Goal: Task Accomplishment & Management: Use online tool/utility

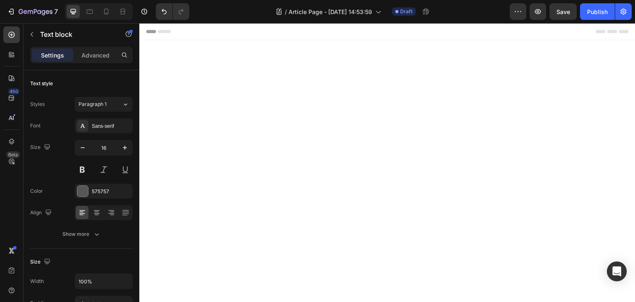
scroll to position [1334, 0]
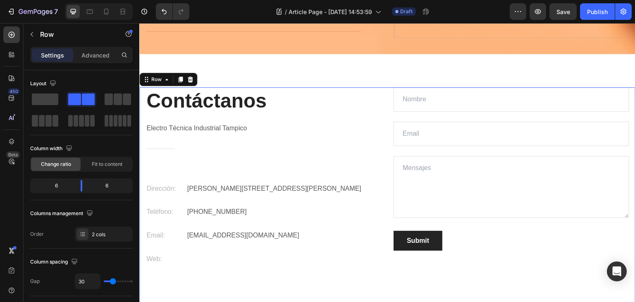
click at [400, 273] on div "Text Field Email Field Text Area Submit Submit Button Contact Form" at bounding box center [512, 181] width 236 height 188
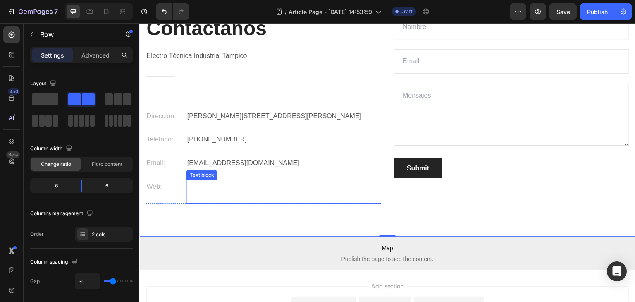
scroll to position [1417, 0]
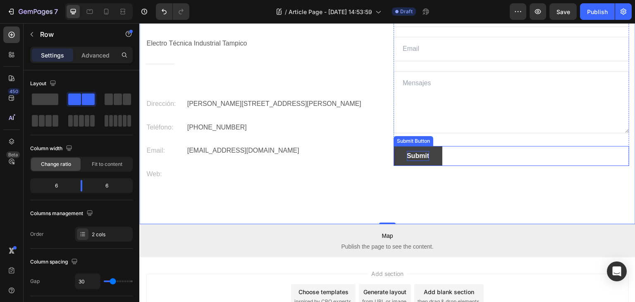
click at [417, 158] on div "Submit" at bounding box center [418, 156] width 22 height 10
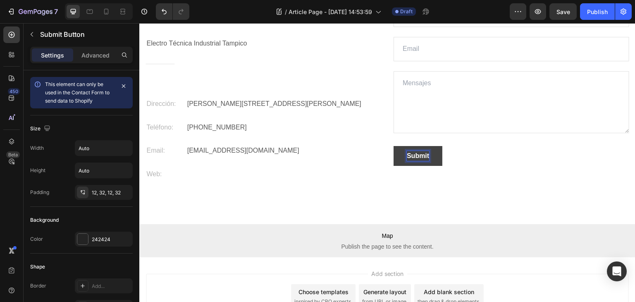
click at [418, 155] on div "Submit" at bounding box center [418, 156] width 22 height 10
click at [418, 155] on p "Submit" at bounding box center [418, 156] width 22 height 10
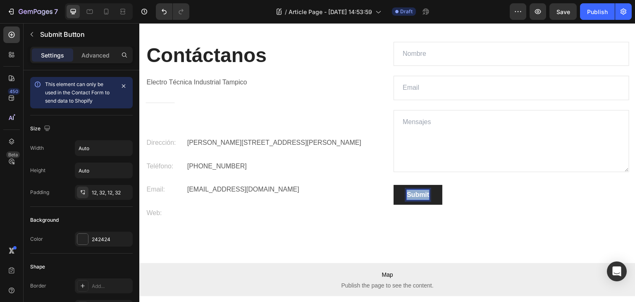
scroll to position [1376, 0]
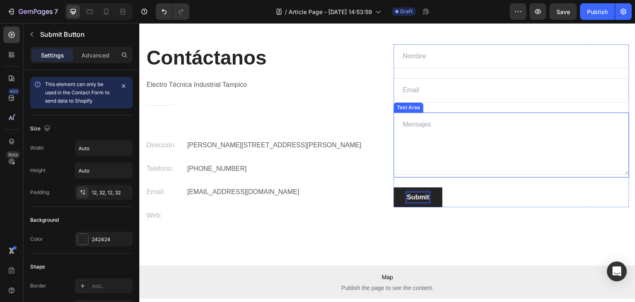
click at [452, 134] on textarea at bounding box center [512, 143] width 236 height 62
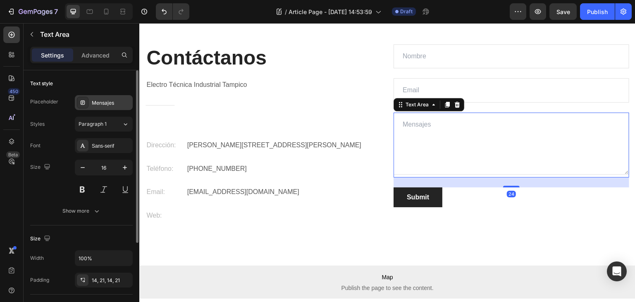
click at [118, 100] on div "Mensajes" at bounding box center [111, 102] width 39 height 7
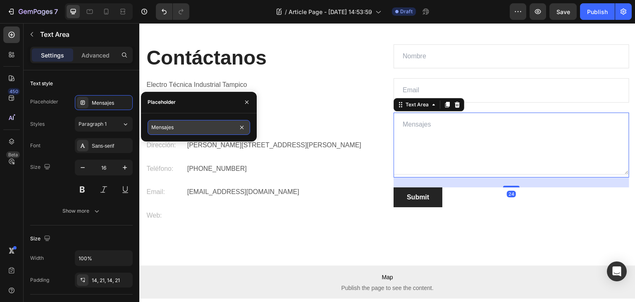
click at [179, 129] on input "Mensajes" at bounding box center [199, 127] width 103 height 15
type input "Mensaje"
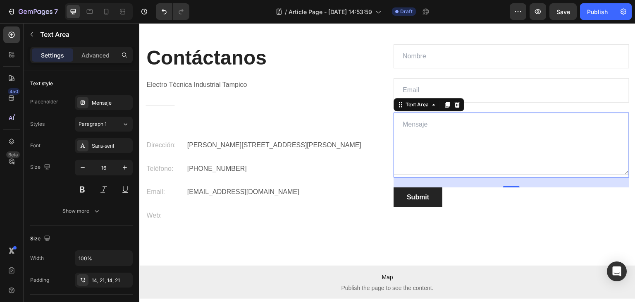
click at [423, 158] on textarea at bounding box center [512, 143] width 236 height 62
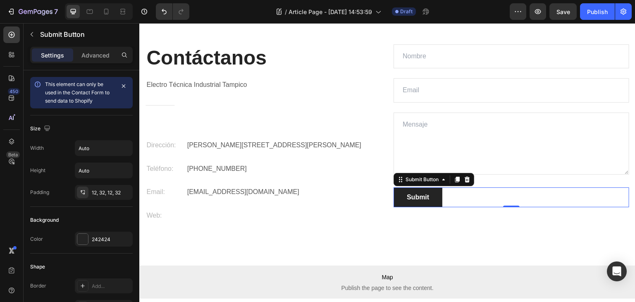
click at [466, 201] on div "Submit Submit Button 0" at bounding box center [512, 197] width 236 height 20
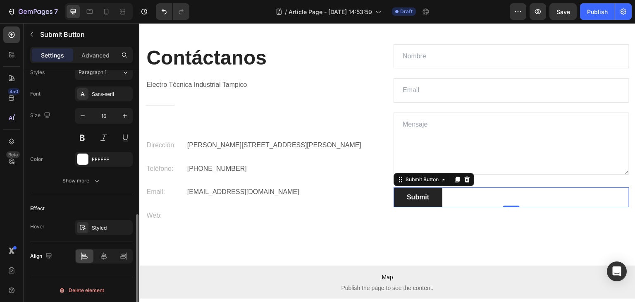
click at [117, 193] on div "Text styles Styles Paragraph 1 Font Sans-serif Size 16 Color FFFFFF Show more" at bounding box center [81, 117] width 103 height 155
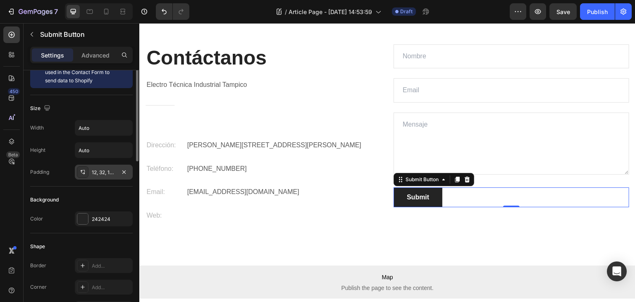
scroll to position [0, 0]
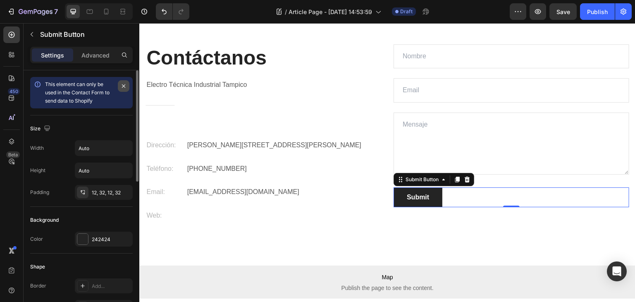
click at [122, 87] on icon "button" at bounding box center [123, 85] width 3 height 3
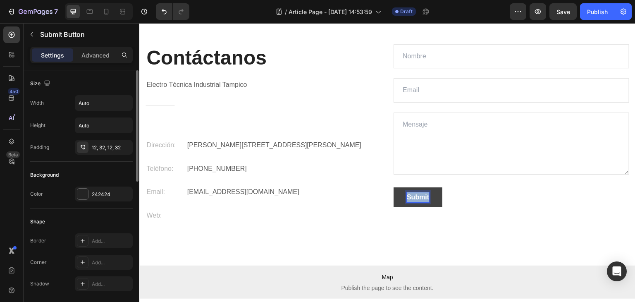
click at [413, 197] on p "Submit" at bounding box center [418, 197] width 22 height 10
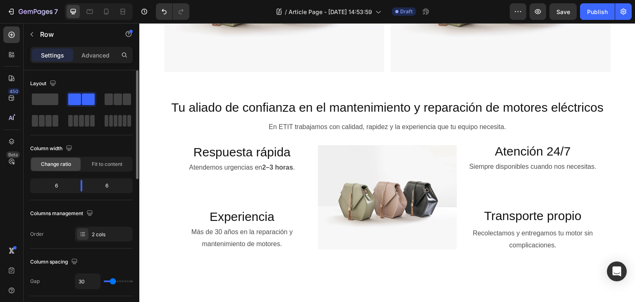
scroll to position [691, 0]
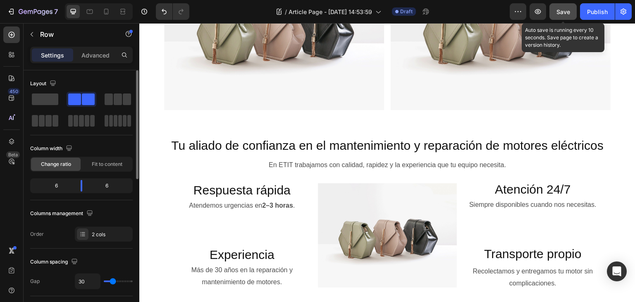
click at [562, 7] on div "Save" at bounding box center [564, 11] width 14 height 9
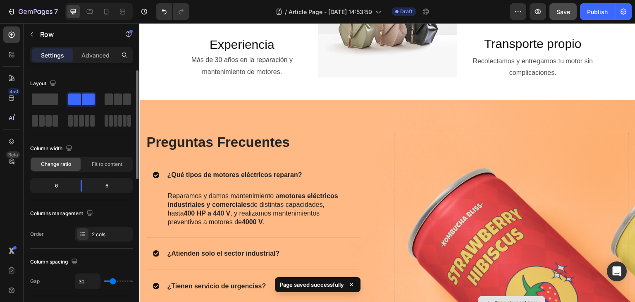
scroll to position [895, 0]
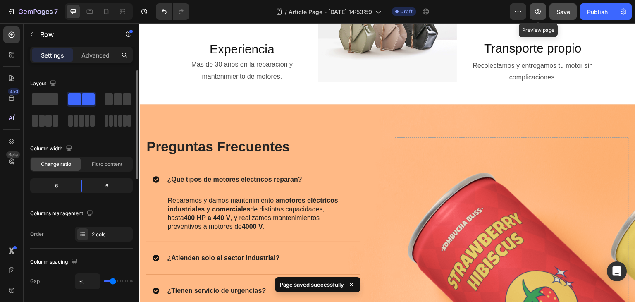
click at [542, 12] on icon "button" at bounding box center [538, 11] width 8 height 8
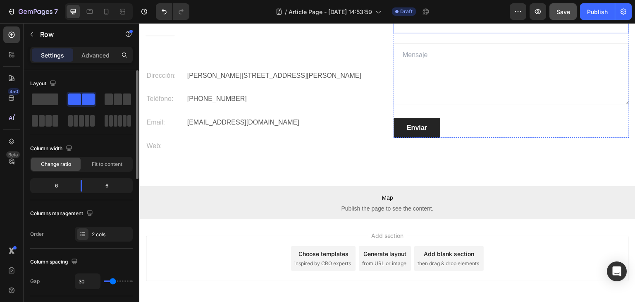
scroll to position [1481, 0]
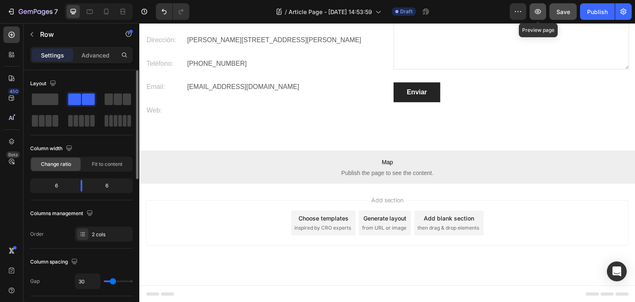
click at [541, 12] on icon "button" at bounding box center [538, 11] width 6 height 5
click at [538, 13] on icon "button" at bounding box center [538, 11] width 8 height 8
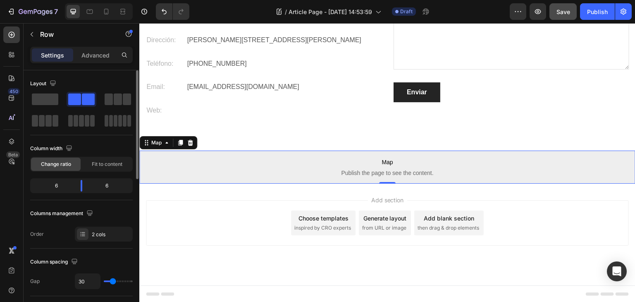
click at [222, 167] on p "Map Publish the page to see the content." at bounding box center [387, 167] width 496 height 33
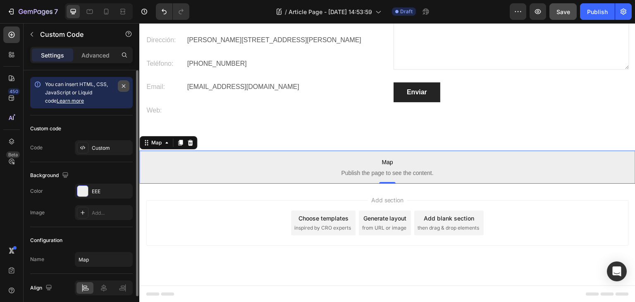
click at [122, 85] on icon "button" at bounding box center [123, 85] width 3 height 3
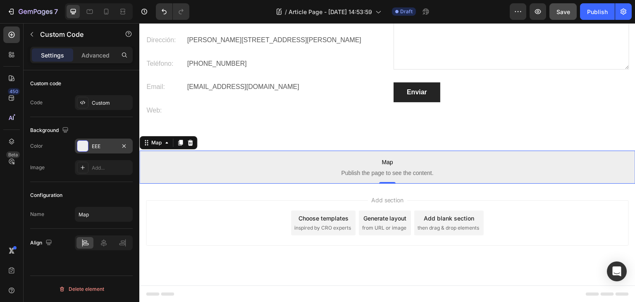
click at [85, 146] on div at bounding box center [82, 146] width 11 height 11
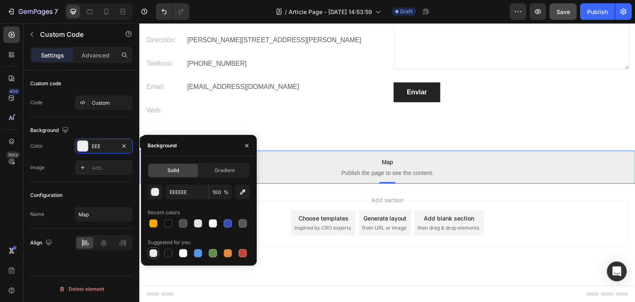
click at [153, 256] on div at bounding box center [153, 253] width 8 height 8
type input "000000"
type input "0"
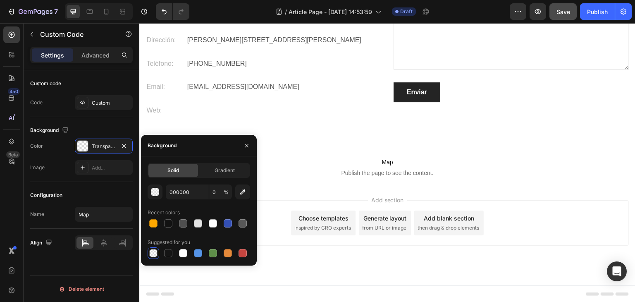
click at [293, 192] on div "Add section Choose templates inspired by CRO experts Generate layout from URL o…" at bounding box center [387, 235] width 496 height 102
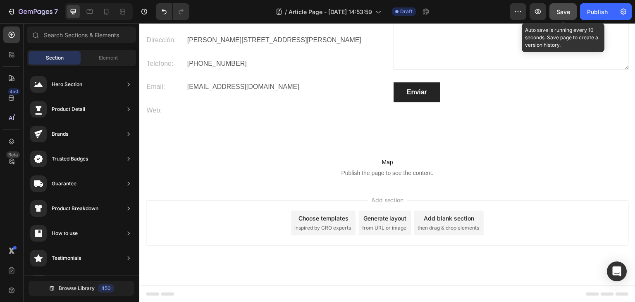
click at [558, 12] on span "Save" at bounding box center [564, 11] width 14 height 7
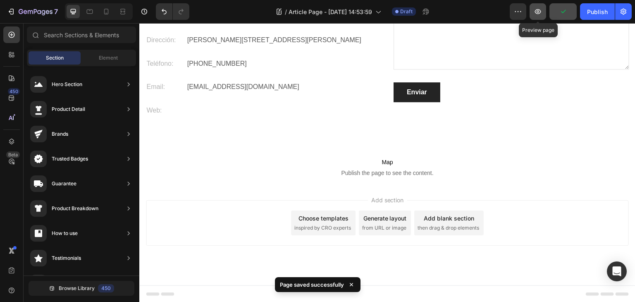
click at [539, 12] on icon "button" at bounding box center [538, 11] width 8 height 8
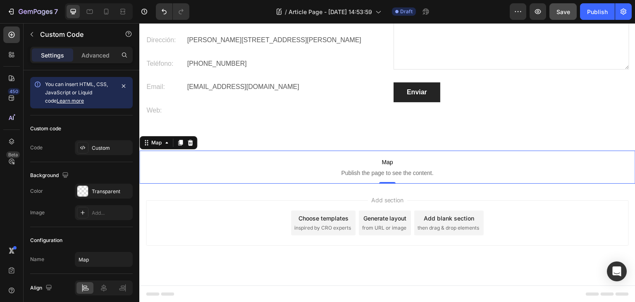
click at [252, 173] on span "Publish the page to see the content." at bounding box center [387, 173] width 496 height 8
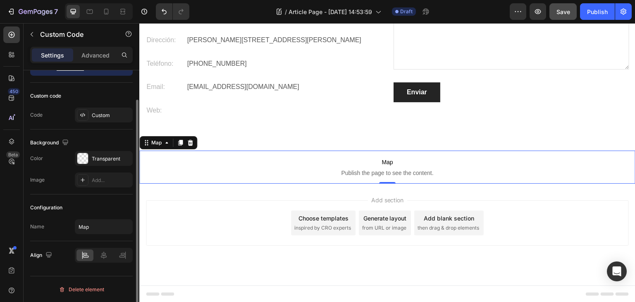
scroll to position [0, 0]
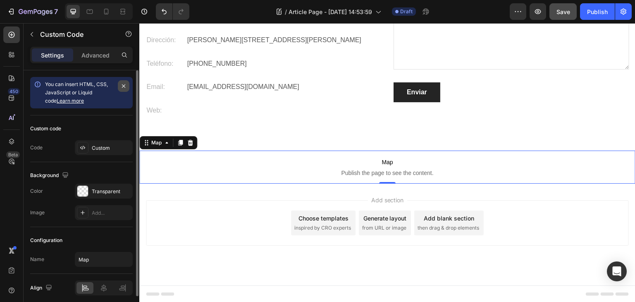
click at [125, 81] on button "button" at bounding box center [124, 86] width 12 height 12
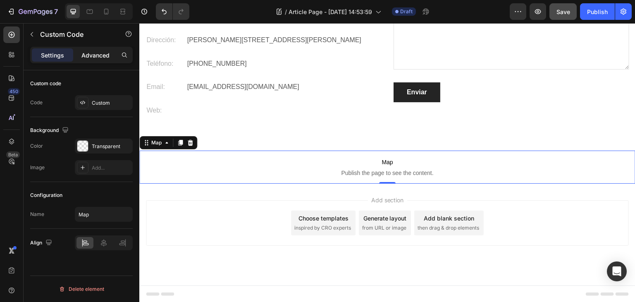
click at [100, 51] on p "Advanced" at bounding box center [95, 55] width 28 height 9
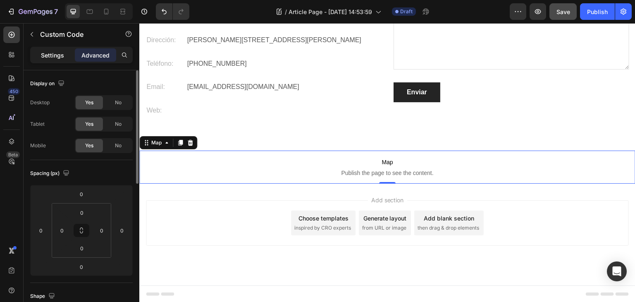
click at [53, 57] on p "Settings" at bounding box center [52, 55] width 23 height 9
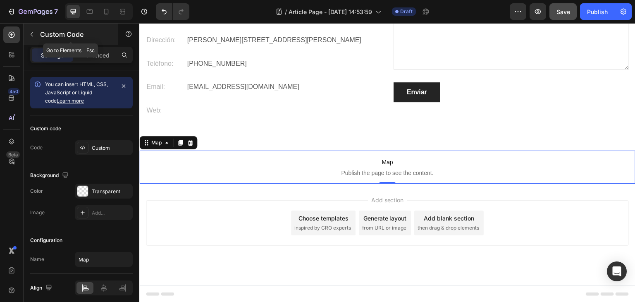
click at [36, 32] on button "button" at bounding box center [31, 34] width 13 height 13
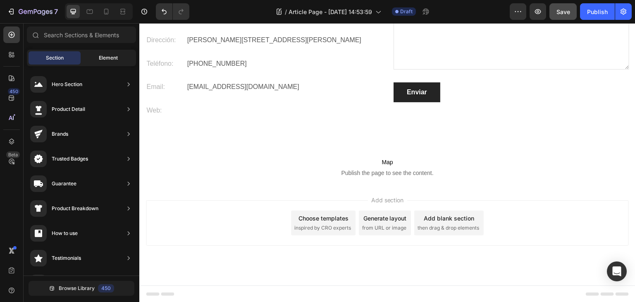
click at [105, 62] on div "Element" at bounding box center [108, 57] width 52 height 13
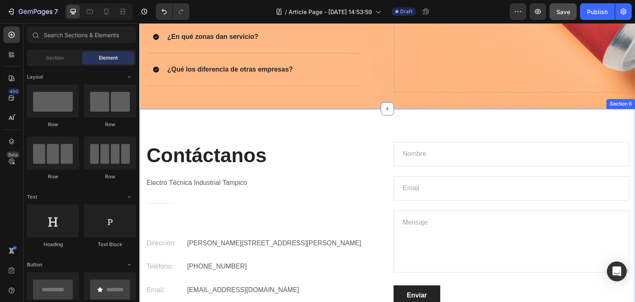
scroll to position [1315, 0]
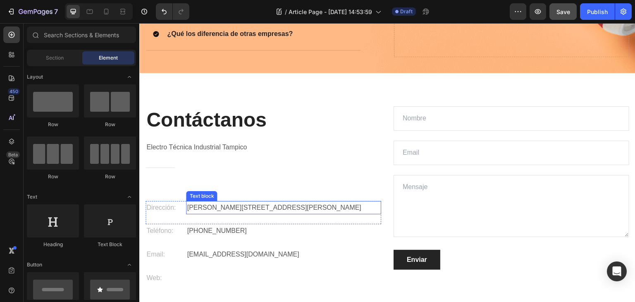
click at [378, 203] on div "[PERSON_NAME] No. 111 Col. Niños Héroes" at bounding box center [283, 208] width 195 height 14
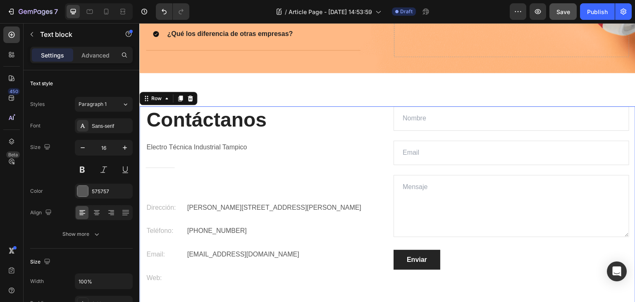
click at [191, 171] on div "Contáctanos Heading Electro Técnica Industrial Tampico Text block Title Line Di…" at bounding box center [264, 195] width 236 height 178
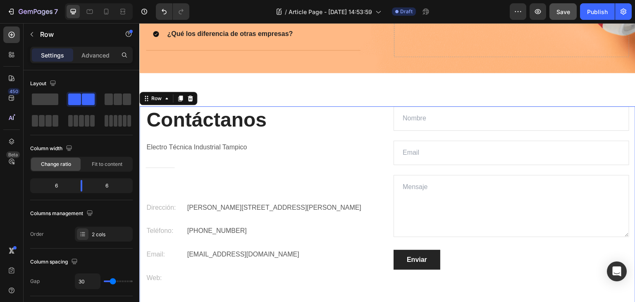
click at [150, 166] on div "Contáctanos Heading Electro Técnica Industrial Tampico Text block Title Line Di…" at bounding box center [264, 195] width 236 height 178
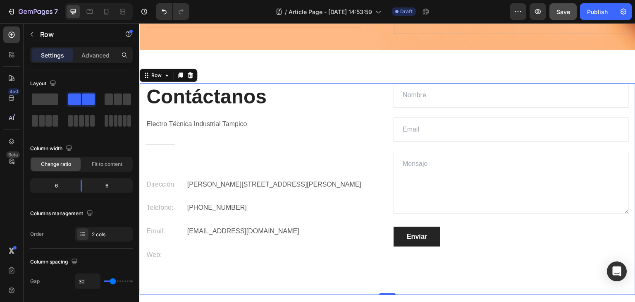
scroll to position [1232, 0]
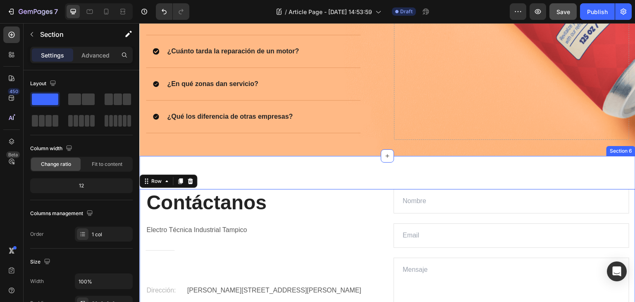
click at [300, 178] on div "Contáctanos Heading Electro Técnica Industrial Tampico Text block Title Line Di…" at bounding box center [387, 295] width 496 height 278
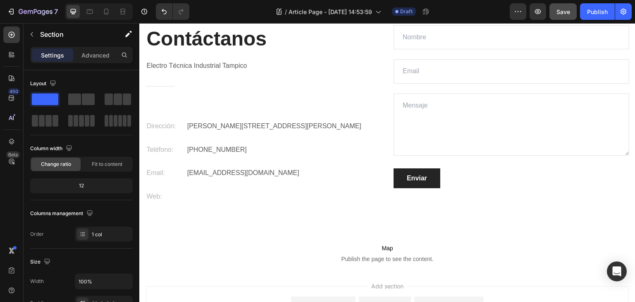
scroll to position [1406, 0]
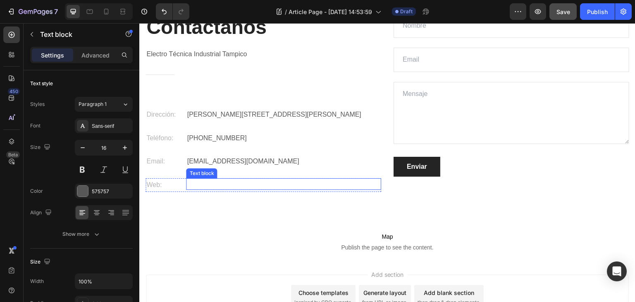
click at [241, 182] on div "Text block" at bounding box center [283, 184] width 195 height 12
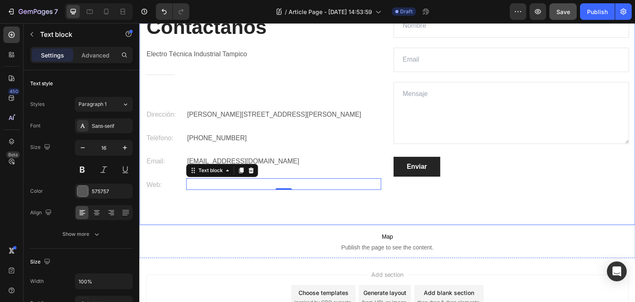
click at [269, 199] on div "Contáctanos Heading Electro Técnica Industrial Tampico Text block Title Line Di…" at bounding box center [387, 119] width 496 height 211
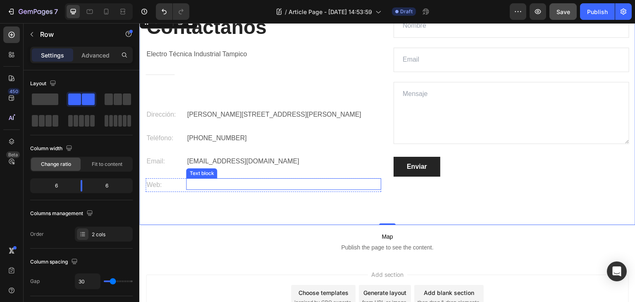
click at [268, 188] on div "Text block" at bounding box center [283, 184] width 195 height 12
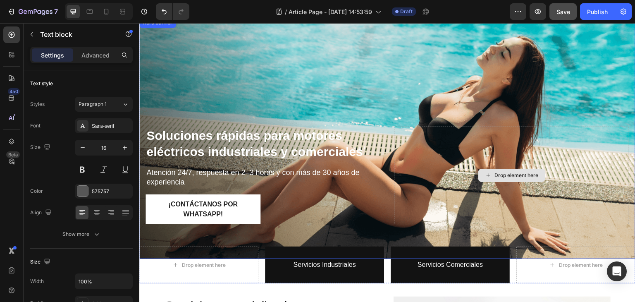
scroll to position [0, 0]
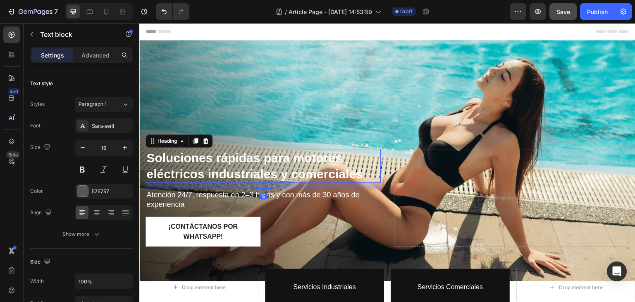
click at [220, 160] on h2 "Soluciones rápidas para motores eléctricos industriales y comerciales" at bounding box center [263, 166] width 235 height 34
click at [103, 127] on div "Sans-serif" at bounding box center [111, 125] width 39 height 7
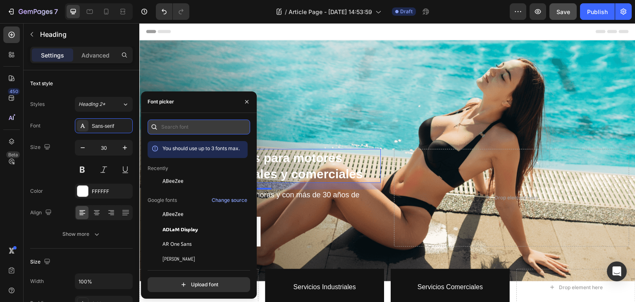
click at [172, 121] on input "text" at bounding box center [199, 127] width 103 height 15
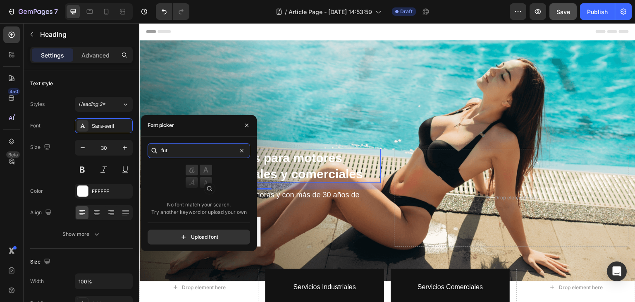
type input "fu"
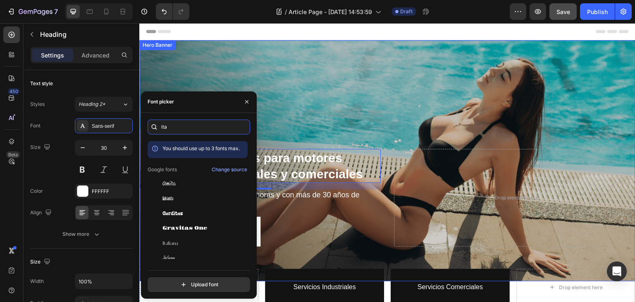
type input "ital"
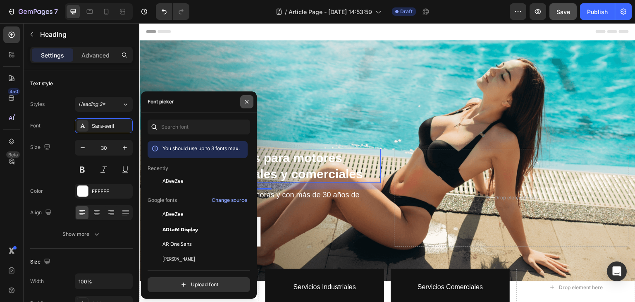
click at [248, 98] on button "button" at bounding box center [246, 101] width 13 height 13
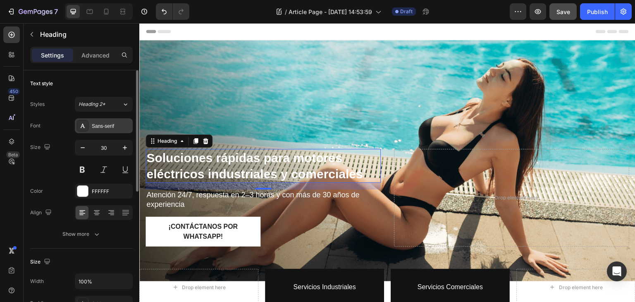
click at [109, 130] on div "Sans-serif" at bounding box center [104, 125] width 58 height 15
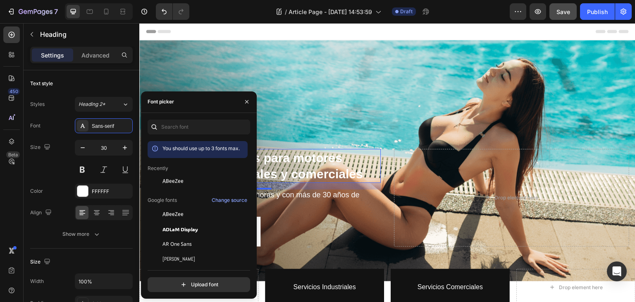
click at [247, 145] on div "You should use up to 3 fonts max. Recently ABeeZee Google fonts Change source A…" at bounding box center [199, 219] width 103 height 157
click at [189, 292] on div "You should use up to 3 fonts max. Recently ABeeZee Google fonts Change source A…" at bounding box center [199, 206] width 116 height 186
click at [189, 286] on input "file" at bounding box center [216, 285] width 207 height 14
click at [208, 285] on input "file" at bounding box center [216, 285] width 207 height 14
type input "C:\fakepath\tt0143m_.ttf"
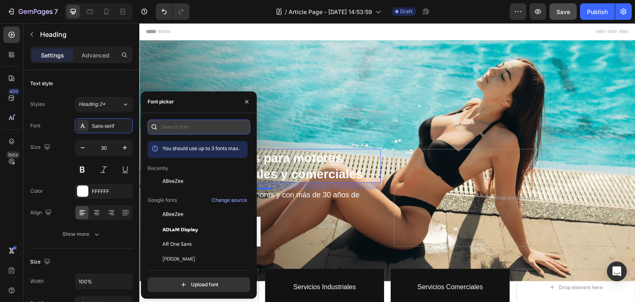
click at [191, 128] on input "text" at bounding box center [199, 127] width 103 height 15
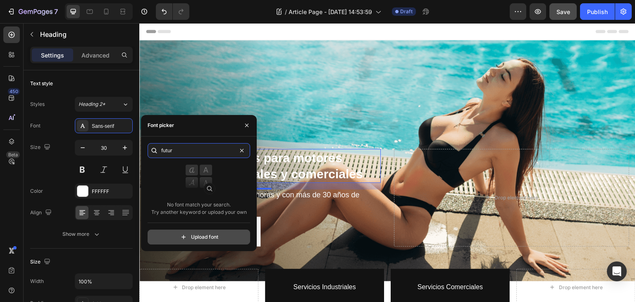
type input "futur"
click at [207, 234] on input "file" at bounding box center [216, 237] width 207 height 14
type input "C:\fakepath\tt0143m_.ttf"
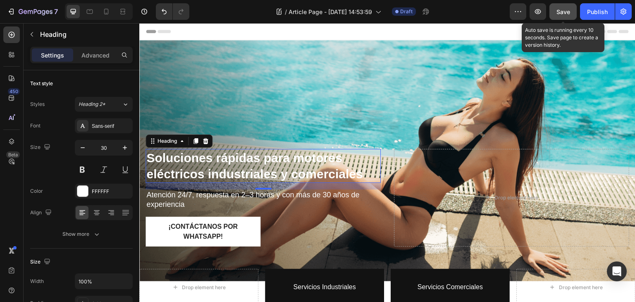
click at [560, 12] on span "Save" at bounding box center [564, 11] width 14 height 7
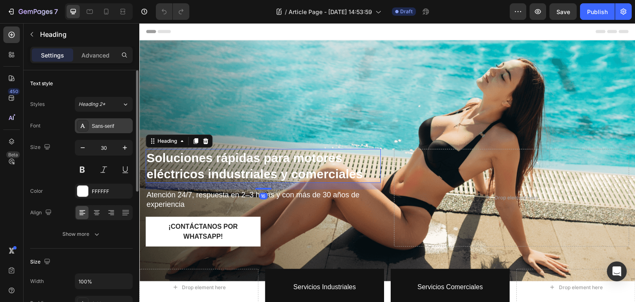
click at [103, 120] on div "Sans-serif" at bounding box center [104, 125] width 58 height 15
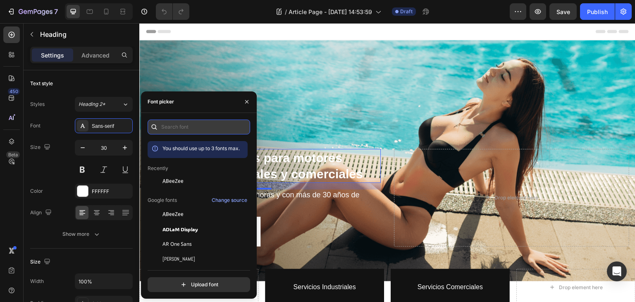
click at [211, 124] on input "text" at bounding box center [199, 127] width 103 height 15
type input "f"
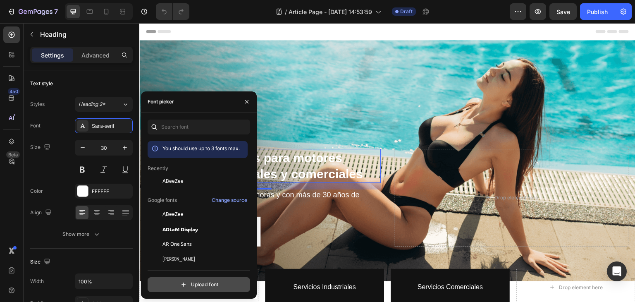
click at [182, 287] on input "file" at bounding box center [216, 285] width 207 height 14
type input "C:\fakepath\tt0143m_.ttf"
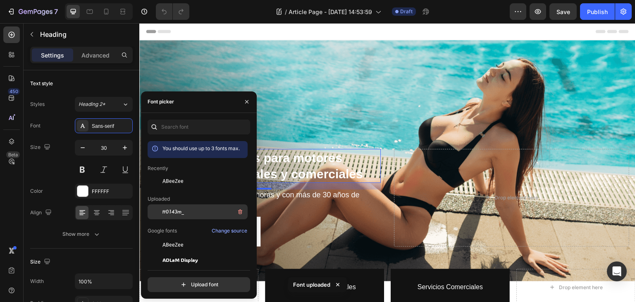
click at [186, 215] on div "tt0143m_" at bounding box center [205, 212] width 84 height 10
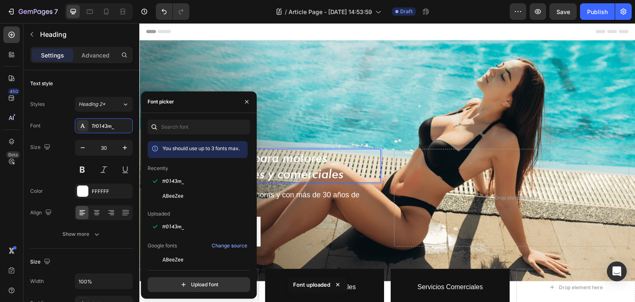
click at [328, 167] on h2 "Soluciones rápidas para motores eléctricos industriales y comerciales" at bounding box center [263, 166] width 235 height 34
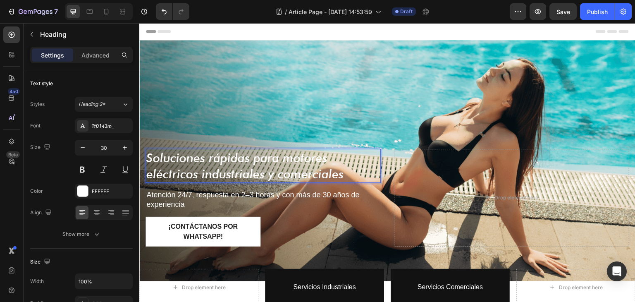
click at [316, 165] on p "Soluciones rápidas para motores eléctricos industriales y comerciales" at bounding box center [263, 166] width 234 height 32
click at [110, 122] on div "Tt0143m_" at bounding box center [111, 125] width 39 height 7
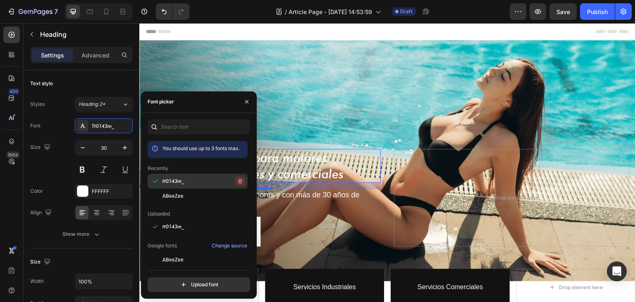
click at [241, 180] on icon "button" at bounding box center [240, 181] width 7 height 7
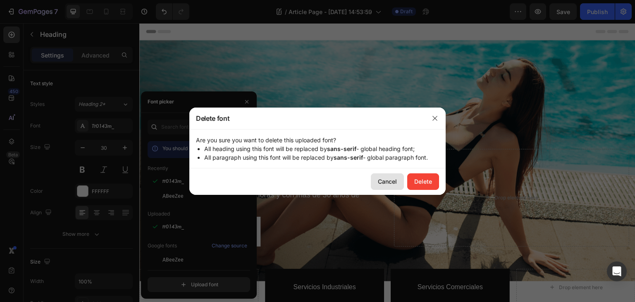
click at [383, 179] on div "Cancel" at bounding box center [387, 181] width 19 height 9
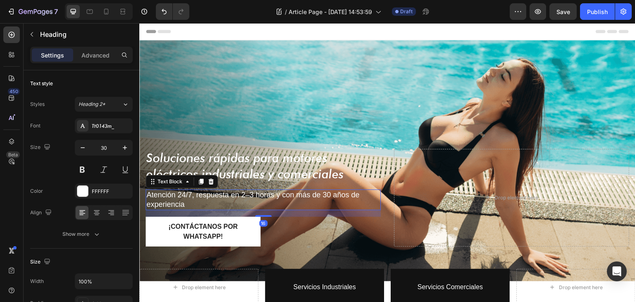
click at [215, 198] on p "Atención 24/7, respuesta en 2–3 horas y con más de 30 años de experiencia" at bounding box center [263, 199] width 234 height 19
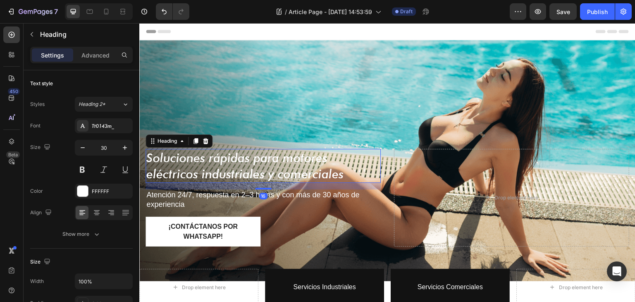
click at [225, 168] on p "Soluciones rápidas para motores eléctricos industriales y comerciales" at bounding box center [263, 166] width 234 height 32
click at [109, 128] on div "Tt0143m_" at bounding box center [111, 125] width 39 height 7
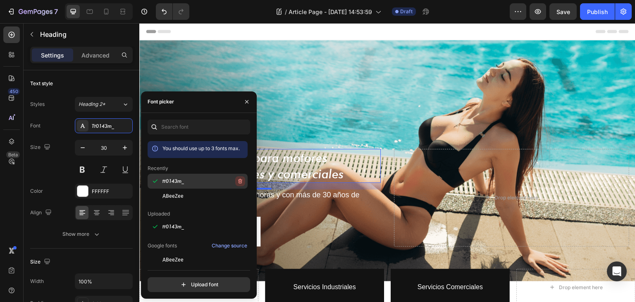
click at [237, 179] on icon "button" at bounding box center [240, 181] width 7 height 7
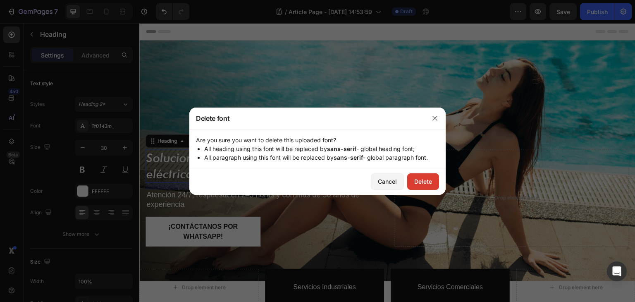
click at [419, 181] on div "Delete" at bounding box center [423, 181] width 18 height 9
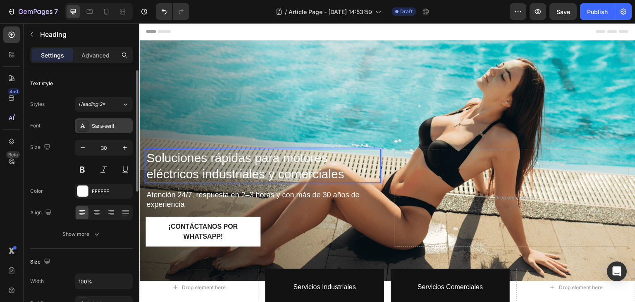
click at [123, 127] on div "Sans-serif" at bounding box center [111, 125] width 39 height 7
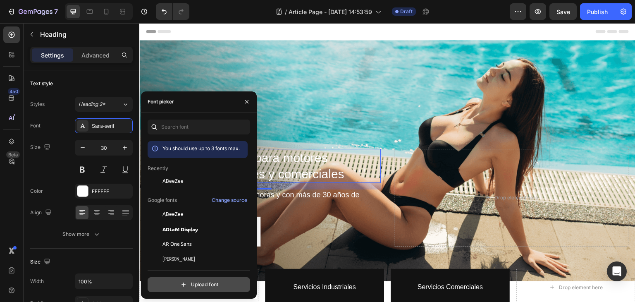
click at [212, 281] on input "file" at bounding box center [216, 285] width 207 height 14
type input "C:\fakepath\Texto.ttf"
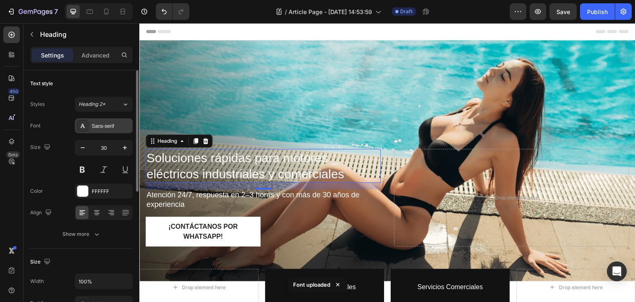
click at [109, 128] on div "Sans-serif" at bounding box center [111, 125] width 39 height 7
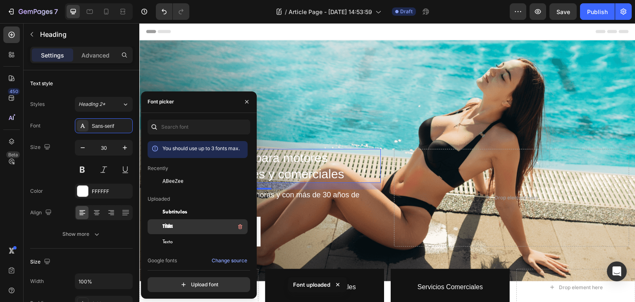
click at [184, 222] on div "Titulos" at bounding box center [205, 227] width 84 height 10
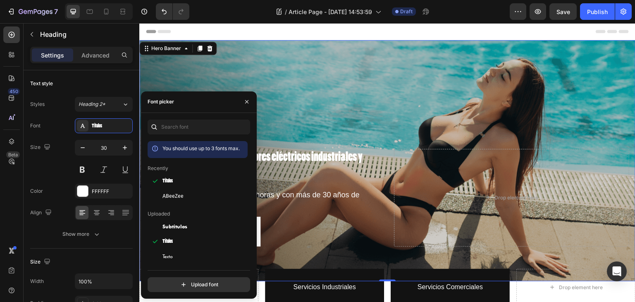
click at [308, 130] on div "Overlay" at bounding box center [387, 160] width 496 height 241
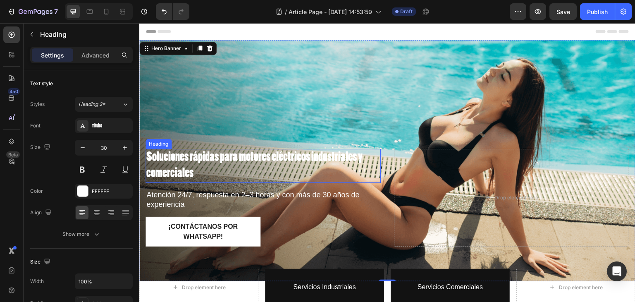
click at [280, 163] on p "Soluciones rápidas para motores eléctricos industriales y comerciales" at bounding box center [263, 166] width 234 height 32
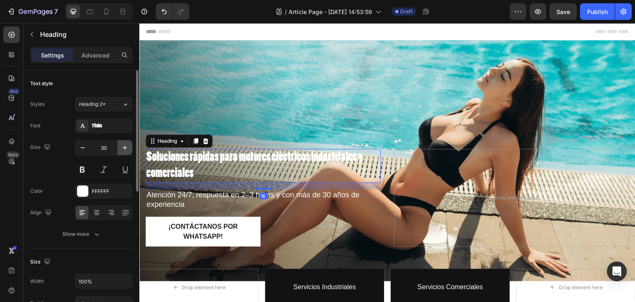
click at [122, 147] on icon "button" at bounding box center [125, 148] width 8 height 8
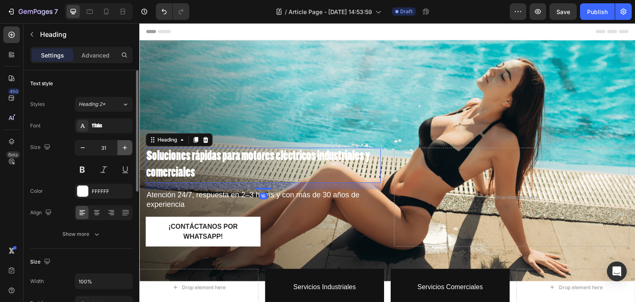
click at [122, 147] on icon "button" at bounding box center [125, 148] width 8 height 8
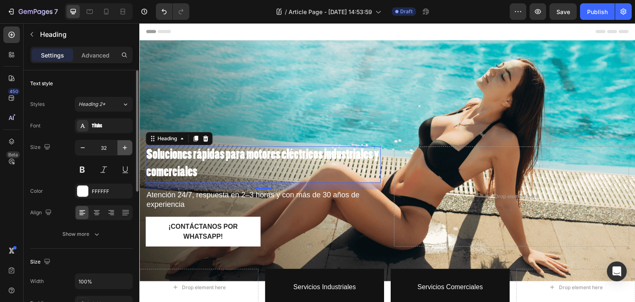
click at [122, 147] on icon "button" at bounding box center [125, 148] width 8 height 8
click at [79, 145] on icon "button" at bounding box center [83, 148] width 8 height 8
type input "32"
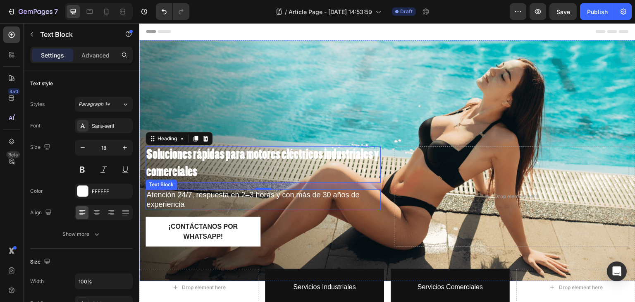
click at [169, 190] on p "Atención 24/7, respuesta en 2–3 horas y con más de 30 años de experiencia" at bounding box center [263, 199] width 234 height 19
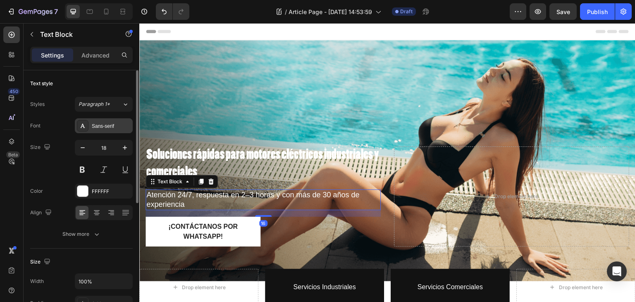
click at [102, 126] on div "Sans-serif" at bounding box center [111, 125] width 39 height 7
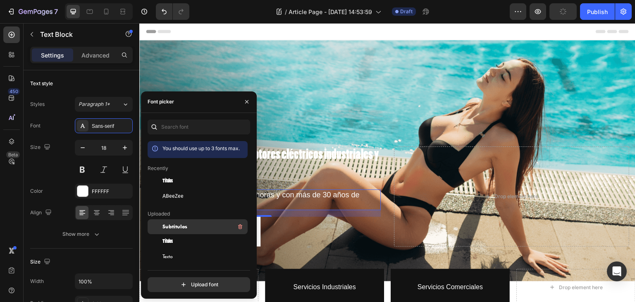
click at [185, 222] on div "Subtitulos" at bounding box center [205, 227] width 84 height 10
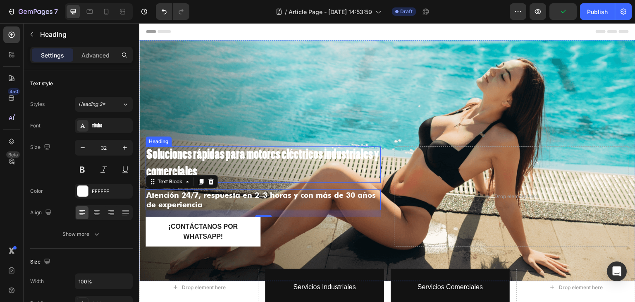
click at [293, 176] on p "Soluciones rápidas para motores eléctricos industriales y comerciales" at bounding box center [263, 164] width 234 height 34
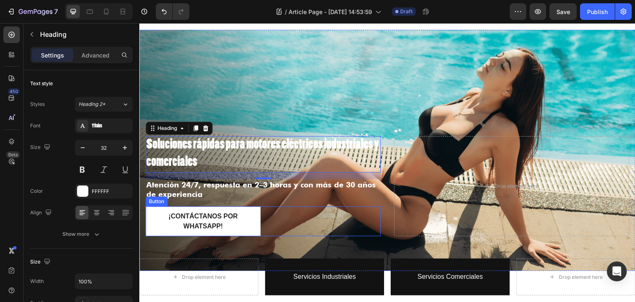
scroll to position [41, 0]
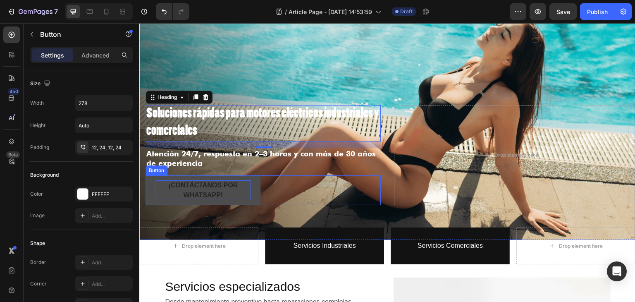
click at [188, 187] on p "¡Contáctanos por WhatsApp!" at bounding box center [203, 190] width 95 height 20
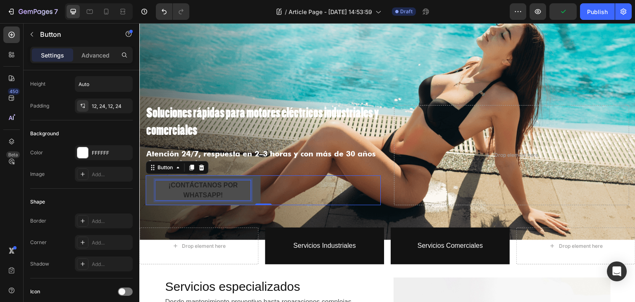
click at [210, 186] on p "¡Contáctanos por WhatsApp!" at bounding box center [203, 190] width 95 height 20
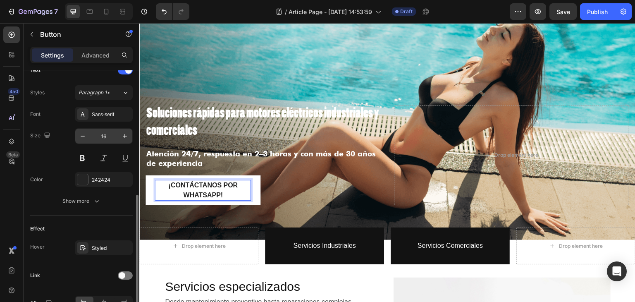
scroll to position [248, 0]
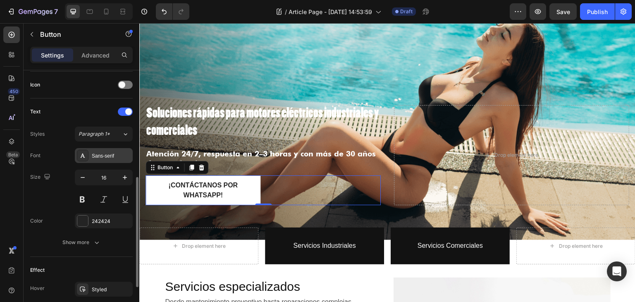
click at [105, 158] on div "Sans-serif" at bounding box center [111, 155] width 39 height 7
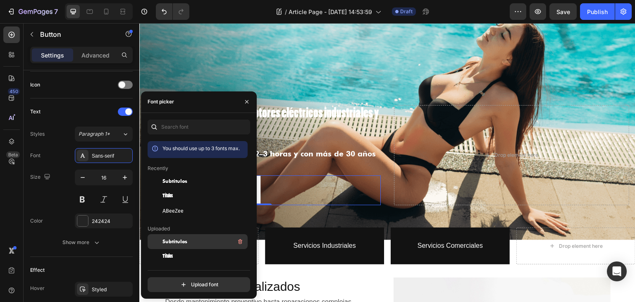
scroll to position [41, 0]
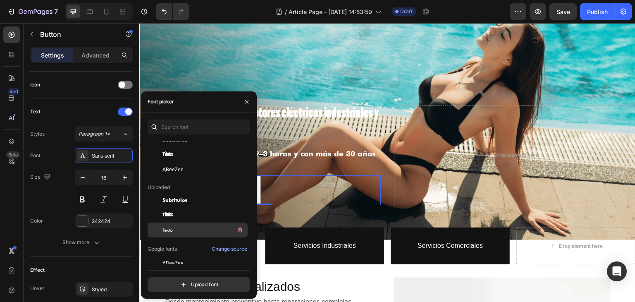
click at [187, 225] on div "Texto" at bounding box center [205, 230] width 84 height 10
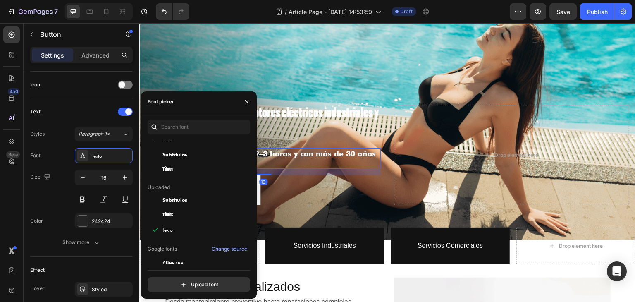
scroll to position [0, 0]
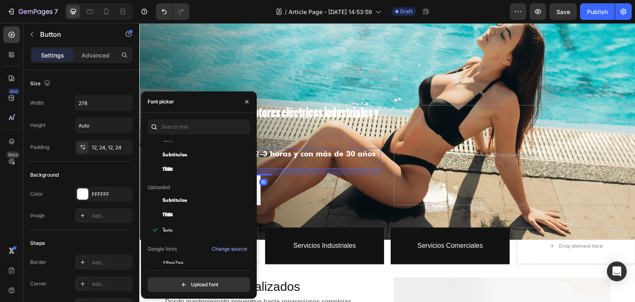
click at [299, 163] on p "Atención 24/7, respuesta en 2–3 horas y con más de 30 años de experiencia" at bounding box center [263, 158] width 234 height 19
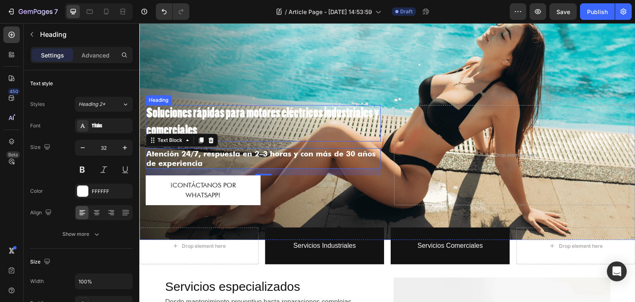
click at [277, 120] on p "Soluciones rápidas para motores eléctricos industriales y comerciales" at bounding box center [263, 123] width 234 height 34
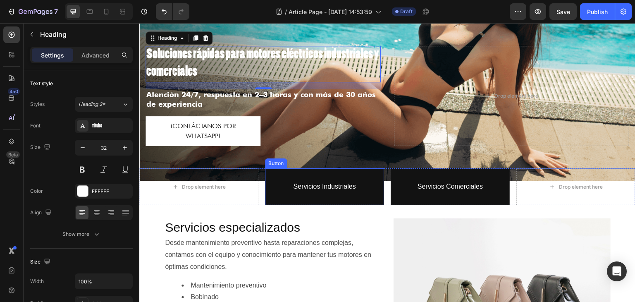
scroll to position [124, 0]
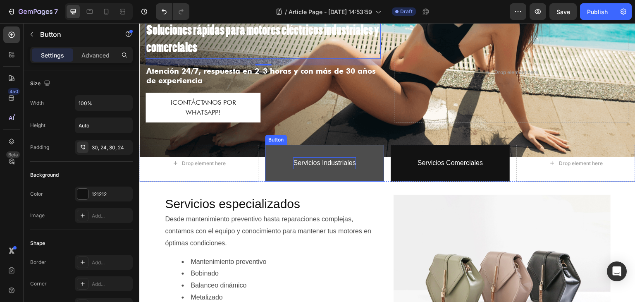
click at [323, 160] on p "Servicios Industriales" at bounding box center [324, 163] width 62 height 12
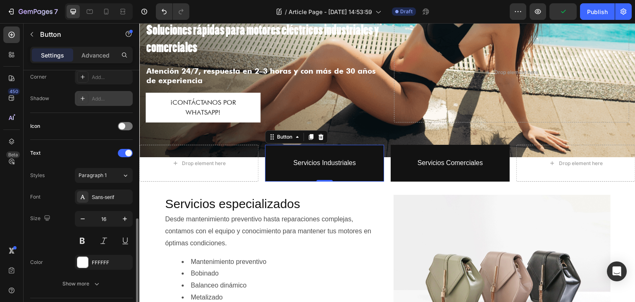
scroll to position [248, 0]
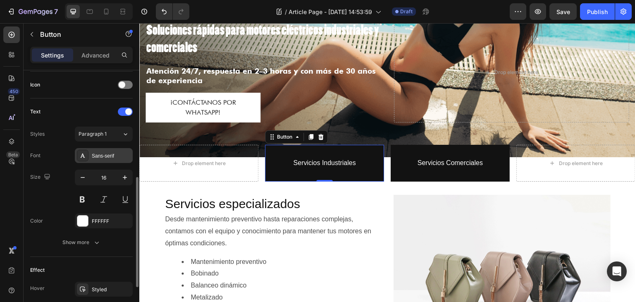
click at [111, 155] on div "Sans-serif" at bounding box center [111, 155] width 39 height 7
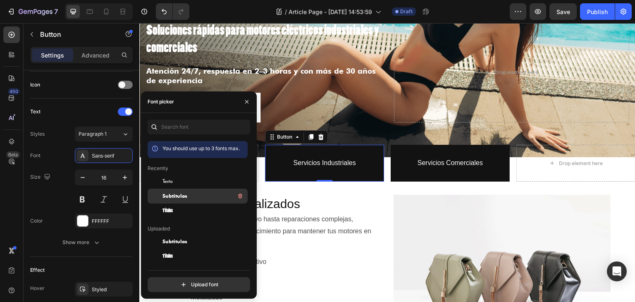
click at [195, 192] on div "Subtitulos" at bounding box center [205, 196] width 84 height 10
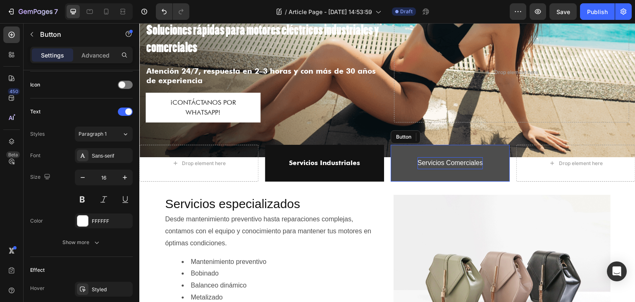
click at [433, 162] on p "Servicios Comerciales" at bounding box center [450, 163] width 65 height 12
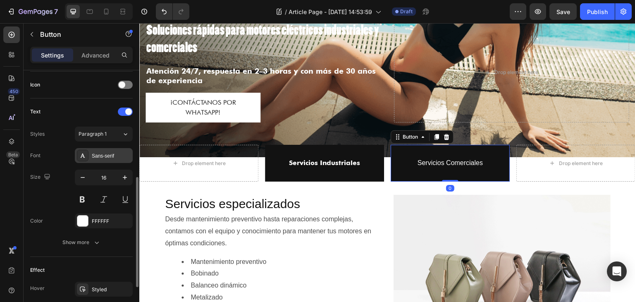
click at [103, 155] on div "Sans-serif" at bounding box center [111, 155] width 39 height 7
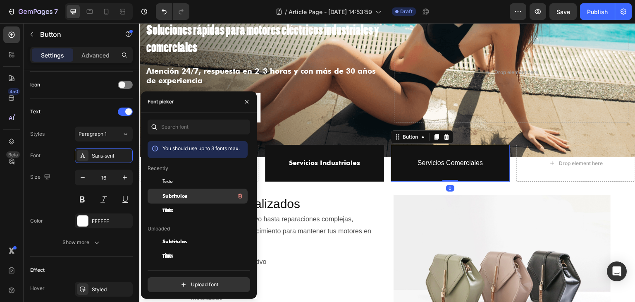
click at [194, 198] on div "Subtitulos" at bounding box center [205, 196] width 84 height 10
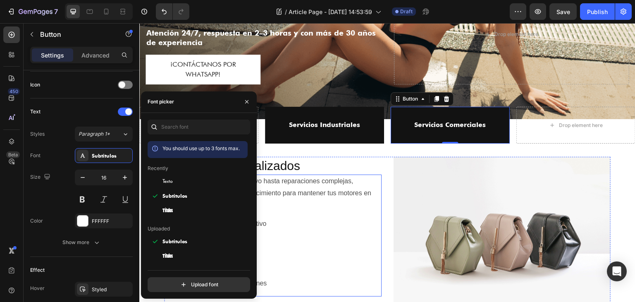
scroll to position [165, 0]
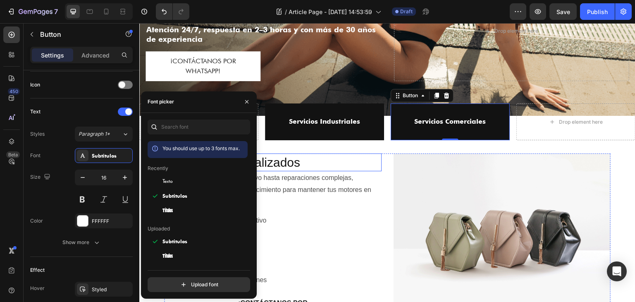
click at [318, 158] on h2 "Servicios especializados" at bounding box center [273, 162] width 218 height 18
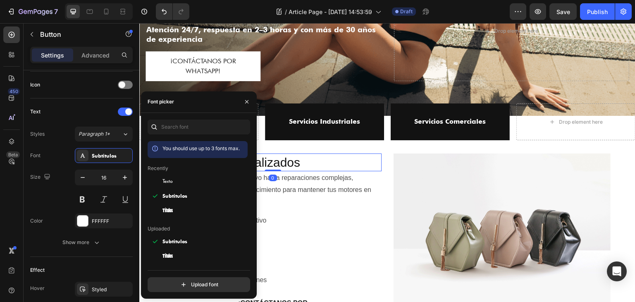
scroll to position [0, 0]
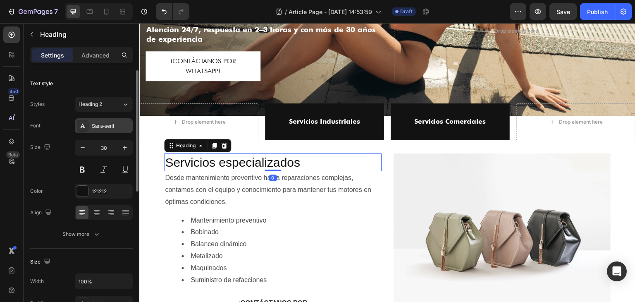
click at [101, 131] on div "Sans-serif" at bounding box center [104, 125] width 58 height 15
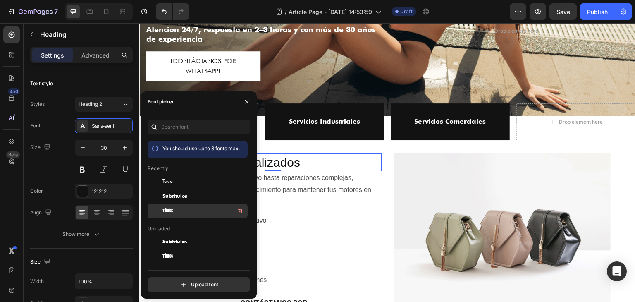
click at [170, 210] on span "Titulos" at bounding box center [168, 210] width 10 height 7
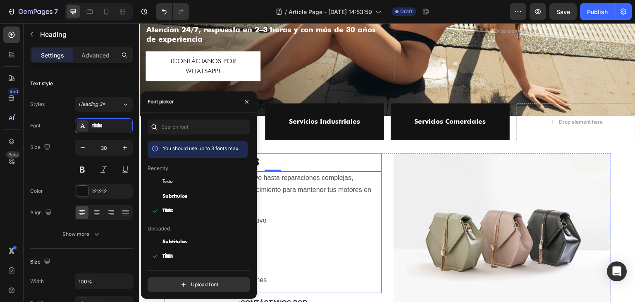
click at [296, 191] on p "Desde mantenimiento preventivo hasta reparaciones complejas, contamos con el eq…" at bounding box center [273, 190] width 216 height 36
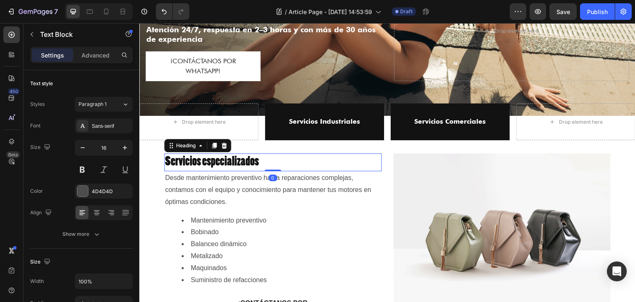
click at [292, 162] on h2 "Servicios especializados" at bounding box center [273, 162] width 218 height 18
click at [124, 149] on icon "button" at bounding box center [125, 148] width 8 height 8
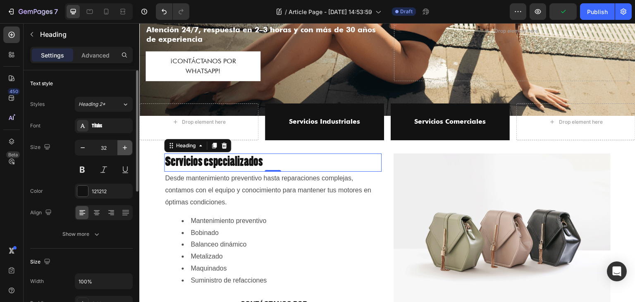
click at [124, 149] on icon "button" at bounding box center [125, 148] width 8 height 8
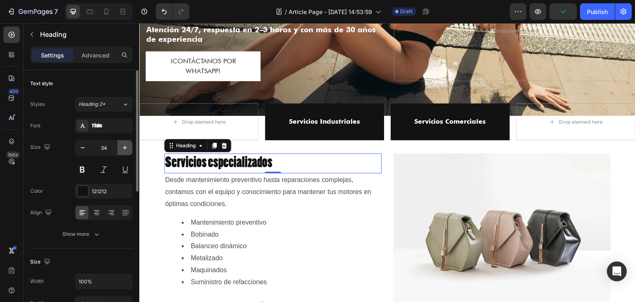
click at [124, 149] on icon "button" at bounding box center [125, 148] width 8 height 8
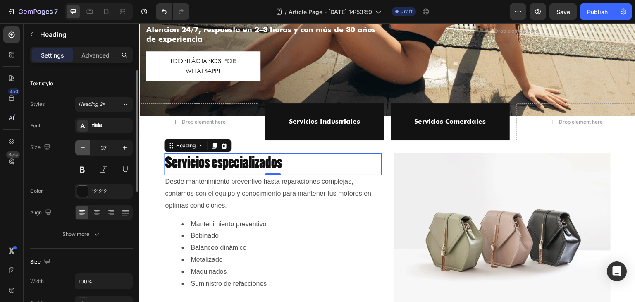
click at [81, 148] on icon "button" at bounding box center [83, 147] width 4 height 1
type input "34"
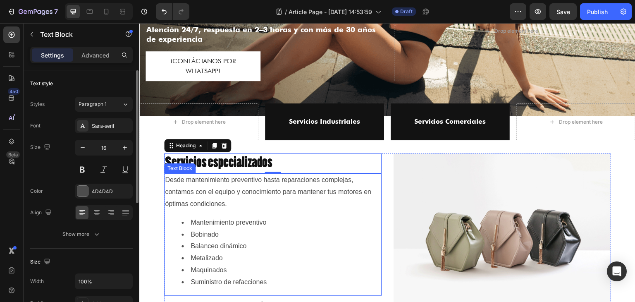
click at [208, 186] on p "Desde mantenimiento preventivo hasta reparaciones complejas, contamos con el eq…" at bounding box center [273, 192] width 216 height 36
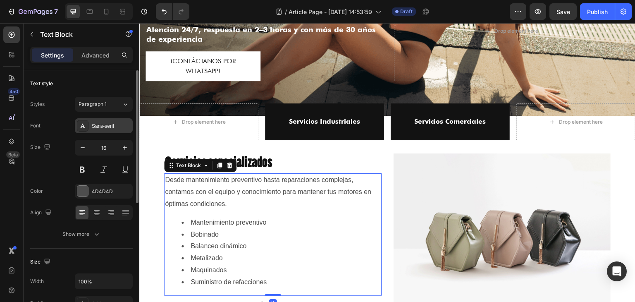
click at [101, 126] on div "Sans-serif" at bounding box center [111, 125] width 39 height 7
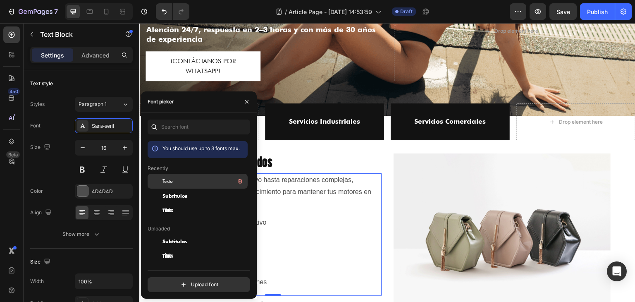
click at [167, 181] on span "Texto" at bounding box center [168, 180] width 10 height 7
click at [312, 195] on p "Desde mantenimiento preventivo hasta reparaciones complejas, contamos con el eq…" at bounding box center [273, 192] width 216 height 36
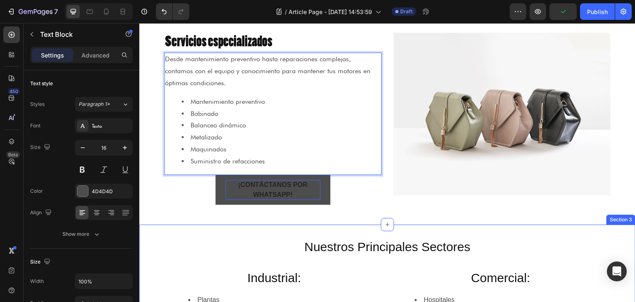
scroll to position [289, 0]
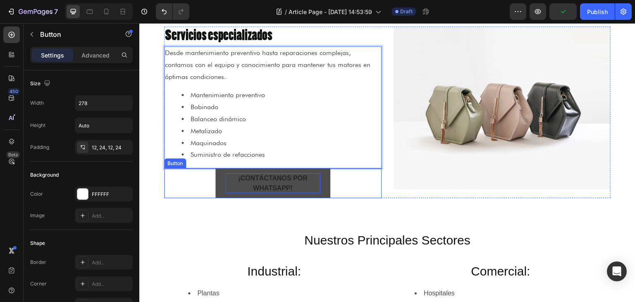
click at [282, 185] on p "¡Contáctanos por WhatsApp!" at bounding box center [272, 183] width 95 height 20
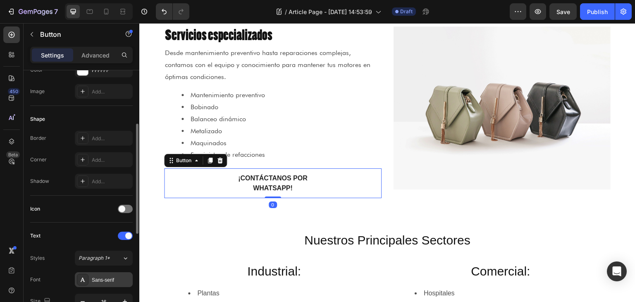
scroll to position [207, 0]
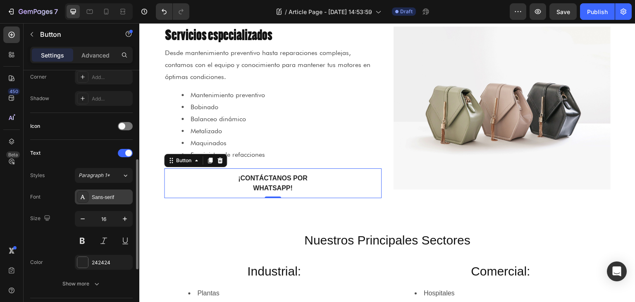
click at [102, 197] on div "Sans-serif" at bounding box center [111, 197] width 39 height 7
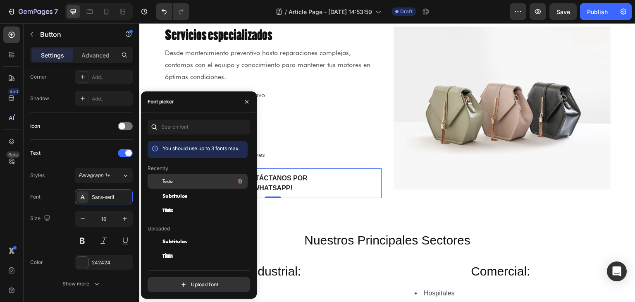
click at [172, 179] on span "Texto" at bounding box center [168, 180] width 10 height 7
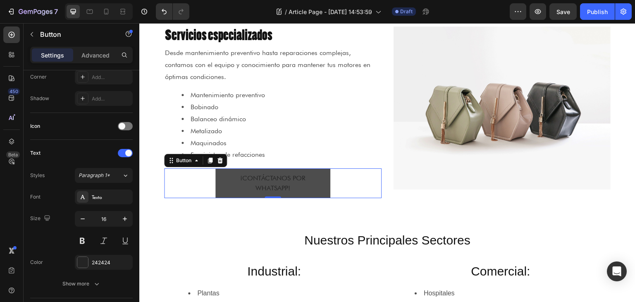
click at [320, 184] on button "¡Contáctanos por WhatsApp!" at bounding box center [272, 183] width 115 height 30
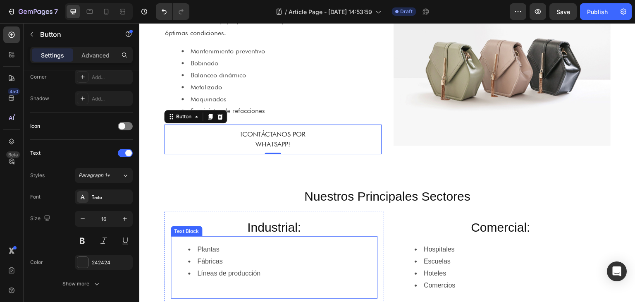
scroll to position [372, 0]
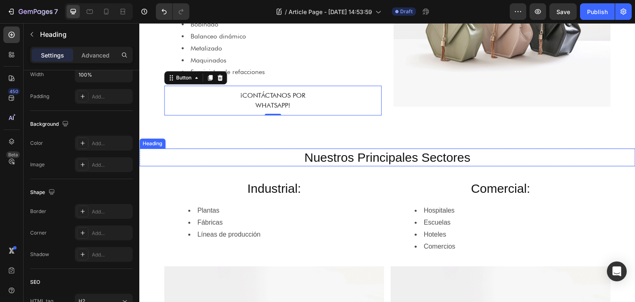
click at [342, 158] on h2 "Nuestros Principales Sectores" at bounding box center [387, 157] width 496 height 18
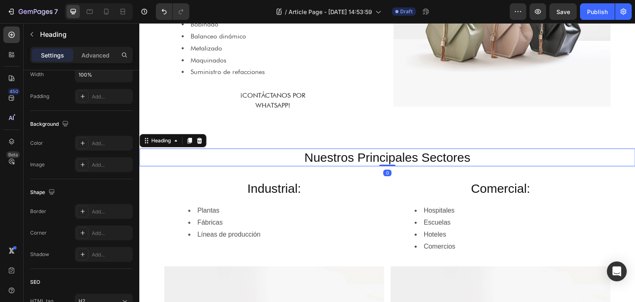
scroll to position [0, 0]
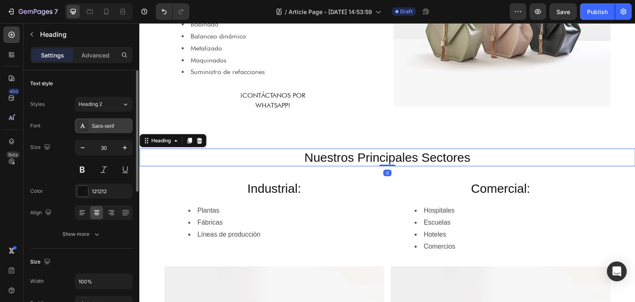
click at [106, 123] on div "Sans-serif" at bounding box center [111, 125] width 39 height 7
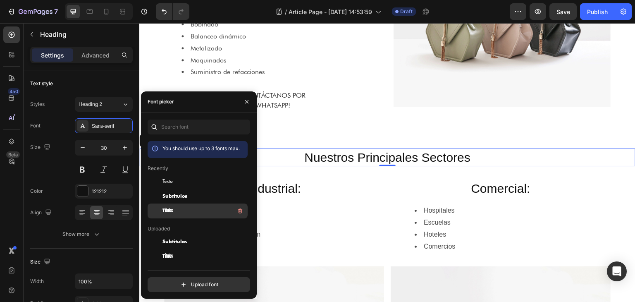
click at [182, 213] on div "Titulos" at bounding box center [205, 211] width 84 height 10
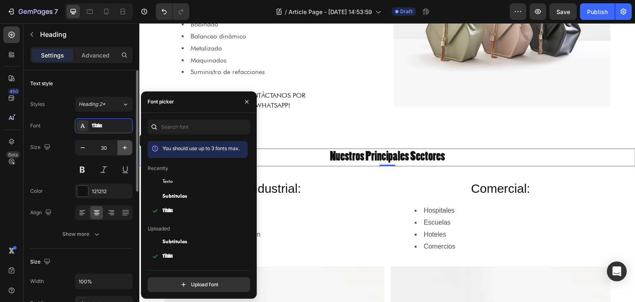
click at [125, 147] on icon "button" at bounding box center [125, 148] width 4 height 4
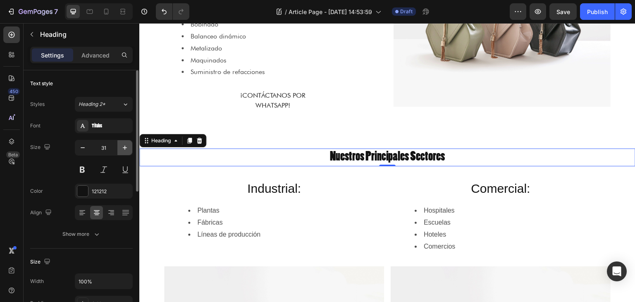
click at [125, 147] on icon "button" at bounding box center [125, 148] width 4 height 4
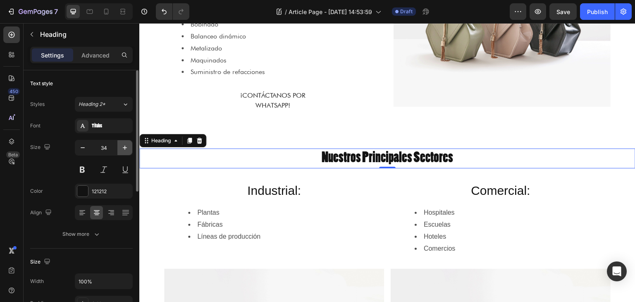
click at [125, 147] on icon "button" at bounding box center [125, 148] width 4 height 4
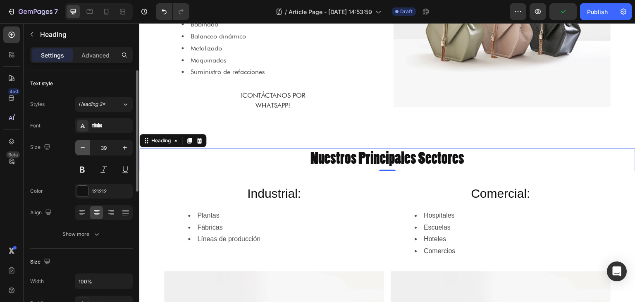
click at [83, 150] on icon "button" at bounding box center [83, 148] width 8 height 8
click at [125, 147] on icon "button" at bounding box center [125, 148] width 8 height 8
click at [125, 147] on icon "button" at bounding box center [125, 148] width 4 height 4
type input "40"
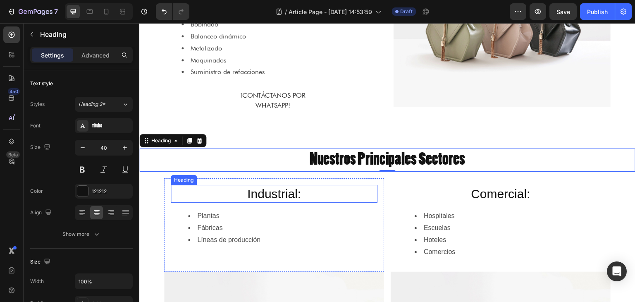
click at [241, 190] on h2 "Industrial:" at bounding box center [274, 194] width 207 height 18
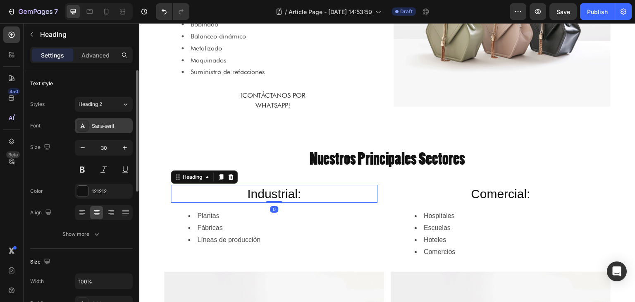
click at [113, 125] on div "Sans-serif" at bounding box center [111, 125] width 39 height 7
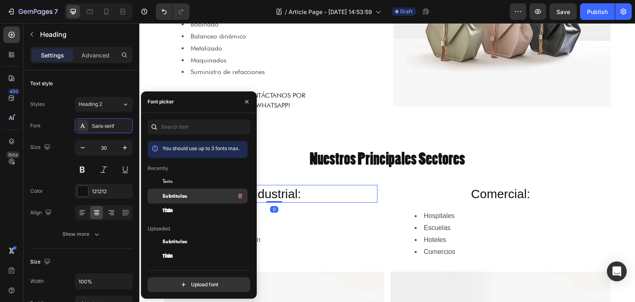
click at [182, 193] on span "Subtitulos" at bounding box center [175, 195] width 25 height 7
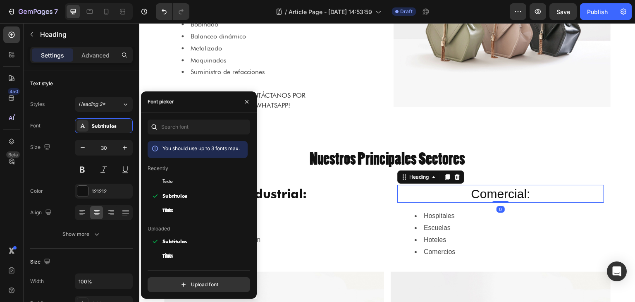
click at [474, 198] on h2 "Comercial:" at bounding box center [500, 194] width 207 height 18
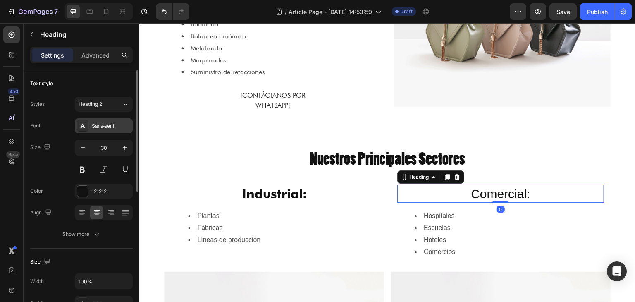
click at [101, 124] on div "Sans-serif" at bounding box center [111, 125] width 39 height 7
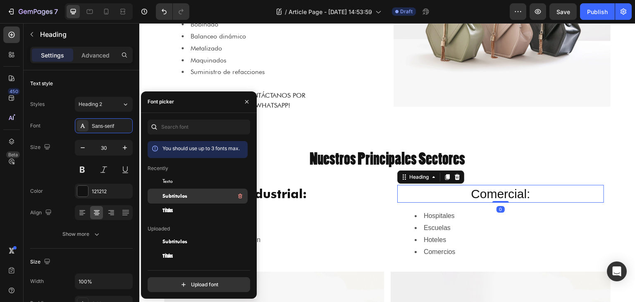
click at [172, 193] on span "Subtitulos" at bounding box center [175, 195] width 25 height 7
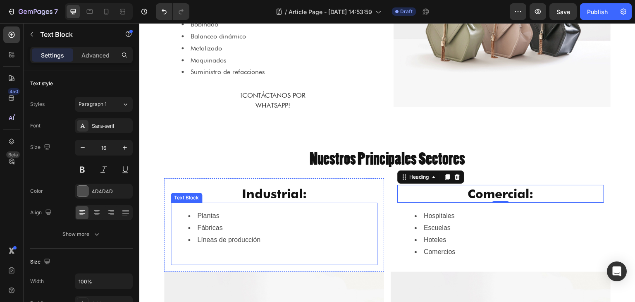
click at [292, 230] on li "Fábricas" at bounding box center [282, 228] width 189 height 12
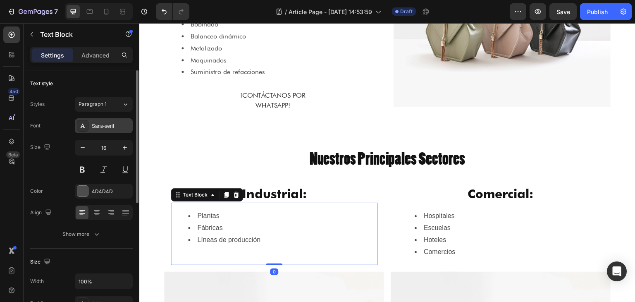
click at [105, 126] on div "Sans-serif" at bounding box center [111, 125] width 39 height 7
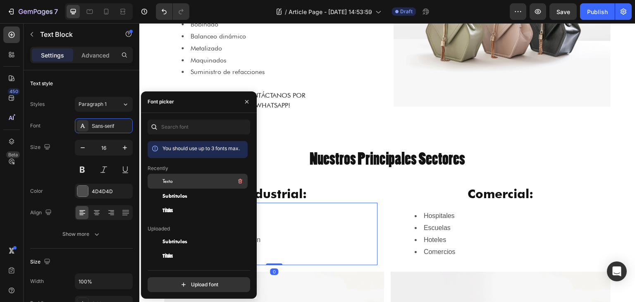
click at [177, 234] on div "Texto" at bounding box center [198, 241] width 100 height 15
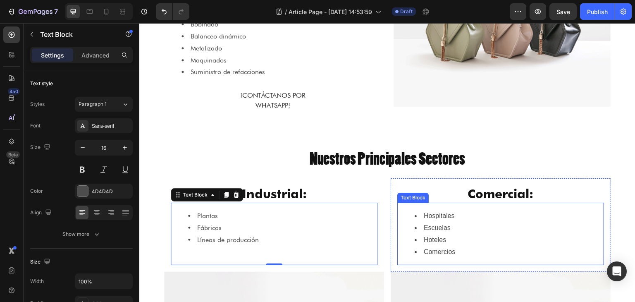
click at [450, 232] on li "Escuelas" at bounding box center [509, 228] width 189 height 12
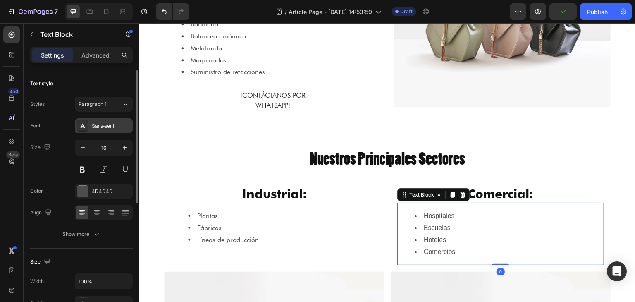
click at [101, 123] on div "Sans-serif" at bounding box center [111, 125] width 39 height 7
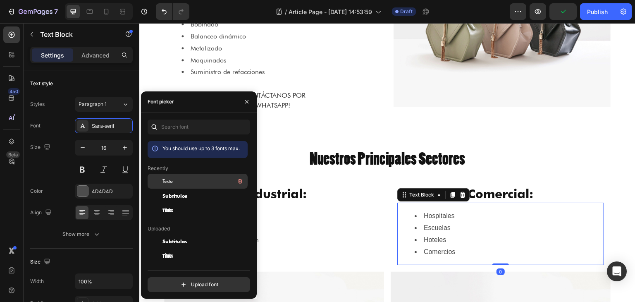
click at [170, 182] on span "Texto" at bounding box center [168, 180] width 10 height 7
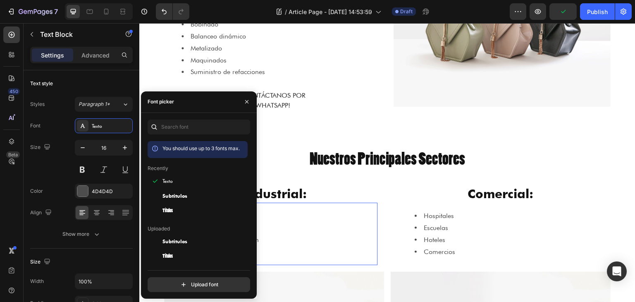
click at [347, 208] on div "Plantas Fábricas Líneas de producción" at bounding box center [274, 234] width 207 height 62
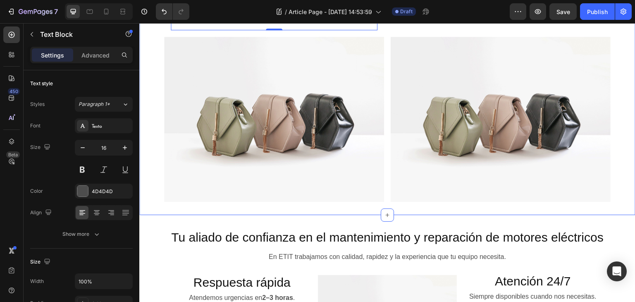
scroll to position [662, 0]
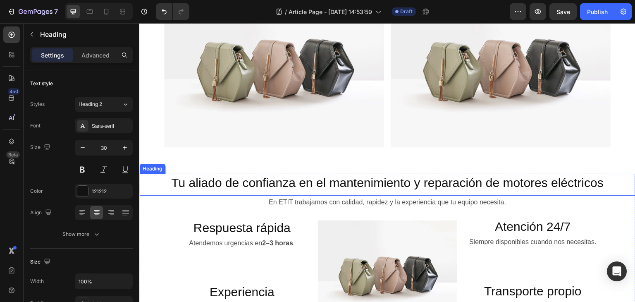
click at [326, 184] on h2 "Tu aliado de confianza en el mantenimiento y reparación de motores eléctricos" at bounding box center [387, 183] width 496 height 18
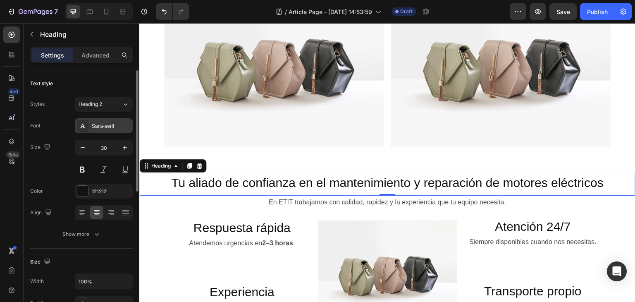
click at [98, 125] on div "Sans-serif" at bounding box center [111, 125] width 39 height 7
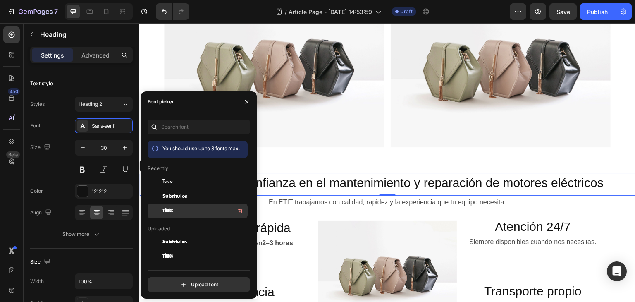
click at [185, 210] on div "Titulos" at bounding box center [205, 211] width 84 height 10
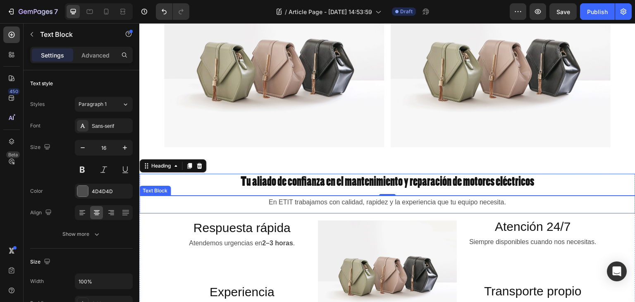
click at [321, 204] on p "En ETIT trabajamos con calidad, rapidez y la experiencia que tu equipo necesita." at bounding box center [387, 202] width 495 height 12
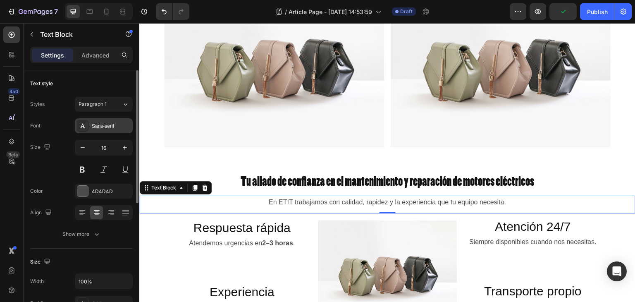
click at [102, 127] on div "Sans-serif" at bounding box center [111, 125] width 39 height 7
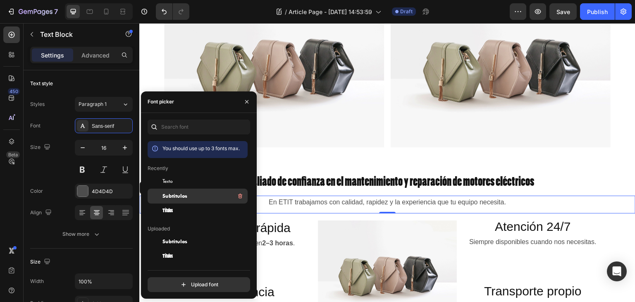
click at [191, 198] on div "Subtitulos" at bounding box center [205, 196] width 84 height 10
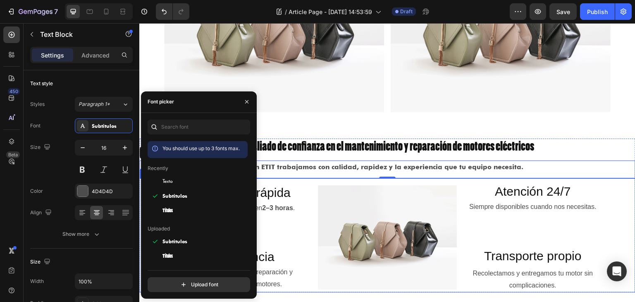
scroll to position [703, 0]
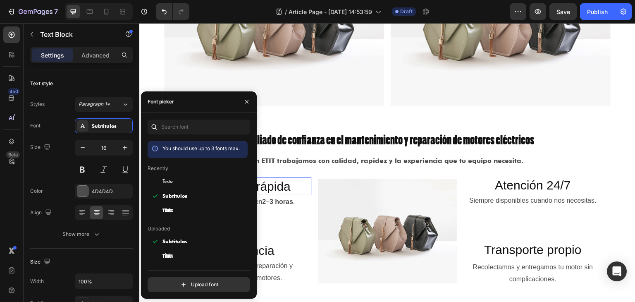
click at [282, 189] on h2 "Respuesta rápida" at bounding box center [241, 186] width 139 height 18
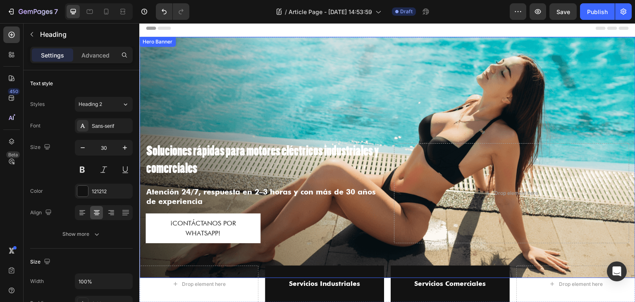
scroll to position [0, 0]
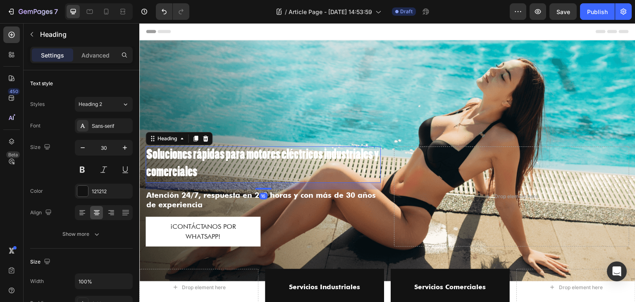
click at [235, 157] on h2 "Soluciones rápidas para motores eléctricos industriales y comerciales" at bounding box center [263, 164] width 235 height 36
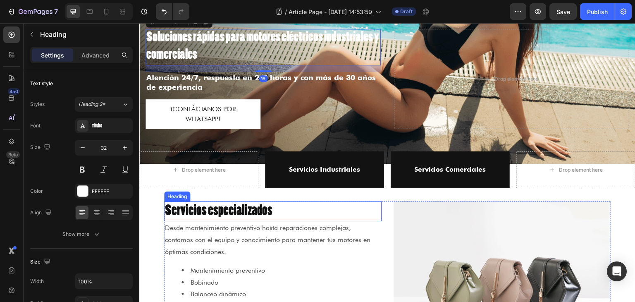
scroll to position [124, 0]
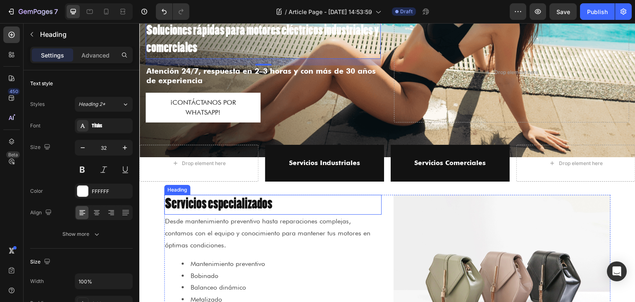
click at [245, 199] on h2 "Servicios especializados" at bounding box center [273, 205] width 218 height 20
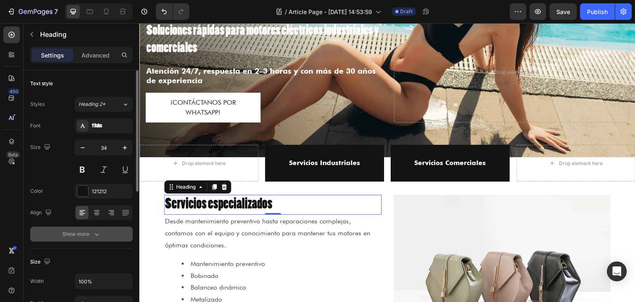
click at [89, 237] on div "Show more" at bounding box center [81, 234] width 38 height 8
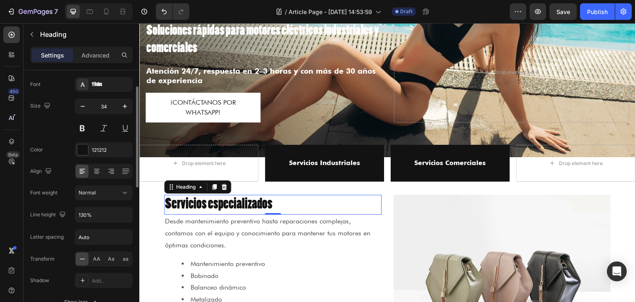
scroll to position [83, 0]
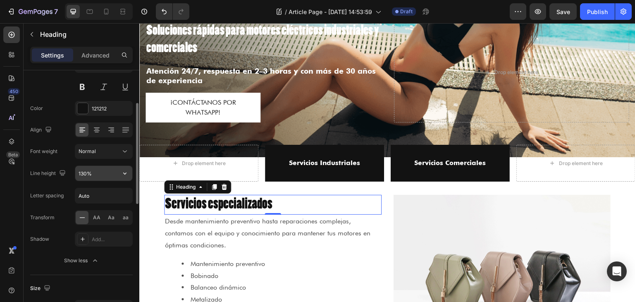
click at [88, 172] on input "130%" at bounding box center [103, 173] width 57 height 15
click at [124, 171] on icon "button" at bounding box center [125, 173] width 8 height 8
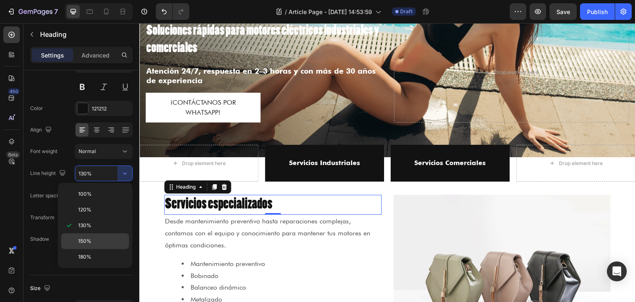
click at [97, 237] on p "150%" at bounding box center [101, 240] width 47 height 7
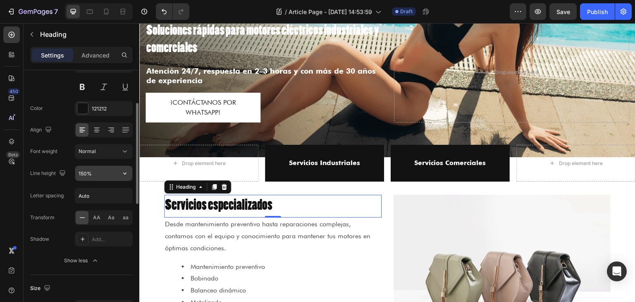
click at [116, 172] on input "150%" at bounding box center [103, 173] width 57 height 15
click at [131, 175] on button "button" at bounding box center [124, 173] width 15 height 15
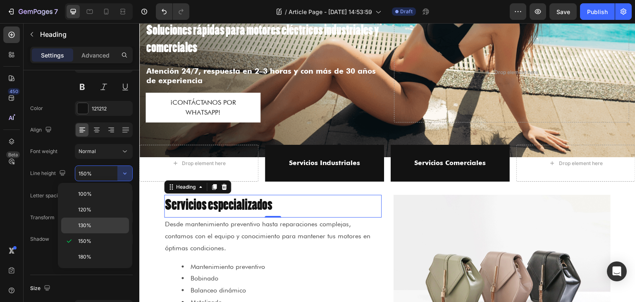
click at [98, 222] on p "130%" at bounding box center [101, 225] width 47 height 7
type input "130%"
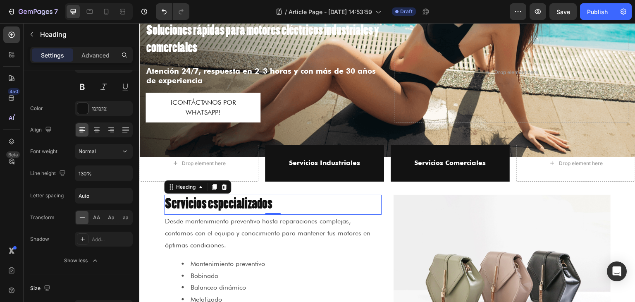
click at [179, 202] on h2 "Servicios especializados" at bounding box center [273, 205] width 218 height 20
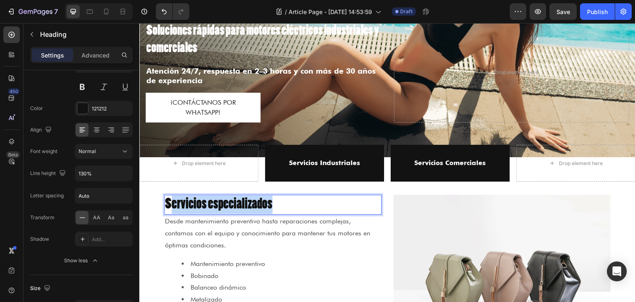
drag, startPoint x: 173, startPoint y: 202, endPoint x: 271, endPoint y: 203, distance: 97.6
click at [271, 203] on p "Servicios especializados" at bounding box center [273, 205] width 216 height 18
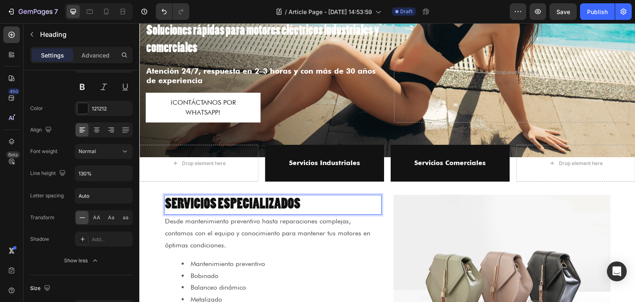
click at [229, 199] on p "SERVICIOS ESPECIALIZADOS" at bounding box center [273, 205] width 216 height 18
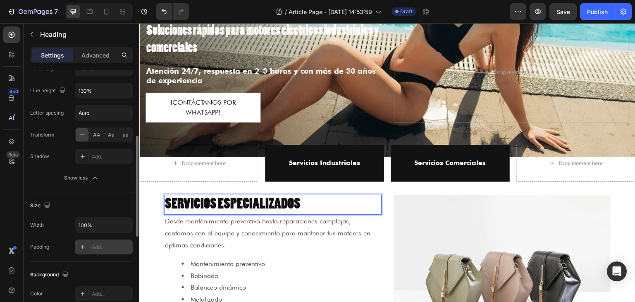
scroll to position [207, 0]
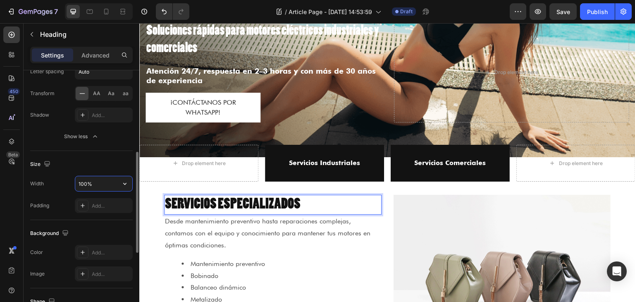
click at [103, 186] on input "100%" at bounding box center [103, 183] width 57 height 15
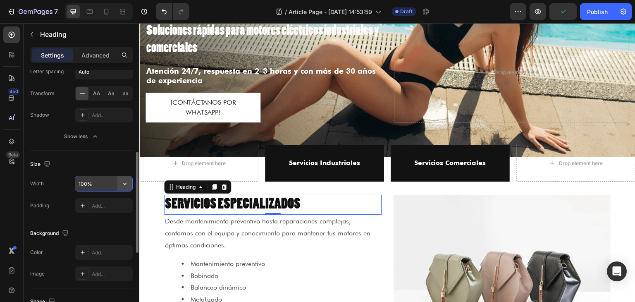
click at [123, 184] on icon "button" at bounding box center [125, 183] width 8 height 8
click at [66, 173] on div "Size Width 100% Padding Add..." at bounding box center [81, 185] width 103 height 69
click at [82, 183] on input "100%" at bounding box center [103, 183] width 57 height 15
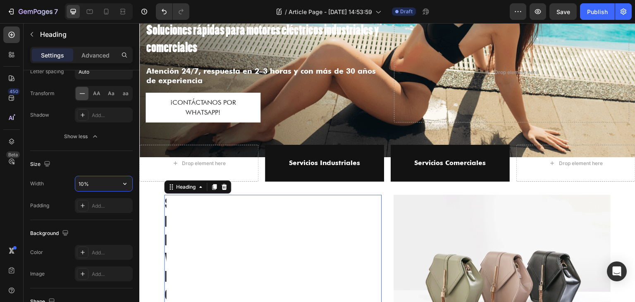
type input "100%"
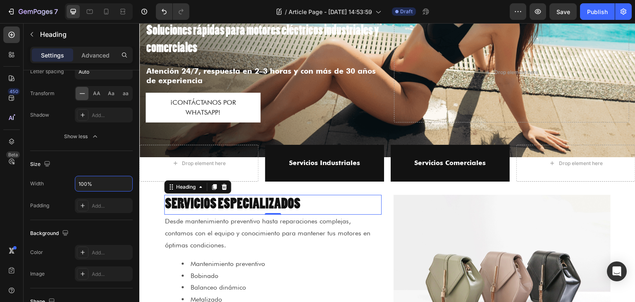
click at [105, 167] on div "Size" at bounding box center [81, 164] width 103 height 13
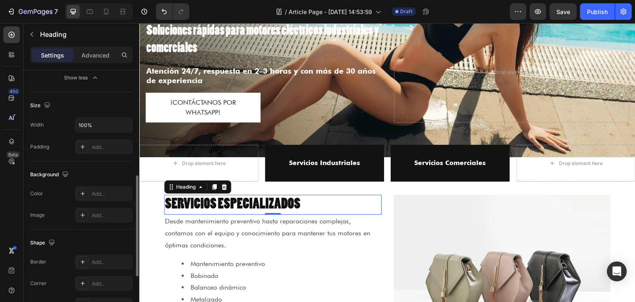
scroll to position [224, 0]
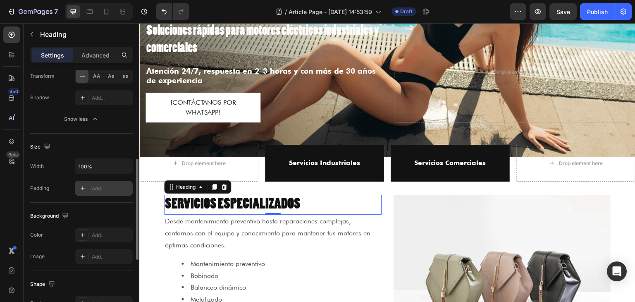
click at [102, 189] on div "Add..." at bounding box center [111, 188] width 39 height 7
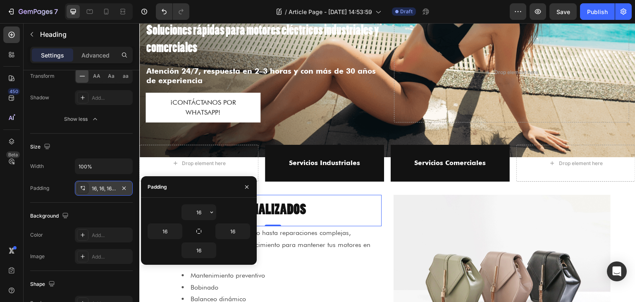
click at [102, 190] on div "16, 16, 16, 16" at bounding box center [104, 188] width 24 height 7
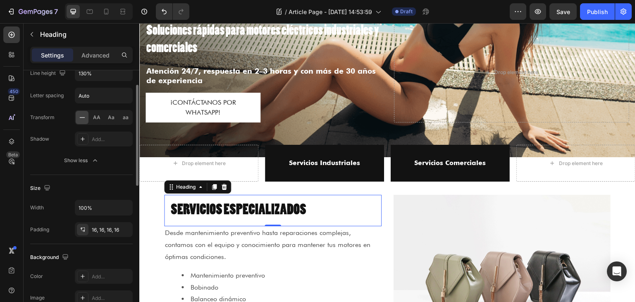
scroll to position [141, 0]
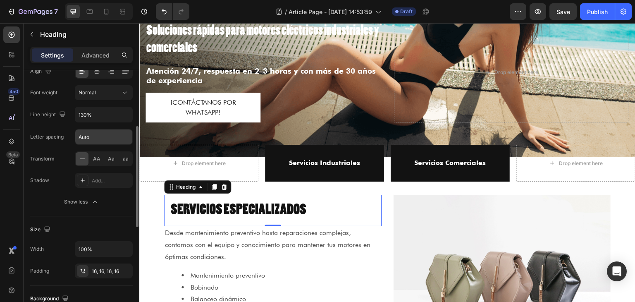
click at [86, 137] on input "Auto" at bounding box center [103, 136] width 57 height 15
type input "1"
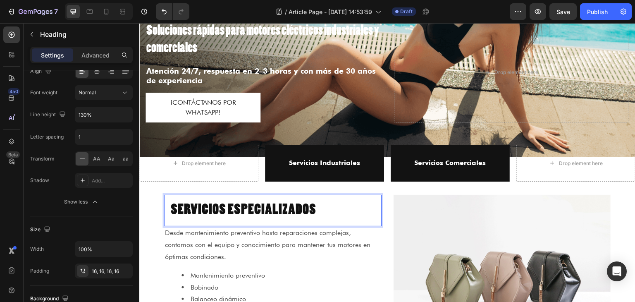
click at [195, 211] on p "SERVICIOS ESPECIALIZADOS" at bounding box center [273, 210] width 204 height 18
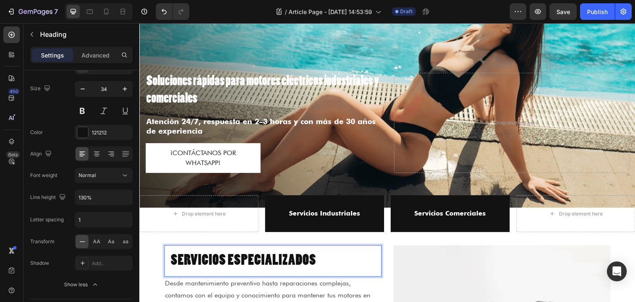
scroll to position [41, 0]
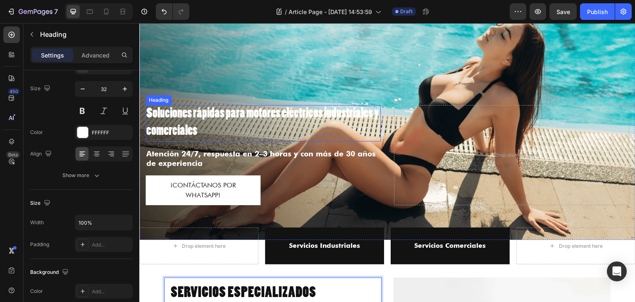
click at [196, 114] on h2 "Soluciones rápidas para motores eléctricos industriales y comerciales" at bounding box center [263, 123] width 235 height 36
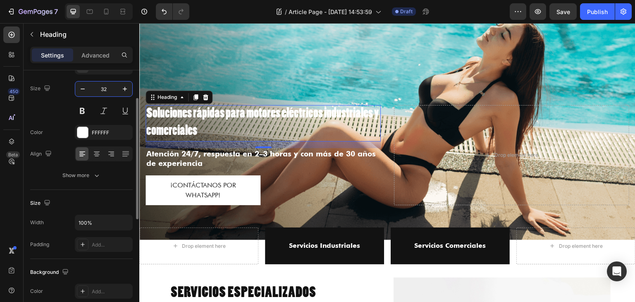
click at [105, 90] on input "32" at bounding box center [103, 88] width 27 height 15
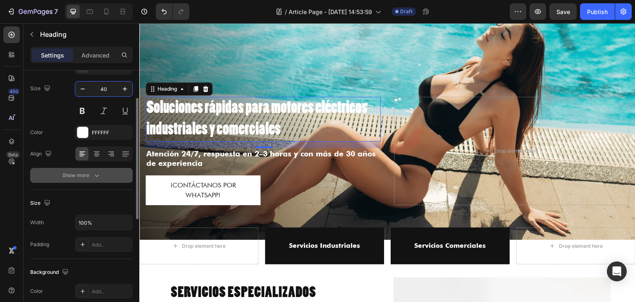
click at [114, 170] on button "Show more" at bounding box center [81, 175] width 103 height 15
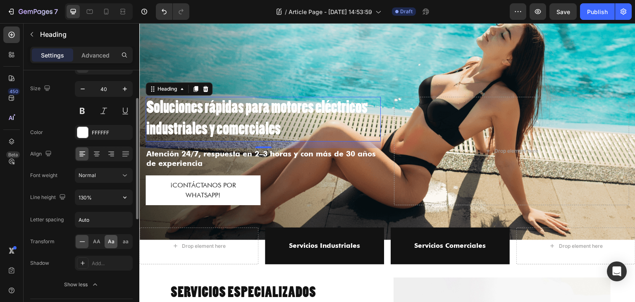
scroll to position [100, 0]
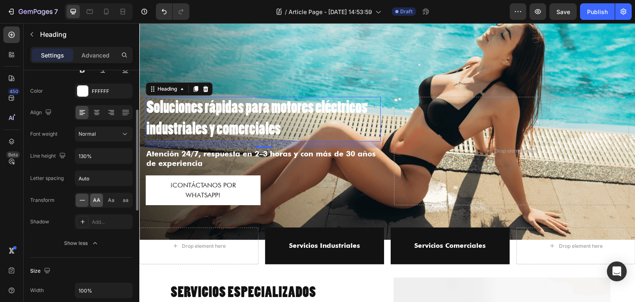
click at [97, 198] on span "AA" at bounding box center [96, 199] width 7 height 7
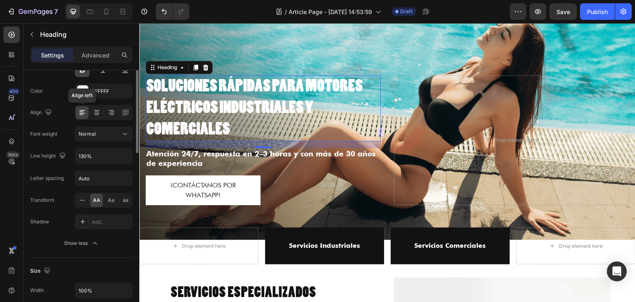
scroll to position [17, 0]
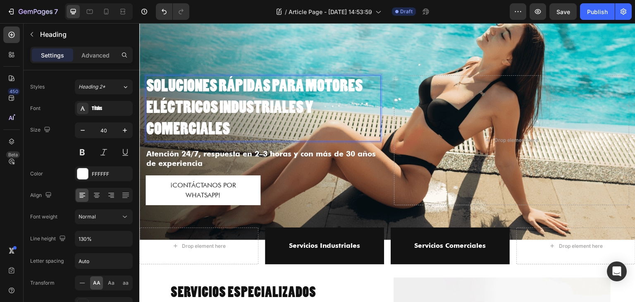
click at [356, 100] on h2 "Soluciones rápidas para motores eléctricos industriales y comerciales" at bounding box center [263, 108] width 235 height 66
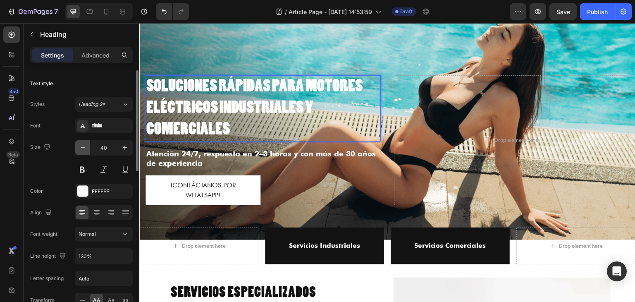
click at [82, 151] on icon "button" at bounding box center [83, 148] width 8 height 8
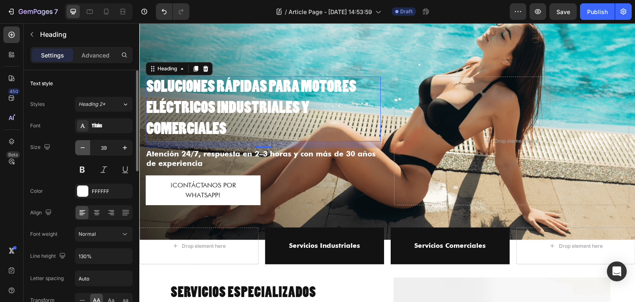
click at [81, 151] on icon "button" at bounding box center [83, 148] width 8 height 8
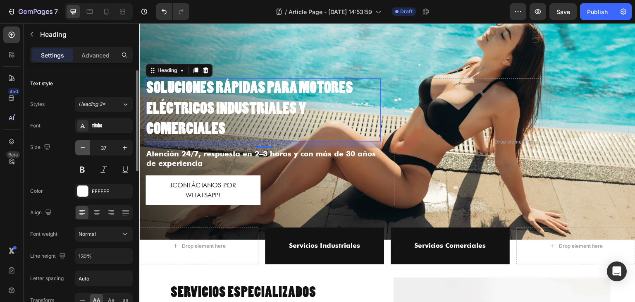
click at [81, 151] on icon "button" at bounding box center [83, 148] width 8 height 8
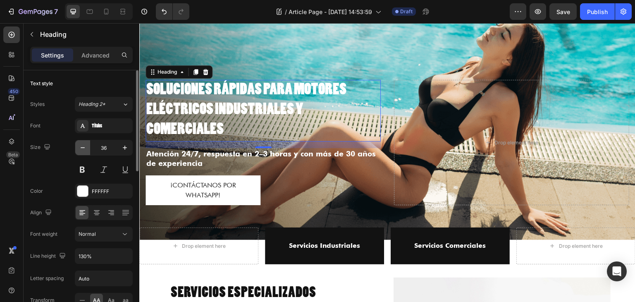
click at [81, 151] on icon "button" at bounding box center [83, 148] width 8 height 8
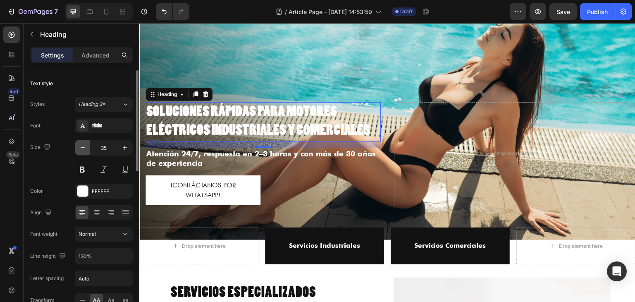
click at [81, 151] on icon "button" at bounding box center [83, 148] width 8 height 8
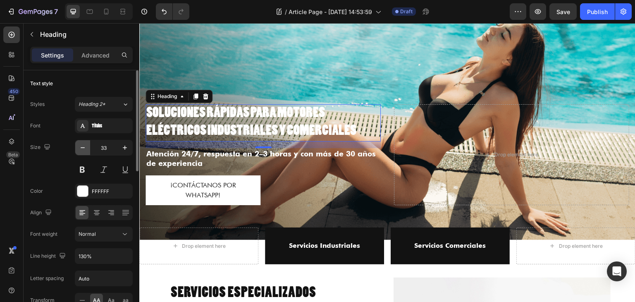
click at [84, 146] on icon "button" at bounding box center [83, 148] width 8 height 8
type input "32"
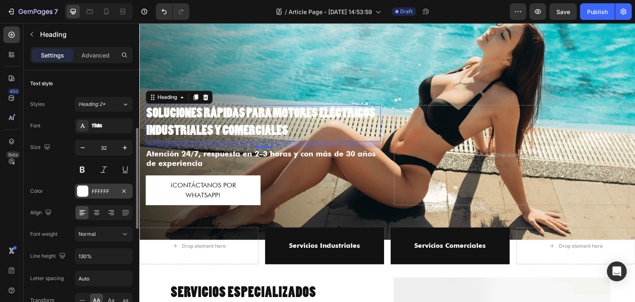
scroll to position [83, 0]
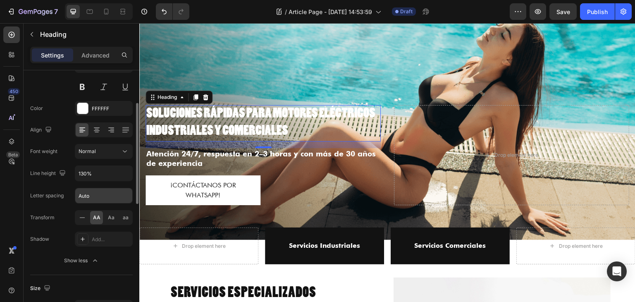
click at [89, 199] on input "Auto" at bounding box center [103, 195] width 57 height 15
type input "1"
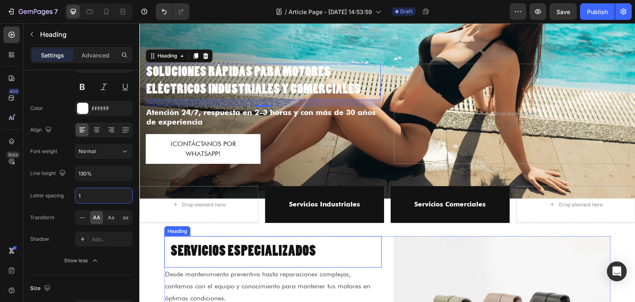
click at [244, 244] on p "SERVICIOS ESPECIALIZADOS" at bounding box center [273, 252] width 204 height 18
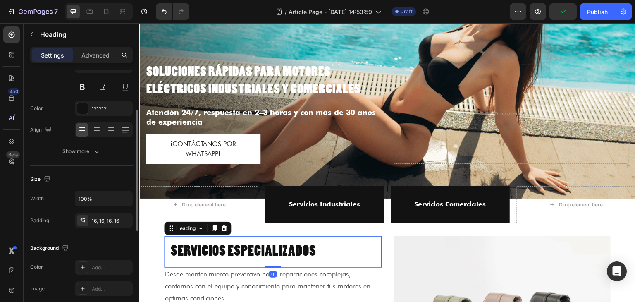
scroll to position [0, 0]
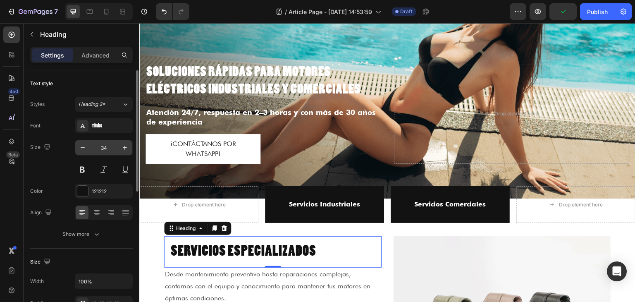
click at [106, 149] on input "34" at bounding box center [103, 147] width 27 height 15
click at [219, 77] on p "Soluciones rápidas para motores eléctricos industriales y comerciales" at bounding box center [263, 82] width 234 height 34
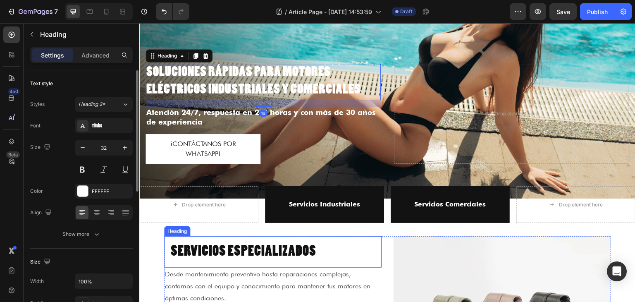
click at [207, 243] on p "SERVICIOS ESPECIALIZADOS" at bounding box center [273, 252] width 204 height 18
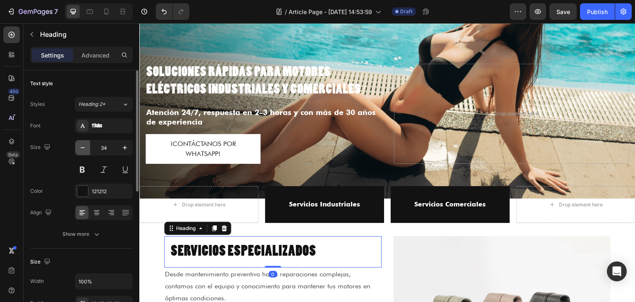
click at [83, 151] on icon "button" at bounding box center [83, 148] width 8 height 8
type input "32"
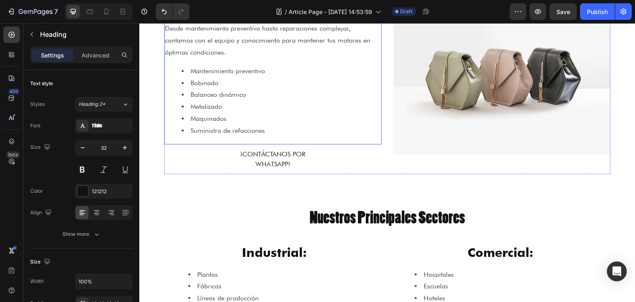
scroll to position [331, 0]
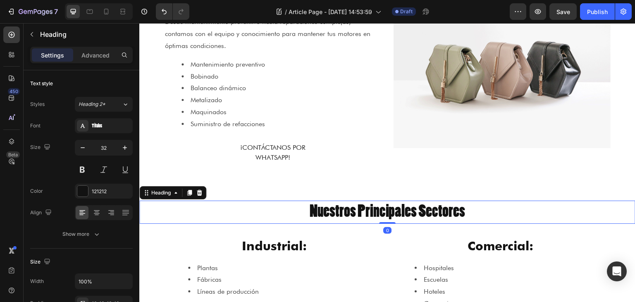
click at [340, 207] on h2 "Nuestros Principales Sectores" at bounding box center [387, 212] width 496 height 23
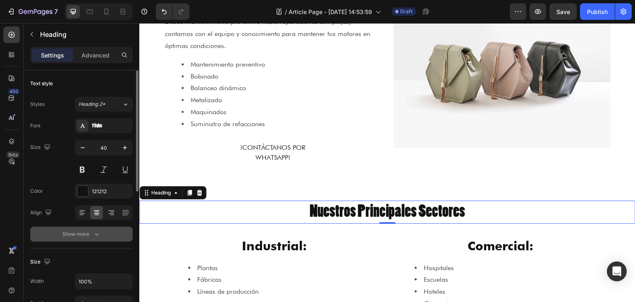
click at [103, 232] on button "Show more" at bounding box center [81, 234] width 103 height 15
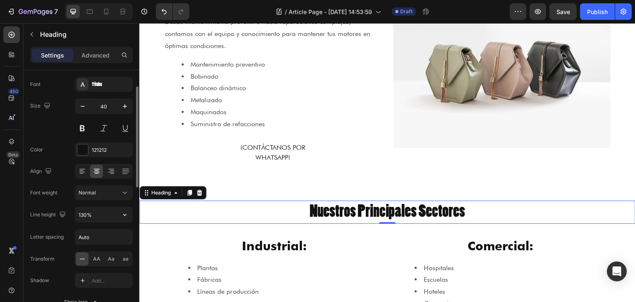
scroll to position [124, 0]
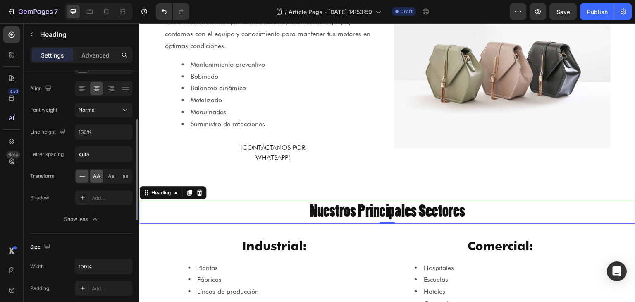
click at [96, 176] on span "AA" at bounding box center [96, 175] width 7 height 7
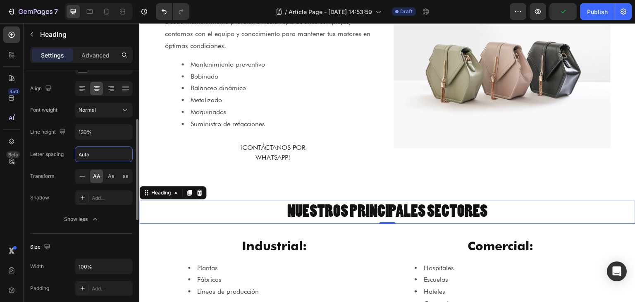
click at [87, 155] on input "Auto" at bounding box center [103, 154] width 57 height 15
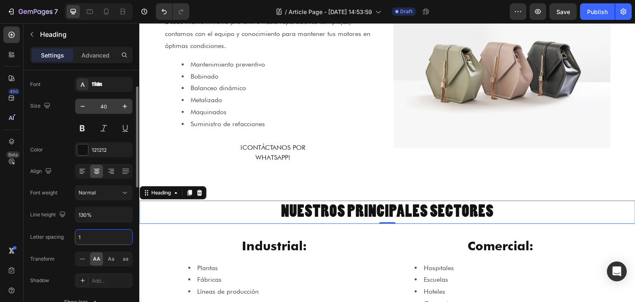
type input "1"
click at [105, 105] on input "40" at bounding box center [103, 106] width 27 height 15
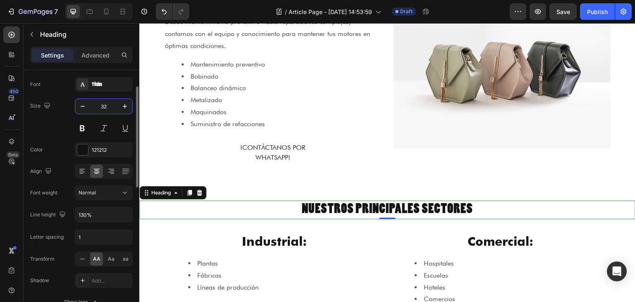
type input "32"
click at [64, 119] on div "Size 32" at bounding box center [81, 116] width 103 height 37
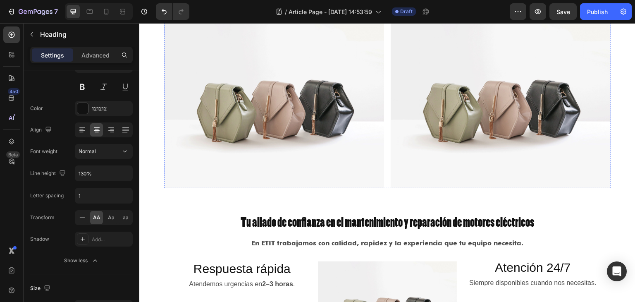
scroll to position [662, 0]
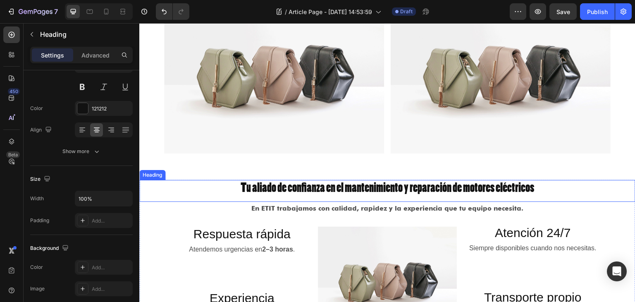
click at [266, 181] on h2 "Tu aliado de confianza en el mantenimiento y reparación de motores eléctricos" at bounding box center [387, 189] width 496 height 18
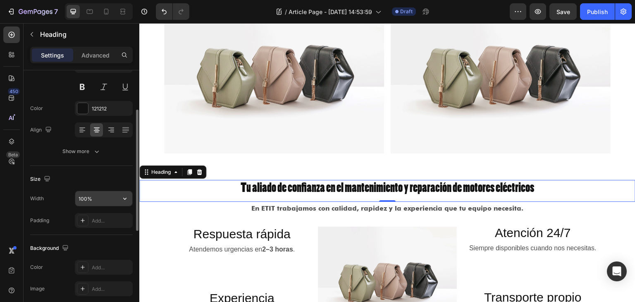
scroll to position [0, 0]
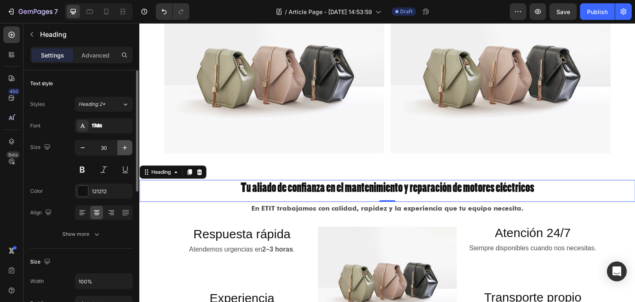
click at [122, 148] on icon "button" at bounding box center [125, 148] width 8 height 8
type input "32"
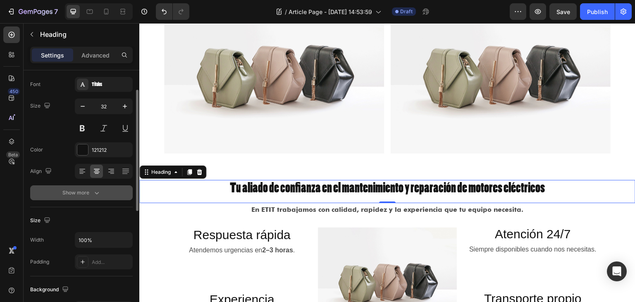
click at [98, 191] on icon "button" at bounding box center [97, 193] width 8 height 8
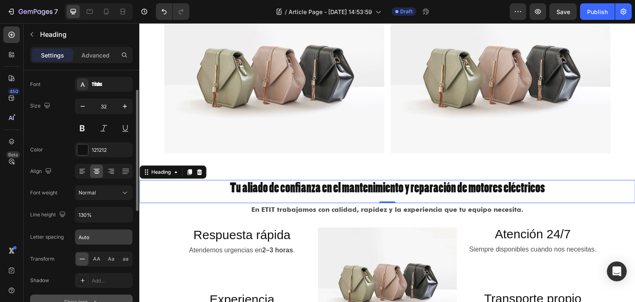
scroll to position [83, 0]
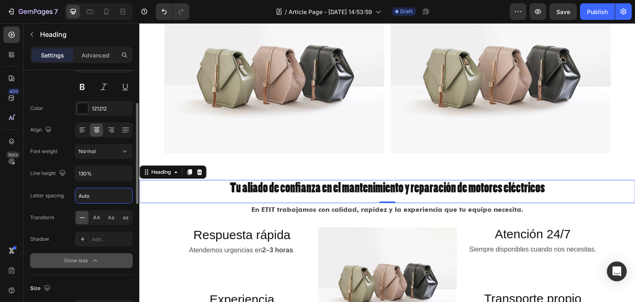
click at [99, 192] on input "Auto" at bounding box center [103, 195] width 57 height 15
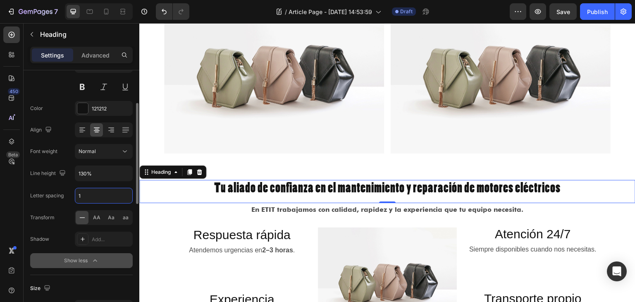
type input "1"
click at [61, 187] on div "Font Titulos Size 32 Color 121212 Align Font weight Normal Line height 130% Let…" at bounding box center [81, 152] width 103 height 232
click at [94, 215] on span "AA" at bounding box center [96, 217] width 7 height 7
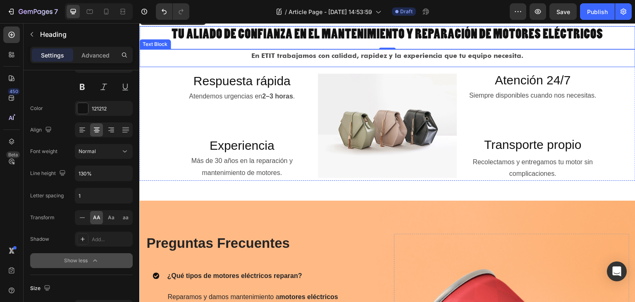
scroll to position [827, 0]
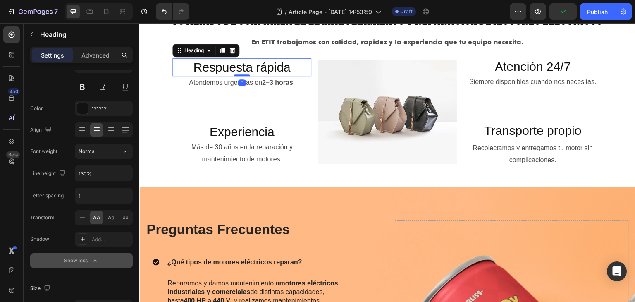
click at [239, 69] on h2 "Respuesta rápida" at bounding box center [241, 67] width 139 height 18
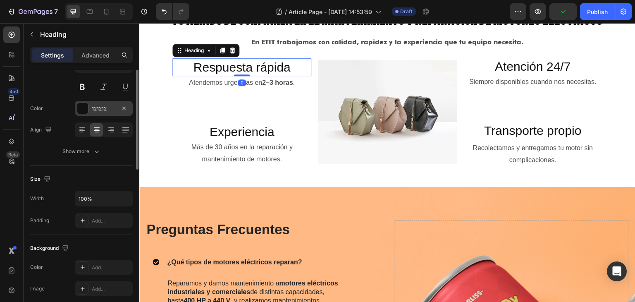
scroll to position [0, 0]
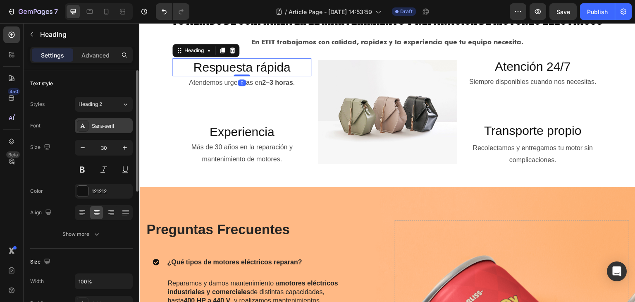
click at [98, 123] on div "Sans-serif" at bounding box center [111, 125] width 39 height 7
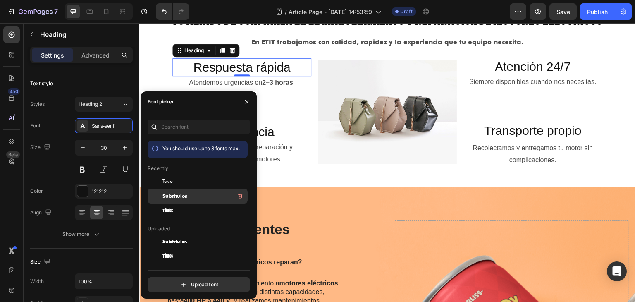
click at [169, 199] on span "Subtitulos" at bounding box center [175, 195] width 25 height 7
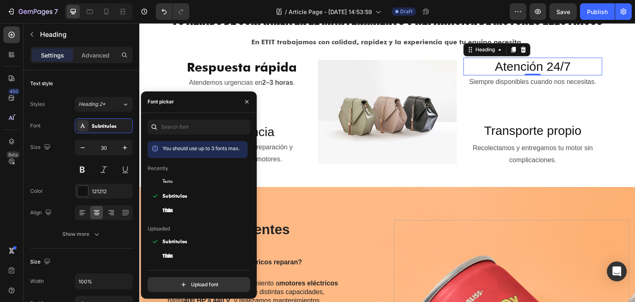
click at [506, 69] on h2 "Atención 24/7" at bounding box center [533, 66] width 139 height 18
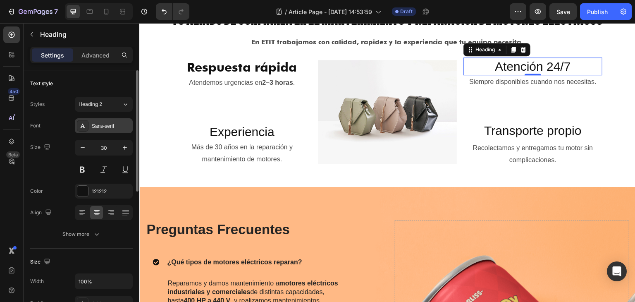
click at [111, 122] on div "Sans-serif" at bounding box center [111, 125] width 39 height 7
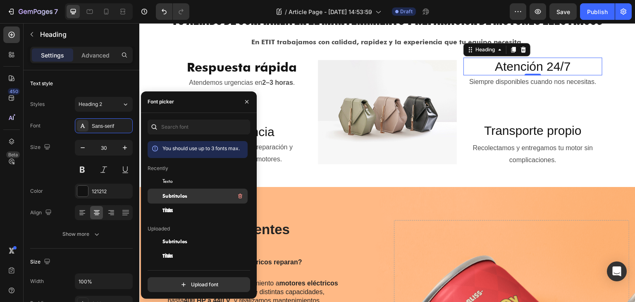
click at [160, 191] on div at bounding box center [155, 196] width 15 height 15
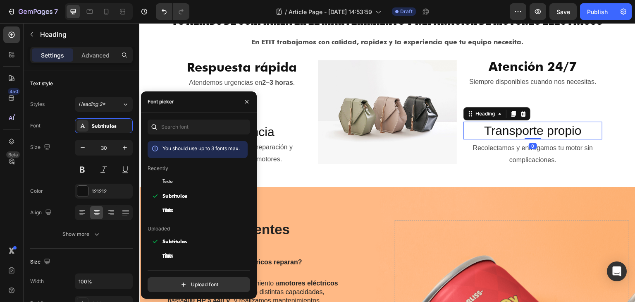
click at [486, 134] on h2 "Transporte propio" at bounding box center [533, 131] width 139 height 18
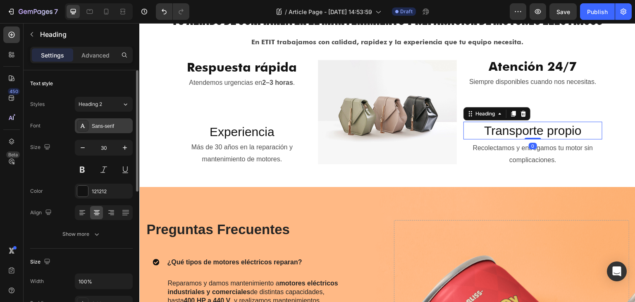
click at [111, 126] on div "Sans-serif" at bounding box center [111, 125] width 39 height 7
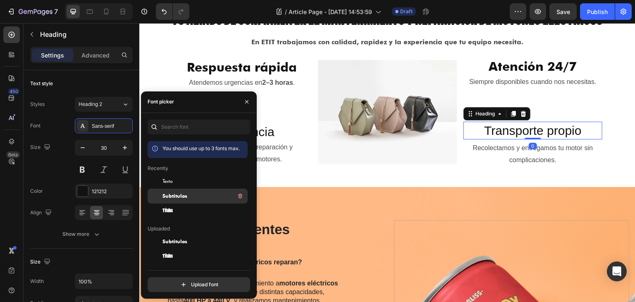
click at [167, 197] on span "Subtitulos" at bounding box center [175, 195] width 25 height 7
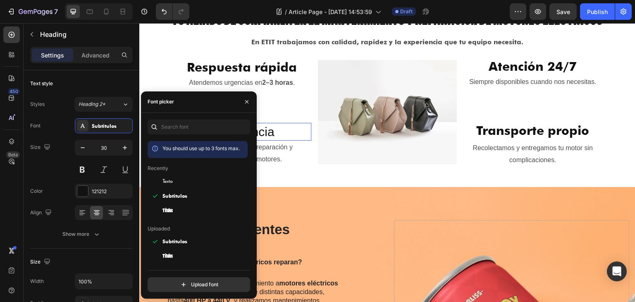
click at [279, 132] on h2 "Experiencia" at bounding box center [241, 132] width 139 height 18
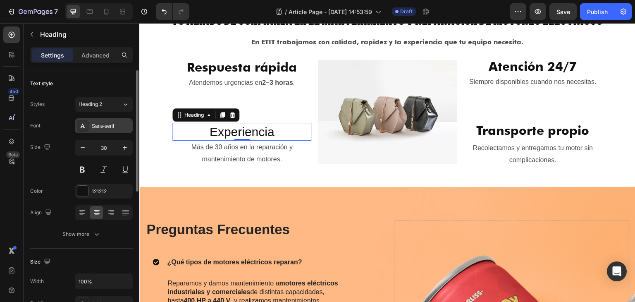
click at [114, 123] on div "Sans-serif" at bounding box center [111, 125] width 39 height 7
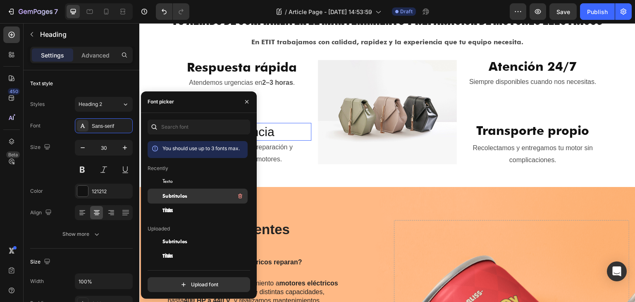
click at [172, 194] on span "Subtitulos" at bounding box center [175, 195] width 25 height 7
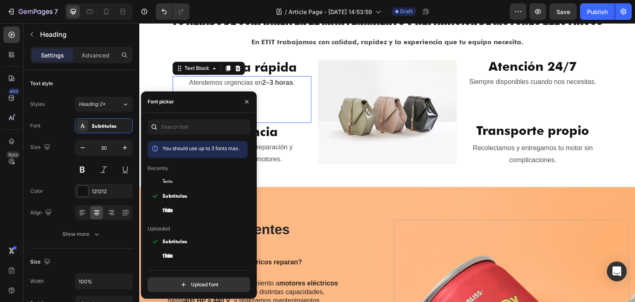
click at [275, 98] on div "Atendemos urgencias en 2–3 horas . Text Block 0" at bounding box center [241, 99] width 139 height 47
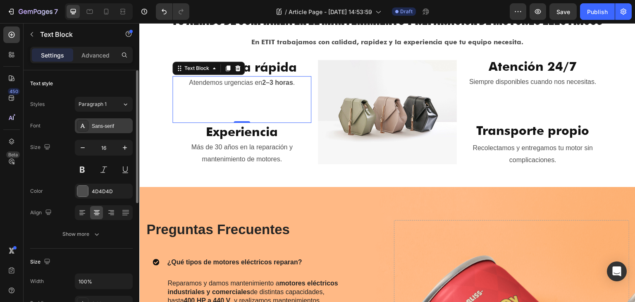
click at [105, 125] on div "Sans-serif" at bounding box center [111, 125] width 39 height 7
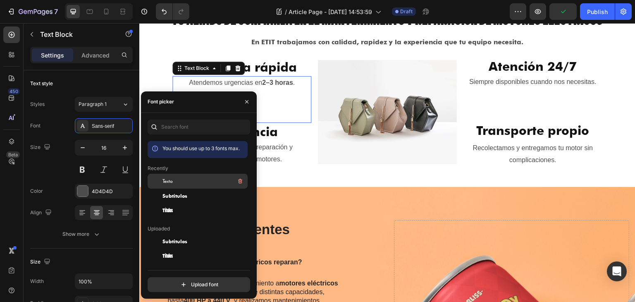
click at [182, 177] on div "Texto" at bounding box center [205, 181] width 84 height 10
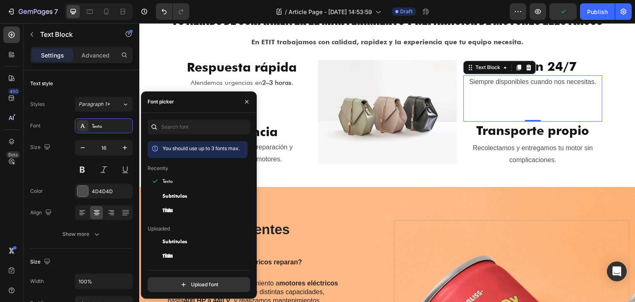
click at [488, 85] on p "Siempre disponibles cuando nos necesitas." at bounding box center [532, 82] width 137 height 12
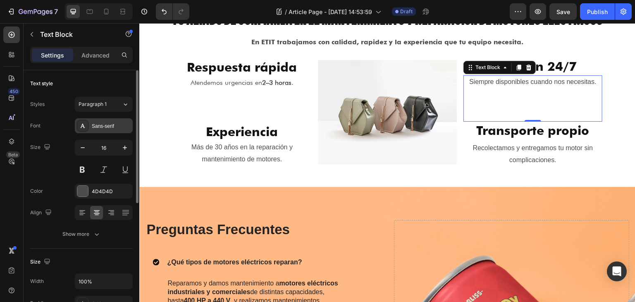
click at [105, 124] on div "Sans-serif" at bounding box center [111, 125] width 39 height 7
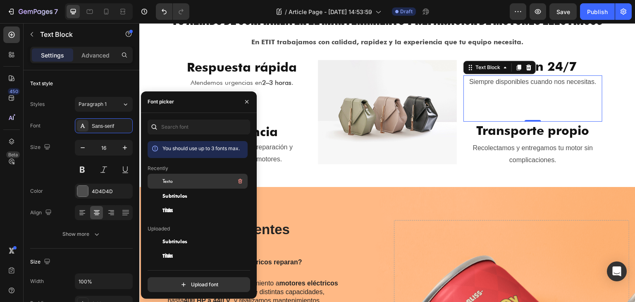
click at [169, 234] on div "Texto" at bounding box center [198, 241] width 100 height 15
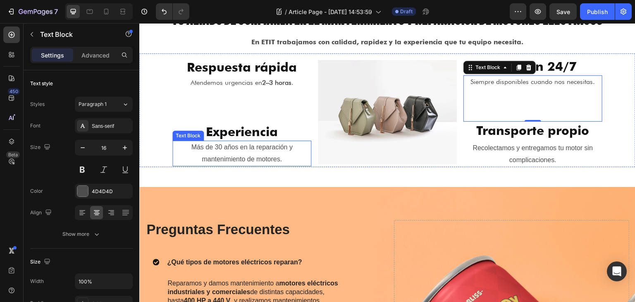
click at [285, 153] on p "Más de 30 años en la reparación y mantenimiento de motores." at bounding box center [241, 153] width 137 height 24
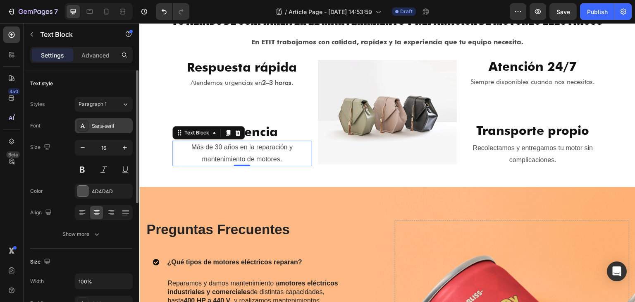
click at [103, 129] on div "Sans-serif" at bounding box center [104, 125] width 58 height 15
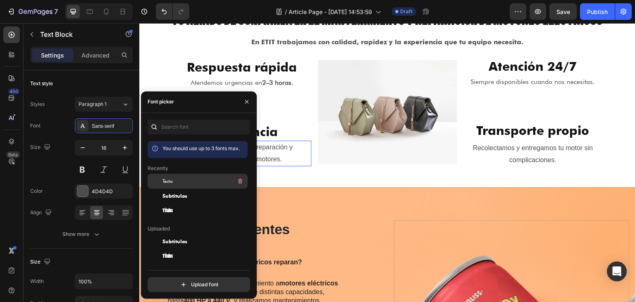
click at [177, 183] on div "Texto" at bounding box center [205, 181] width 84 height 10
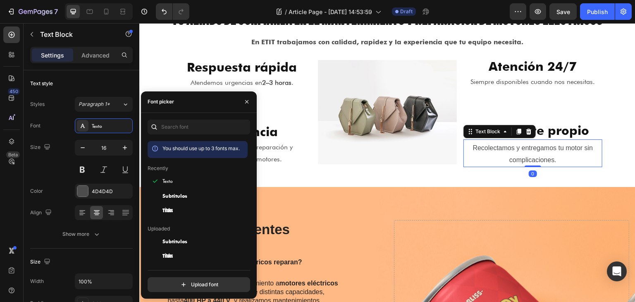
click at [513, 154] on p "Recolectamos y entregamos tu motor sin complicaciones." at bounding box center [532, 154] width 137 height 24
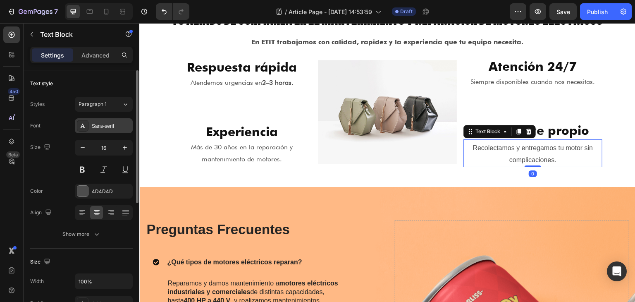
click at [117, 127] on div "Sans-serif" at bounding box center [111, 125] width 39 height 7
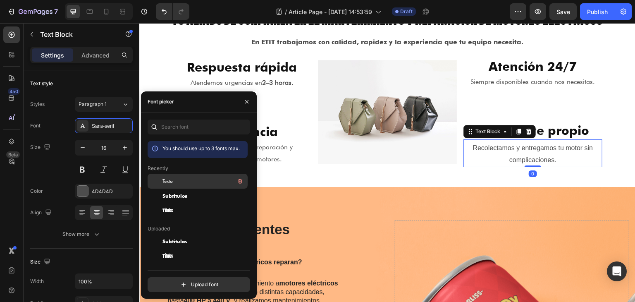
click at [165, 184] on span "Texto" at bounding box center [168, 180] width 10 height 7
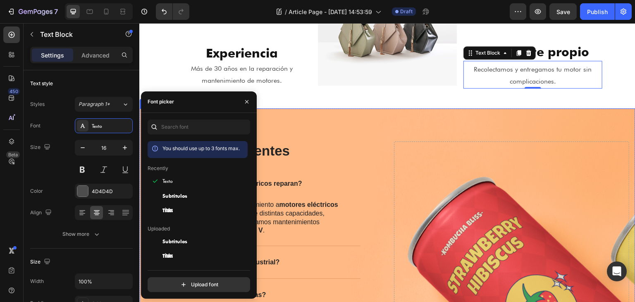
scroll to position [910, 0]
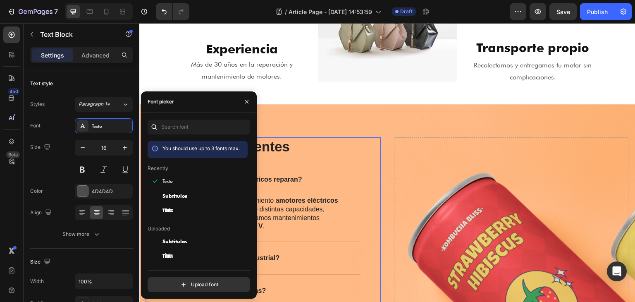
click at [366, 165] on div "Preguntas Frecuentes Heading ¿Qué tipos de motores eléctricos reparan? Reparamo…" at bounding box center [263, 303] width 235 height 333
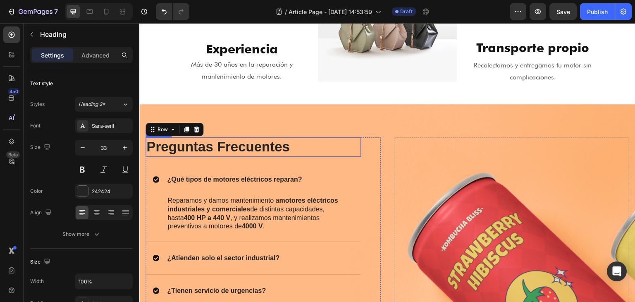
click at [242, 143] on h2 "Preguntas Frecuentes" at bounding box center [253, 146] width 215 height 19
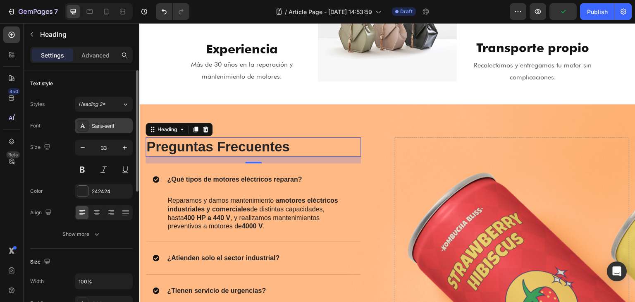
click at [108, 124] on div "Sans-serif" at bounding box center [111, 125] width 39 height 7
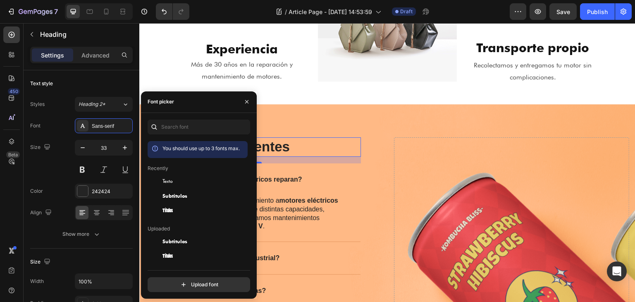
click at [158, 170] on p "Recently" at bounding box center [158, 168] width 21 height 7
click at [178, 209] on div "Titulos" at bounding box center [205, 211] width 84 height 10
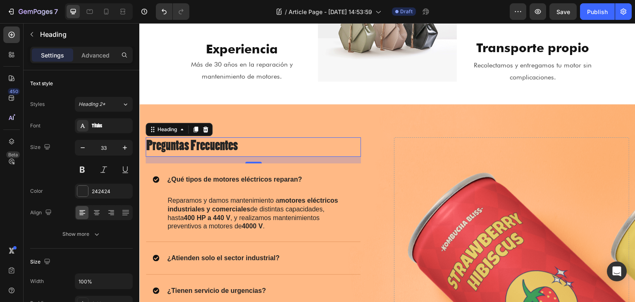
click at [280, 154] on h2 "Preguntas Frecuentes" at bounding box center [253, 146] width 215 height 19
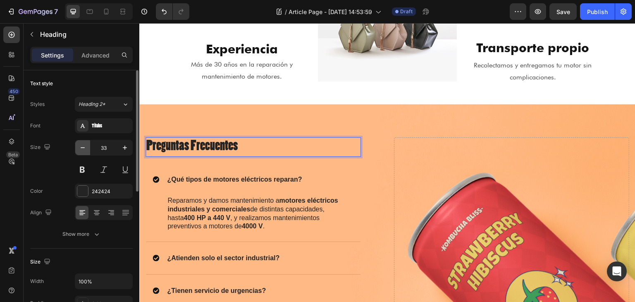
click at [83, 144] on icon "button" at bounding box center [83, 148] width 8 height 8
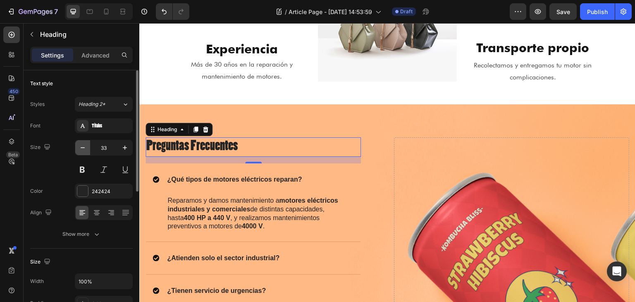
type input "32"
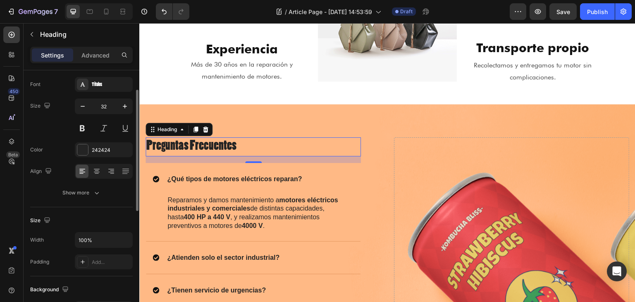
click at [93, 189] on icon "button" at bounding box center [97, 193] width 8 height 8
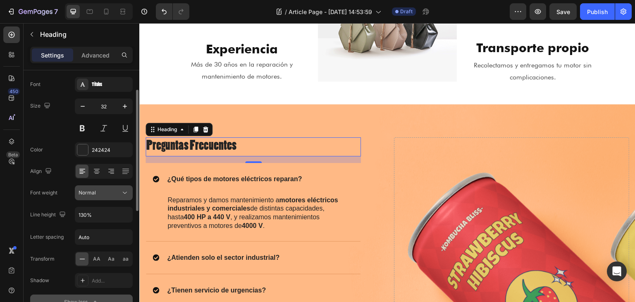
scroll to position [83, 0]
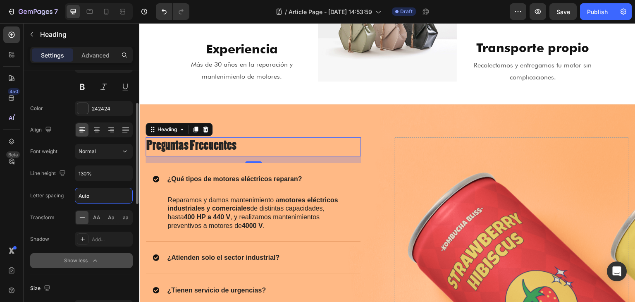
click at [92, 194] on input "Auto" at bounding box center [103, 195] width 57 height 15
click at [97, 217] on span "AA" at bounding box center [96, 217] width 7 height 7
click at [93, 196] on input "Auto" at bounding box center [103, 195] width 57 height 15
type input "A"
type input "1"
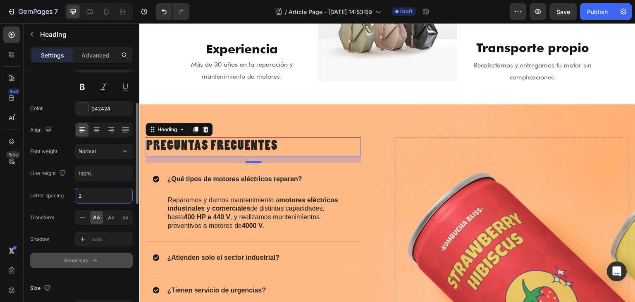
type input "2"
click at [48, 185] on div "Font Titulos Size 32 Color 242424 Align Font weight Normal Line height 130% Let…" at bounding box center [81, 152] width 103 height 232
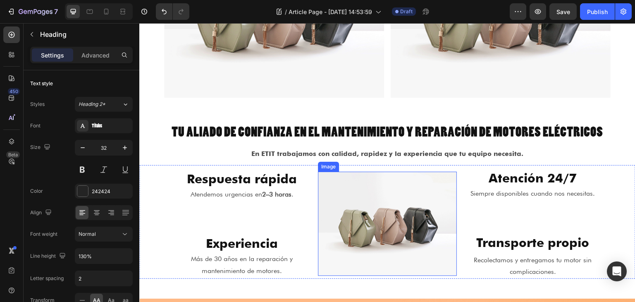
scroll to position [703, 0]
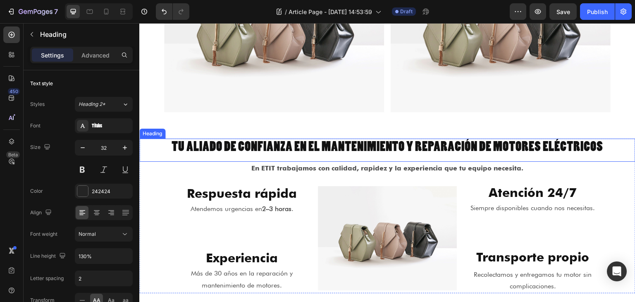
click at [333, 141] on h2 "Tu aliado de confianza en el mantenimiento y reparación de motores eléctricos" at bounding box center [387, 148] width 496 height 19
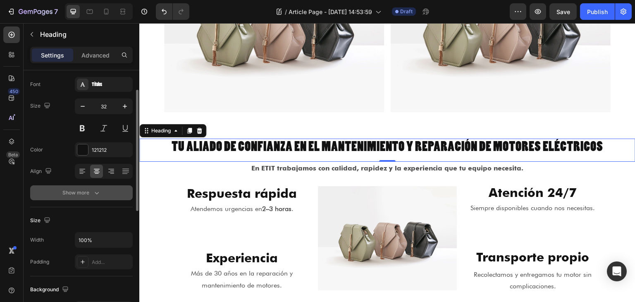
click at [102, 189] on button "Show more" at bounding box center [81, 192] width 103 height 15
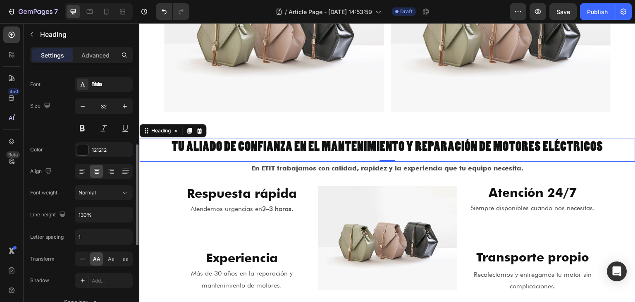
scroll to position [124, 0]
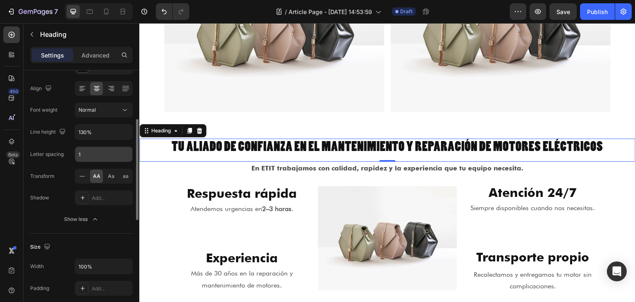
click at [88, 155] on input "1" at bounding box center [103, 154] width 57 height 15
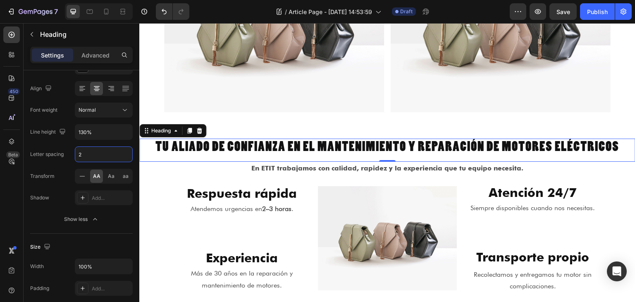
type input "2"
click at [320, 145] on h2 "Tu aliado de confianza en el mantenimiento y reparación de motores eléctricos" at bounding box center [387, 148] width 496 height 19
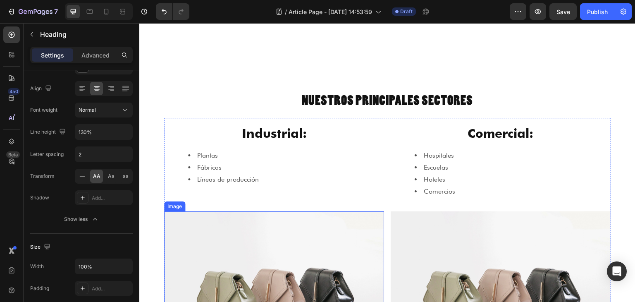
scroll to position [414, 0]
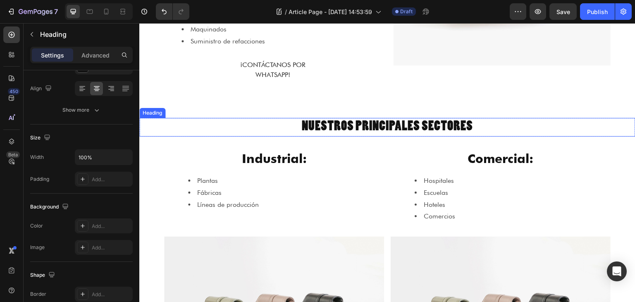
click at [332, 127] on h2 "Nuestros Principales Sectores" at bounding box center [387, 127] width 496 height 19
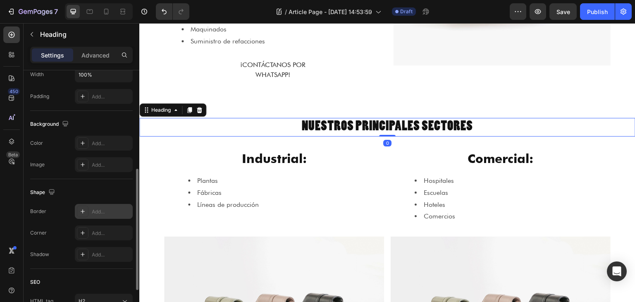
scroll to position [83, 0]
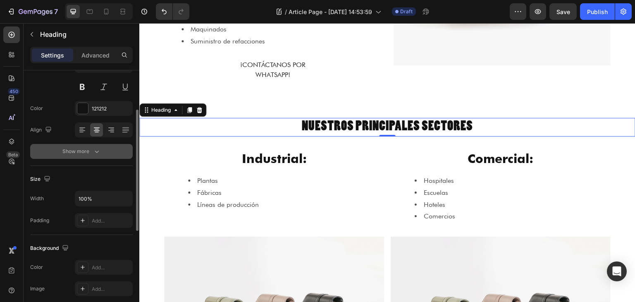
click at [101, 151] on button "Show more" at bounding box center [81, 151] width 103 height 15
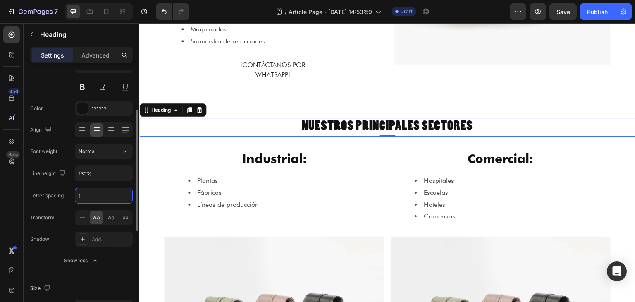
click at [108, 202] on input "1" at bounding box center [103, 195] width 57 height 15
click at [52, 185] on div "Font Titulos Size 32 Color 121212 Align Font weight Normal Line height 130% Let…" at bounding box center [81, 152] width 103 height 232
click at [103, 192] on input "2" at bounding box center [103, 195] width 57 height 15
type input "1"
type input "2"
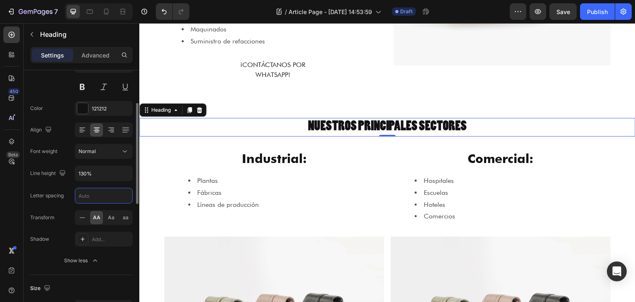
type input "2"
click at [54, 181] on div "Font Titulos Size 32 Color 121212 Align Font weight Normal Line height 130% Let…" at bounding box center [81, 152] width 103 height 232
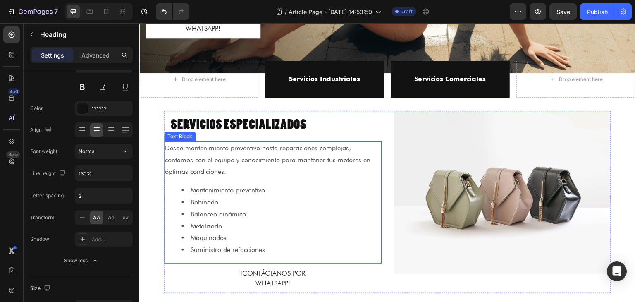
scroll to position [207, 0]
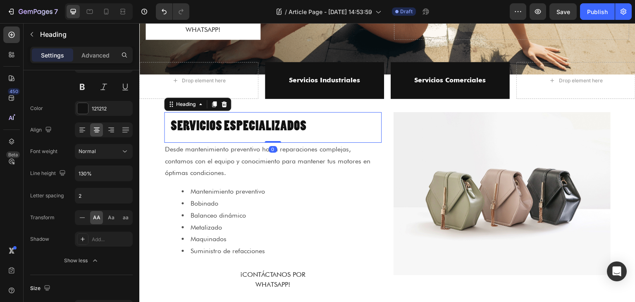
click at [213, 122] on h2 "SERVICIOS ESPECIALIZADOS" at bounding box center [273, 127] width 218 height 31
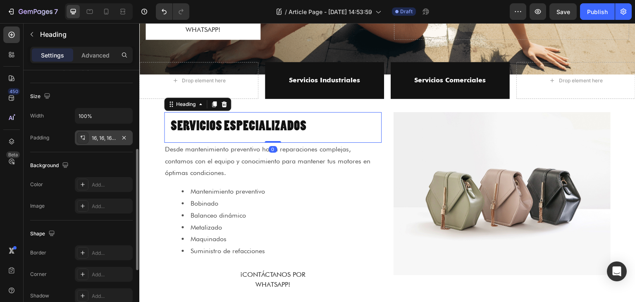
scroll to position [41, 0]
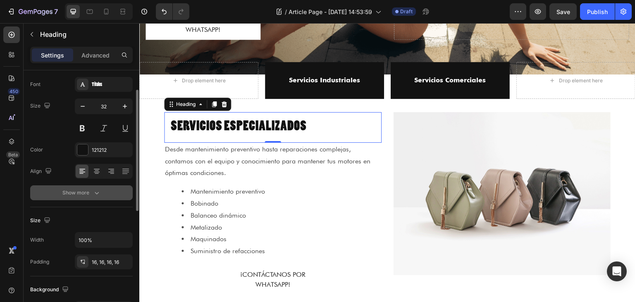
click at [89, 194] on div "Show more" at bounding box center [81, 193] width 38 height 8
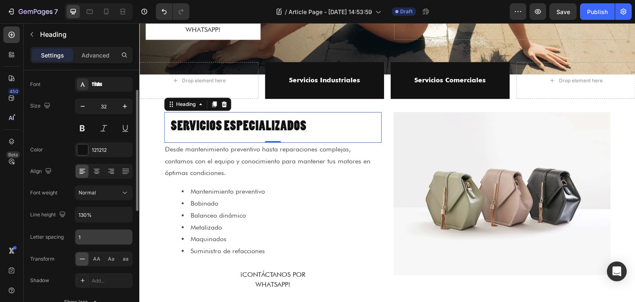
click at [86, 233] on input "1" at bounding box center [103, 237] width 57 height 15
type input "2"
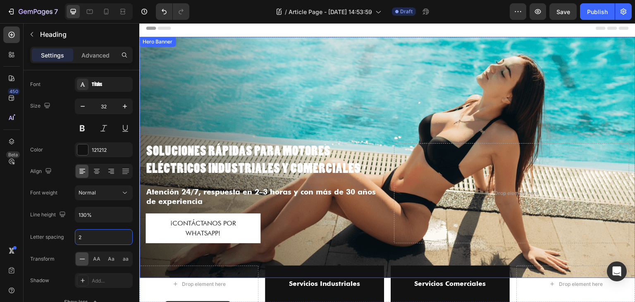
scroll to position [0, 0]
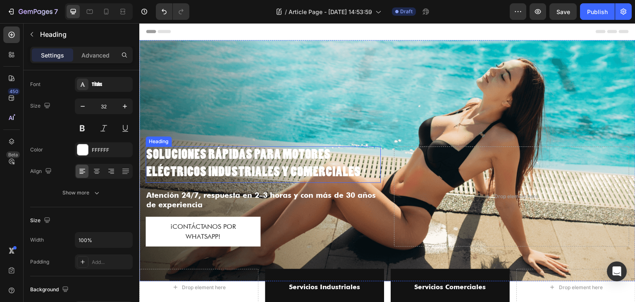
click at [211, 169] on h2 "Soluciones rápidas para motores eléctricos industriales y comerciales" at bounding box center [263, 164] width 235 height 36
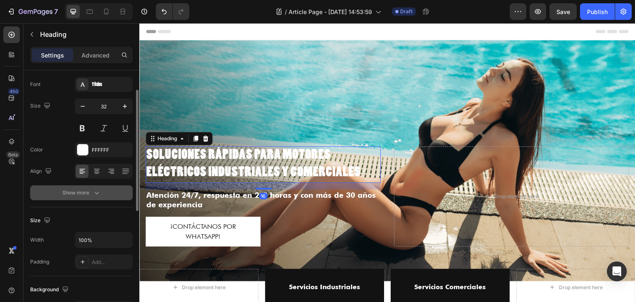
click at [100, 194] on icon "button" at bounding box center [97, 193] width 8 height 8
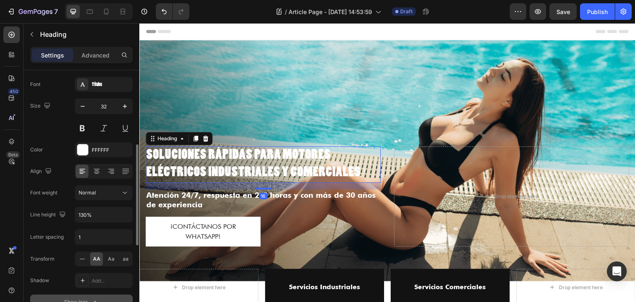
scroll to position [83, 0]
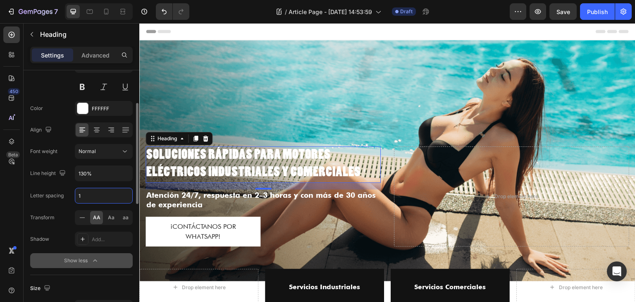
click at [95, 194] on input "1" at bounding box center [103, 195] width 57 height 15
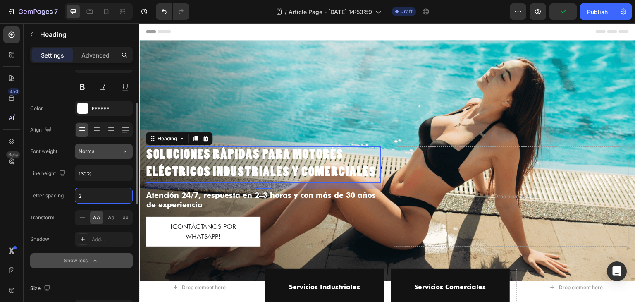
scroll to position [41, 0]
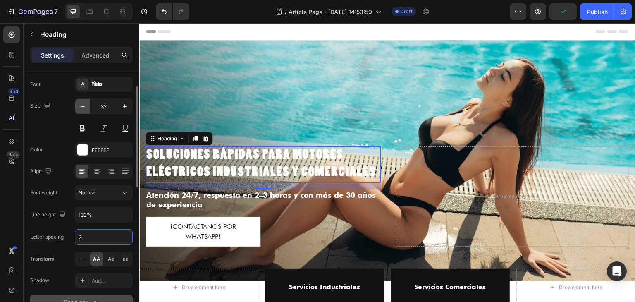
type input "2"
click at [83, 106] on icon "button" at bounding box center [83, 106] width 4 height 1
type input "31"
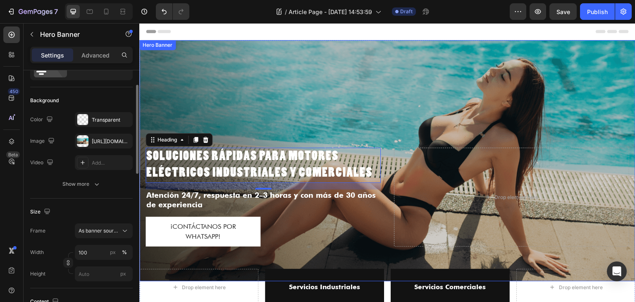
click at [321, 117] on div "Overlay" at bounding box center [387, 160] width 496 height 241
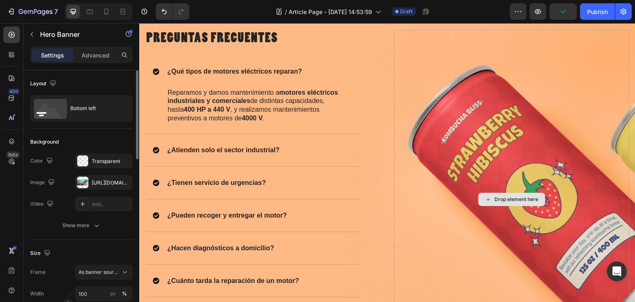
scroll to position [1034, 0]
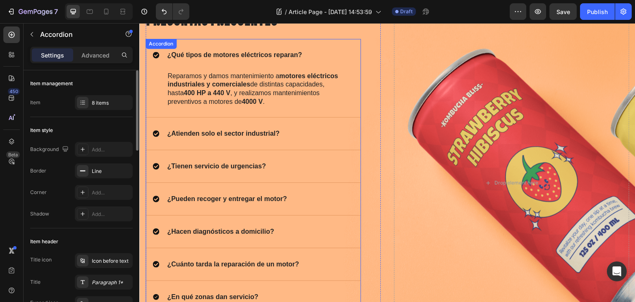
click at [206, 53] on div "¿Qué tipos de motores eléctricos reparan? Reparamos y damos mantenimiento a mot…" at bounding box center [253, 192] width 215 height 307
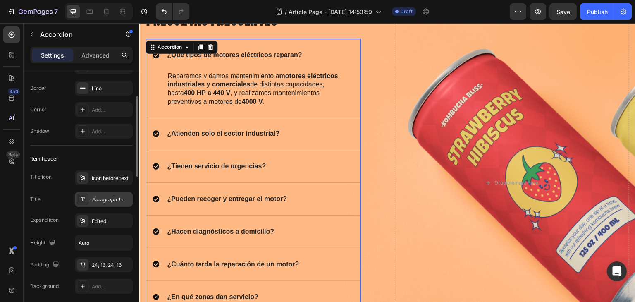
scroll to position [124, 0]
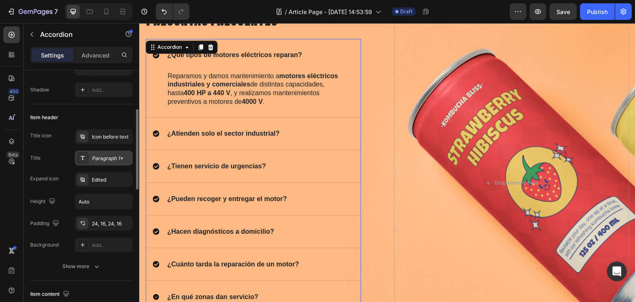
click at [110, 157] on div "Paragraph 1*" at bounding box center [111, 158] width 39 height 7
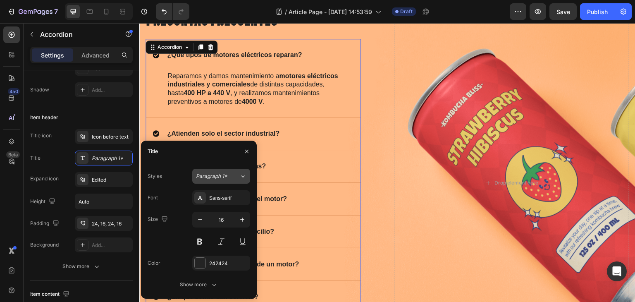
click at [217, 179] on span "Paragraph 1*" at bounding box center [211, 175] width 31 height 7
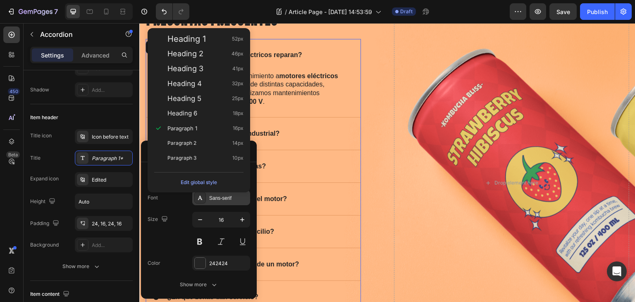
click at [240, 200] on div "Sans-serif" at bounding box center [228, 197] width 39 height 7
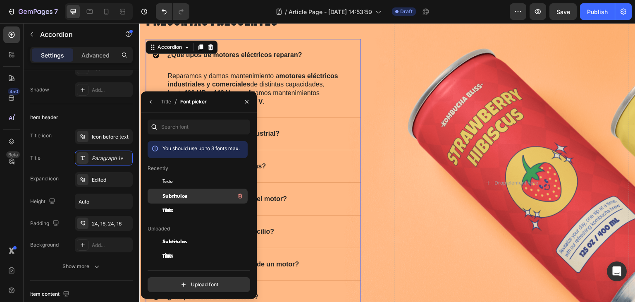
click at [189, 195] on div "Subtitulos" at bounding box center [205, 196] width 84 height 10
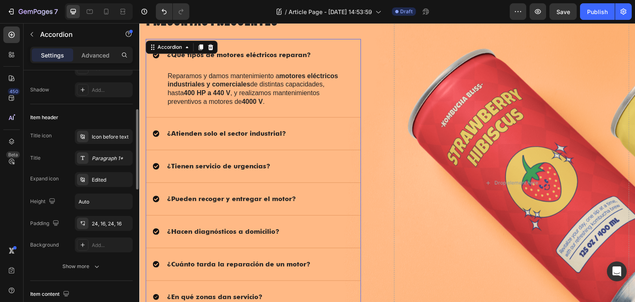
click at [57, 158] on div "Title Paragraph 1*" at bounding box center [81, 158] width 103 height 15
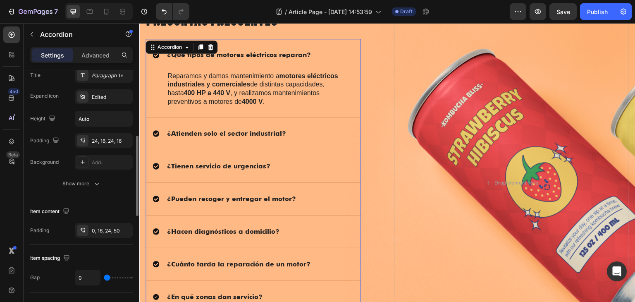
scroll to position [165, 0]
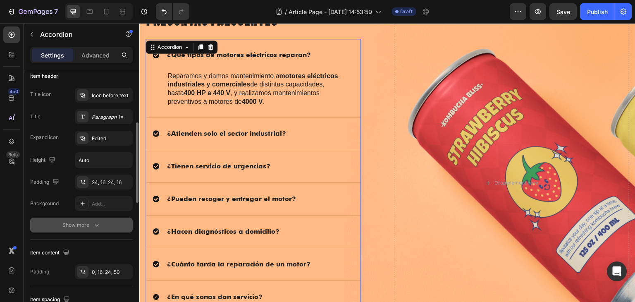
click at [87, 227] on div "Show more" at bounding box center [81, 225] width 38 height 8
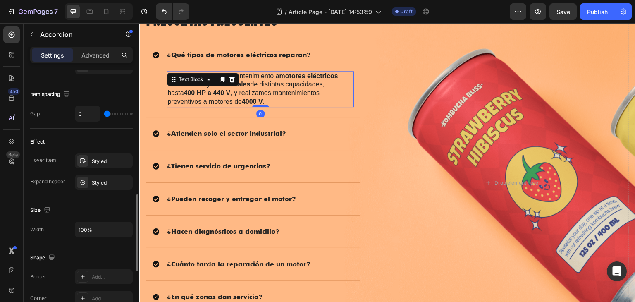
scroll to position [0, 0]
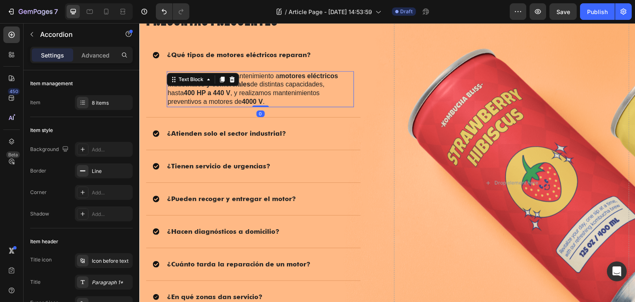
click at [214, 84] on div "Reparamos y damos mantenimiento a motores eléctricos industriales y comerciales…" at bounding box center [260, 89] width 187 height 36
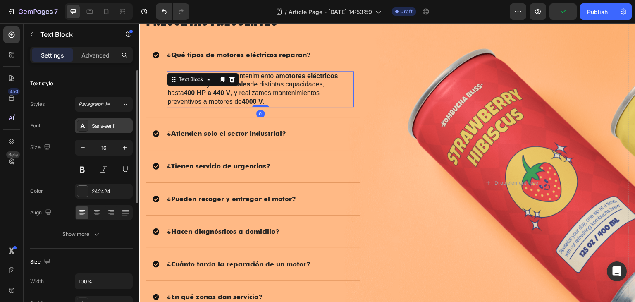
click at [111, 127] on div "Sans-serif" at bounding box center [111, 125] width 39 height 7
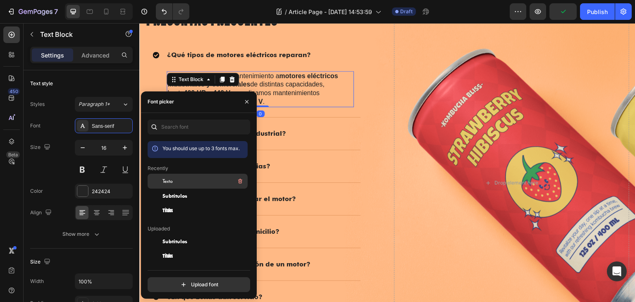
click at [173, 181] on span "Texto" at bounding box center [168, 180] width 10 height 7
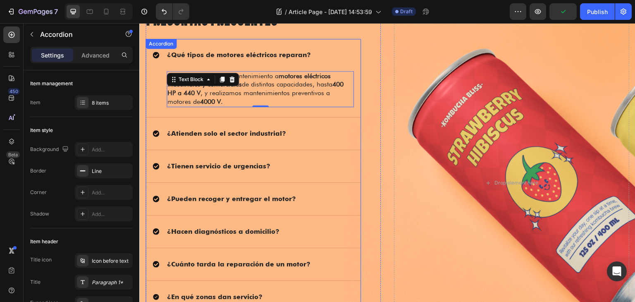
click at [307, 131] on div "¿Atienden solo el sector industrial?" at bounding box center [247, 133] width 188 height 12
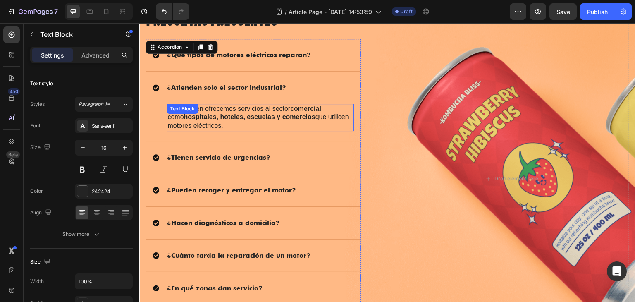
click at [262, 120] on strong "hospitales, hoteles, escuelas y comercios" at bounding box center [250, 116] width 132 height 7
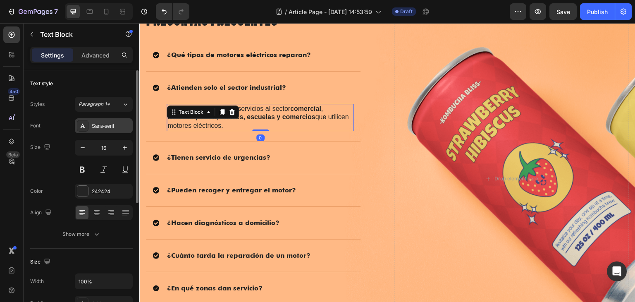
click at [122, 122] on div "Sans-serif" at bounding box center [111, 125] width 39 height 7
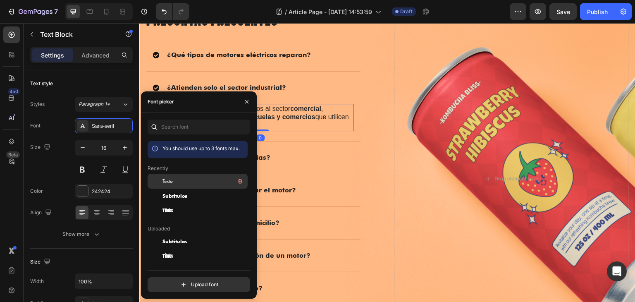
click at [174, 185] on div "Texto" at bounding box center [205, 181] width 84 height 10
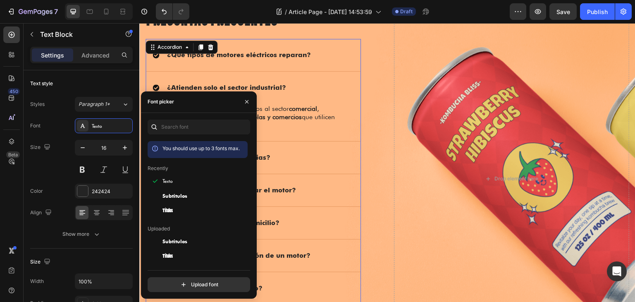
click at [287, 148] on div "¿Tienen servicio de urgencias?" at bounding box center [253, 157] width 215 height 32
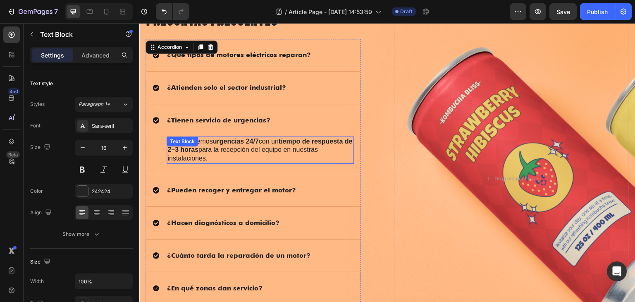
click at [288, 157] on p "¡Sí! Atendemos urgencias 24/7 con un tiempo de respuesta de 2–3 horas para la r…" at bounding box center [260, 150] width 186 height 26
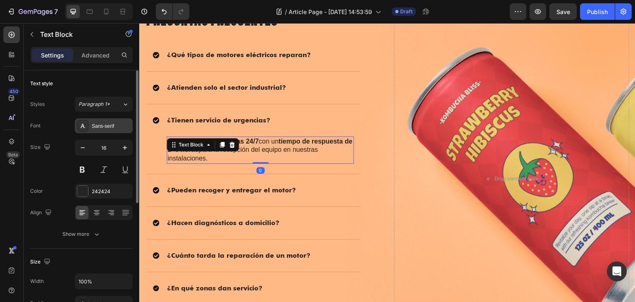
click at [117, 128] on div "Sans-serif" at bounding box center [111, 125] width 39 height 7
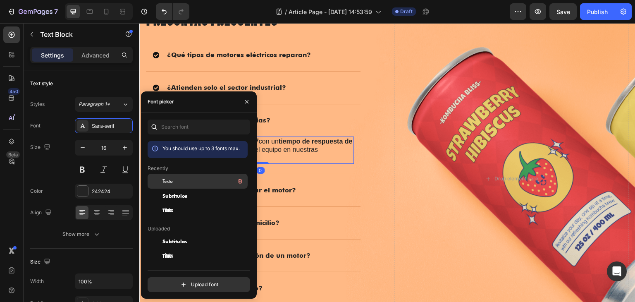
click at [179, 182] on div "Texto" at bounding box center [205, 181] width 84 height 10
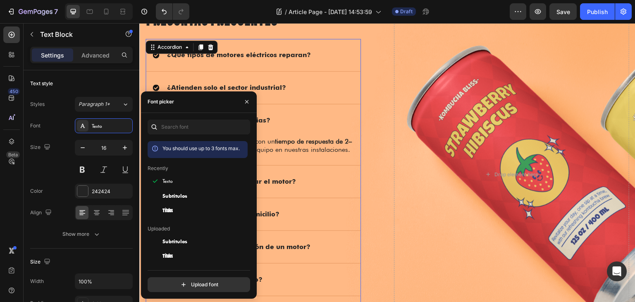
click at [309, 185] on div "¿Pueden recoger y entregar el motor?" at bounding box center [247, 181] width 188 height 12
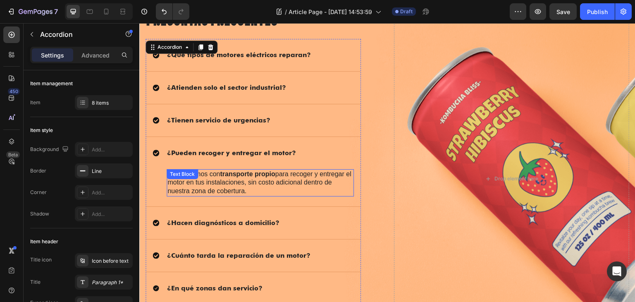
click at [284, 181] on p "Sí. Contamos con transporte propio para recoger y entregar el motor en tus inst…" at bounding box center [260, 183] width 186 height 26
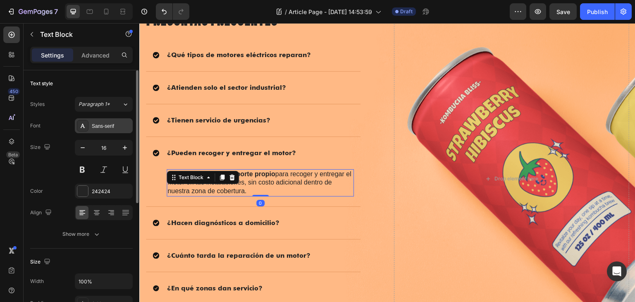
click at [112, 131] on div "Sans-serif" at bounding box center [104, 125] width 58 height 15
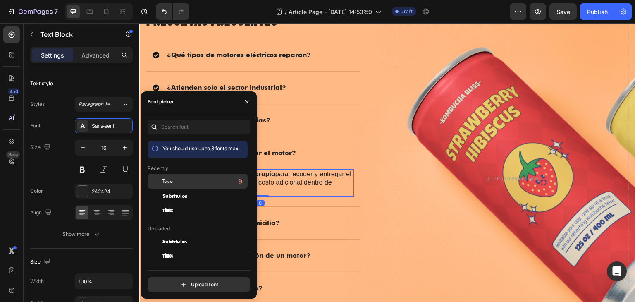
click at [167, 185] on div "Texto" at bounding box center [205, 181] width 84 height 10
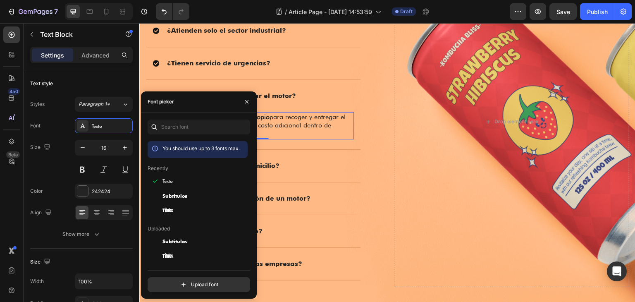
scroll to position [1117, 0]
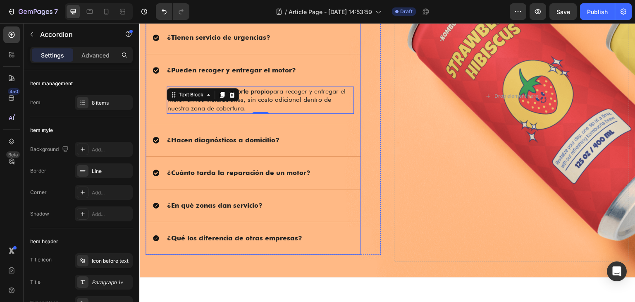
click at [293, 129] on div "¿Hacen diagnósticos a domicilio?" at bounding box center [253, 140] width 215 height 32
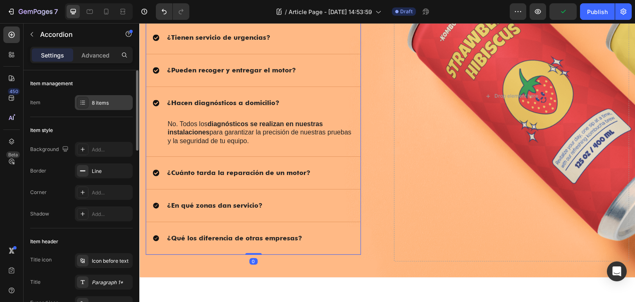
click at [104, 98] on div "8 items" at bounding box center [104, 102] width 58 height 15
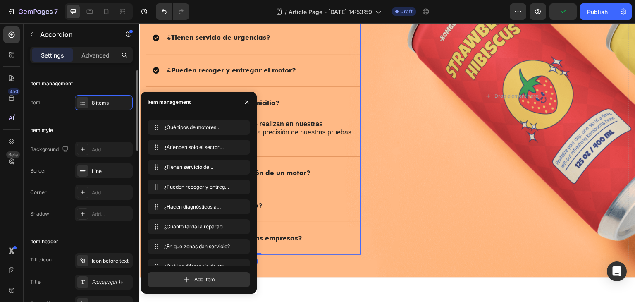
click at [100, 81] on div "Item management" at bounding box center [81, 83] width 103 height 13
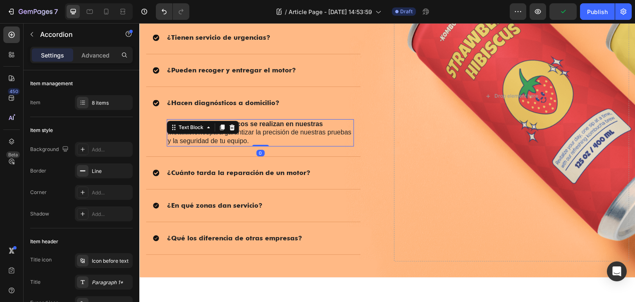
click at [242, 124] on strong "diagnósticos se realizan en nuestras instalaciones" at bounding box center [245, 128] width 156 height 16
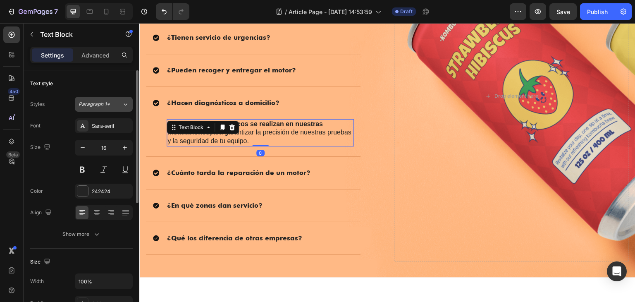
click at [101, 106] on span "Paragraph 1*" at bounding box center [94, 103] width 31 height 7
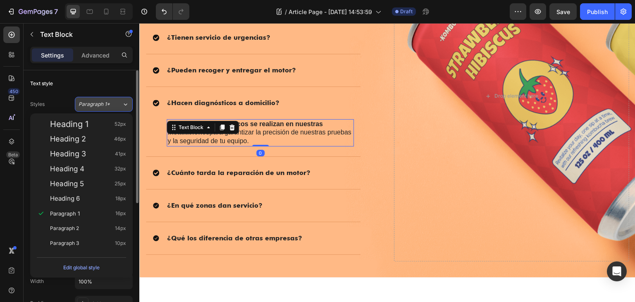
click at [101, 106] on span "Paragraph 1*" at bounding box center [94, 103] width 31 height 7
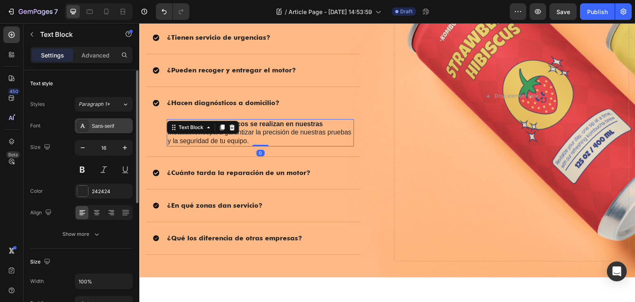
click at [111, 121] on div "Sans-serif" at bounding box center [104, 125] width 58 height 15
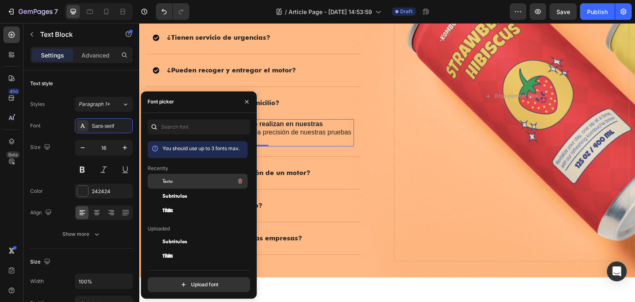
click at [179, 182] on div "Texto" at bounding box center [205, 181] width 84 height 10
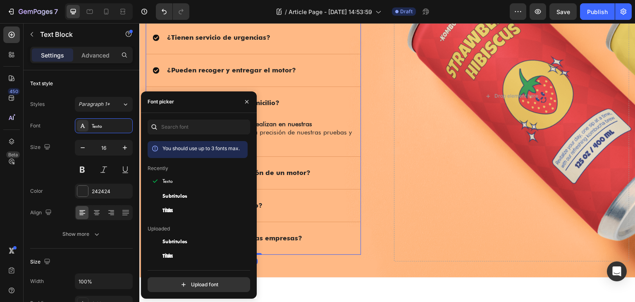
click at [301, 173] on strong "¿Cuánto tarda la reparación de un motor?" at bounding box center [239, 173] width 144 height 8
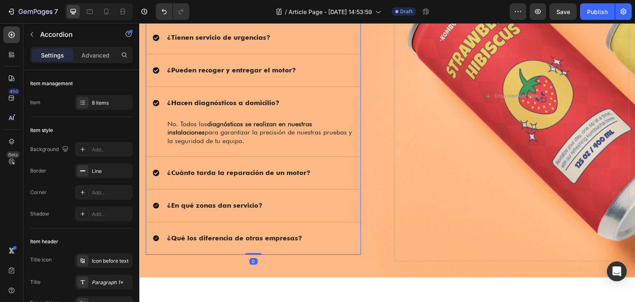
click at [330, 170] on div "¿Cuánto tarda la reparación de un motor?" at bounding box center [247, 173] width 188 height 12
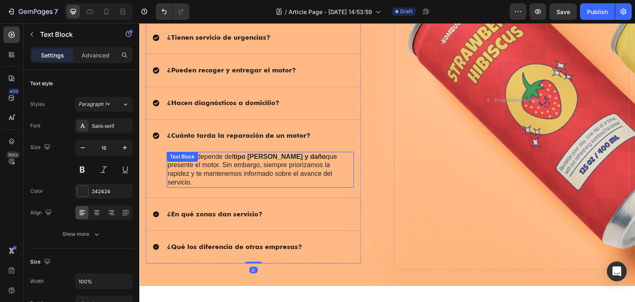
click at [255, 164] on p "El tiempo depende del tipo [PERSON_NAME] y daño que presente el motor. Sin emba…" at bounding box center [260, 170] width 186 height 34
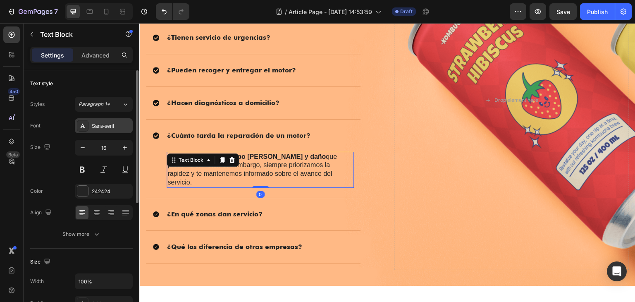
click at [103, 124] on div "Sans-serif" at bounding box center [111, 125] width 39 height 7
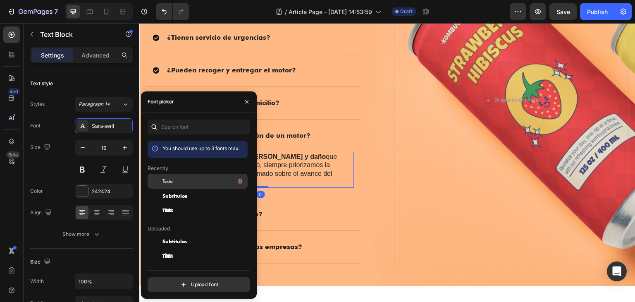
click at [175, 179] on div "Texto" at bounding box center [205, 181] width 84 height 10
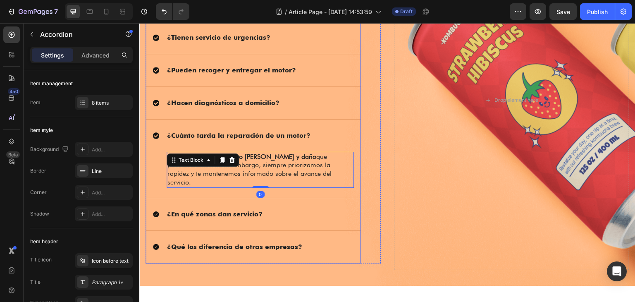
click at [293, 198] on div "¿En qué zonas dan servicio?" at bounding box center [253, 214] width 215 height 32
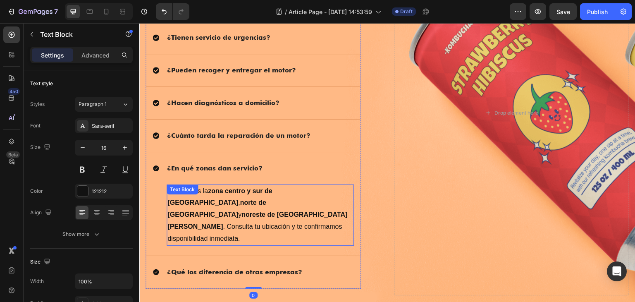
click at [289, 201] on p "Atendemos la zona centro y sur de Tamaulipas , norte de Veracruz y noreste de S…" at bounding box center [260, 215] width 186 height 60
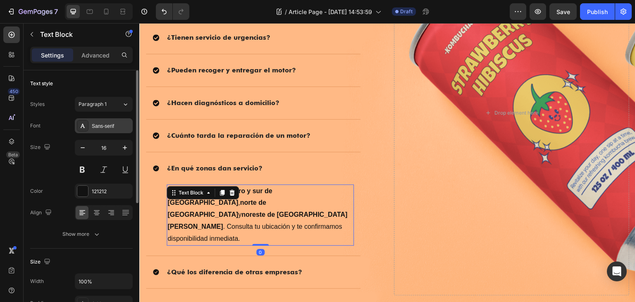
click at [112, 128] on div "Sans-serif" at bounding box center [111, 125] width 39 height 7
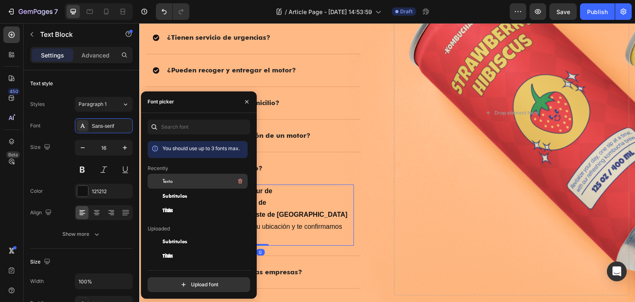
click at [172, 182] on span "Texto" at bounding box center [168, 180] width 10 height 7
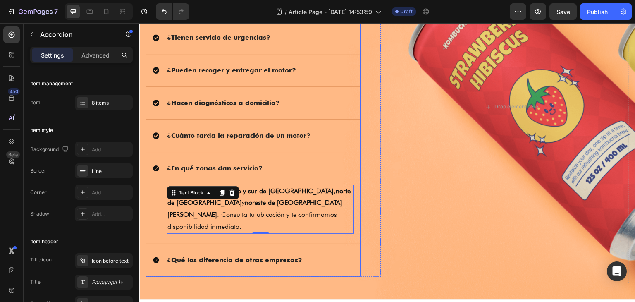
click at [309, 254] on div "¿Qué los diferencia de otras empresas?" at bounding box center [247, 260] width 188 height 12
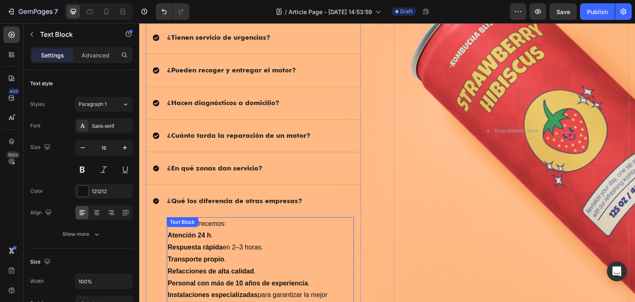
click at [249, 246] on p "Respuesta rápida en 2–3 horas." at bounding box center [260, 248] width 186 height 12
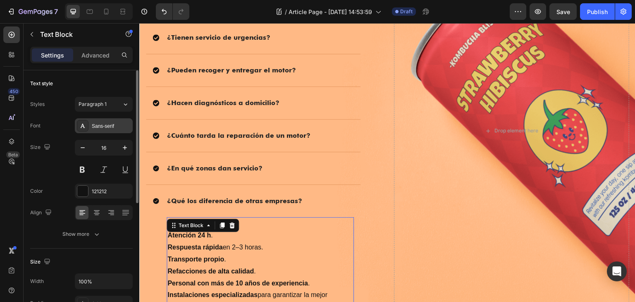
click at [121, 123] on div "Sans-serif" at bounding box center [111, 125] width 39 height 7
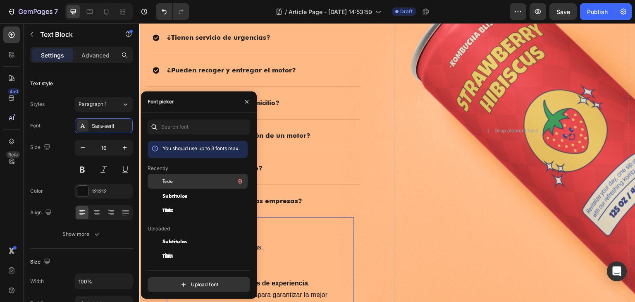
click at [178, 182] on div "Texto" at bounding box center [205, 181] width 84 height 10
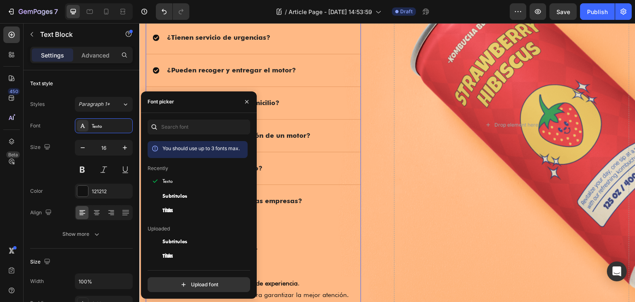
click at [342, 209] on div "¿Qué los diferencia de otras empresas?" at bounding box center [253, 201] width 215 height 32
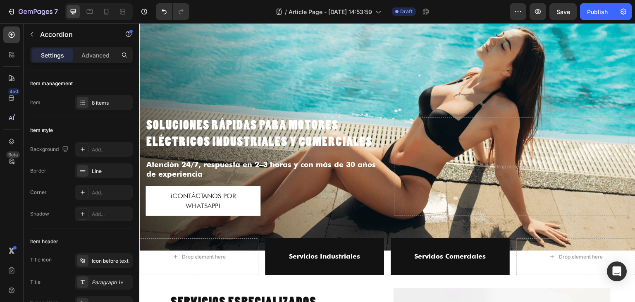
scroll to position [0, 0]
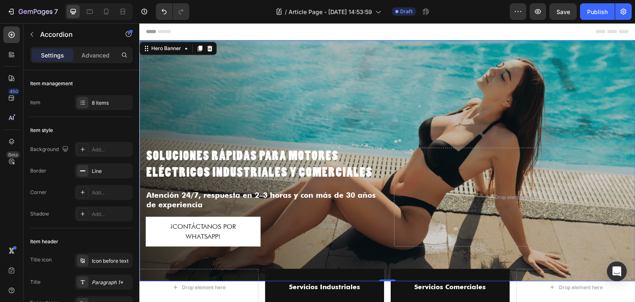
click at [184, 45] on div "Soluciones rápidas para motores eléctricos industriales y comerciales Heading A…" at bounding box center [387, 160] width 496 height 241
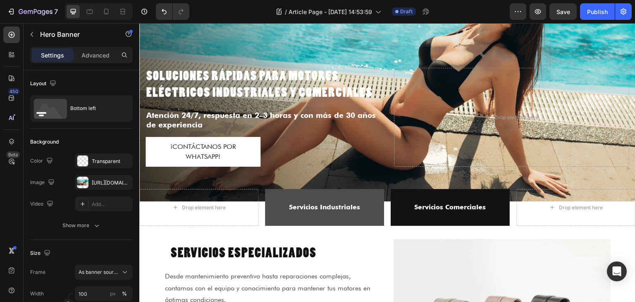
scroll to position [83, 0]
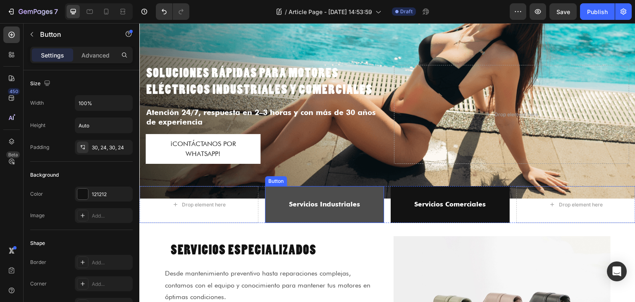
click at [290, 191] on button "Servicios Industriales" at bounding box center [324, 204] width 119 height 37
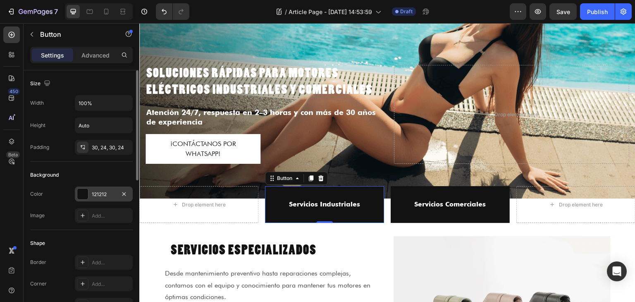
click at [86, 191] on div at bounding box center [82, 194] width 11 height 11
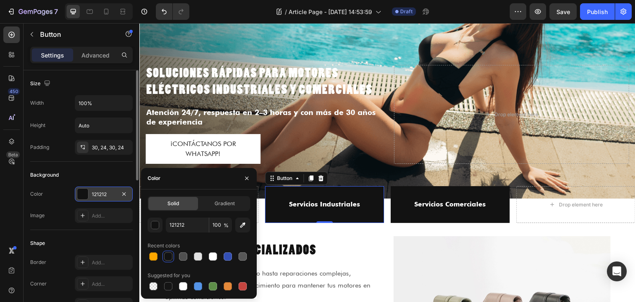
click at [104, 194] on div "121212" at bounding box center [104, 194] width 24 height 7
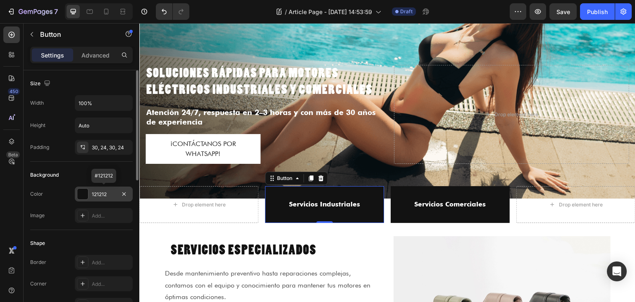
click at [104, 194] on div "121212" at bounding box center [104, 194] width 24 height 7
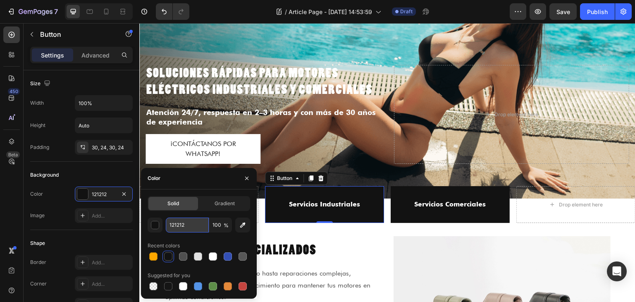
click at [185, 227] on input "121212" at bounding box center [187, 225] width 43 height 15
paste input "d1192a"
type input "d1192a"
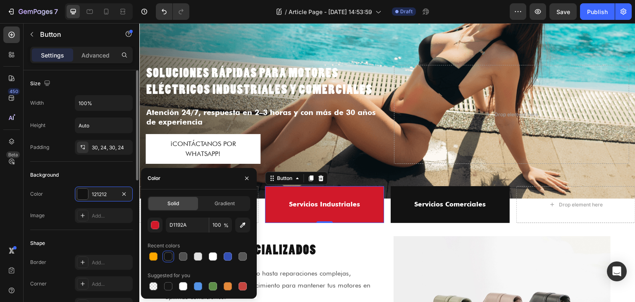
click at [117, 171] on div "Background" at bounding box center [81, 174] width 103 height 13
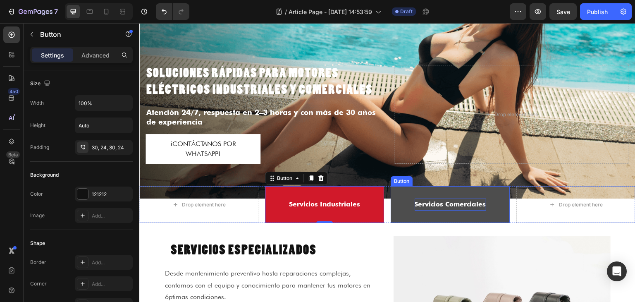
click at [419, 204] on p "Servicios Comerciales" at bounding box center [451, 205] width 72 height 12
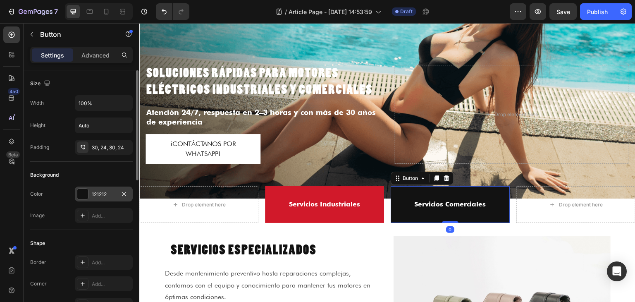
click at [103, 196] on div "121212" at bounding box center [104, 194] width 24 height 7
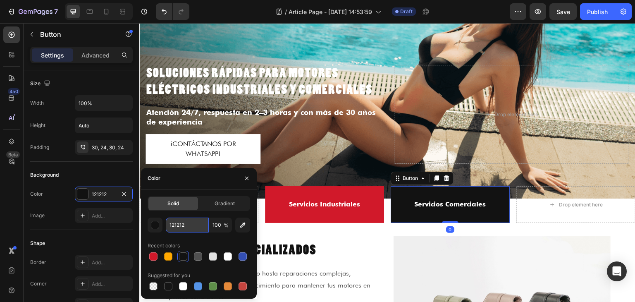
click at [176, 223] on input "121212" at bounding box center [187, 225] width 43 height 15
paste input "d1192a"
type input "d1192a"
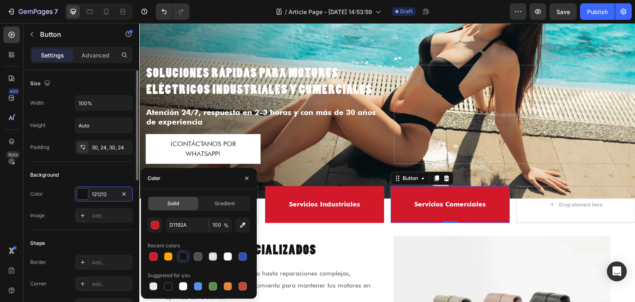
click at [127, 174] on div "Background" at bounding box center [81, 174] width 103 height 13
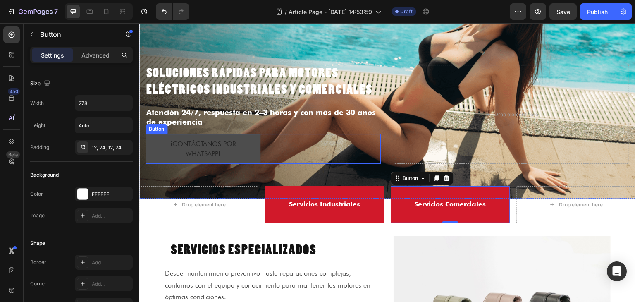
click at [258, 151] on button "¡Contáctanos por WhatsApp!" at bounding box center [203, 149] width 115 height 30
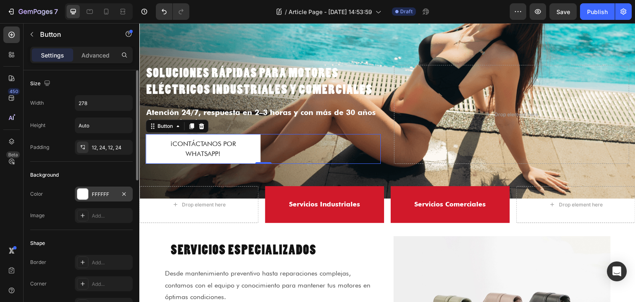
click at [105, 194] on div "FFFFFF" at bounding box center [104, 194] width 24 height 7
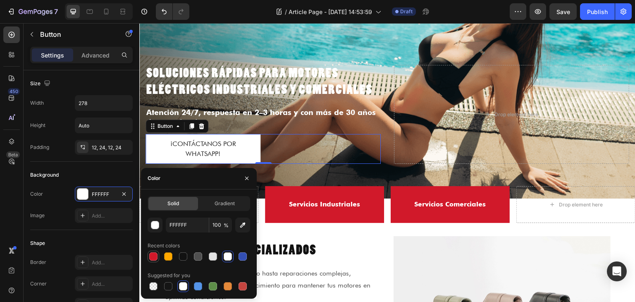
click at [148, 255] on div at bounding box center [153, 256] width 10 height 10
type input "D1192A"
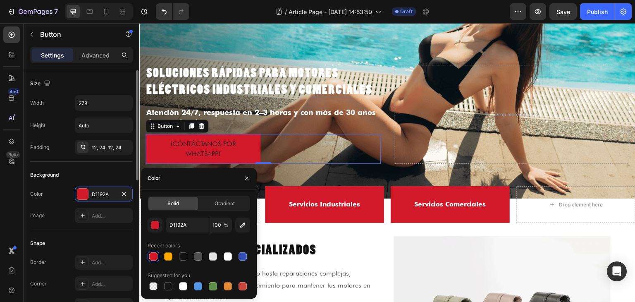
click at [112, 176] on div "Background" at bounding box center [81, 174] width 103 height 13
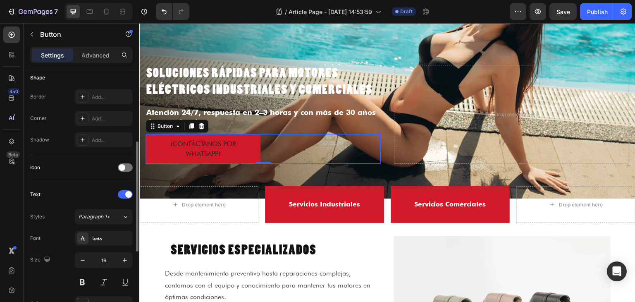
scroll to position [248, 0]
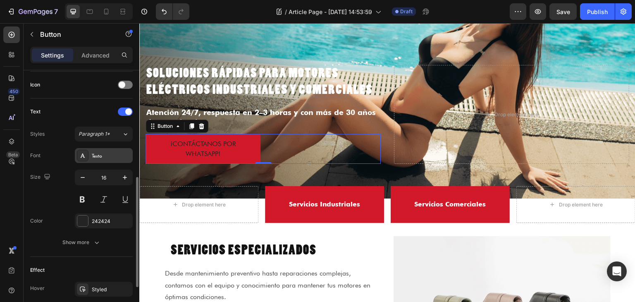
click at [98, 156] on div "Texto" at bounding box center [111, 155] width 39 height 7
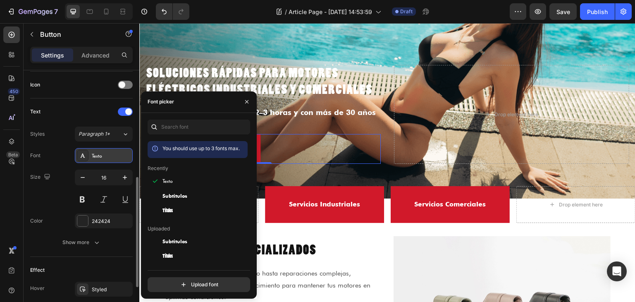
click at [98, 156] on div "Texto" at bounding box center [111, 155] width 39 height 7
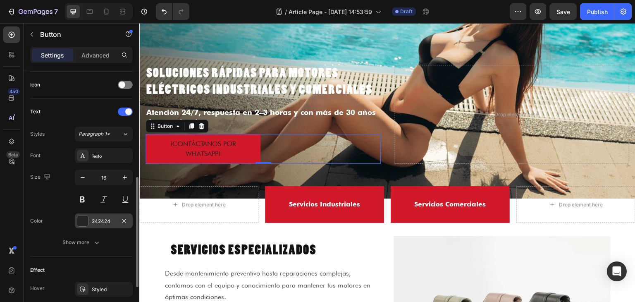
click at [80, 221] on div at bounding box center [82, 220] width 11 height 11
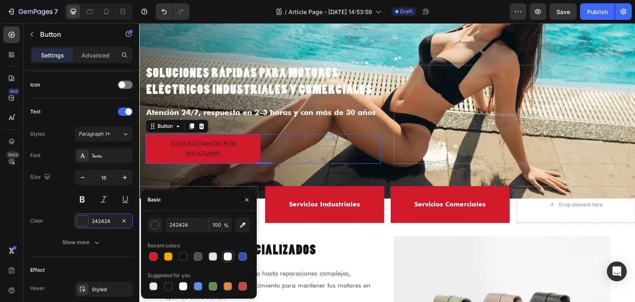
click at [227, 254] on div at bounding box center [228, 256] width 8 height 8
type input "FFFFFF"
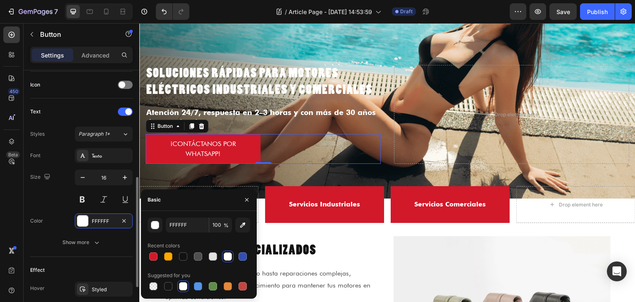
click at [49, 197] on div "Size 16" at bounding box center [81, 188] width 103 height 37
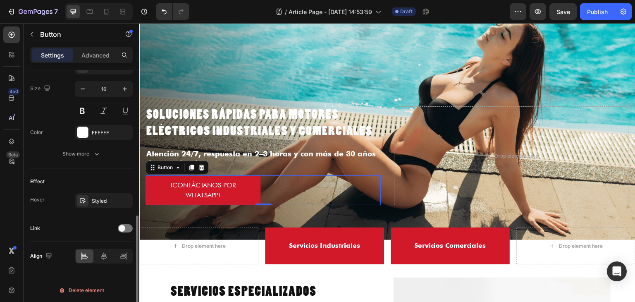
scroll to position [254, 0]
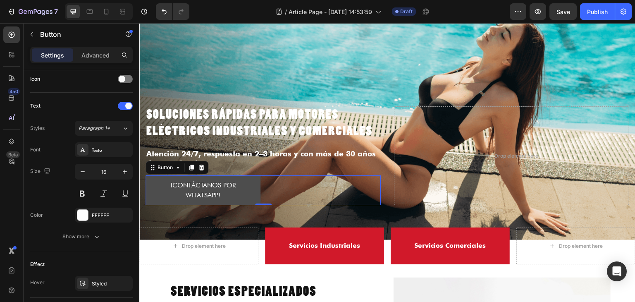
click at [153, 191] on button "¡Contáctanos por WhatsApp!" at bounding box center [203, 190] width 115 height 30
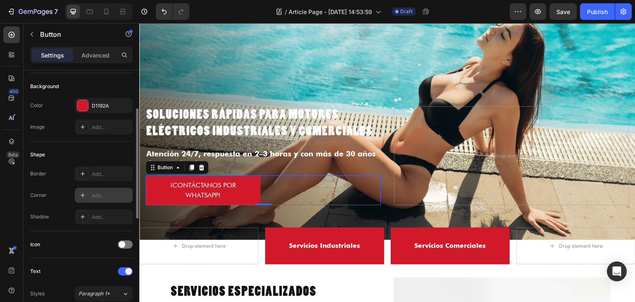
scroll to position [47, 0]
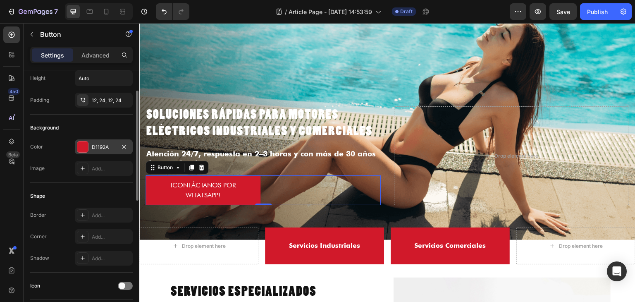
click at [112, 146] on div "D1192A" at bounding box center [104, 147] width 24 height 7
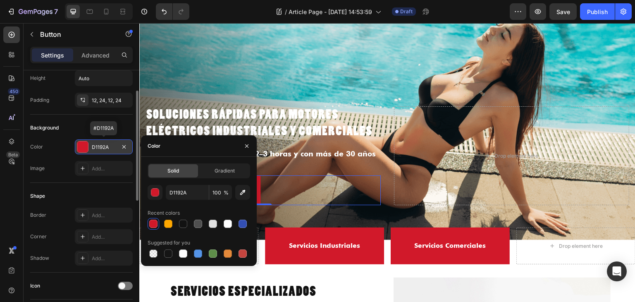
click at [112, 146] on div "D1192A" at bounding box center [104, 147] width 24 height 7
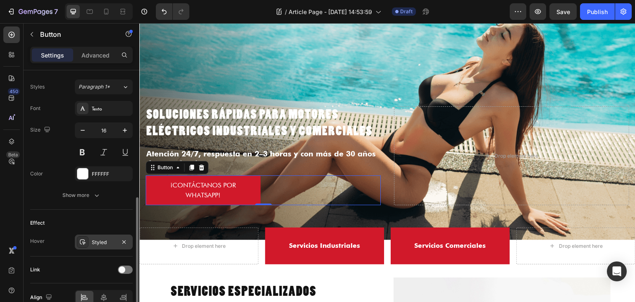
scroll to position [337, 0]
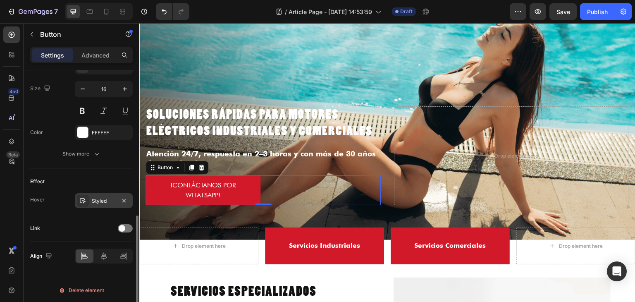
click at [107, 202] on div "Styled" at bounding box center [104, 200] width 24 height 7
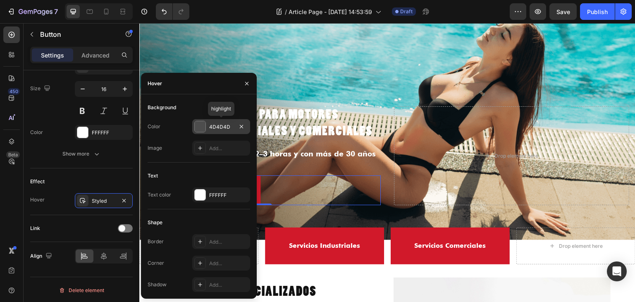
click at [208, 129] on div "4D4D4D" at bounding box center [221, 126] width 58 height 15
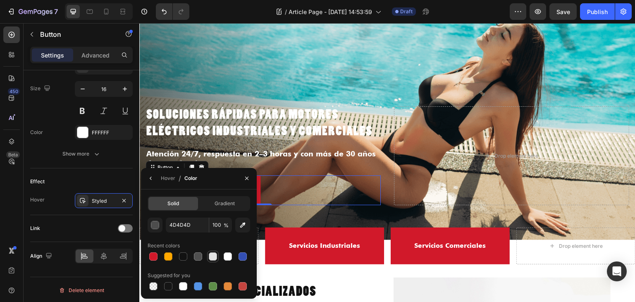
click at [213, 259] on div at bounding box center [213, 256] width 8 height 8
type input "E2E2E2"
click at [153, 179] on icon "button" at bounding box center [151, 178] width 7 height 7
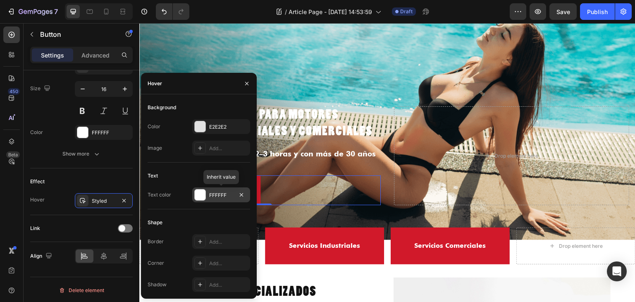
click at [208, 196] on div "FFFFFF" at bounding box center [221, 194] width 58 height 15
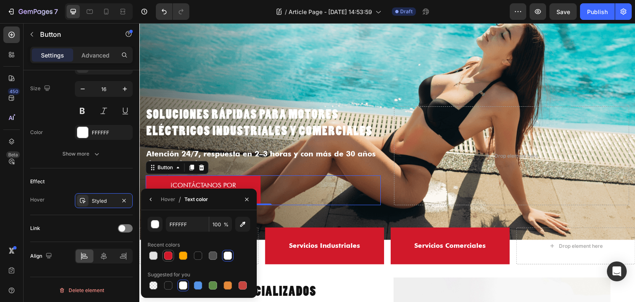
click at [164, 250] on div at bounding box center [169, 256] width 12 height 12
type input "D1192A"
click at [152, 200] on icon "button" at bounding box center [151, 199] width 7 height 7
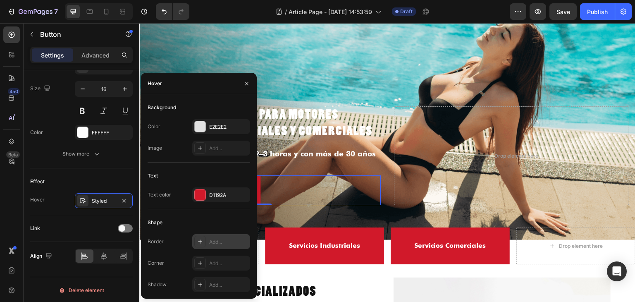
click at [208, 237] on div "Add..." at bounding box center [221, 241] width 58 height 15
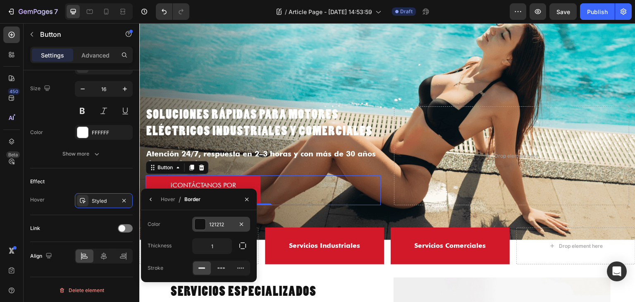
click at [202, 226] on div at bounding box center [200, 224] width 11 height 11
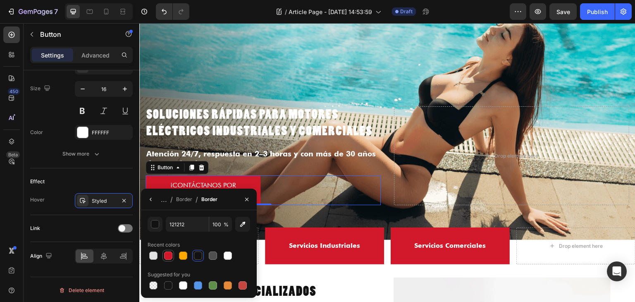
click at [170, 254] on div at bounding box center [168, 255] width 8 height 8
type input "D1192A"
click at [151, 198] on icon "button" at bounding box center [151, 199] width 2 height 3
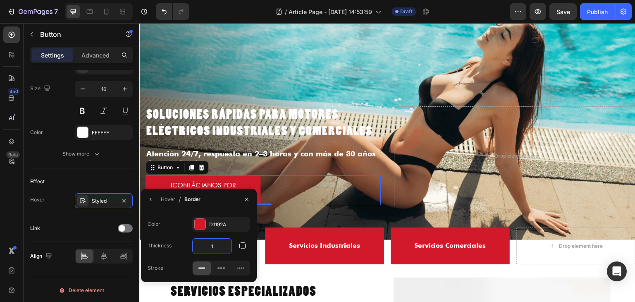
click at [221, 247] on input "1" at bounding box center [212, 246] width 39 height 15
type input "2"
click at [215, 201] on div "Hover / Border" at bounding box center [199, 200] width 116 height 22
click at [246, 201] on icon "button" at bounding box center [247, 199] width 7 height 7
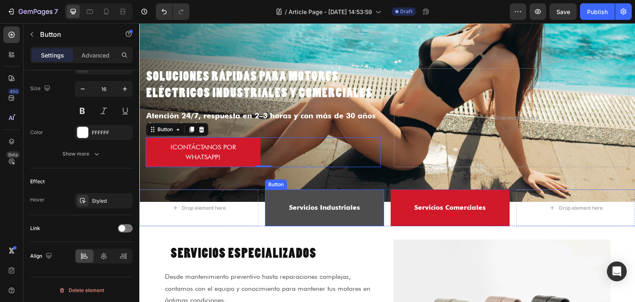
scroll to position [83, 0]
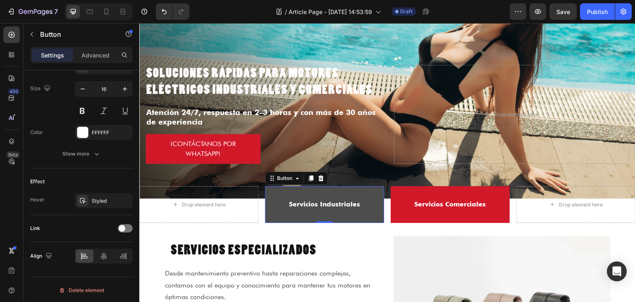
click at [345, 209] on button "Servicios Industriales" at bounding box center [324, 204] width 119 height 37
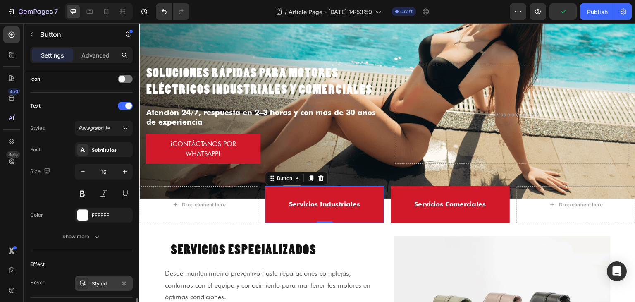
scroll to position [337, 0]
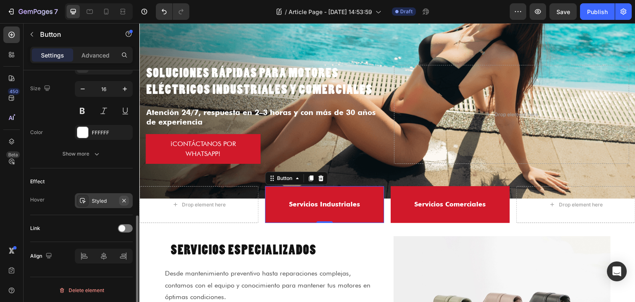
click at [127, 201] on icon "button" at bounding box center [124, 200] width 7 height 7
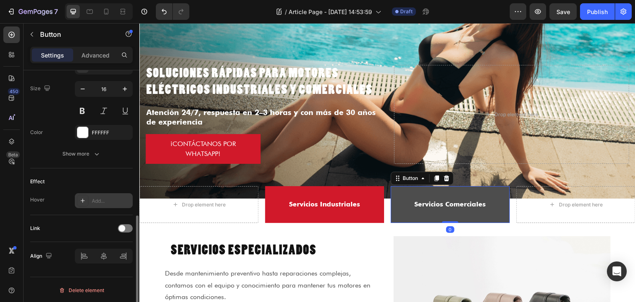
click at [407, 209] on button "Servicios Comerciales" at bounding box center [450, 204] width 119 height 37
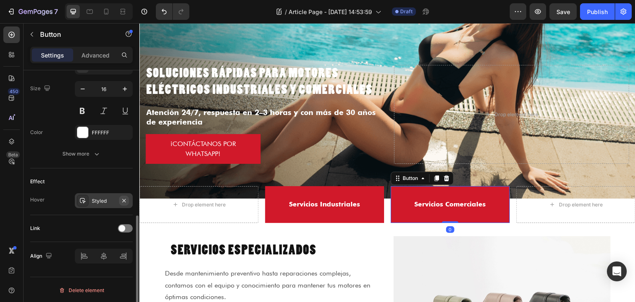
click at [127, 199] on button "button" at bounding box center [124, 201] width 10 height 10
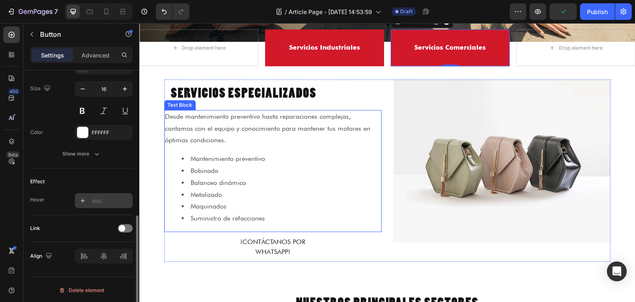
scroll to position [248, 0]
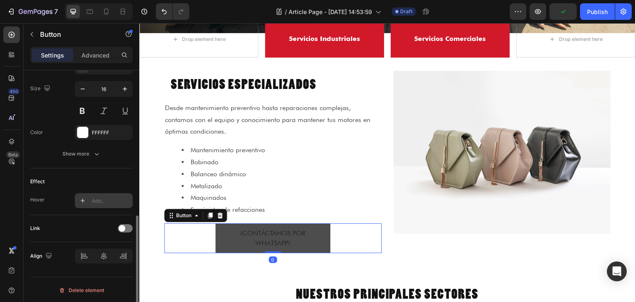
click at [325, 227] on button "¡Contáctanos por WhatsApp!" at bounding box center [272, 238] width 115 height 30
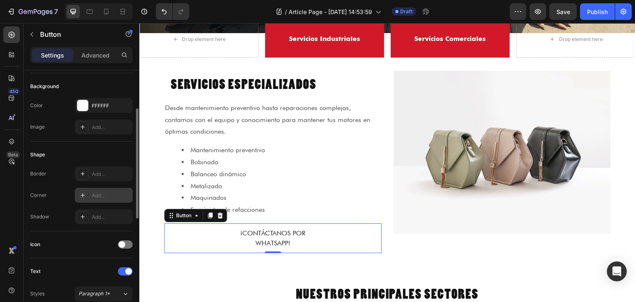
scroll to position [0, 0]
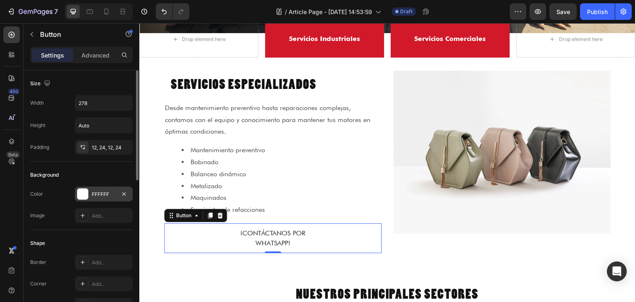
click at [86, 193] on div at bounding box center [82, 194] width 11 height 11
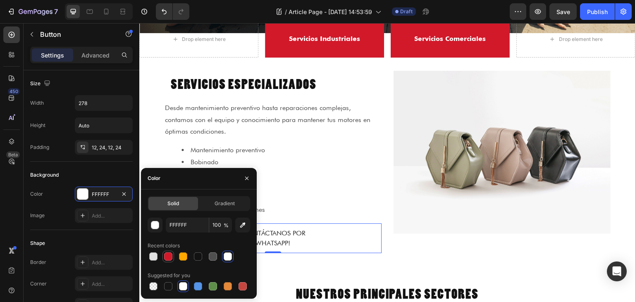
click at [167, 257] on div at bounding box center [168, 256] width 8 height 8
type input "D1192A"
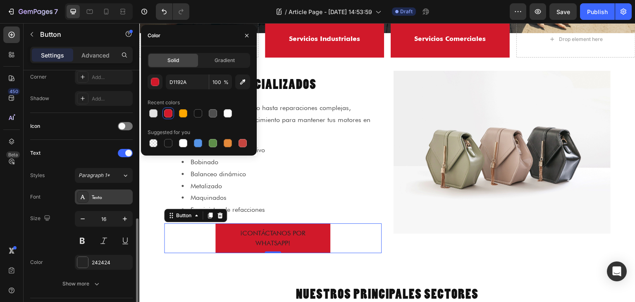
scroll to position [248, 0]
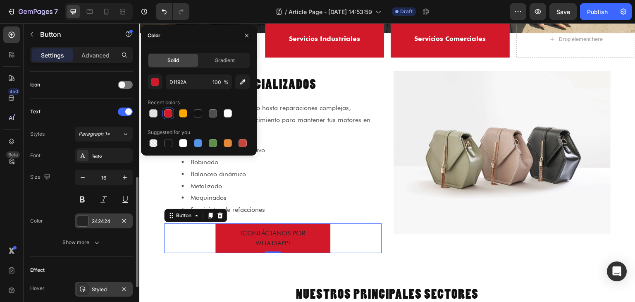
click at [96, 213] on div "242424" at bounding box center [104, 220] width 58 height 15
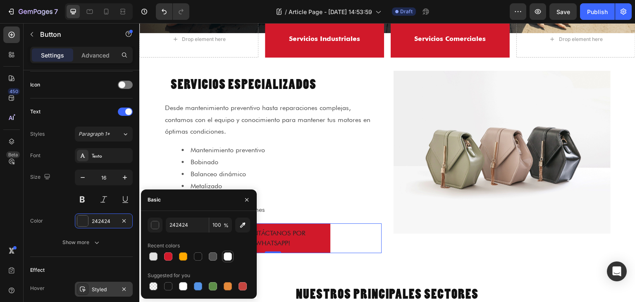
click at [230, 254] on div at bounding box center [228, 256] width 8 height 8
type input "FFFFFF"
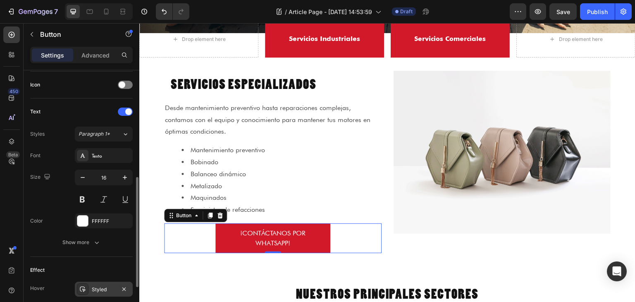
click at [68, 202] on div "Size 16" at bounding box center [81, 188] width 103 height 37
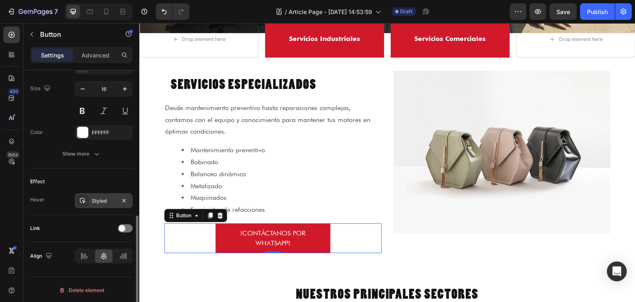
scroll to position [295, 0]
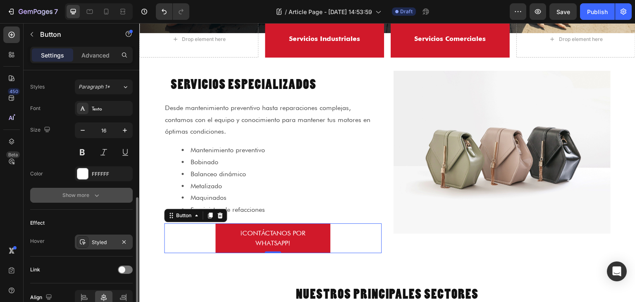
click at [98, 191] on icon "button" at bounding box center [97, 195] width 8 height 8
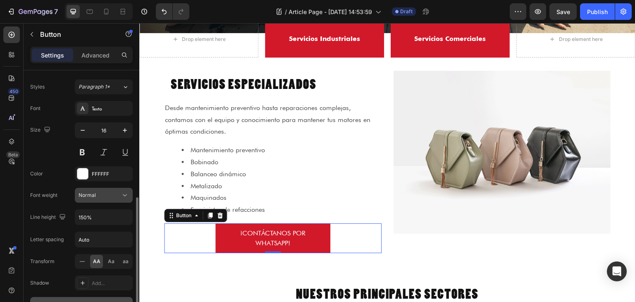
click at [108, 192] on div "Normal" at bounding box center [100, 194] width 42 height 7
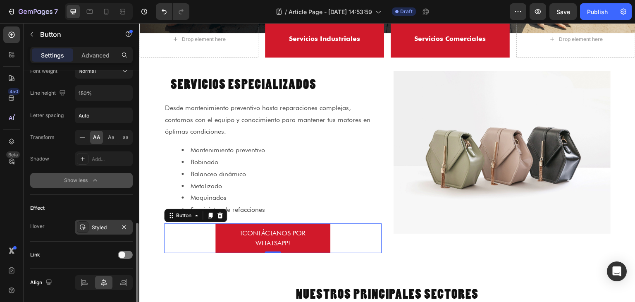
click at [107, 230] on div "Styled" at bounding box center [104, 227] width 58 height 15
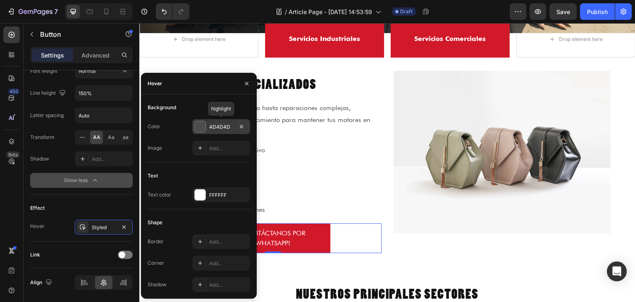
click at [201, 123] on div at bounding box center [200, 126] width 11 height 11
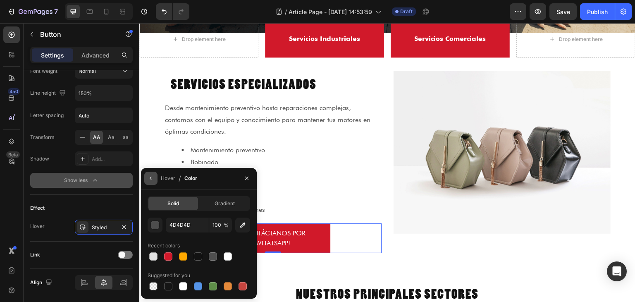
click at [151, 179] on icon "button" at bounding box center [151, 178] width 7 height 7
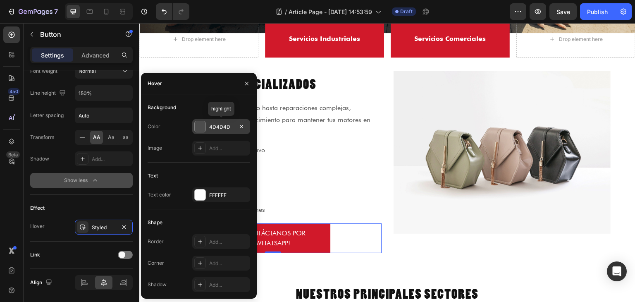
click at [200, 124] on div at bounding box center [200, 126] width 11 height 11
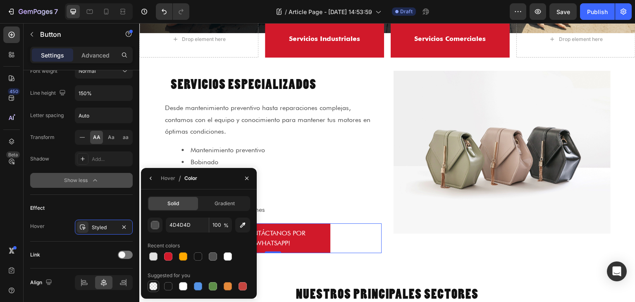
click at [153, 285] on div at bounding box center [153, 286] width 8 height 8
type input "000000"
type input "0"
click at [154, 184] on button "button" at bounding box center [150, 178] width 13 height 13
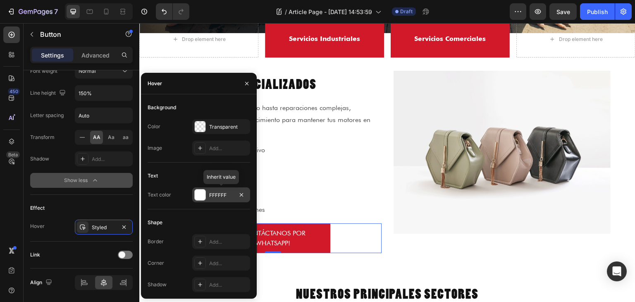
click at [208, 194] on div "FFFFFF" at bounding box center [221, 194] width 58 height 15
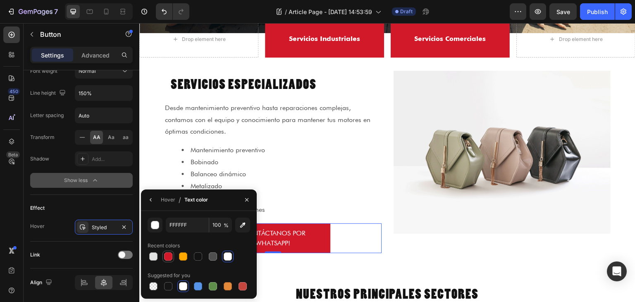
click at [167, 258] on div at bounding box center [168, 256] width 8 height 8
type input "D1192A"
click at [149, 197] on icon "button" at bounding box center [151, 199] width 7 height 7
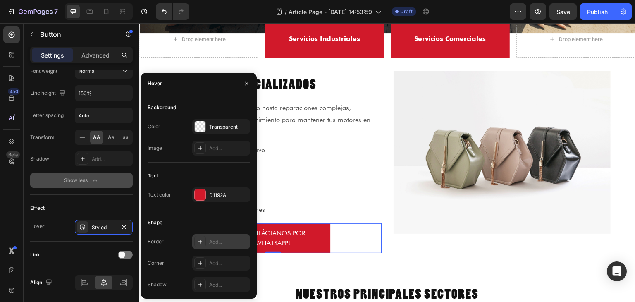
click at [223, 243] on div "Add..." at bounding box center [228, 241] width 39 height 7
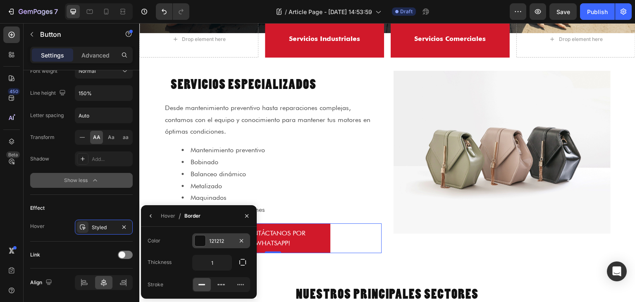
click at [200, 240] on div at bounding box center [200, 240] width 11 height 11
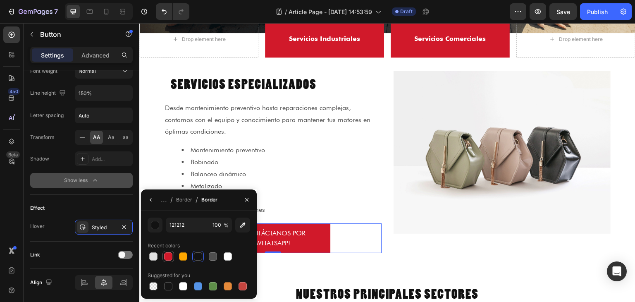
click at [170, 254] on div at bounding box center [168, 256] width 8 height 8
type input "D1192A"
click at [244, 198] on icon "button" at bounding box center [247, 199] width 7 height 7
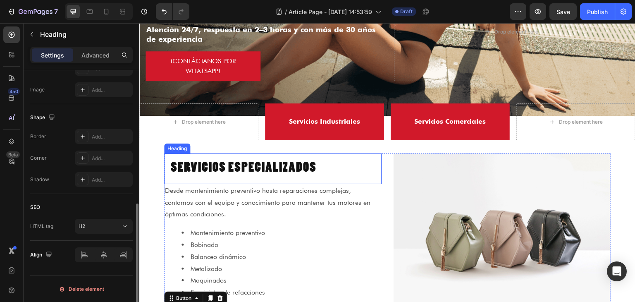
scroll to position [0, 0]
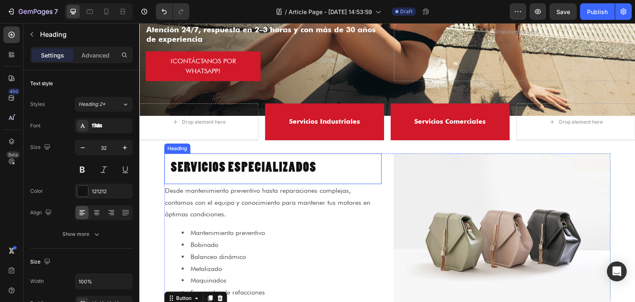
click at [310, 168] on h2 "SERVICIOS ESPECIALIZADOS" at bounding box center [273, 168] width 218 height 31
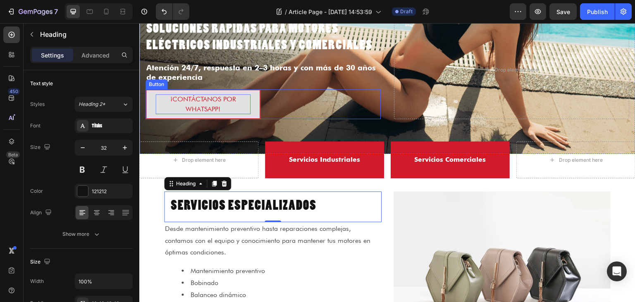
scroll to position [165, 0]
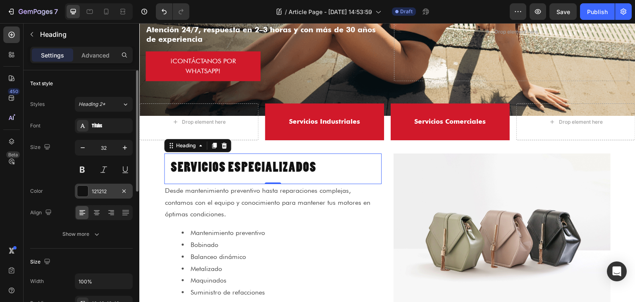
click at [89, 187] on div "121212" at bounding box center [104, 191] width 58 height 15
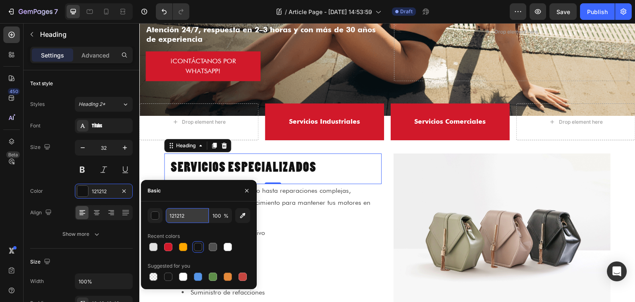
click at [172, 212] on input "121212" at bounding box center [187, 215] width 43 height 15
paste input "0c3a99"
type input "0c3a99"
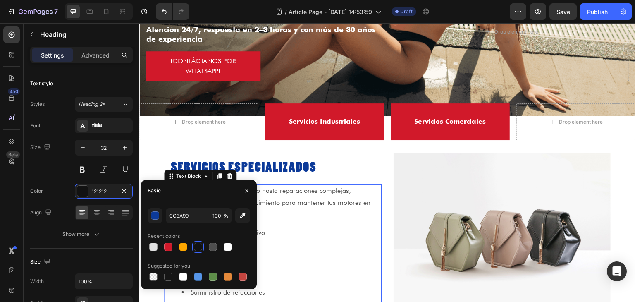
click at [310, 203] on p "Desde mantenimiento preventivo hasta reparaciones complejas, contamos con el eq…" at bounding box center [273, 203] width 216 height 36
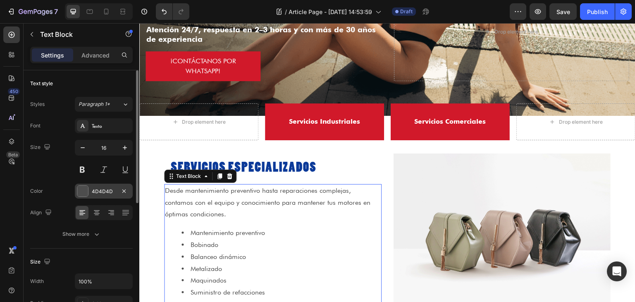
click at [98, 191] on div "4D4D4D" at bounding box center [104, 191] width 24 height 7
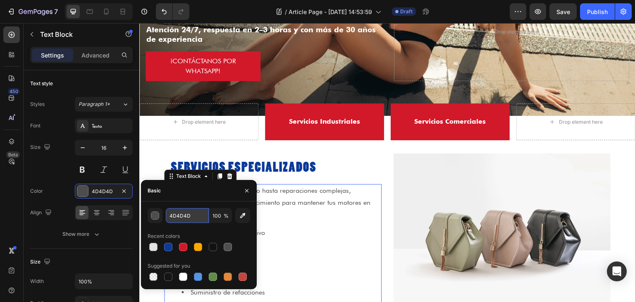
click at [183, 215] on input "4D4D4D" at bounding box center [187, 215] width 43 height 15
paste input "0c3a99"
type input "0c3a99"
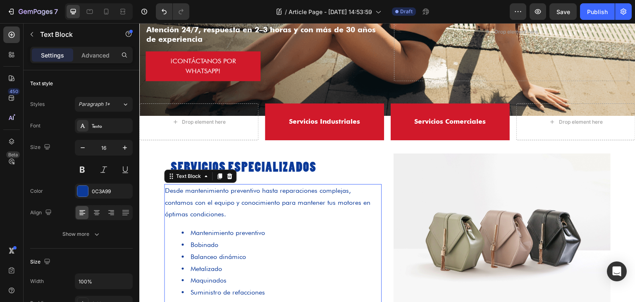
click at [325, 223] on div "Desde mantenimiento preventivo hasta reparaciones complejas, contamos con el eq…" at bounding box center [273, 245] width 218 height 122
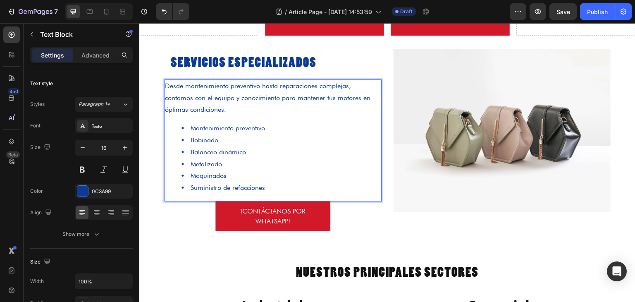
scroll to position [331, 0]
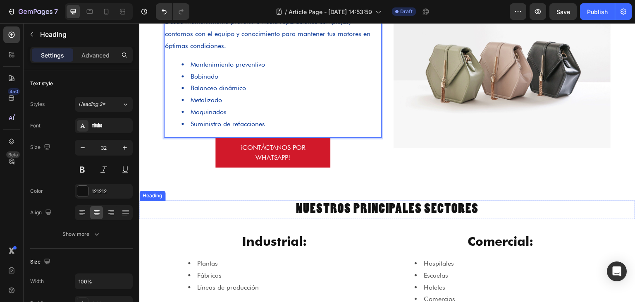
click at [324, 209] on h2 "Nuestros Principales Sectores" at bounding box center [387, 210] width 496 height 19
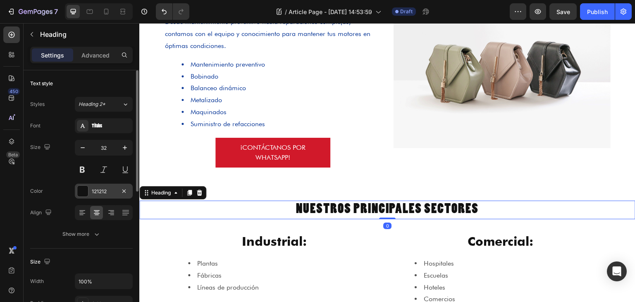
click at [98, 186] on div "121212" at bounding box center [104, 191] width 58 height 15
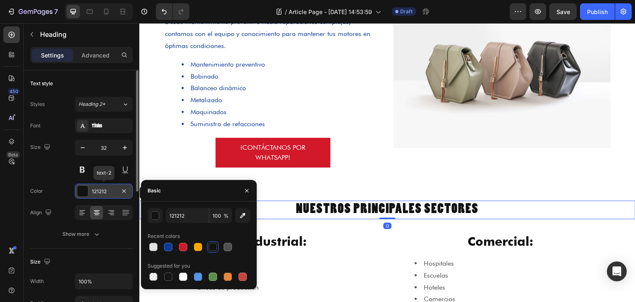
click at [98, 186] on div "121212" at bounding box center [104, 191] width 58 height 15
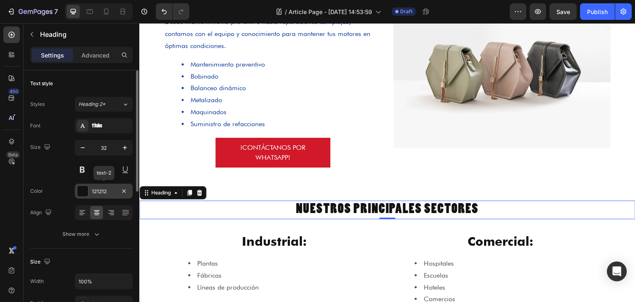
click at [103, 189] on div "121212" at bounding box center [104, 191] width 24 height 7
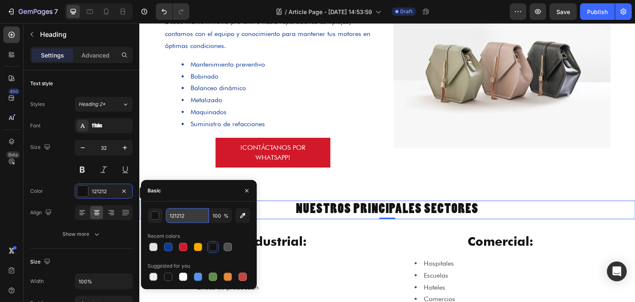
click at [187, 216] on input "121212" at bounding box center [187, 215] width 43 height 15
paste input "0c3a99"
type input "0c3a99"
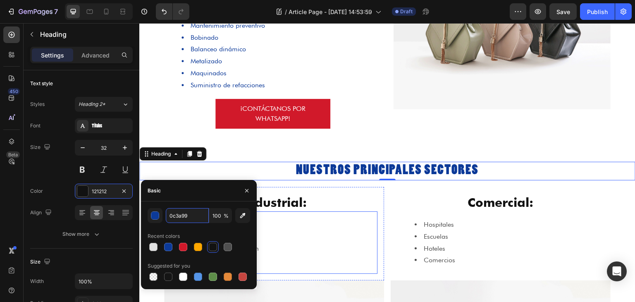
scroll to position [372, 0]
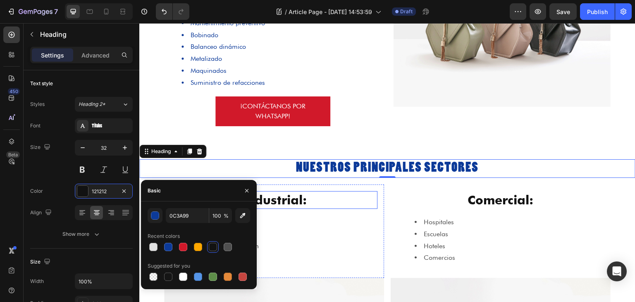
click at [333, 194] on h2 "Industrial:" at bounding box center [274, 200] width 207 height 18
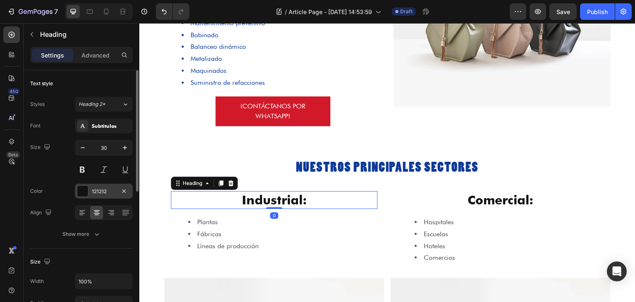
click at [89, 187] on div "121212" at bounding box center [104, 191] width 58 height 15
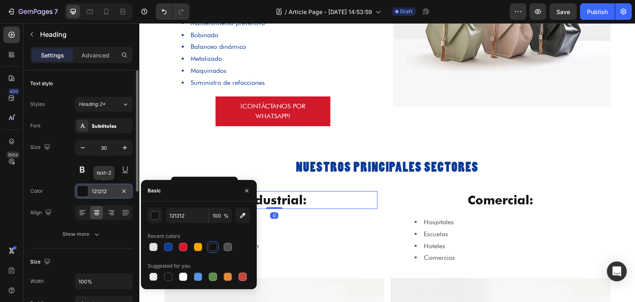
click at [110, 191] on div "121212" at bounding box center [104, 191] width 24 height 7
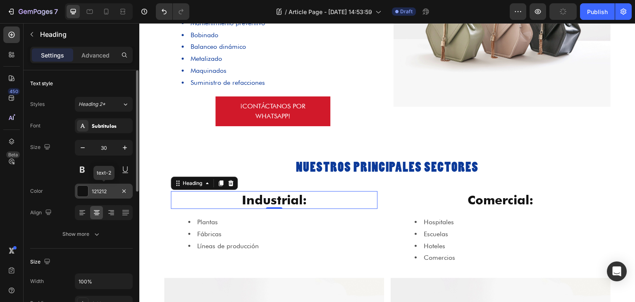
click at [110, 191] on div "121212" at bounding box center [104, 191] width 24 height 7
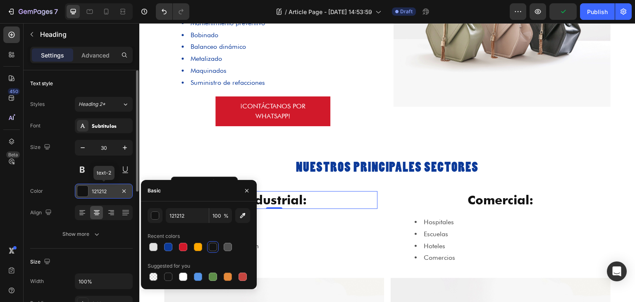
click at [110, 191] on div "121212" at bounding box center [104, 191] width 24 height 7
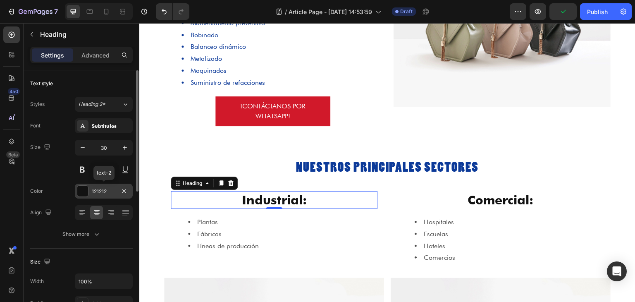
click at [110, 191] on div "121212" at bounding box center [104, 191] width 24 height 7
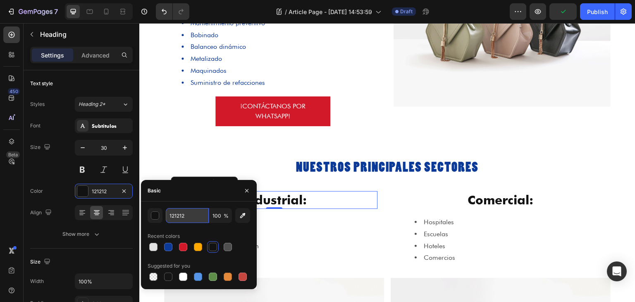
click at [189, 215] on input "121212" at bounding box center [187, 215] width 43 height 15
paste input "0c3a99"
type input "0c3a99"
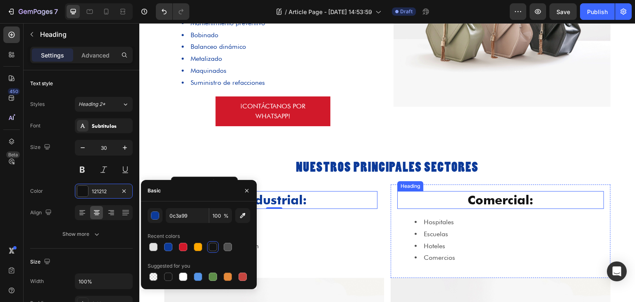
click at [436, 203] on h2 "Comercial:" at bounding box center [500, 200] width 207 height 18
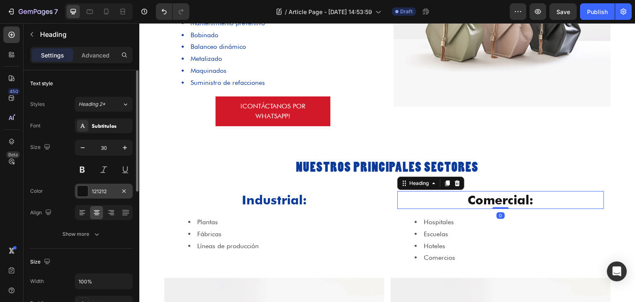
click at [99, 188] on div "121212" at bounding box center [104, 191] width 24 height 7
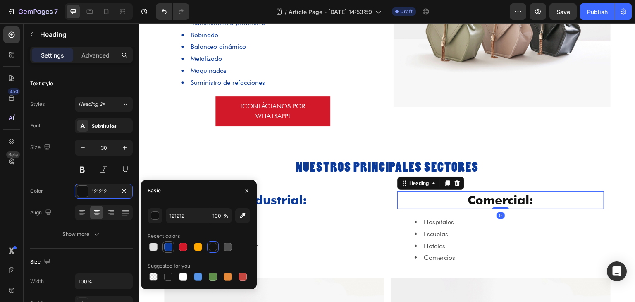
click at [165, 242] on div at bounding box center [168, 247] width 10 height 10
type input "0C3A99"
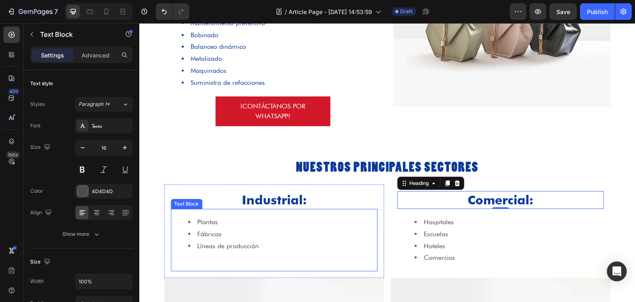
click at [317, 240] on li "Líneas de producción" at bounding box center [282, 246] width 189 height 12
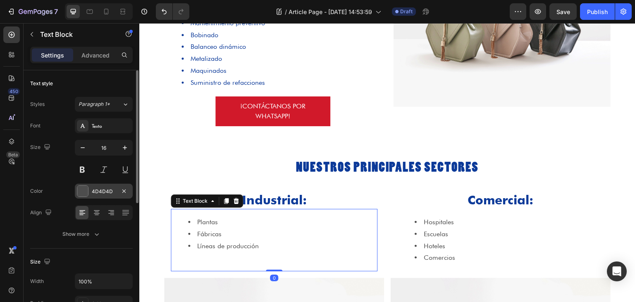
click at [93, 196] on div "4D4D4D" at bounding box center [104, 191] width 58 height 15
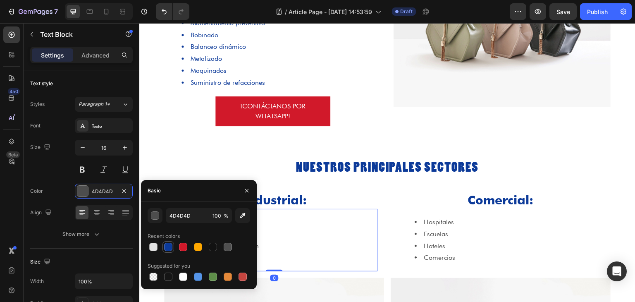
click at [171, 244] on div at bounding box center [168, 247] width 8 height 8
type input "0C3A99"
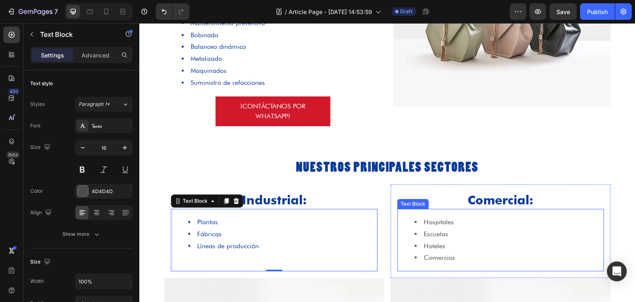
click at [408, 229] on ul "Hospitales Escuelas Hoteles Comercios" at bounding box center [500, 240] width 205 height 48
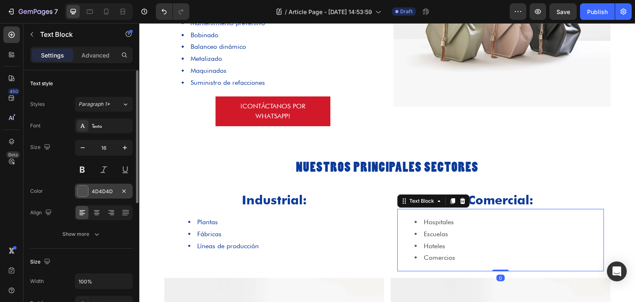
click at [91, 192] on div "4D4D4D" at bounding box center [104, 191] width 58 height 15
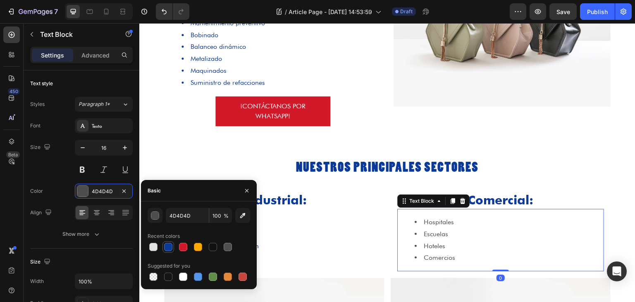
click at [169, 244] on div at bounding box center [168, 247] width 8 height 8
type input "0C3A99"
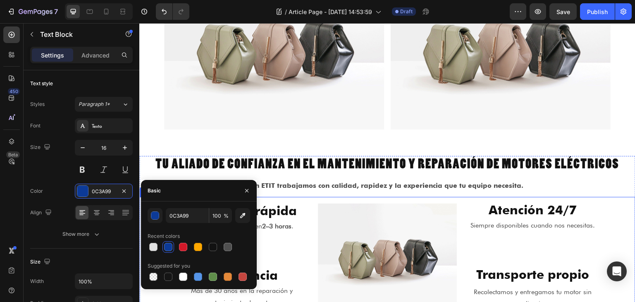
scroll to position [703, 0]
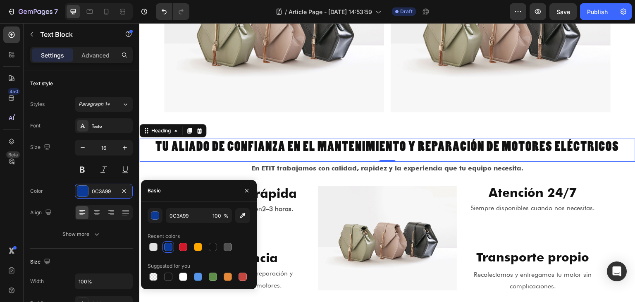
click at [292, 141] on h2 "Tu aliado de confianza en el mantenimiento y reparación de motores eléctricos" at bounding box center [387, 148] width 496 height 19
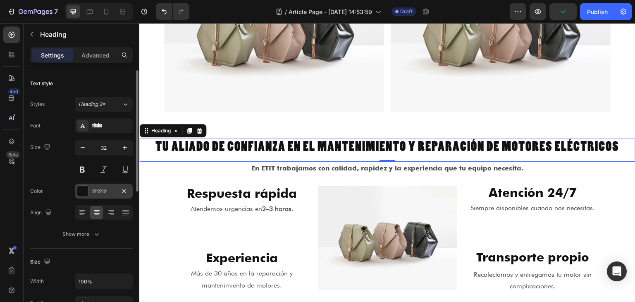
click at [85, 189] on div at bounding box center [82, 191] width 11 height 11
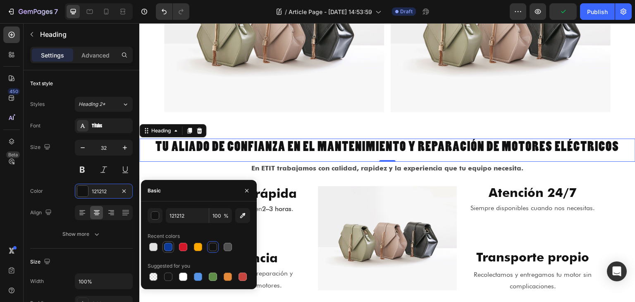
click at [165, 249] on div at bounding box center [168, 247] width 8 height 8
type input "0C3A99"
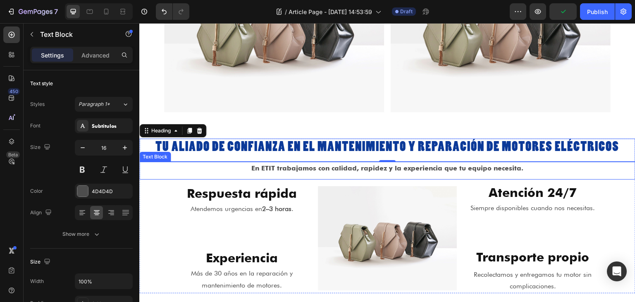
click at [266, 165] on p "En ETIT trabajamos con calidad, rapidez y la experiencia que tu equipo necesita." at bounding box center [387, 169] width 495 height 12
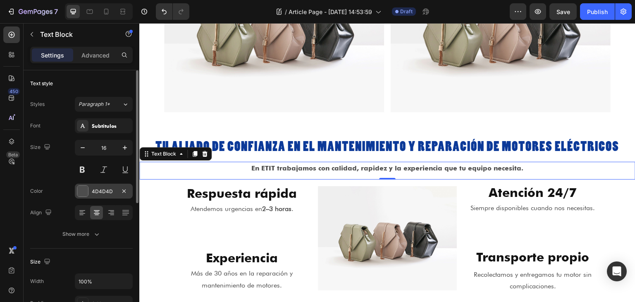
click at [91, 184] on div "4D4D4D" at bounding box center [104, 191] width 58 height 15
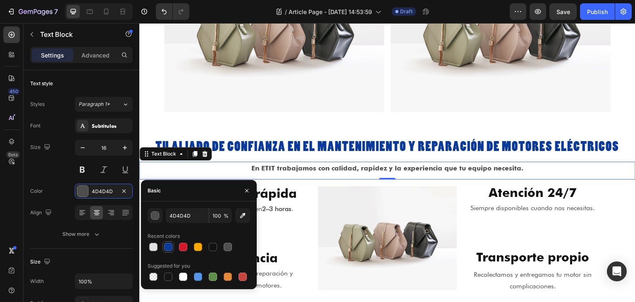
click at [165, 247] on div at bounding box center [168, 247] width 8 height 8
type input "0C3A99"
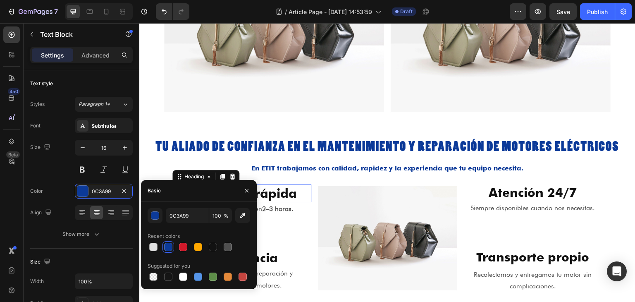
click at [286, 194] on h2 "Respuesta rápida" at bounding box center [241, 193] width 139 height 18
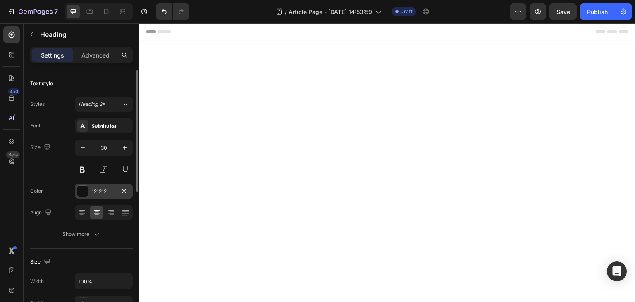
scroll to position [703, 0]
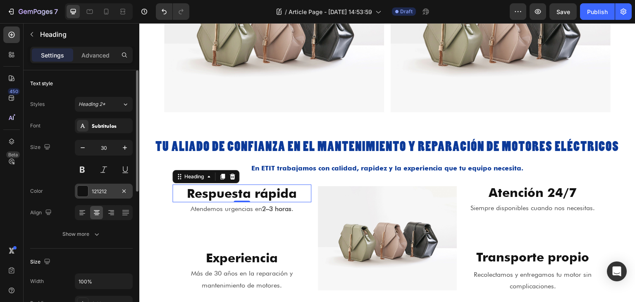
click at [102, 195] on div "121212" at bounding box center [104, 191] width 58 height 15
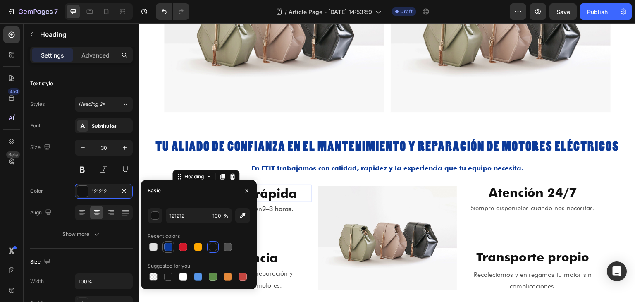
click at [166, 247] on div at bounding box center [168, 247] width 8 height 8
type input "0C3A99"
click at [273, 207] on strong "2–3 horas" at bounding box center [276, 209] width 29 height 8
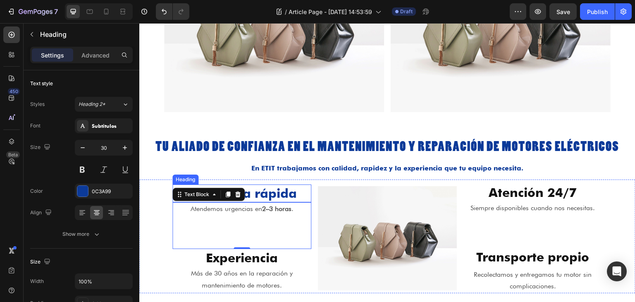
click at [297, 195] on h2 "Respuesta rápida" at bounding box center [241, 193] width 139 height 18
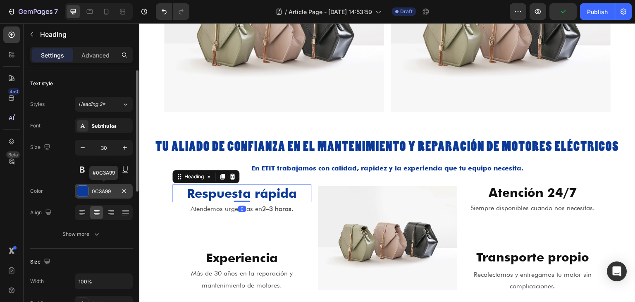
click at [84, 192] on div at bounding box center [82, 191] width 11 height 11
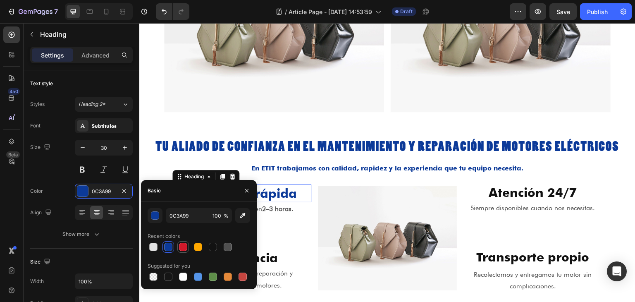
click at [187, 251] on div at bounding box center [183, 247] width 10 height 10
type input "D1192A"
click at [287, 216] on div "Atendemos urgencias en 2–3 horas . Text Block" at bounding box center [241, 225] width 139 height 47
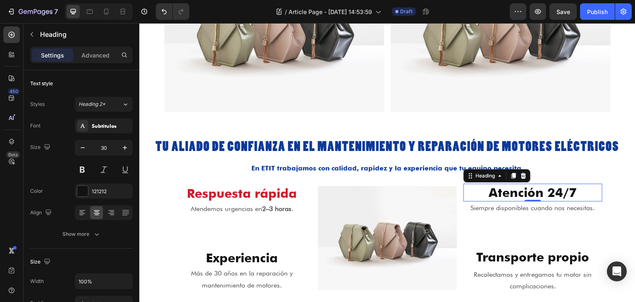
click at [487, 187] on h2 "Atención 24/7" at bounding box center [533, 193] width 139 height 18
click at [95, 190] on div "121212" at bounding box center [104, 191] width 24 height 7
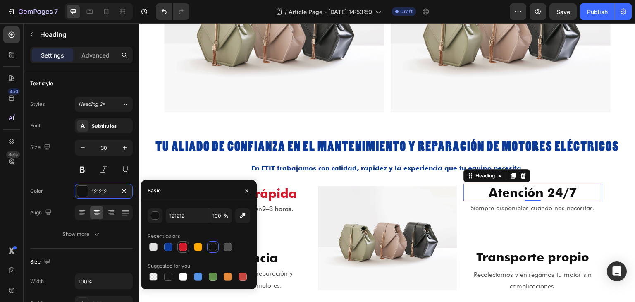
click at [184, 249] on div at bounding box center [183, 247] width 8 height 8
type input "D1192A"
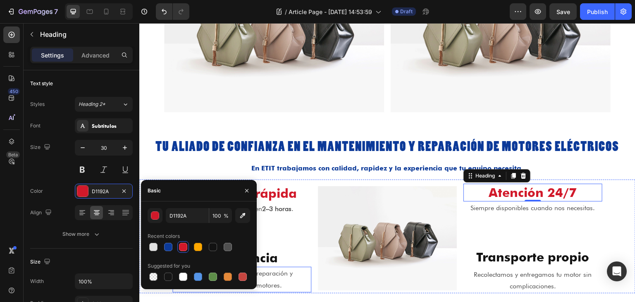
click at [265, 268] on p "Más de 30 años en la reparación y mantenimiento de motores." at bounding box center [241, 280] width 137 height 24
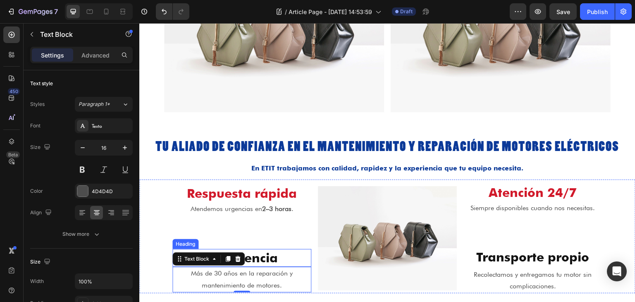
click at [268, 259] on h2 "Experiencia" at bounding box center [241, 258] width 139 height 18
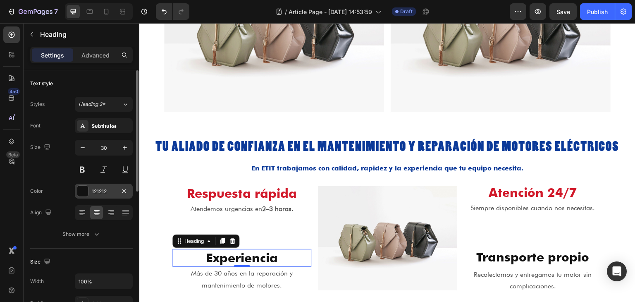
click at [103, 196] on div "121212" at bounding box center [104, 191] width 58 height 15
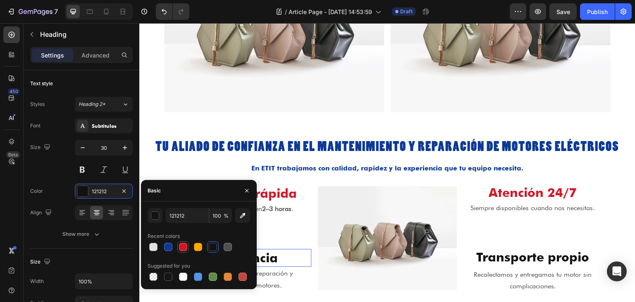
click at [181, 248] on div at bounding box center [183, 247] width 8 height 8
type input "D1192A"
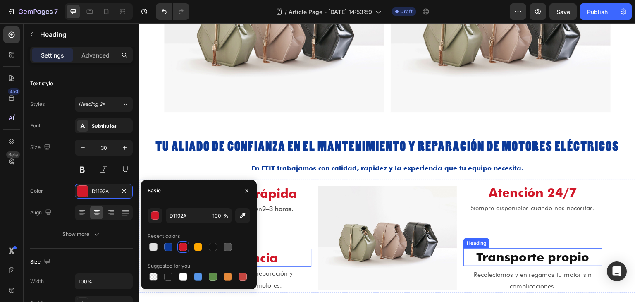
click at [485, 253] on h2 "Transporte propio" at bounding box center [533, 257] width 139 height 18
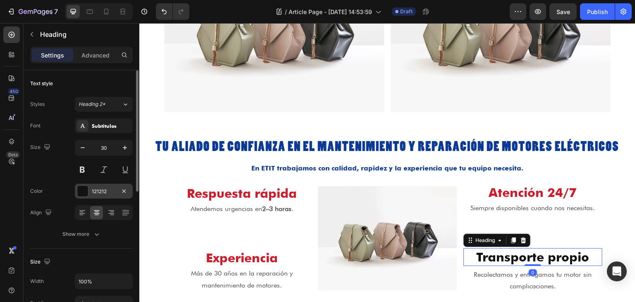
click at [98, 193] on div "121212" at bounding box center [104, 191] width 24 height 7
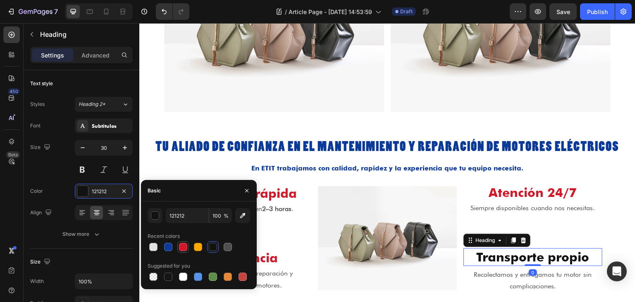
click at [177, 247] on div at bounding box center [183, 247] width 12 height 12
type input "D1192A"
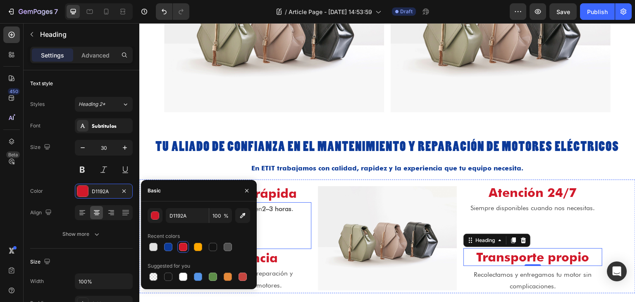
scroll to position [786, 0]
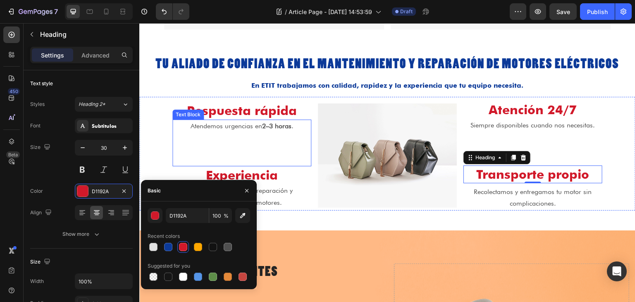
click at [248, 125] on p "Atendemos urgencias en 2–3 horas ." at bounding box center [241, 126] width 137 height 12
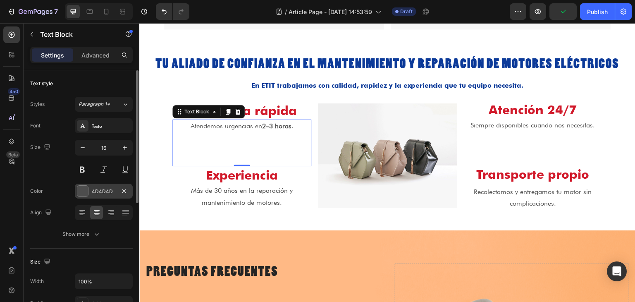
click at [81, 188] on div at bounding box center [82, 191] width 11 height 11
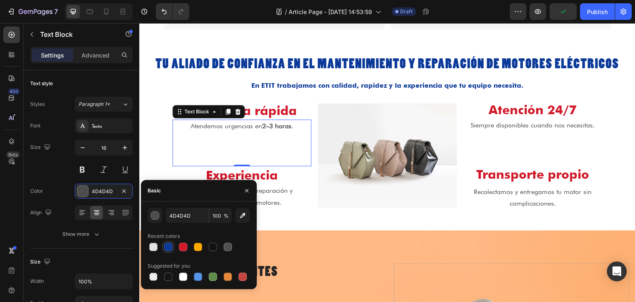
click at [166, 249] on div at bounding box center [168, 247] width 8 height 8
type input "0C3A99"
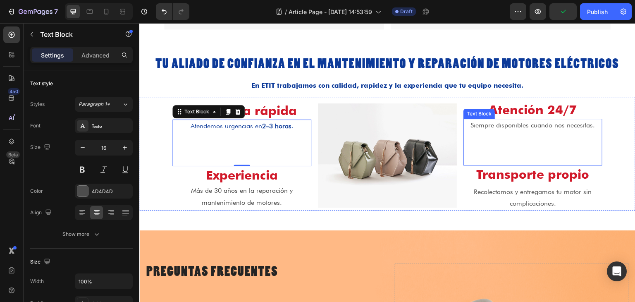
click at [496, 135] on div "Siempre disponibles cuando nos necesitas. Text Block" at bounding box center [533, 142] width 139 height 47
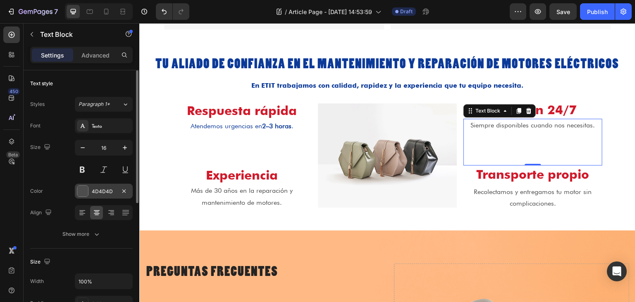
click at [92, 191] on div "4D4D4D" at bounding box center [104, 191] width 24 height 7
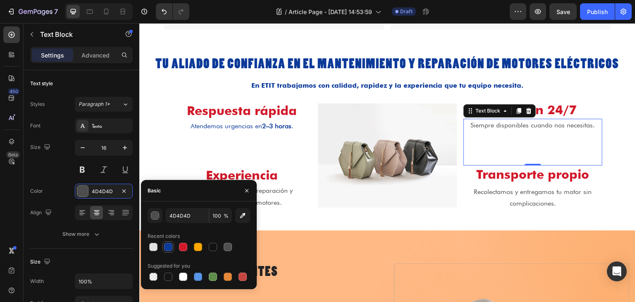
click at [167, 249] on div at bounding box center [168, 247] width 8 height 8
type input "0C3A99"
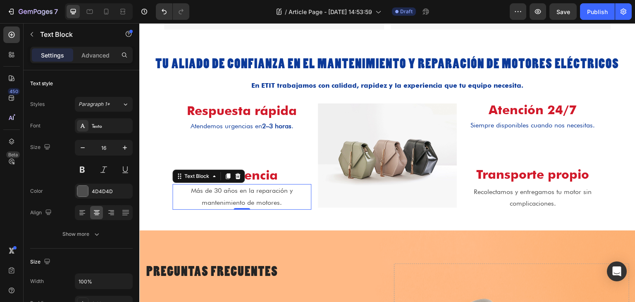
click at [278, 193] on p "Más de 30 años en la reparación y mantenimiento de motores." at bounding box center [241, 197] width 137 height 24
click at [94, 192] on div "4D4D4D" at bounding box center [104, 191] width 24 height 7
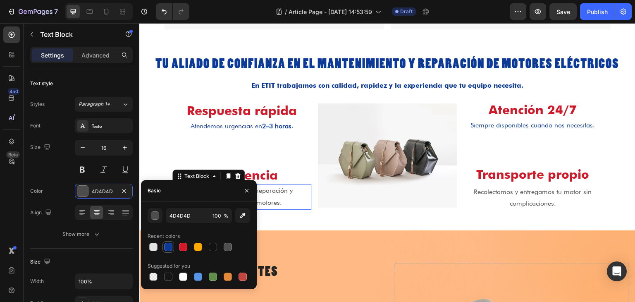
click at [167, 249] on div at bounding box center [168, 247] width 8 height 8
type input "0C3A99"
click at [502, 188] on p "Recolectamos y entregamos tu motor sin complicaciones." at bounding box center [532, 198] width 137 height 24
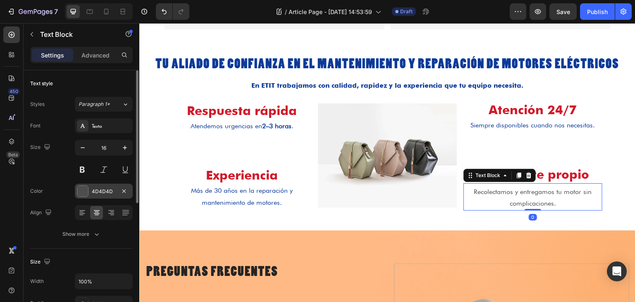
click at [81, 187] on div at bounding box center [82, 191] width 11 height 11
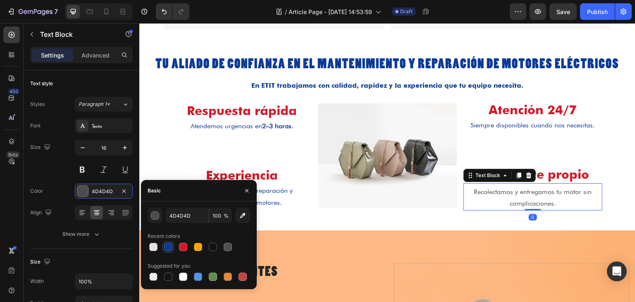
click at [174, 245] on div at bounding box center [169, 247] width 12 height 12
type input "0C3A99"
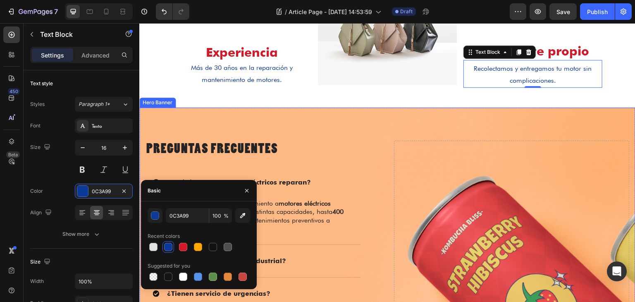
scroll to position [910, 0]
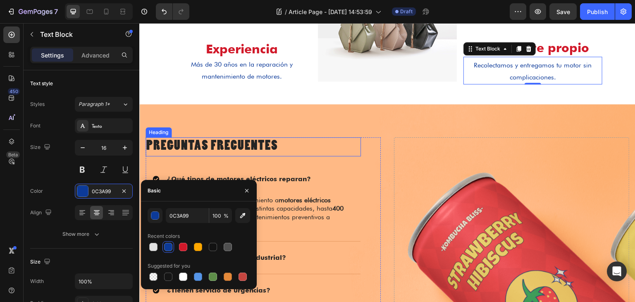
click at [263, 140] on h2 "Preguntas Frecuentes" at bounding box center [253, 146] width 215 height 19
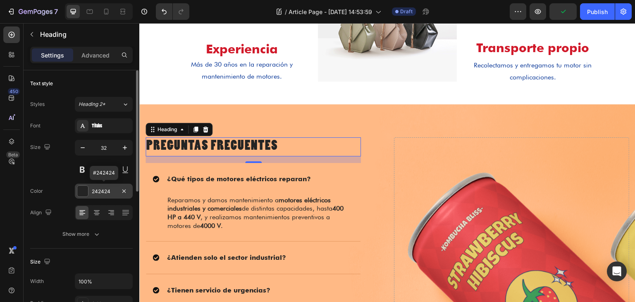
click at [82, 194] on div at bounding box center [82, 191] width 11 height 11
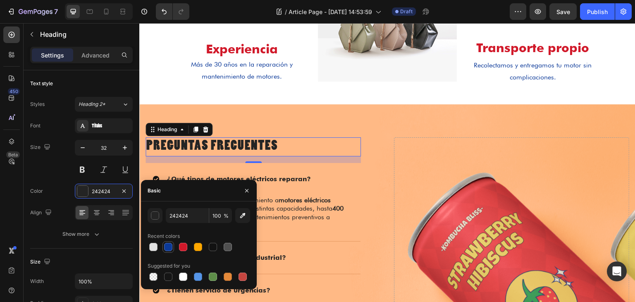
click at [165, 249] on div at bounding box center [168, 247] width 8 height 8
type input "0C3A99"
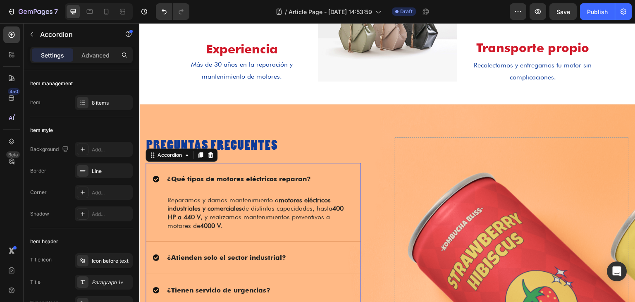
click at [316, 177] on div "¿Qué tipos de motores eléctricos reparan?" at bounding box center [247, 179] width 188 height 12
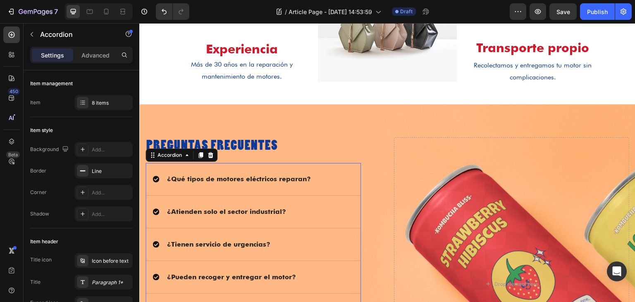
click at [228, 177] on strong "¿Qué tipos de motores eléctricos reparan?" at bounding box center [239, 179] width 144 height 8
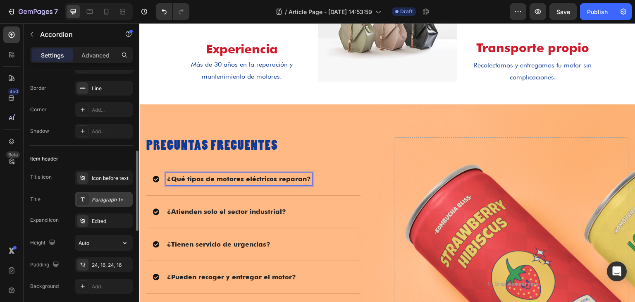
scroll to position [165, 0]
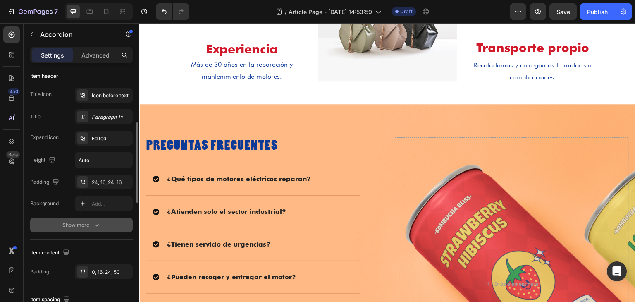
click at [98, 223] on icon "button" at bounding box center [97, 225] width 8 height 8
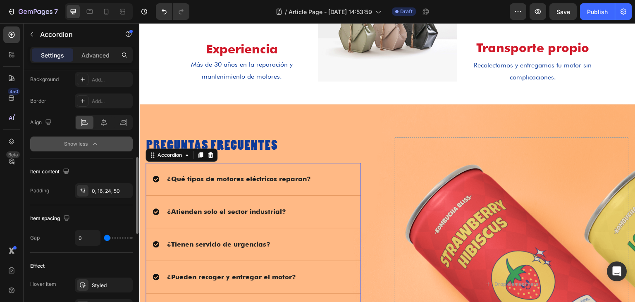
scroll to position [414, 0]
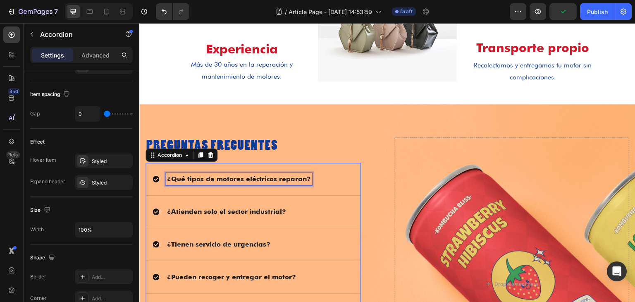
click at [245, 179] on strong "¿Qué tipos de motores eléctricos reparan?" at bounding box center [239, 179] width 144 height 8
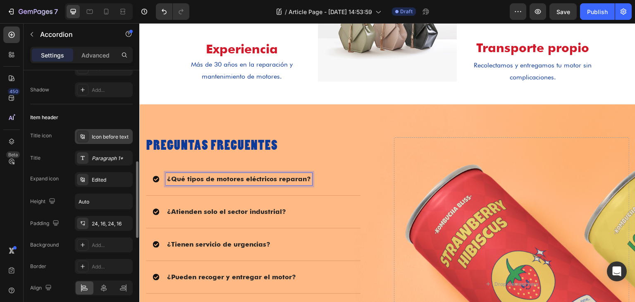
scroll to position [165, 0]
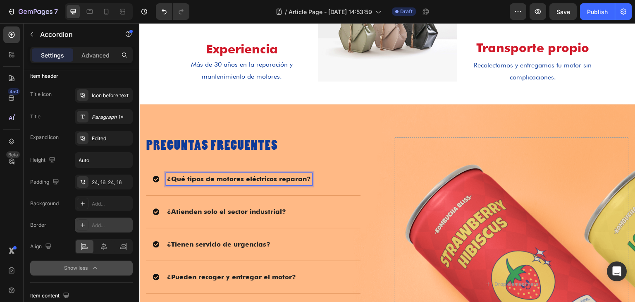
click at [108, 222] on div "Add..." at bounding box center [111, 225] width 39 height 7
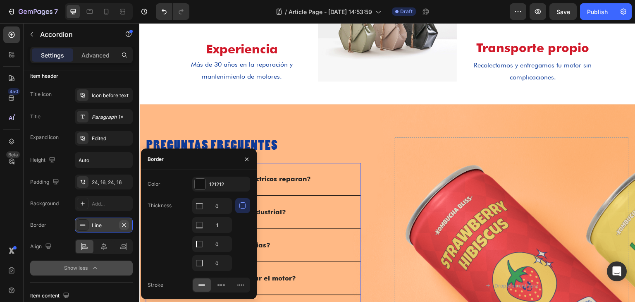
click at [124, 222] on icon "button" at bounding box center [124, 225] width 7 height 7
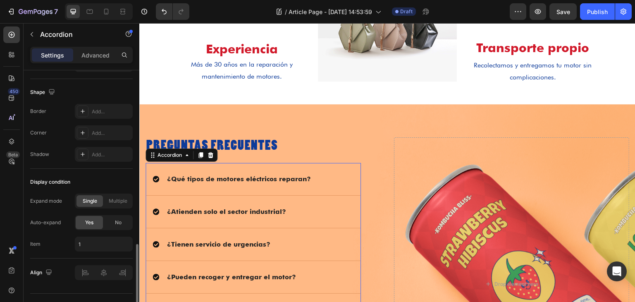
scroll to position [538, 0]
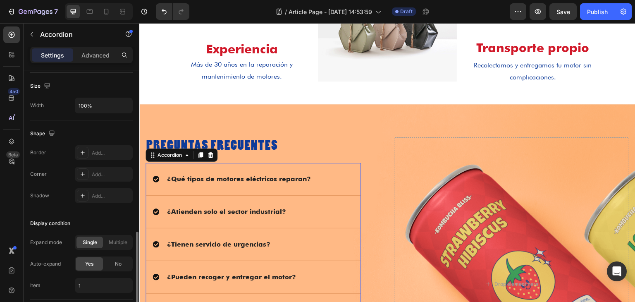
click at [116, 247] on div "Single Multiple" at bounding box center [104, 242] width 58 height 15
click at [116, 242] on span "Multiple" at bounding box center [118, 242] width 19 height 7
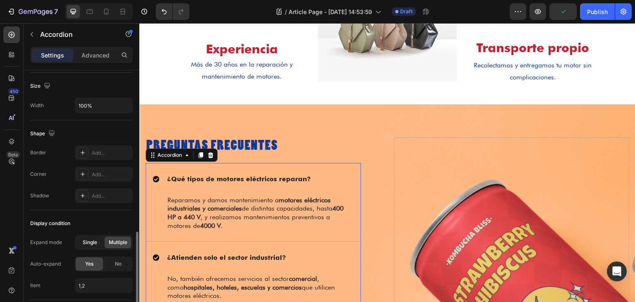
click at [94, 242] on span "Single" at bounding box center [90, 242] width 14 height 7
type input "1"
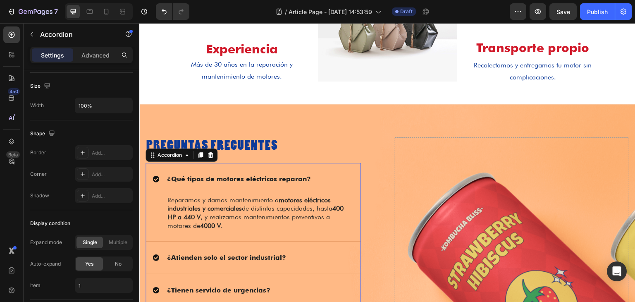
click at [311, 173] on div "¿Qué tipos de motores eléctricos reparan?" at bounding box center [247, 179] width 188 height 12
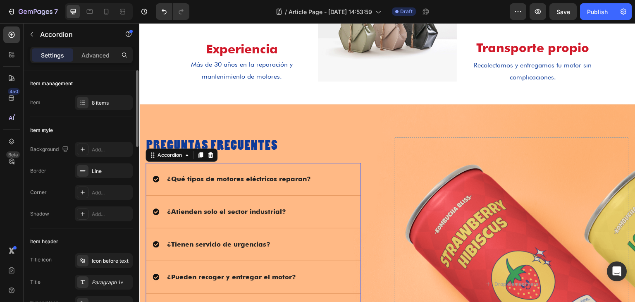
scroll to position [41, 0]
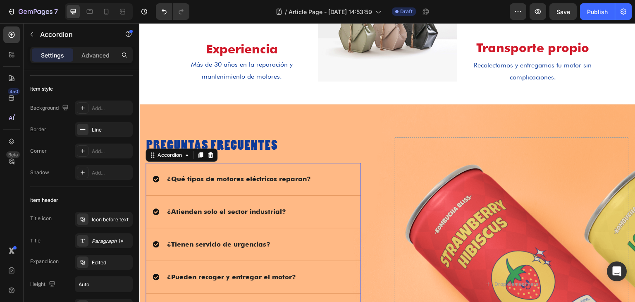
click at [153, 177] on icon at bounding box center [156, 179] width 7 height 7
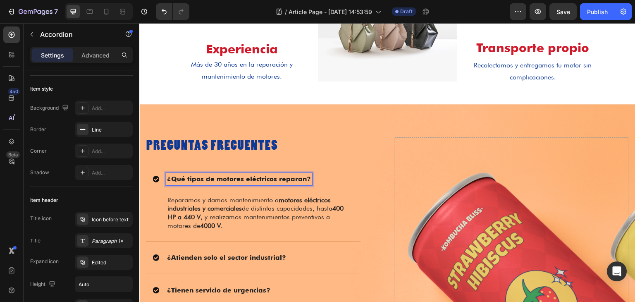
click at [175, 176] on strong "¿Qué tipos de motores eléctricos reparan?" at bounding box center [239, 179] width 144 height 8
click at [180, 179] on strong "¿Qué tipos de motores eléctricos reparan?" at bounding box center [239, 179] width 144 height 8
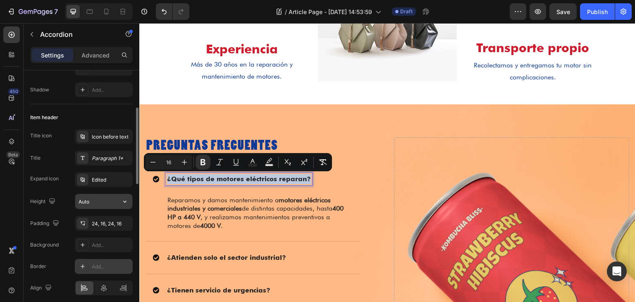
scroll to position [165, 0]
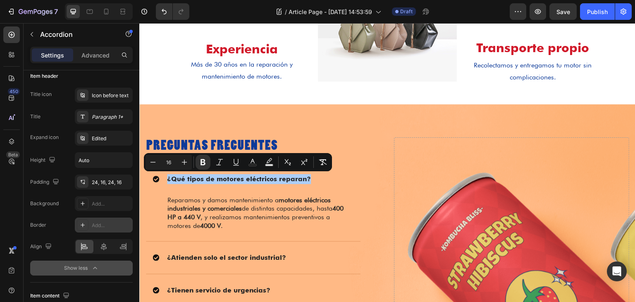
click at [98, 264] on icon "button" at bounding box center [95, 268] width 8 height 8
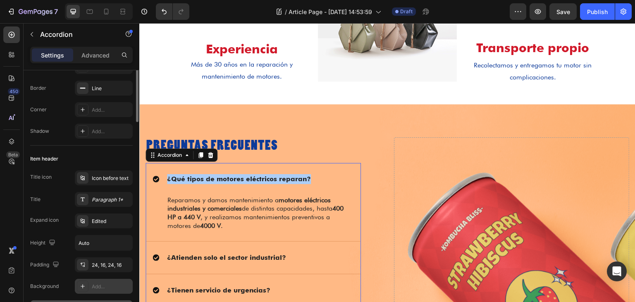
scroll to position [0, 0]
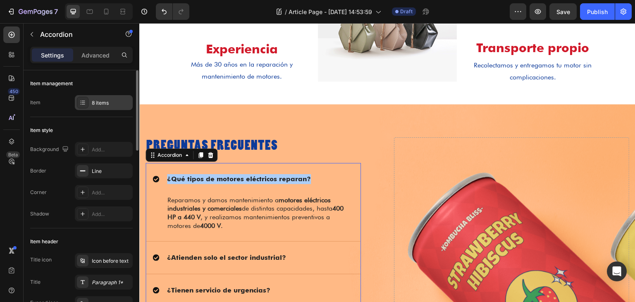
click at [97, 101] on div "8 items" at bounding box center [111, 102] width 39 height 7
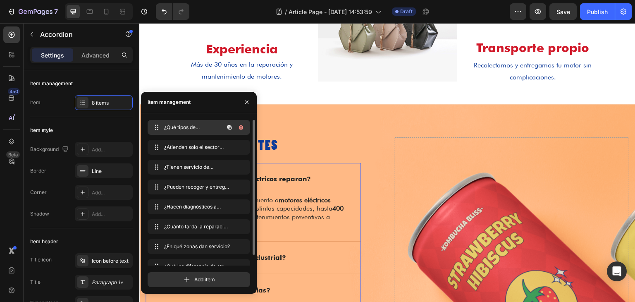
click at [193, 129] on span "¿Qué tipos de motores eléctricos reparan?" at bounding box center [187, 127] width 47 height 7
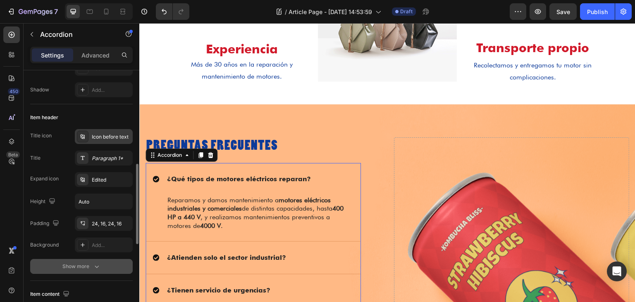
scroll to position [165, 0]
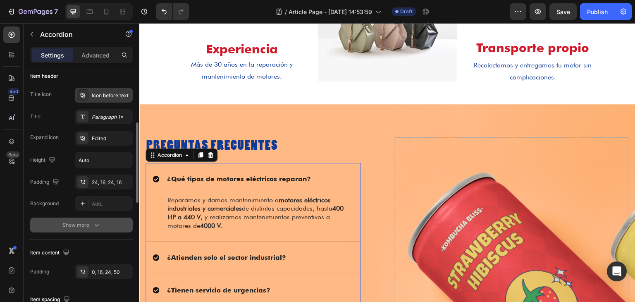
click at [97, 139] on div "Edited" at bounding box center [111, 138] width 39 height 7
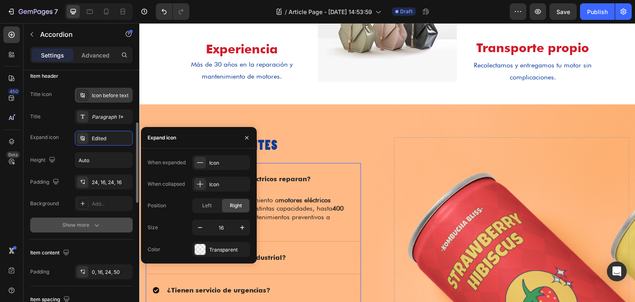
click at [97, 139] on div "Edited" at bounding box center [111, 138] width 39 height 7
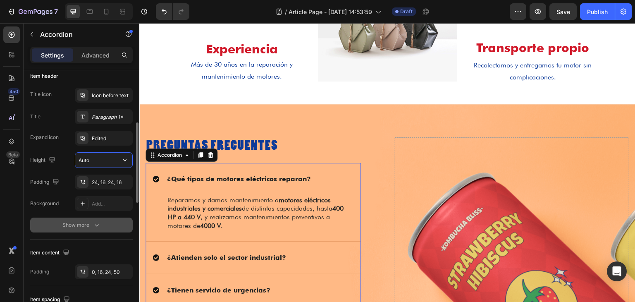
click at [98, 163] on input "Auto" at bounding box center [103, 160] width 57 height 15
click at [128, 163] on icon "button" at bounding box center [125, 160] width 8 height 8
click at [126, 181] on icon "button" at bounding box center [124, 182] width 7 height 7
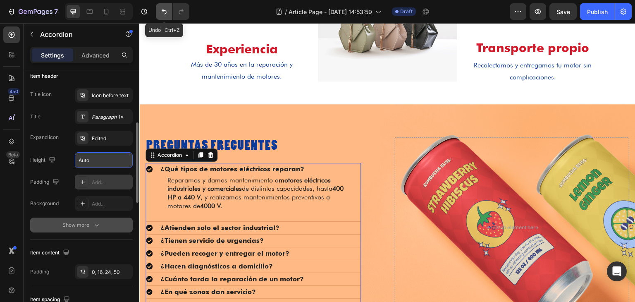
click at [159, 15] on button "Undo/Redo" at bounding box center [164, 11] width 17 height 17
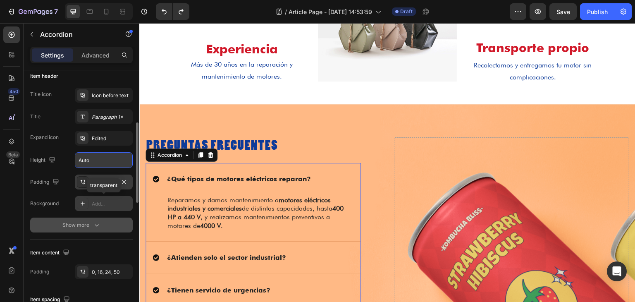
click at [101, 200] on div "Add..." at bounding box center [111, 203] width 39 height 7
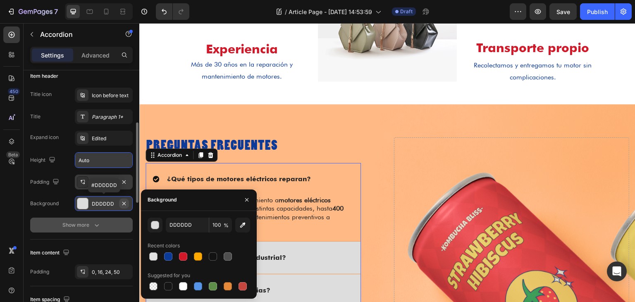
click at [124, 203] on icon "button" at bounding box center [123, 202] width 3 height 3
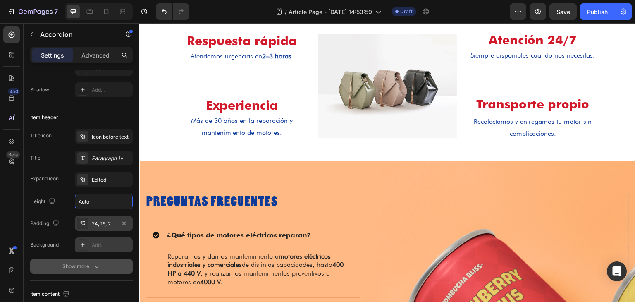
scroll to position [868, 0]
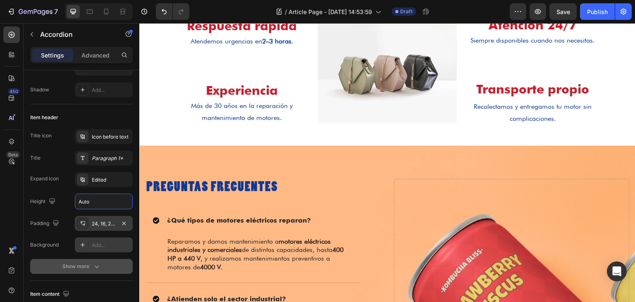
click at [314, 230] on div "¿Qué tipos de motores eléctricos reparan?" at bounding box center [253, 220] width 215 height 32
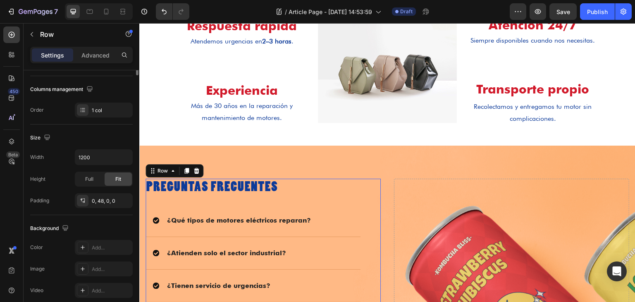
scroll to position [0, 0]
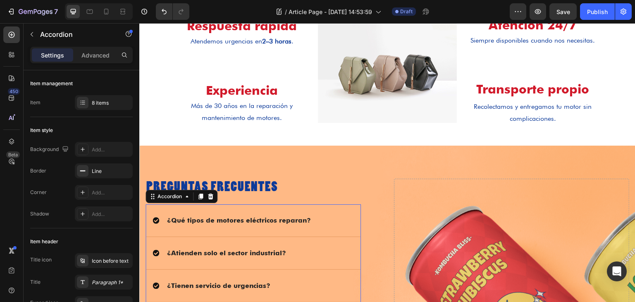
click at [293, 209] on div "¿Qué tipos de motores eléctricos reparan?" at bounding box center [253, 220] width 215 height 32
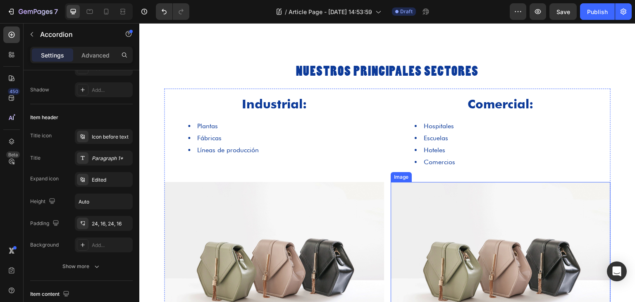
scroll to position [455, 0]
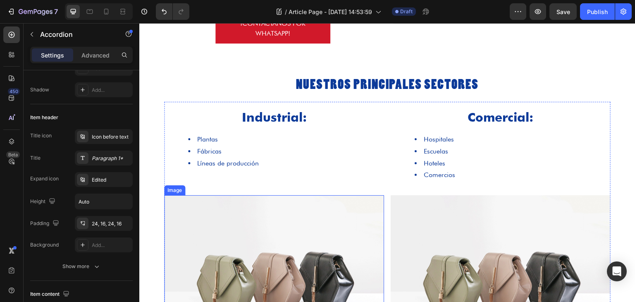
click at [359, 223] on img at bounding box center [274, 277] width 220 height 165
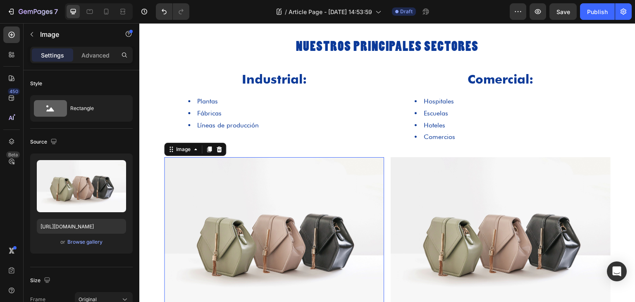
scroll to position [496, 0]
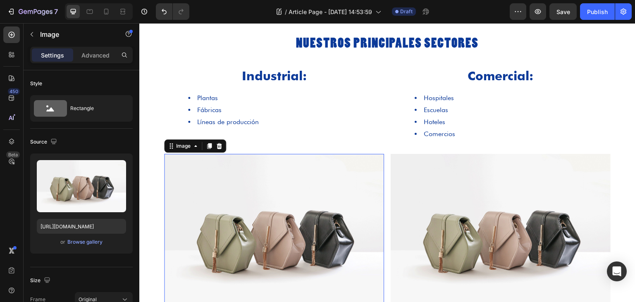
click at [331, 189] on img at bounding box center [274, 236] width 220 height 165
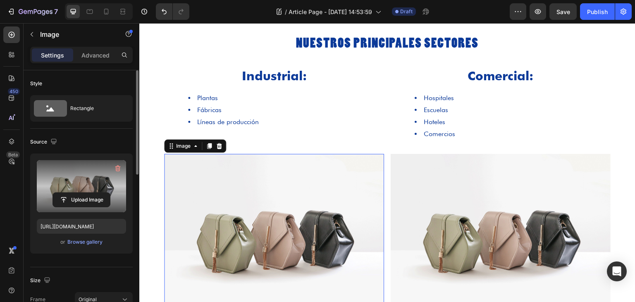
click at [91, 189] on label at bounding box center [81, 186] width 89 height 52
click at [91, 193] on input "file" at bounding box center [81, 200] width 57 height 14
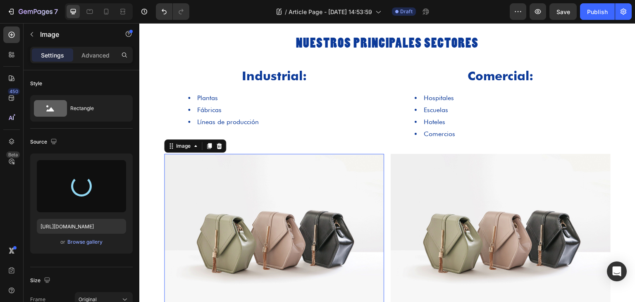
type input "https://cdn.shopify.com/s/files/1/0718/9666/2206/files/gempages_579926846628430…"
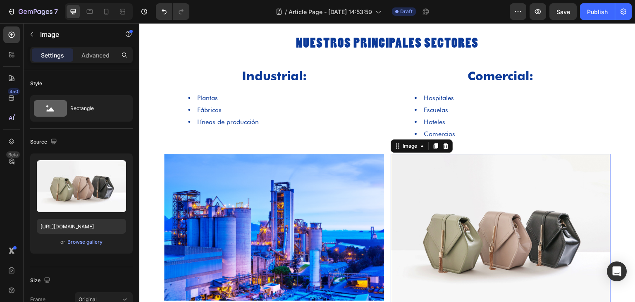
click at [453, 208] on img at bounding box center [501, 236] width 220 height 165
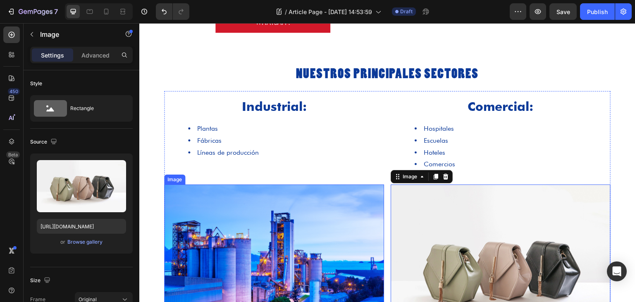
scroll to position [458, 0]
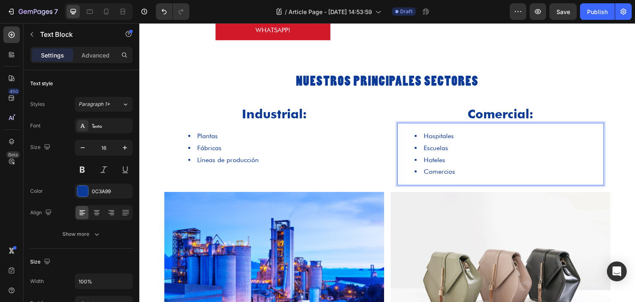
click at [474, 170] on li "Comercios" at bounding box center [509, 172] width 189 height 12
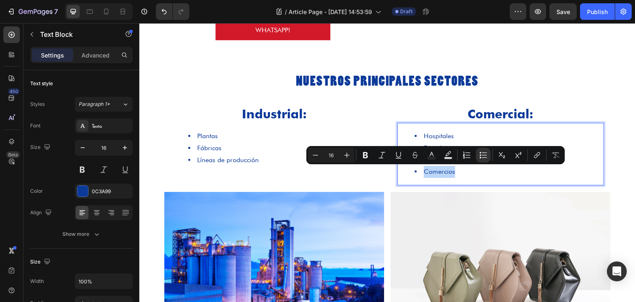
click at [474, 170] on li "Comercios" at bounding box center [509, 172] width 189 height 12
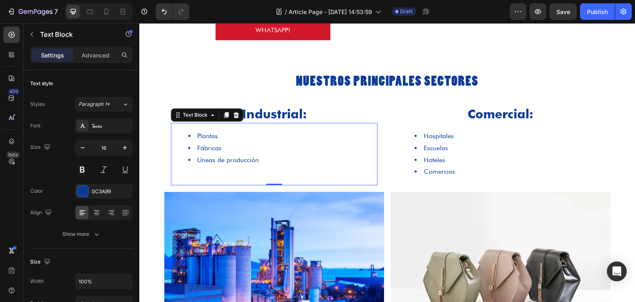
click at [245, 175] on p "Rich Text Editor. Editing area: main" at bounding box center [274, 178] width 205 height 12
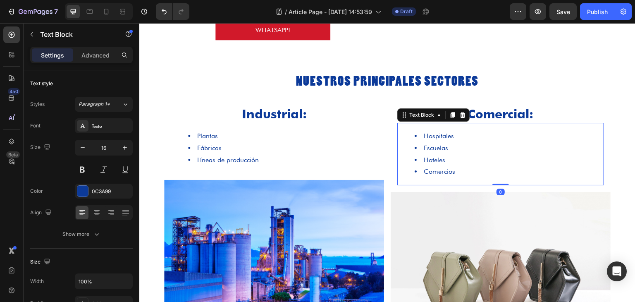
click at [440, 177] on li "Comercios" at bounding box center [509, 172] width 189 height 12
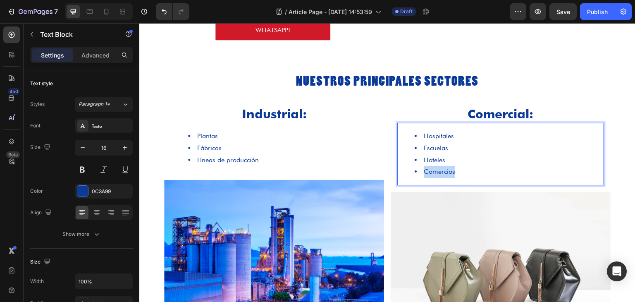
click at [440, 177] on li "Comercios" at bounding box center [509, 172] width 189 height 12
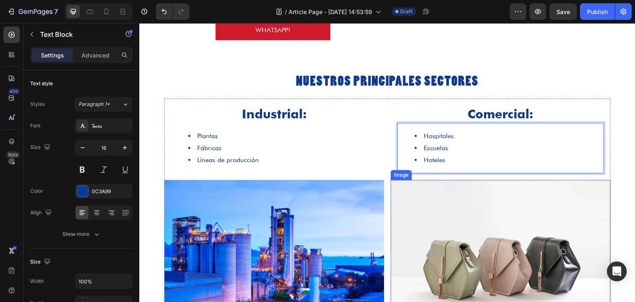
click at [439, 227] on img at bounding box center [501, 262] width 220 height 165
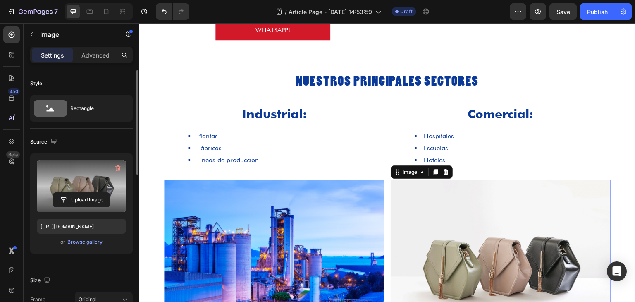
click at [87, 172] on label at bounding box center [81, 186] width 89 height 52
click at [87, 193] on input "file" at bounding box center [81, 200] width 57 height 14
type input "C:\fakepath\stalinist-style-architecture-building-at-khreshcha-2025-03-25-03-23…"
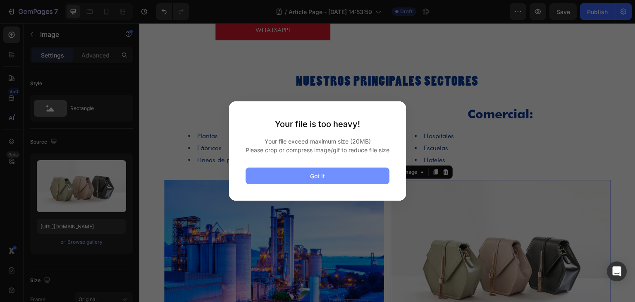
click at [336, 176] on button "Got it" at bounding box center [318, 175] width 144 height 17
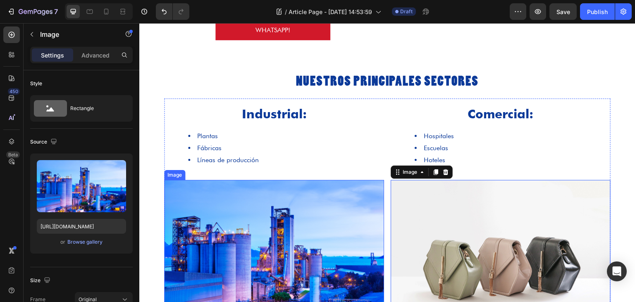
click at [284, 239] on img at bounding box center [274, 253] width 220 height 147
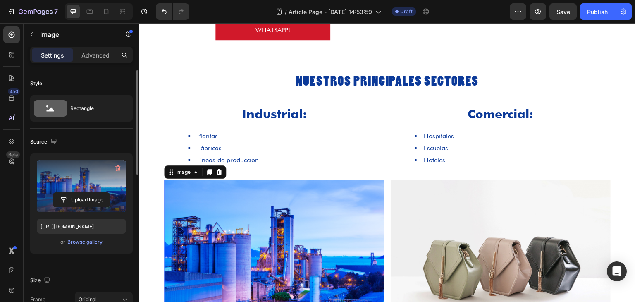
click at [103, 190] on label at bounding box center [81, 186] width 89 height 52
click at [103, 193] on input "file" at bounding box center [81, 200] width 57 height 14
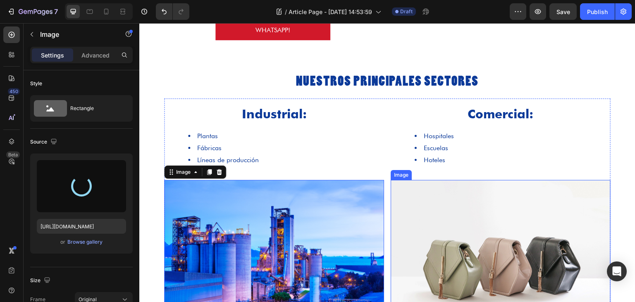
type input "https://cdn.shopify.com/s/files/1/0718/9666/2206/files/gempages_579926846628430…"
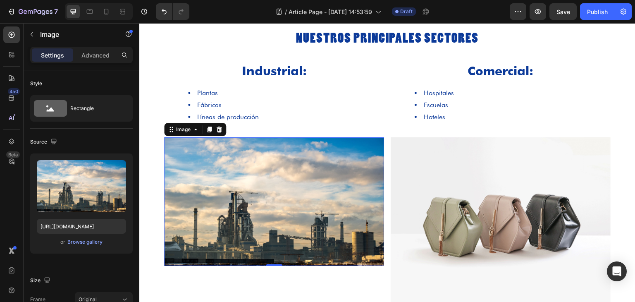
scroll to position [541, 0]
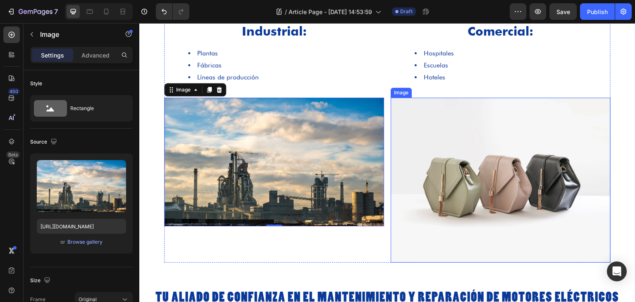
click at [431, 180] on img at bounding box center [501, 180] width 220 height 165
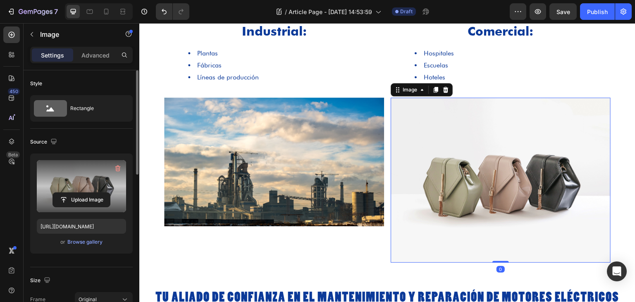
click at [109, 188] on label at bounding box center [81, 186] width 89 height 52
click at [109, 193] on input "file" at bounding box center [81, 200] width 57 height 14
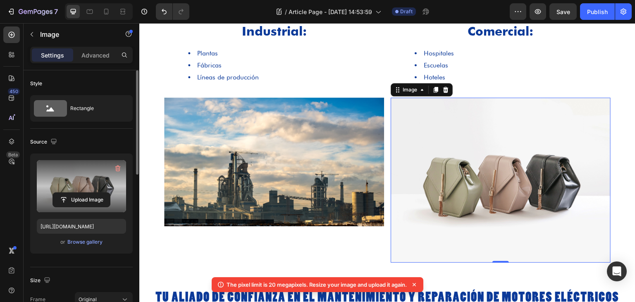
click at [92, 187] on label at bounding box center [81, 186] width 89 height 52
click at [92, 193] on input "file" at bounding box center [81, 200] width 57 height 14
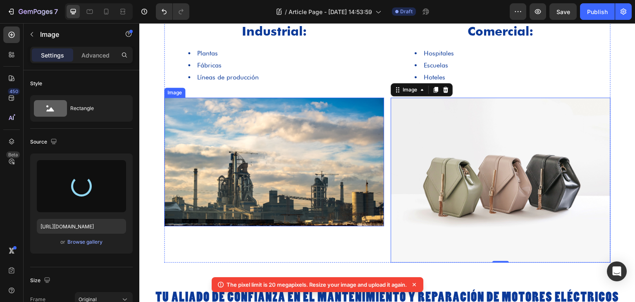
type input "https://cdn.shopify.com/s/files/1/0718/9666/2206/files/gempages_579926846628430…"
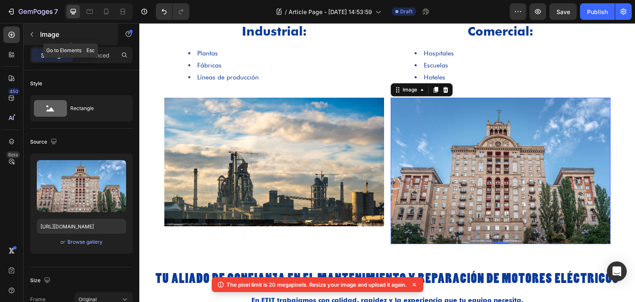
click at [33, 33] on icon "button" at bounding box center [32, 34] width 7 height 7
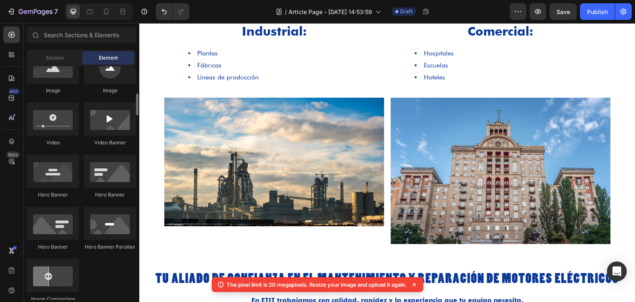
scroll to position [124, 0]
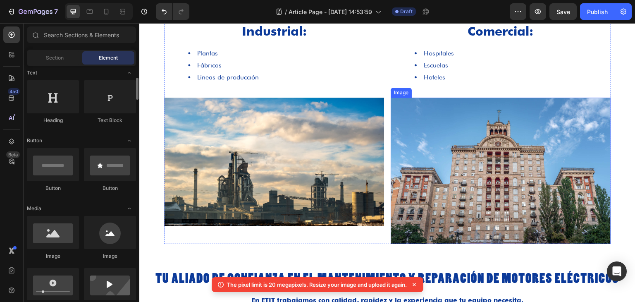
click at [459, 135] on img at bounding box center [501, 171] width 220 height 147
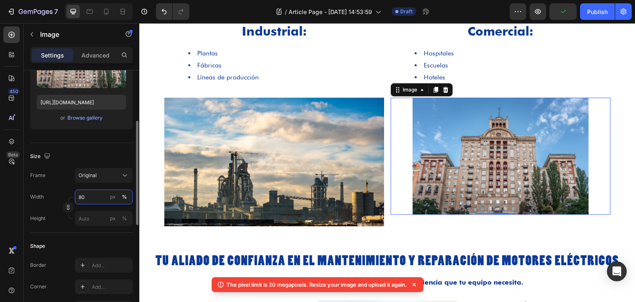
click at [86, 198] on input "80" at bounding box center [104, 196] width 58 height 15
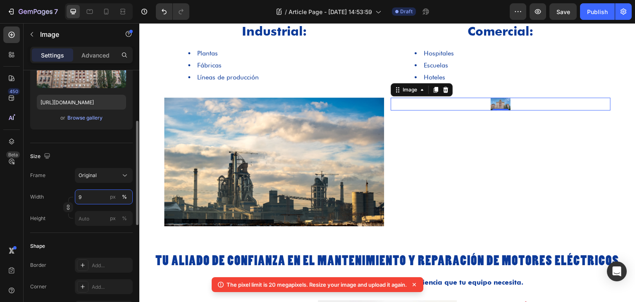
type input "90"
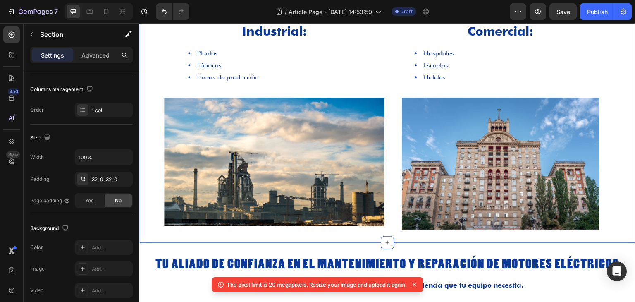
click at [304, 239] on div "Nuestros Principales Sectores Heading Row Industrial: Heading Plantas Fábricas …" at bounding box center [387, 110] width 496 height 266
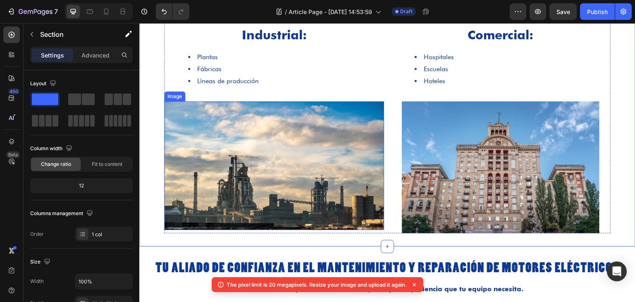
scroll to position [541, 0]
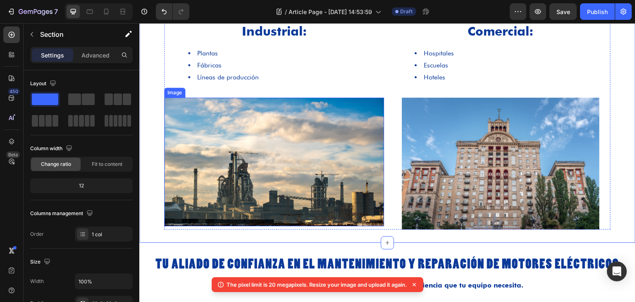
click at [223, 212] on img at bounding box center [274, 162] width 220 height 129
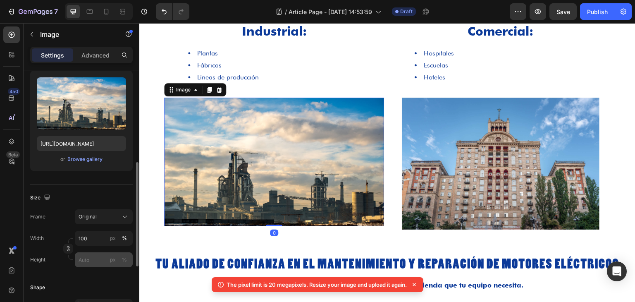
scroll to position [124, 0]
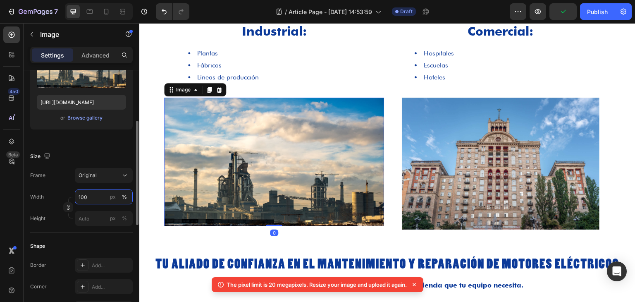
click at [86, 197] on input "100" at bounding box center [104, 196] width 58 height 15
click at [87, 197] on input "100" at bounding box center [104, 196] width 58 height 15
click at [91, 196] on input "105" at bounding box center [104, 196] width 58 height 15
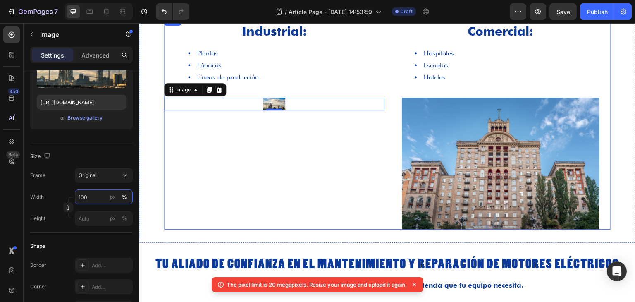
type input "10"
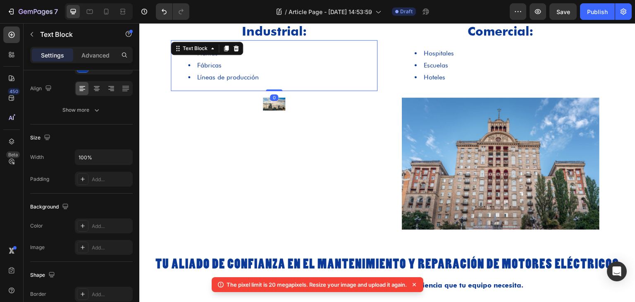
click at [355, 84] on div "Plantas Fábricas Líneas de producción" at bounding box center [274, 65] width 207 height 50
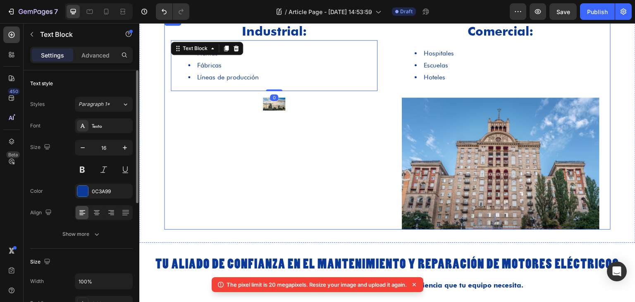
click at [281, 116] on div "Industrial: Heading Plantas Fábricas Líneas de producción Text Block 0 Row Image" at bounding box center [274, 123] width 220 height 214
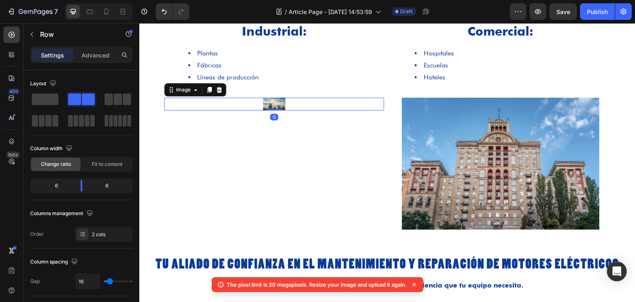
click at [275, 100] on img at bounding box center [274, 104] width 22 height 13
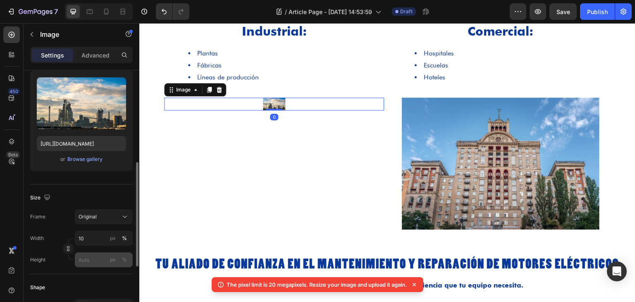
scroll to position [124, 0]
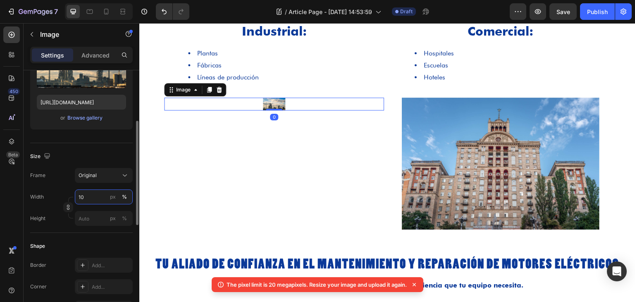
click at [98, 193] on input "10" at bounding box center [104, 196] width 58 height 15
click at [97, 194] on input "10" at bounding box center [104, 196] width 58 height 15
click at [97, 197] on input "10" at bounding box center [104, 196] width 58 height 15
type input "100"
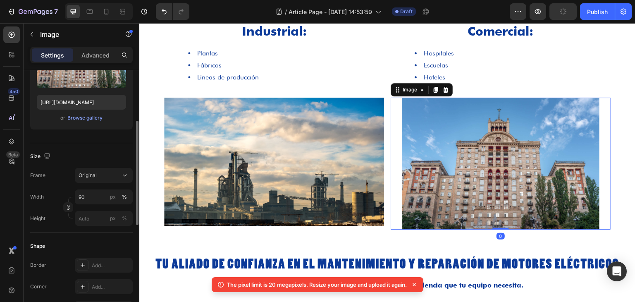
click at [445, 178] on img at bounding box center [501, 164] width 198 height 132
click at [92, 194] on input "90" at bounding box center [104, 196] width 58 height 15
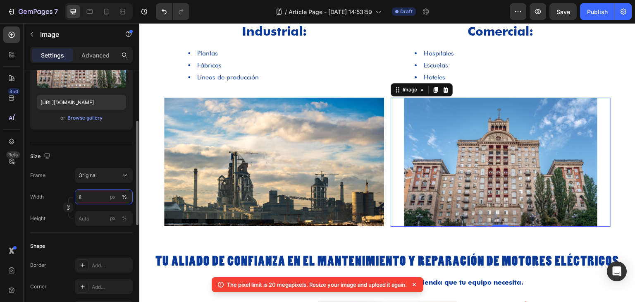
type input "89"
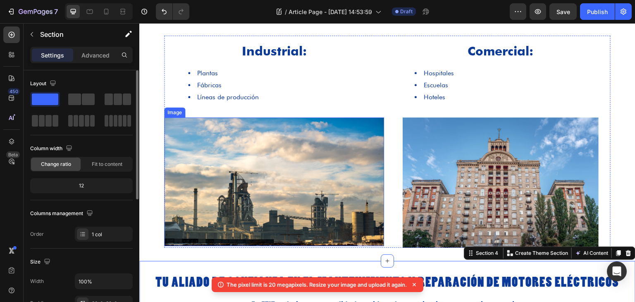
scroll to position [500, 0]
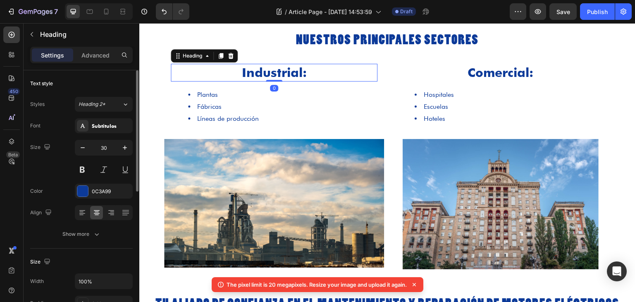
click at [348, 74] on h2 "Industrial:" at bounding box center [274, 73] width 207 height 18
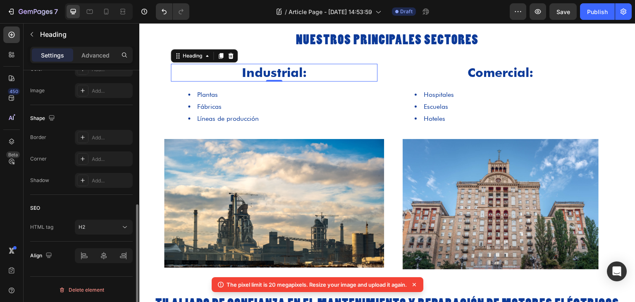
scroll to position [157, 0]
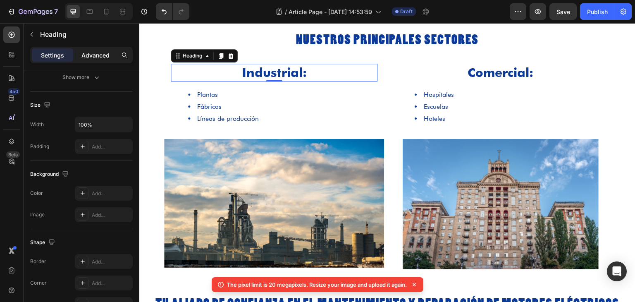
click at [101, 55] on p "Advanced" at bounding box center [95, 55] width 28 height 9
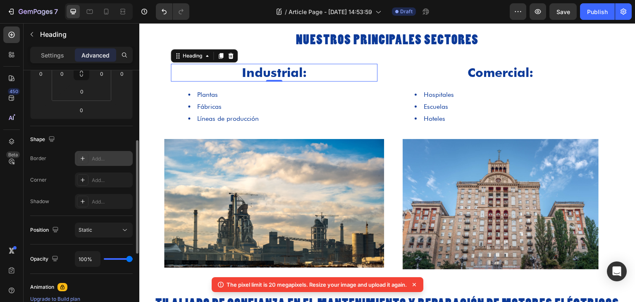
click at [89, 159] on div "Add..." at bounding box center [104, 158] width 58 height 15
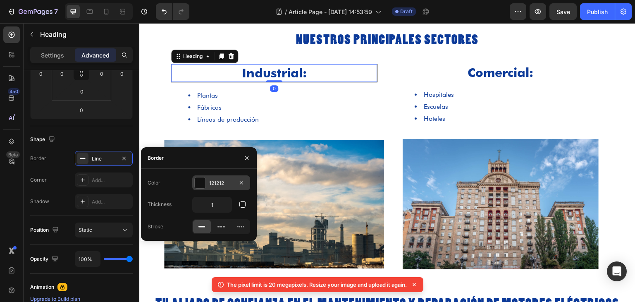
click at [197, 182] on div at bounding box center [200, 182] width 11 height 11
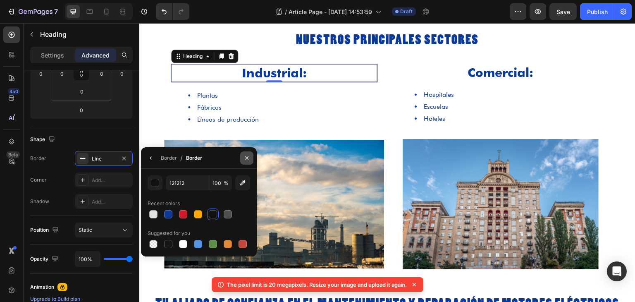
click at [252, 156] on button "button" at bounding box center [246, 157] width 13 height 13
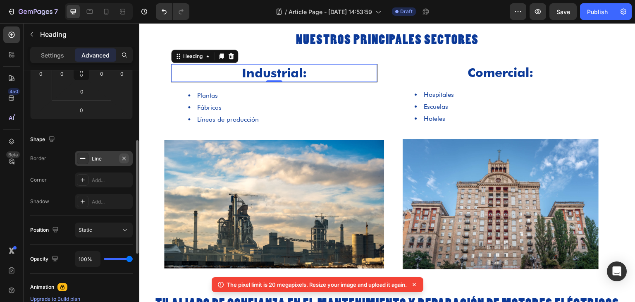
click at [126, 157] on icon "button" at bounding box center [124, 158] width 7 height 7
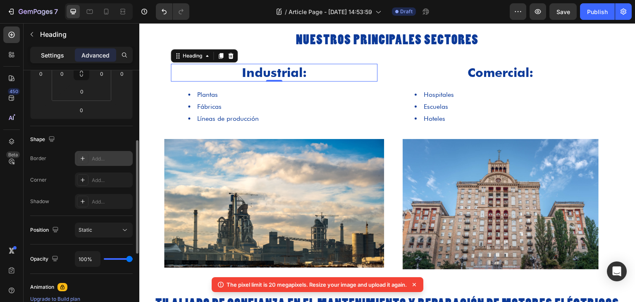
click at [48, 60] on div "Settings" at bounding box center [52, 54] width 41 height 13
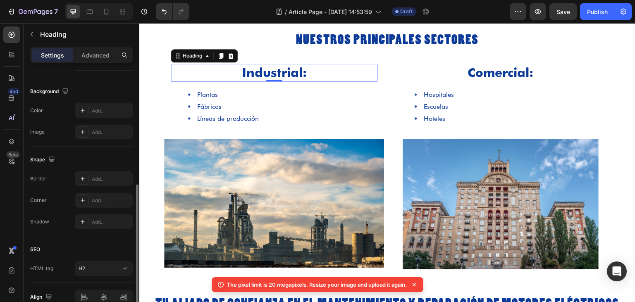
scroll to position [281, 0]
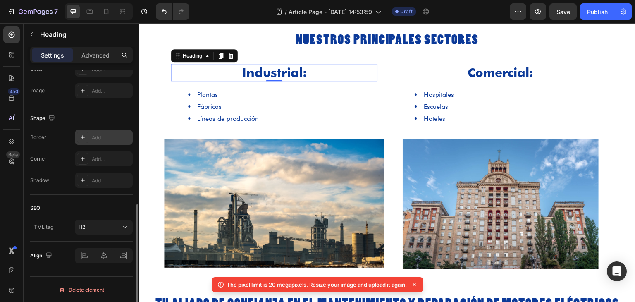
click at [104, 132] on div "Add..." at bounding box center [104, 137] width 58 height 15
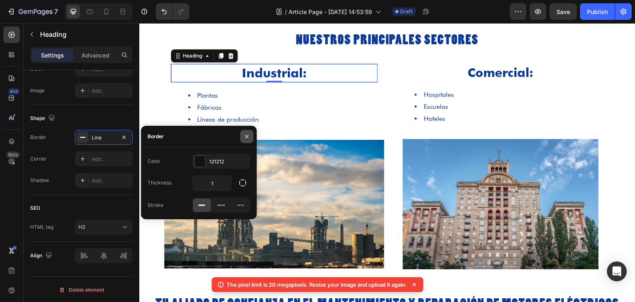
click at [249, 135] on icon "button" at bounding box center [247, 136] width 7 height 7
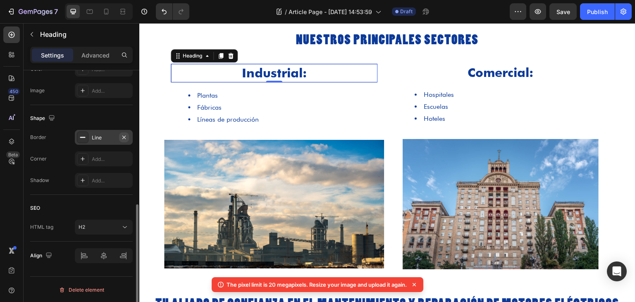
click at [126, 134] on icon "button" at bounding box center [124, 137] width 7 height 7
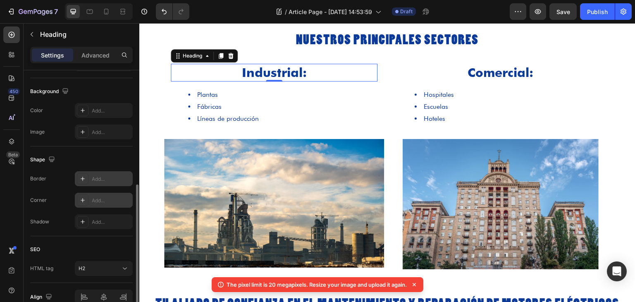
scroll to position [198, 0]
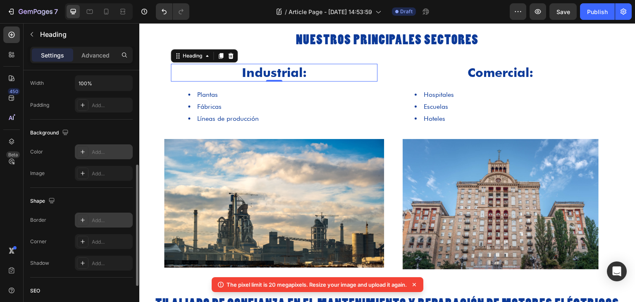
click at [91, 150] on div "Add..." at bounding box center [104, 151] width 58 height 15
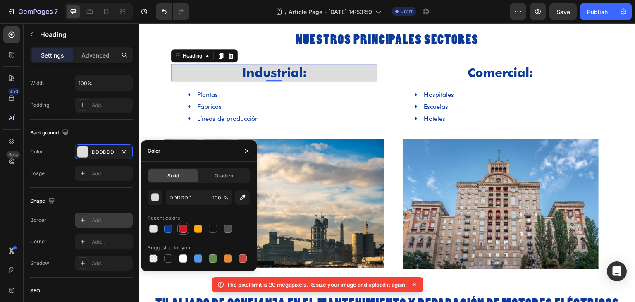
click at [182, 225] on div at bounding box center [183, 229] width 8 height 8
type input "D1192A"
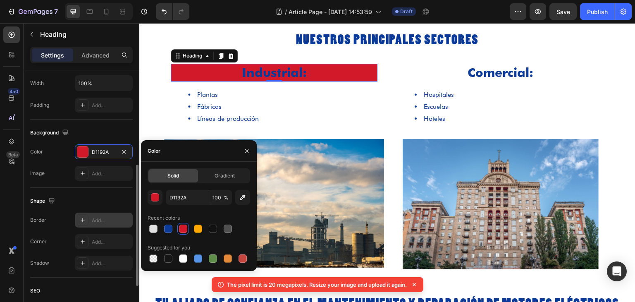
click at [115, 129] on div "Background" at bounding box center [81, 132] width 103 height 13
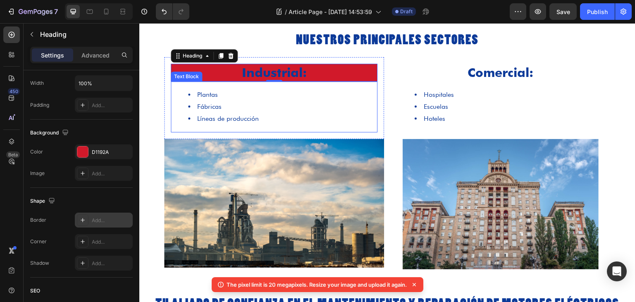
click at [350, 98] on li "Plantas" at bounding box center [282, 95] width 189 height 12
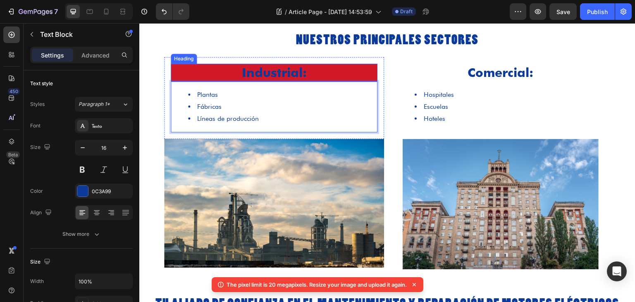
click at [343, 74] on h2 "Industrial:" at bounding box center [274, 73] width 207 height 18
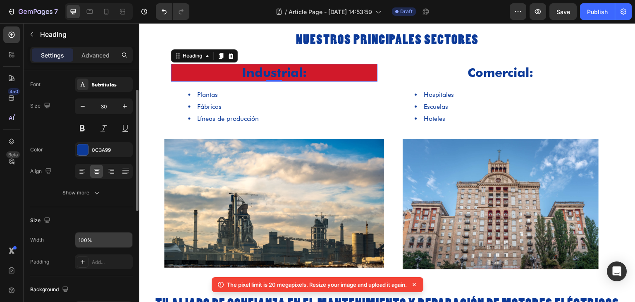
scroll to position [83, 0]
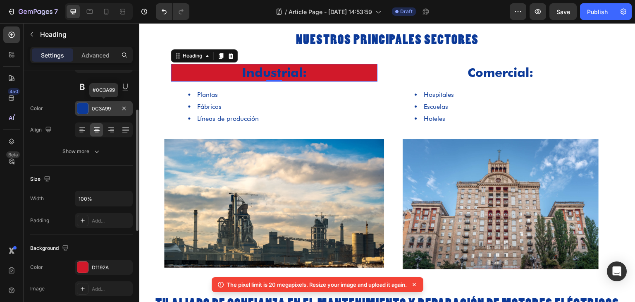
click at [83, 105] on div at bounding box center [82, 108] width 11 height 11
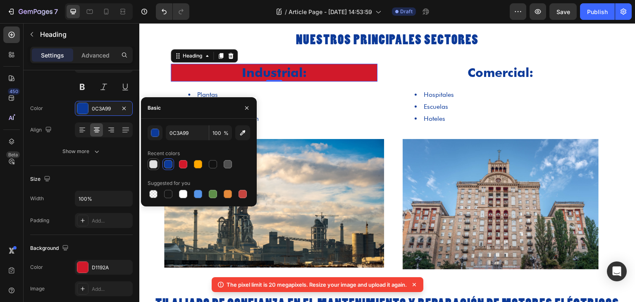
click at [153, 163] on div at bounding box center [153, 164] width 8 height 8
type input "E2E2E2"
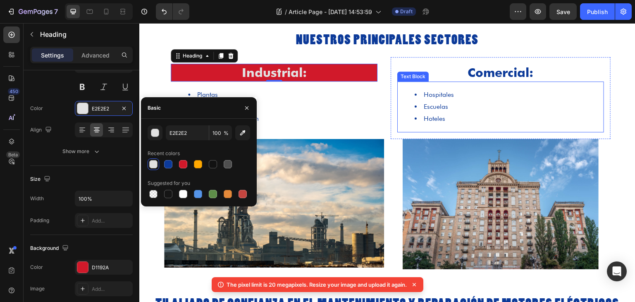
click at [445, 97] on li "Hospitales" at bounding box center [509, 95] width 189 height 12
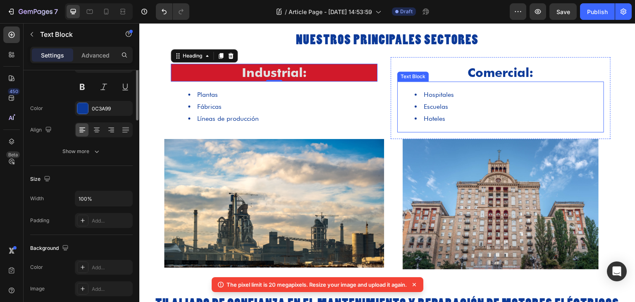
scroll to position [0, 0]
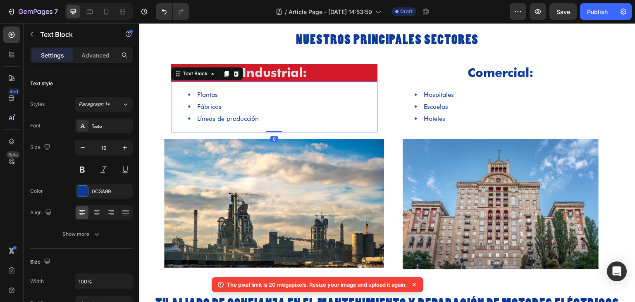
click at [356, 103] on li "Fábricas" at bounding box center [282, 107] width 189 height 12
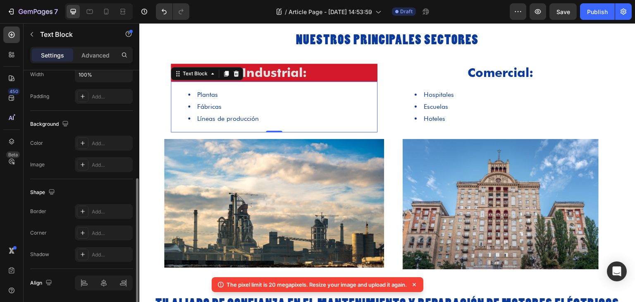
scroll to position [234, 0]
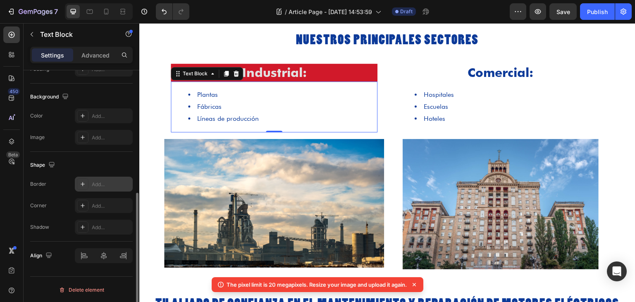
click at [91, 181] on div "Add..." at bounding box center [104, 184] width 58 height 15
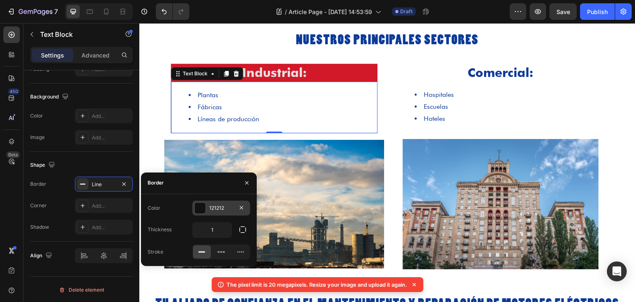
click at [207, 211] on div "121212" at bounding box center [221, 208] width 58 height 15
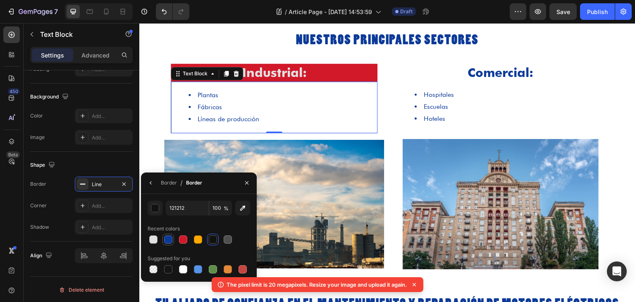
click at [168, 242] on div at bounding box center [168, 239] width 8 height 8
type input "0C3A99"
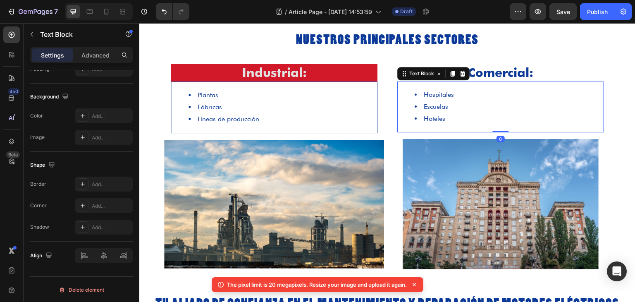
click at [415, 115] on li "Hoteles" at bounding box center [509, 119] width 189 height 12
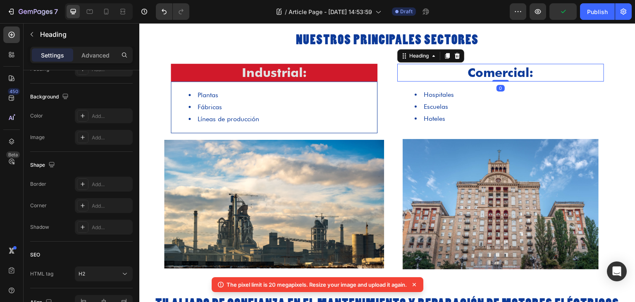
click at [548, 71] on h2 "Comercial:" at bounding box center [500, 73] width 207 height 18
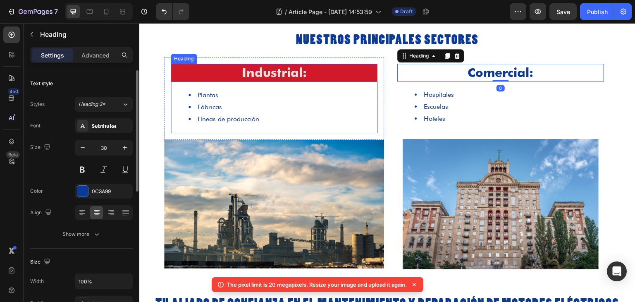
click at [363, 70] on h2 "Industrial:" at bounding box center [274, 73] width 207 height 18
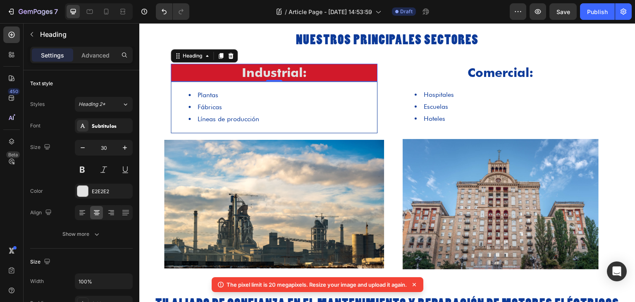
click at [323, 75] on h2 "Industrial:" at bounding box center [274, 73] width 207 height 18
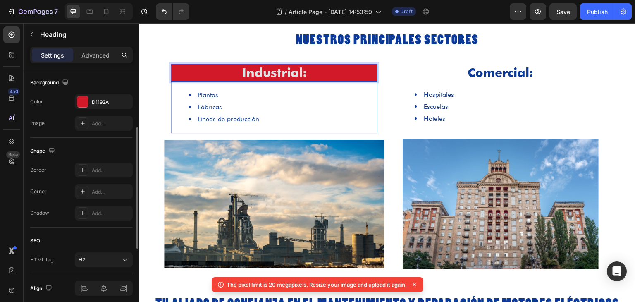
scroll to position [281, 0]
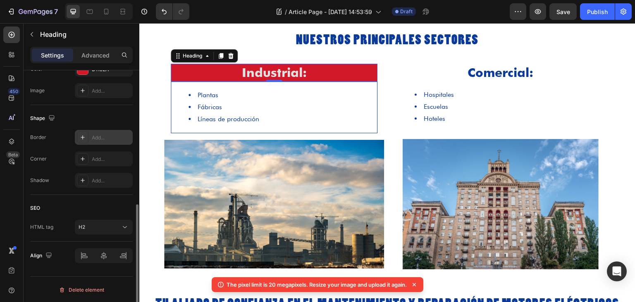
click at [99, 135] on div "Add..." at bounding box center [111, 137] width 39 height 7
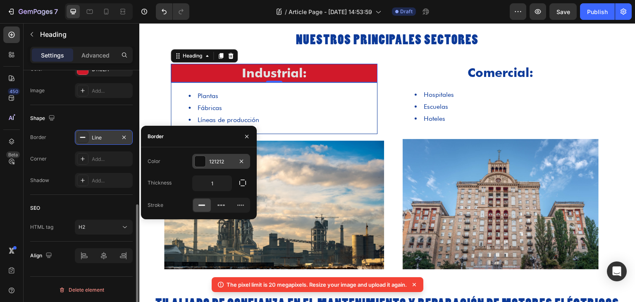
click at [206, 159] on div "121212" at bounding box center [221, 161] width 58 height 15
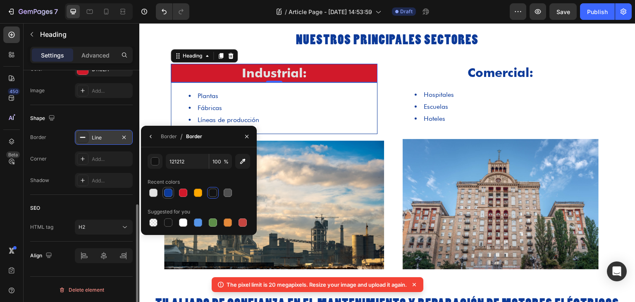
click at [167, 191] on div at bounding box center [168, 193] width 8 height 8
type input "0C3A99"
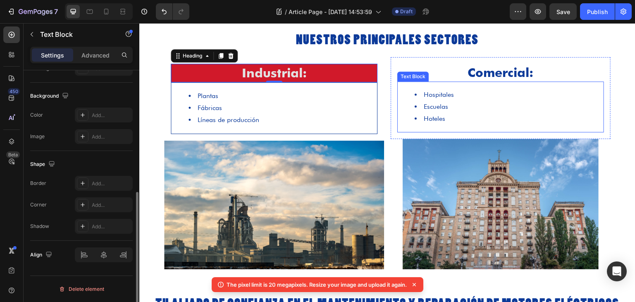
click at [455, 89] on li "Hospitales" at bounding box center [509, 95] width 189 height 12
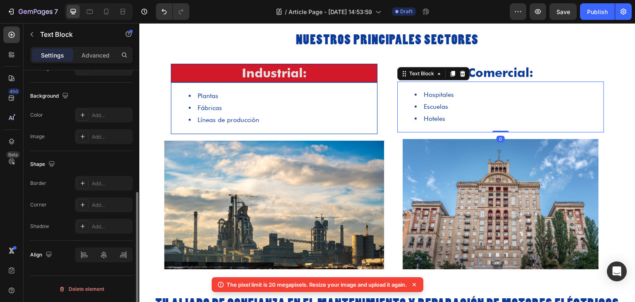
scroll to position [0, 0]
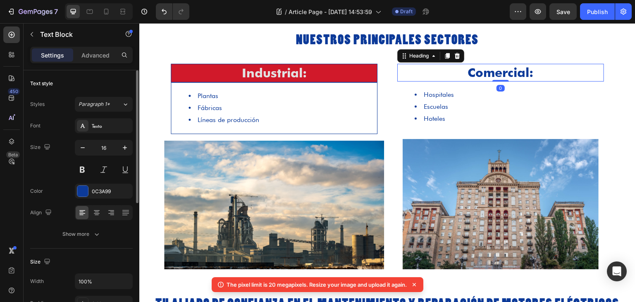
click at [507, 72] on h2 "Comercial:" at bounding box center [500, 73] width 207 height 18
click at [81, 188] on div at bounding box center [82, 191] width 11 height 11
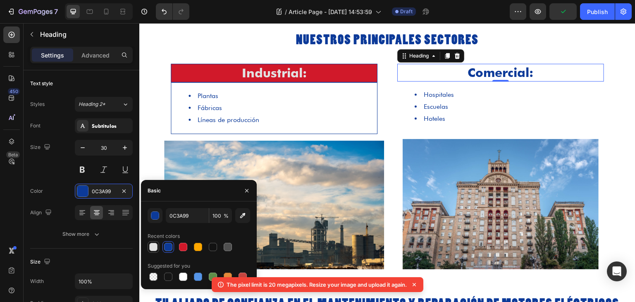
click at [153, 247] on div at bounding box center [153, 247] width 8 height 8
click at [184, 278] on div at bounding box center [183, 277] width 8 height 8
type input "FFFFFF"
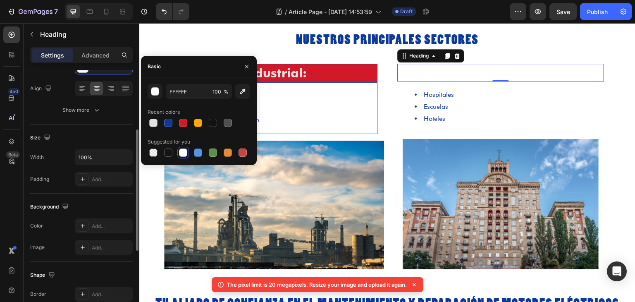
scroll to position [207, 0]
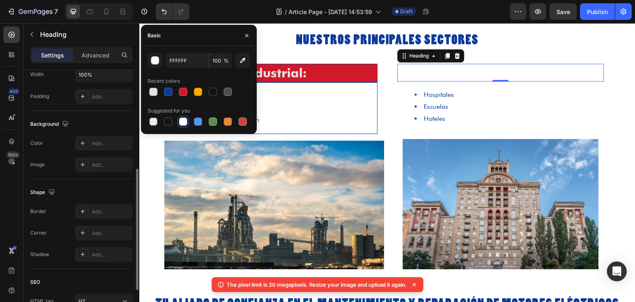
click at [61, 171] on div "Image Add..." at bounding box center [81, 164] width 103 height 15
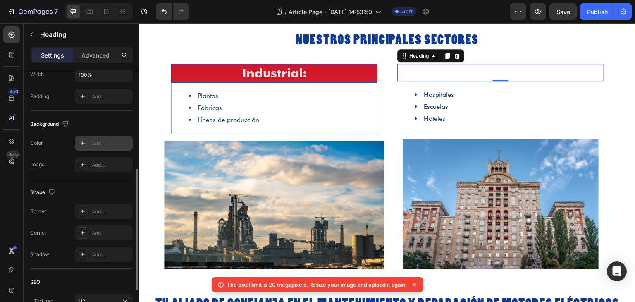
click at [96, 140] on div "Add..." at bounding box center [111, 143] width 39 height 7
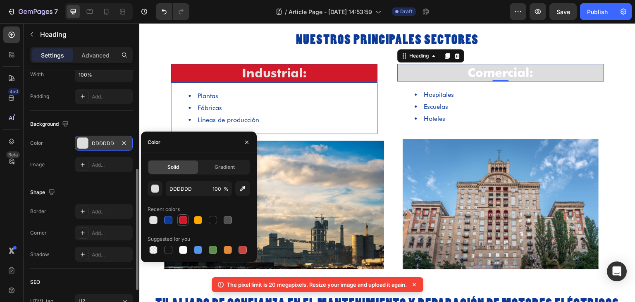
click at [180, 220] on div at bounding box center [183, 220] width 8 height 8
type input "D1192A"
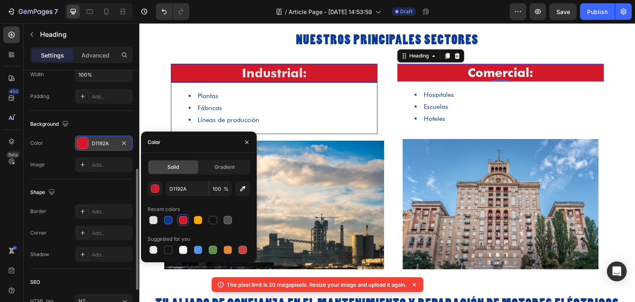
scroll to position [248, 0]
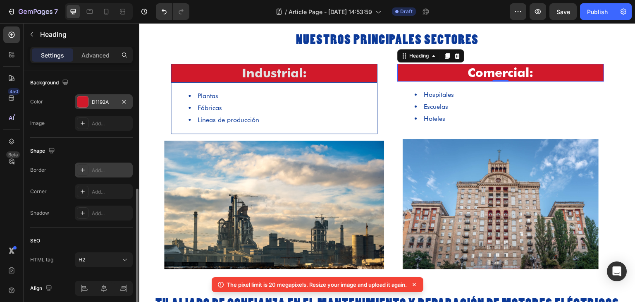
click at [86, 170] on div at bounding box center [83, 170] width 12 height 12
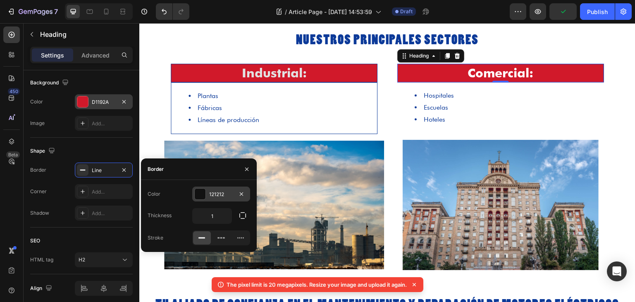
click at [196, 189] on div at bounding box center [200, 194] width 11 height 11
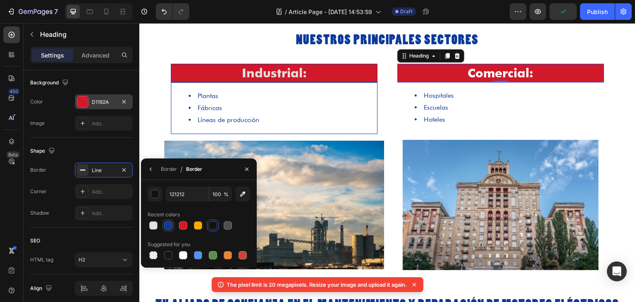
click at [170, 225] on div at bounding box center [168, 225] width 8 height 8
type input "0C3A99"
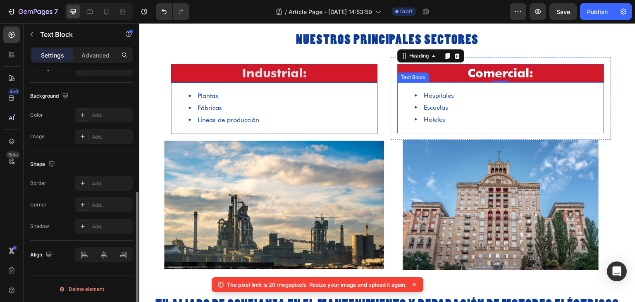
scroll to position [0, 0]
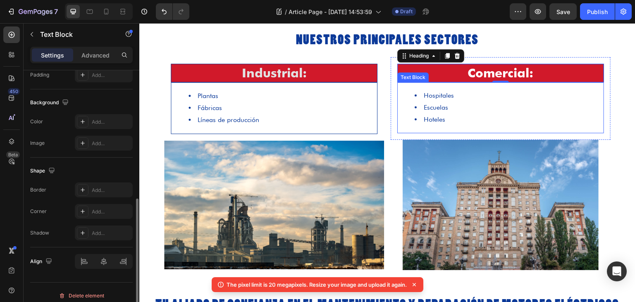
click at [469, 115] on li "Hoteles" at bounding box center [509, 120] width 189 height 12
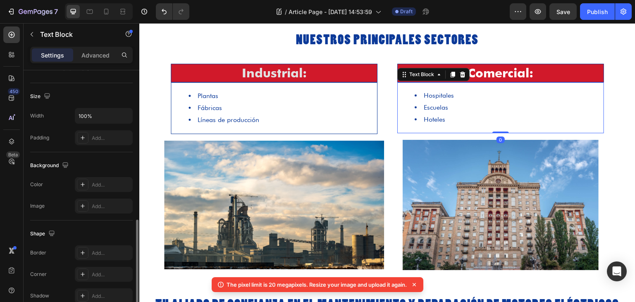
scroll to position [207, 0]
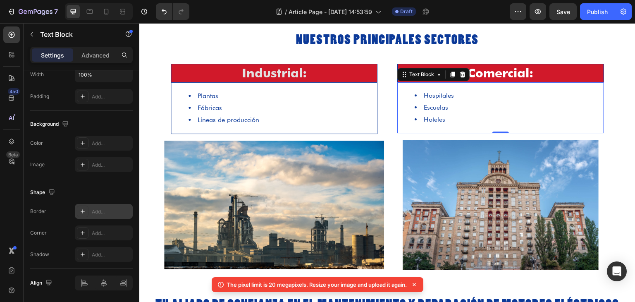
click at [81, 210] on icon at bounding box center [82, 211] width 7 height 7
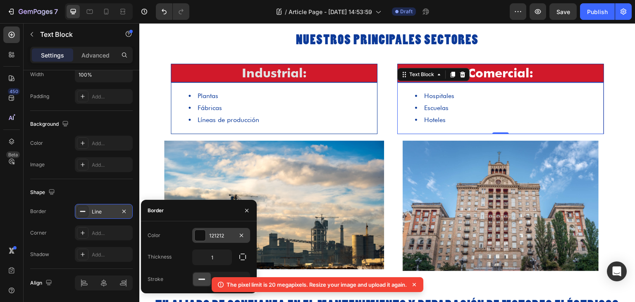
click at [215, 234] on div "121212" at bounding box center [221, 235] width 24 height 7
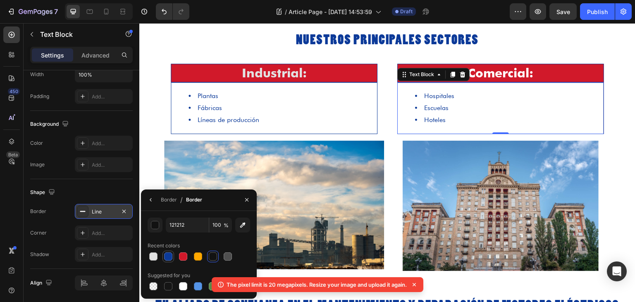
click at [168, 253] on div at bounding box center [168, 256] width 8 height 8
type input "0C3A99"
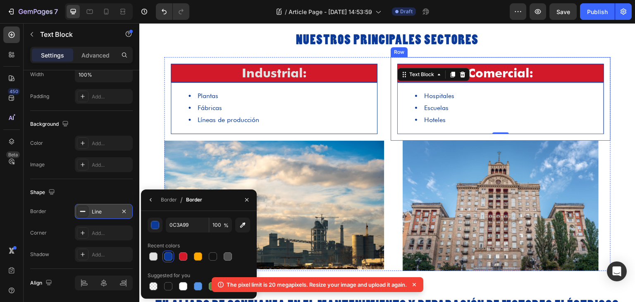
click at [403, 134] on div "Comercial: Heading Hospitales Escuelas Hoteles Text Block 0 Row" at bounding box center [501, 98] width 220 height 83
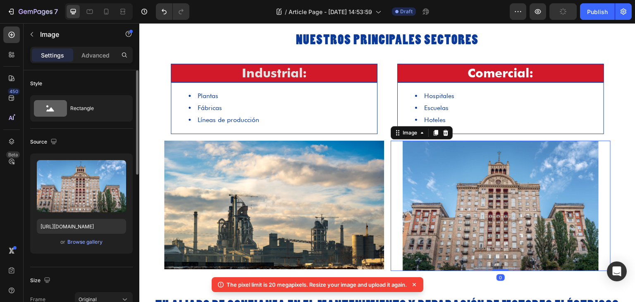
click at [391, 146] on div at bounding box center [501, 206] width 220 height 131
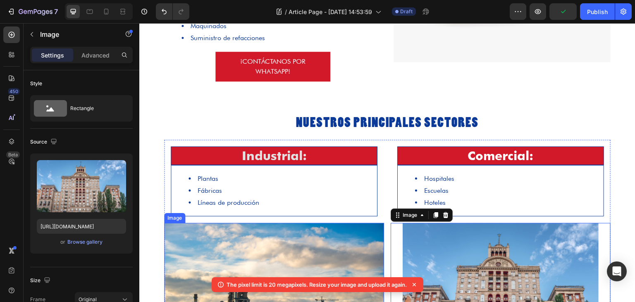
scroll to position [417, 0]
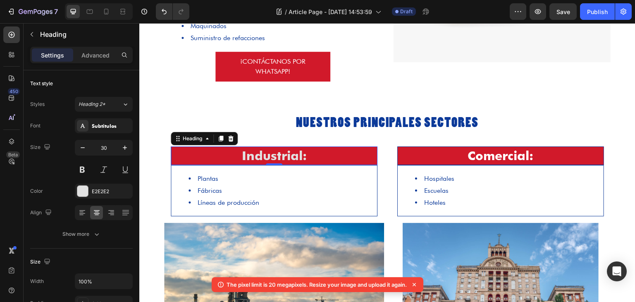
click at [294, 154] on p "Industrial:" at bounding box center [274, 156] width 204 height 16
click at [78, 190] on div at bounding box center [82, 191] width 11 height 11
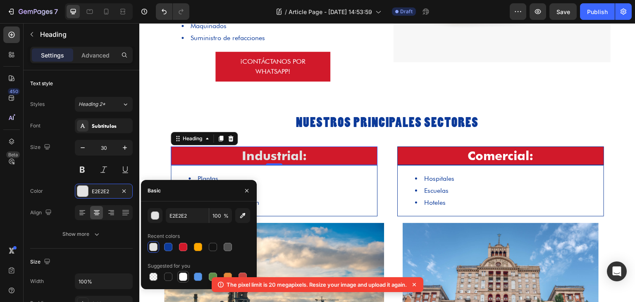
click at [184, 275] on div at bounding box center [183, 277] width 8 height 8
type input "FFFFFF"
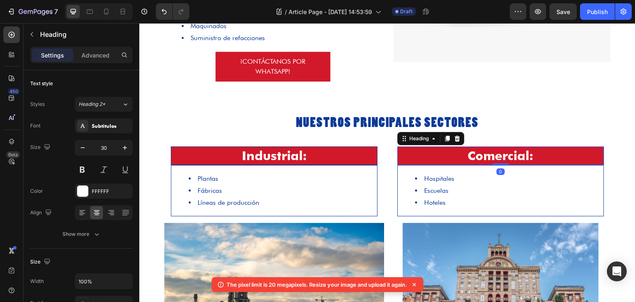
click at [433, 158] on h2 "Comercial:" at bounding box center [500, 155] width 207 height 19
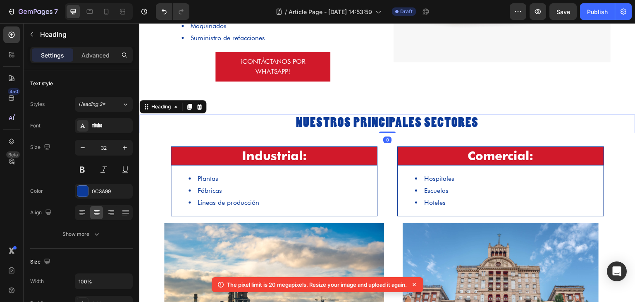
click at [543, 119] on h2 "Nuestros Principales Sectores" at bounding box center [387, 124] width 496 height 19
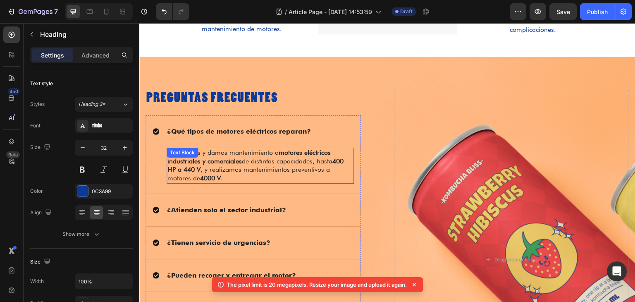
scroll to position [913, 0]
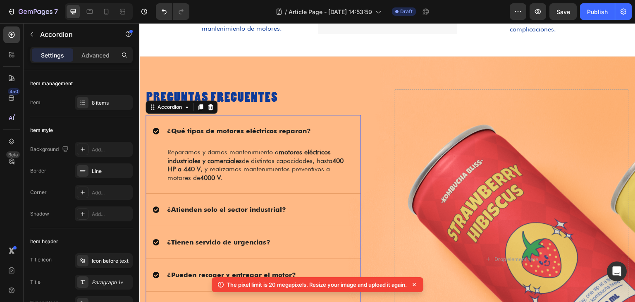
click at [260, 134] on strong "¿Qué tipos de motores eléctricos reparan?" at bounding box center [239, 131] width 144 height 8
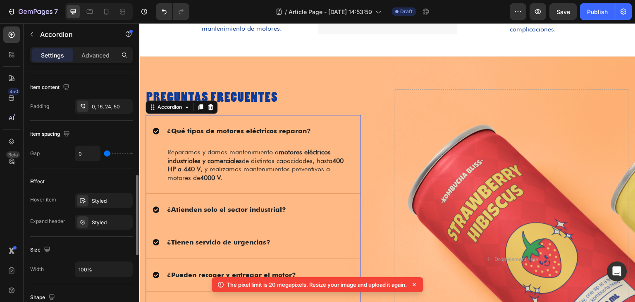
scroll to position [455, 0]
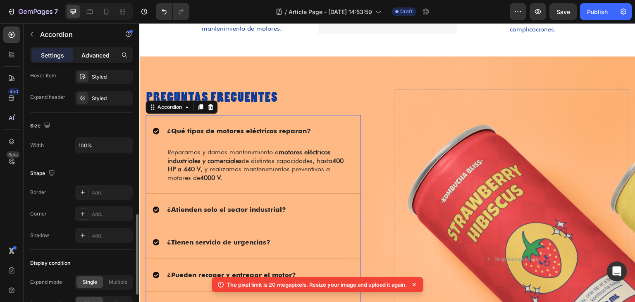
click at [95, 59] on div "Advanced" at bounding box center [95, 54] width 41 height 13
type input "100%"
type input "100"
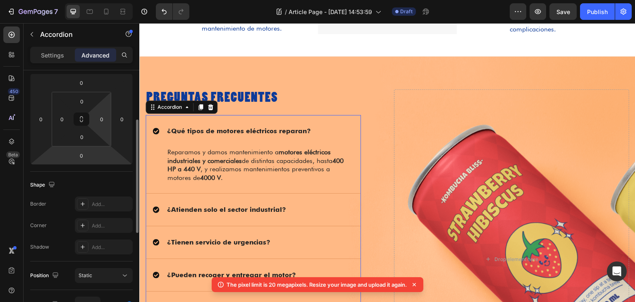
scroll to position [29, 0]
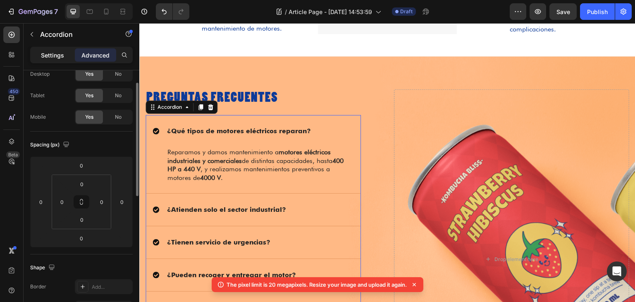
click at [43, 55] on p "Settings" at bounding box center [52, 55] width 23 height 9
type input "0"
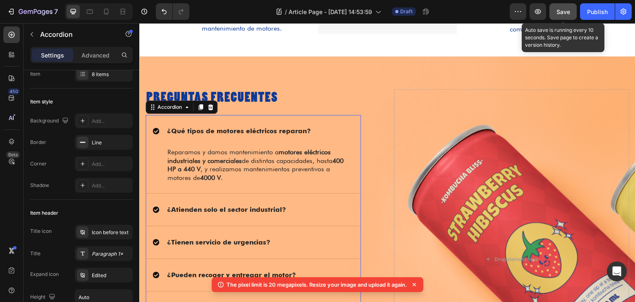
click at [567, 10] on span "Save" at bounding box center [564, 11] width 14 height 7
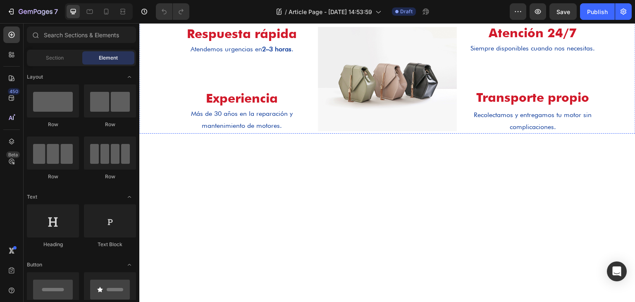
scroll to position [703, 0]
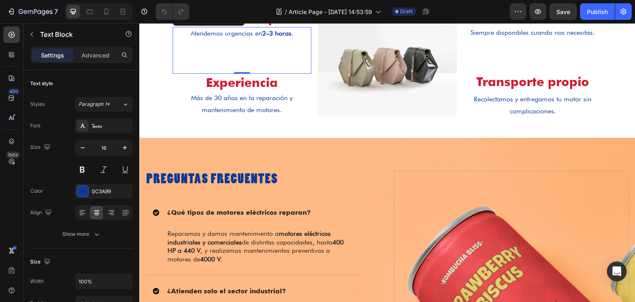
click at [285, 41] on div "Atendemos urgencias en 2–3 horas ." at bounding box center [241, 34] width 139 height 14
click at [297, 27] on h2 "Respuesta rápida" at bounding box center [241, 18] width 139 height 18
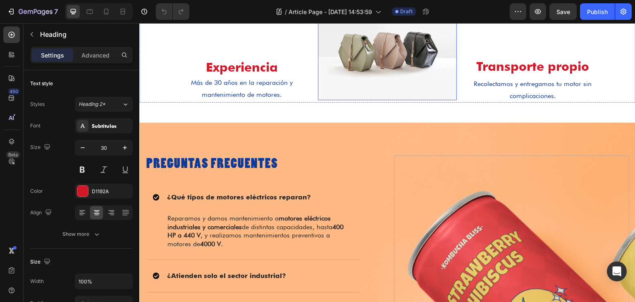
scroll to position [744, 0]
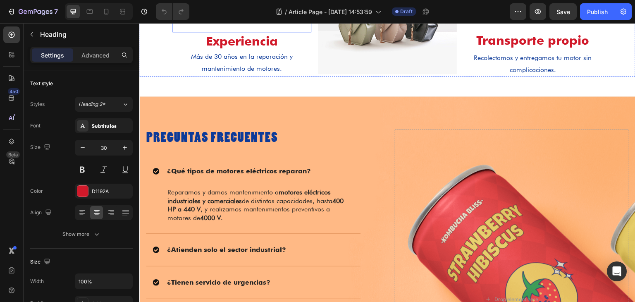
click at [85, 172] on button at bounding box center [82, 169] width 15 height 15
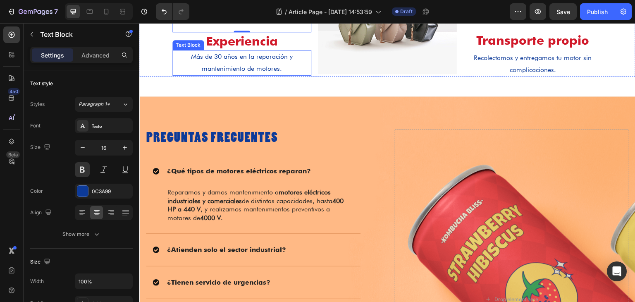
click at [225, 75] on p "Más de 30 años en la reparación y mantenimiento de motores." at bounding box center [241, 63] width 137 height 24
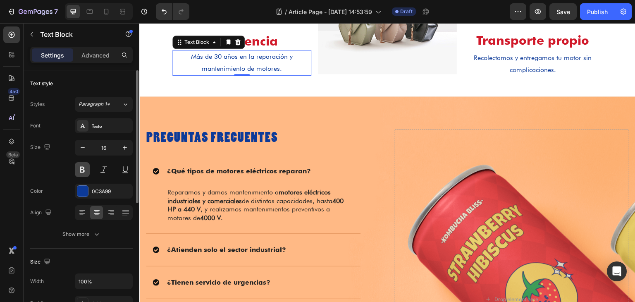
click at [83, 172] on button at bounding box center [82, 169] width 15 height 15
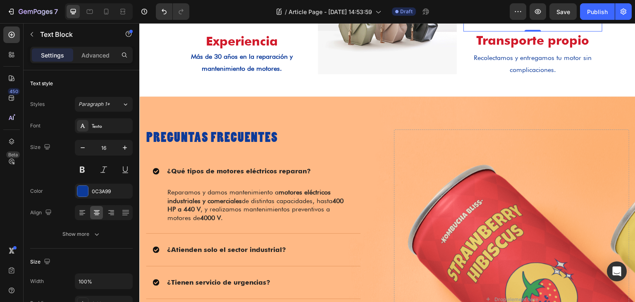
click at [84, 173] on button at bounding box center [82, 169] width 15 height 15
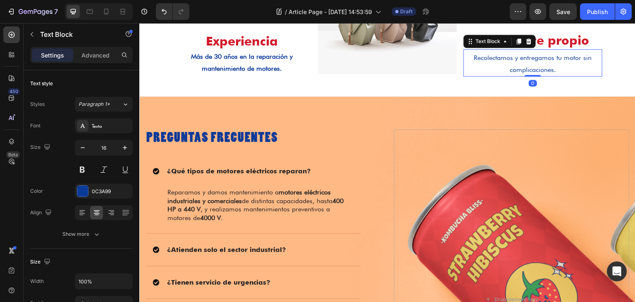
click at [557, 76] on p "Recolectamos y entregamos tu motor sin complicaciones." at bounding box center [532, 64] width 137 height 24
click at [79, 167] on button at bounding box center [82, 169] width 15 height 15
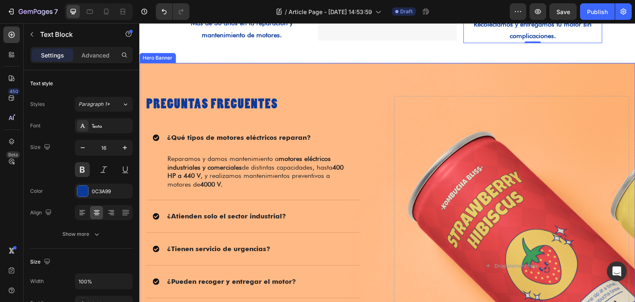
scroll to position [910, 0]
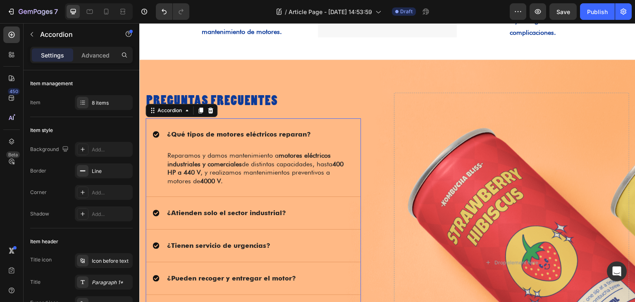
click at [238, 136] on strong "¿Qué tipos de motores eléctricos reparan?" at bounding box center [239, 134] width 144 height 8
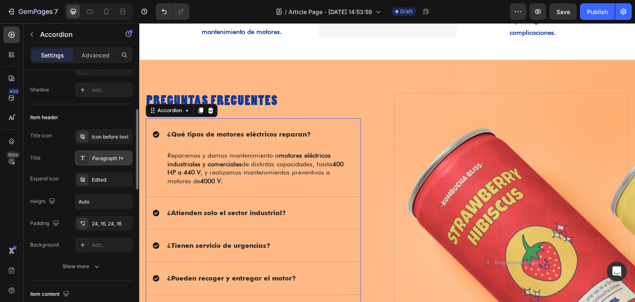
click at [103, 156] on div "Paragraph 1*" at bounding box center [111, 158] width 39 height 7
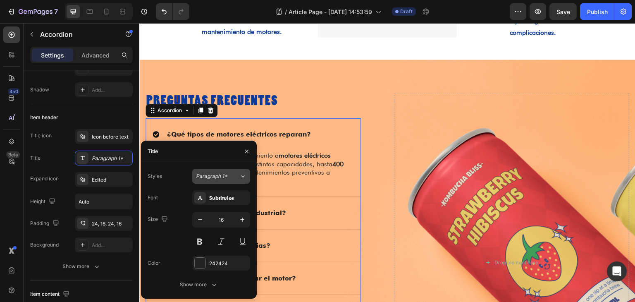
click at [222, 175] on span "Paragraph 1*" at bounding box center [211, 175] width 31 height 7
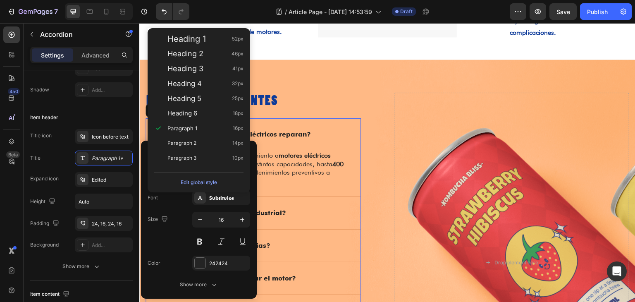
click at [163, 207] on div "Font Subtitulos Size 16 Color 242424 Show more" at bounding box center [199, 241] width 103 height 102
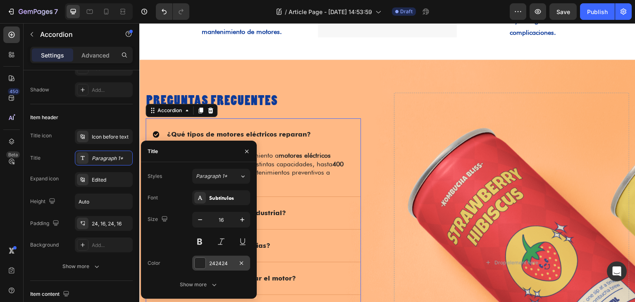
click at [197, 256] on div "242424" at bounding box center [221, 263] width 58 height 15
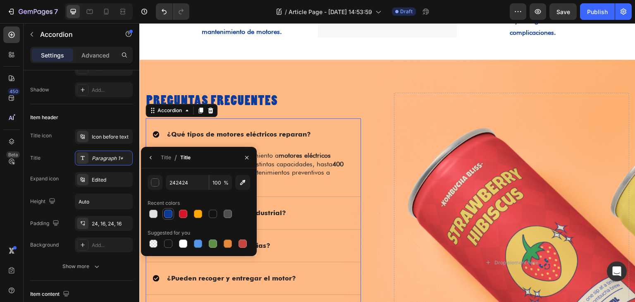
click at [170, 211] on div at bounding box center [168, 214] width 10 height 10
type input "0C3A99"
click at [50, 164] on div "Title Paragraph 1*" at bounding box center [81, 158] width 103 height 15
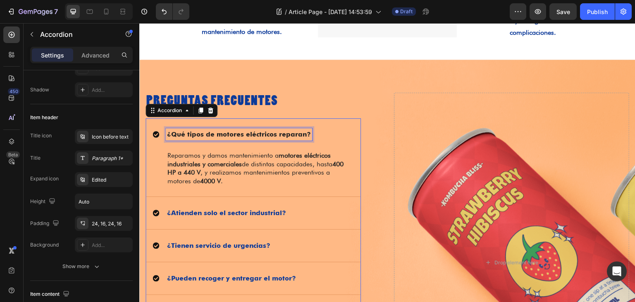
click at [201, 136] on strong "¿Qué tipos de motores eléctricos reparan?" at bounding box center [239, 134] width 144 height 8
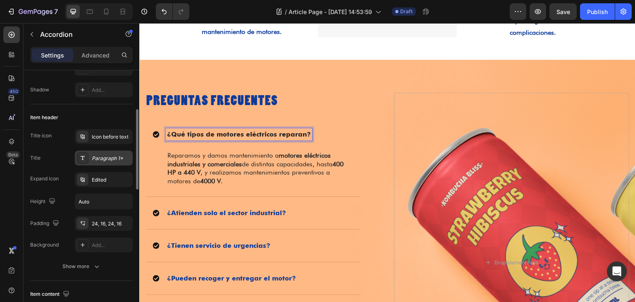
click at [100, 161] on div "Paragraph 1*" at bounding box center [111, 158] width 39 height 7
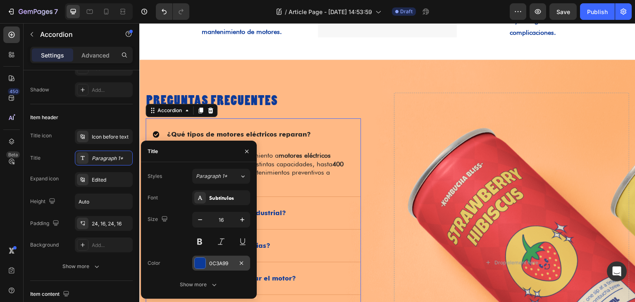
click at [197, 260] on div at bounding box center [200, 263] width 11 height 11
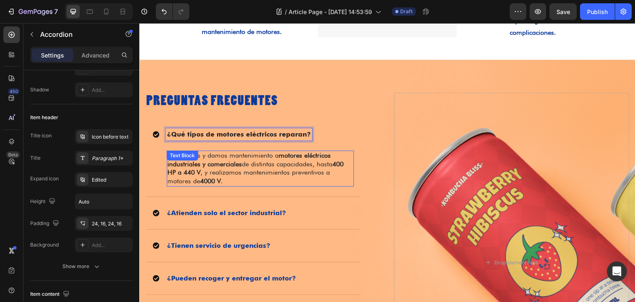
click at [314, 209] on div "¿Atienden solo el sector industrial?" at bounding box center [247, 213] width 188 height 12
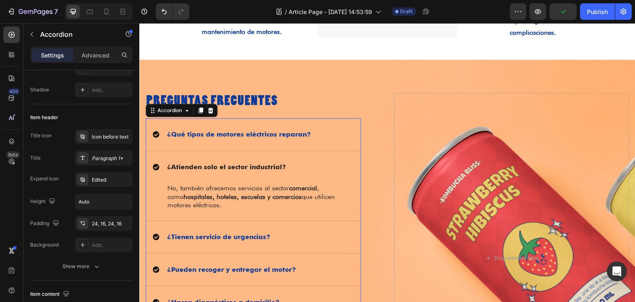
click at [258, 238] on strong "¿Tienen servicio de urgencias?" at bounding box center [218, 237] width 103 height 8
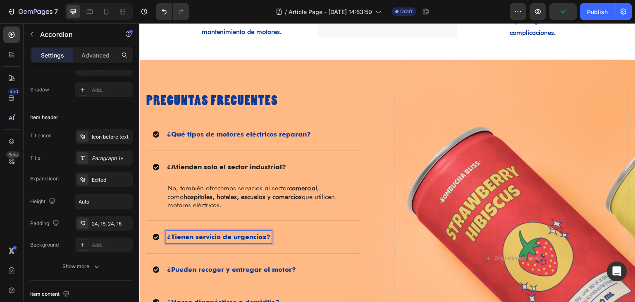
click at [311, 235] on div "¿Tienen servicio de urgencias?" at bounding box center [247, 237] width 188 height 12
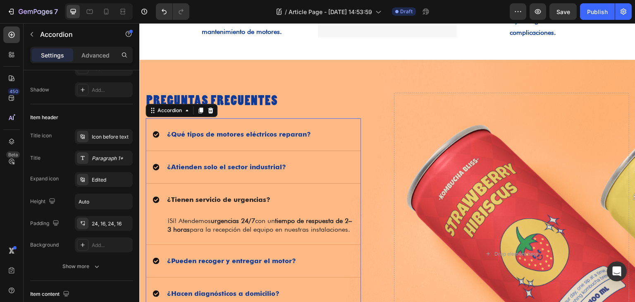
click at [325, 184] on div "¿Tienen servicio de urgencias?" at bounding box center [253, 200] width 215 height 32
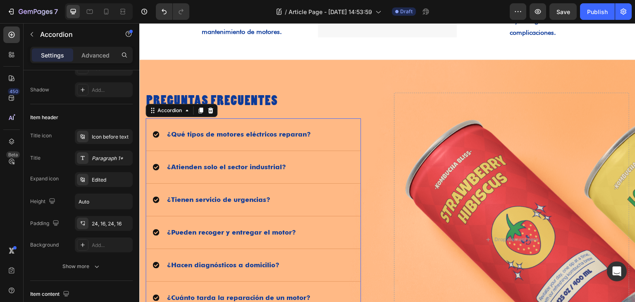
click at [331, 127] on div "¿Qué tipos de motores eléctricos reparan?" at bounding box center [253, 134] width 215 height 32
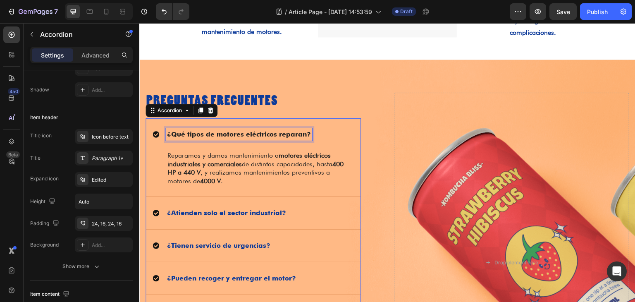
click at [280, 136] on strong "¿Qué tipos de motores eléctricos reparan?" at bounding box center [239, 134] width 144 height 8
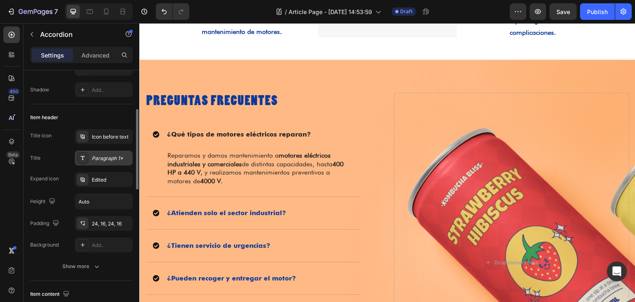
click at [109, 156] on div "Paragraph 1*" at bounding box center [111, 158] width 39 height 7
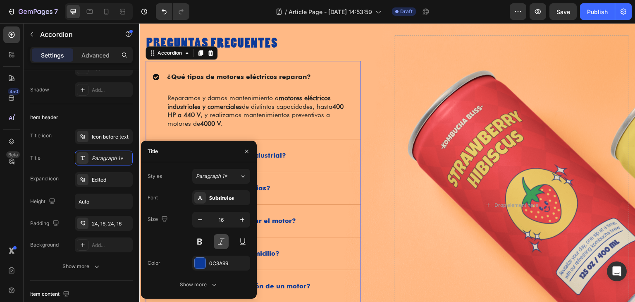
scroll to position [993, 0]
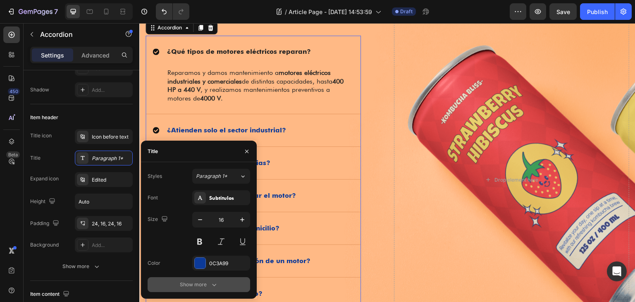
click at [200, 284] on div "Show more" at bounding box center [199, 284] width 38 height 8
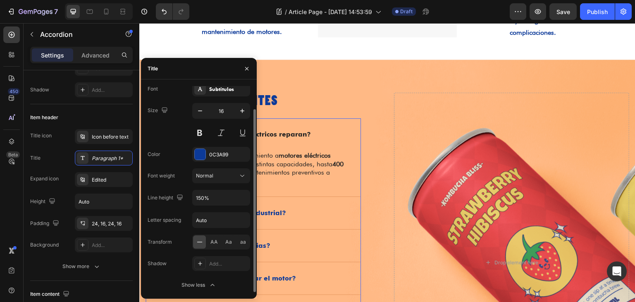
scroll to position [0, 0]
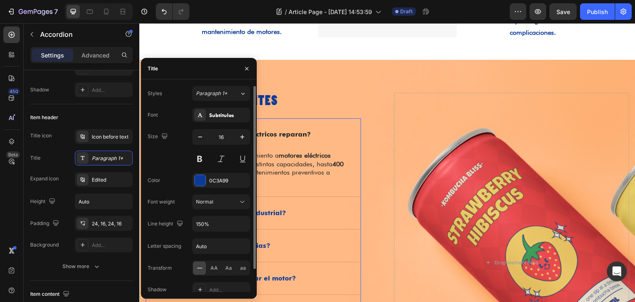
click at [323, 199] on div "¿Atienden solo el sector industrial?" at bounding box center [253, 213] width 215 height 32
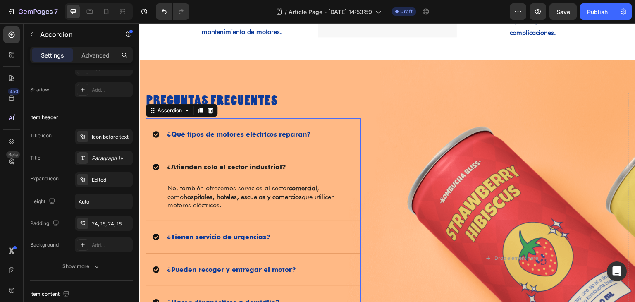
click at [321, 136] on div "¿Qué tipos de motores eléctricos reparan?" at bounding box center [247, 134] width 188 height 12
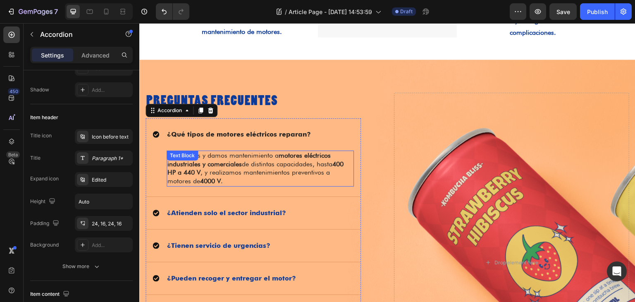
click at [259, 168] on p "Reparamos y damos mantenimiento a motores eléctricos industriales y comerciales…" at bounding box center [260, 168] width 186 height 34
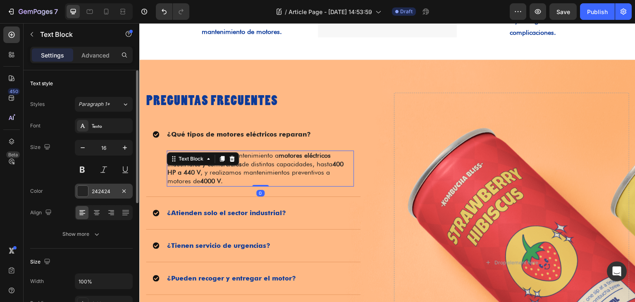
click at [96, 189] on div "242424" at bounding box center [104, 191] width 24 height 7
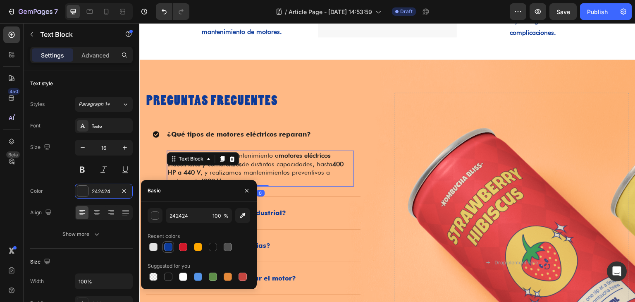
click at [165, 246] on div at bounding box center [168, 247] width 8 height 8
type input "0C3A99"
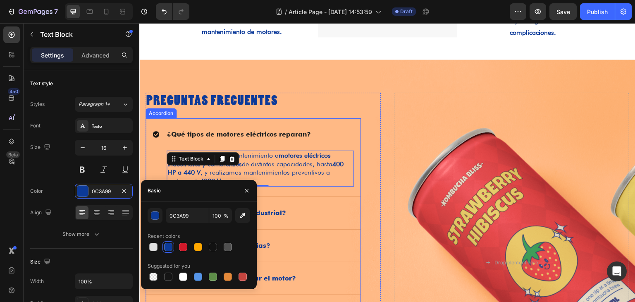
click at [324, 211] on div "¿Atienden solo el sector industrial?" at bounding box center [247, 213] width 188 height 12
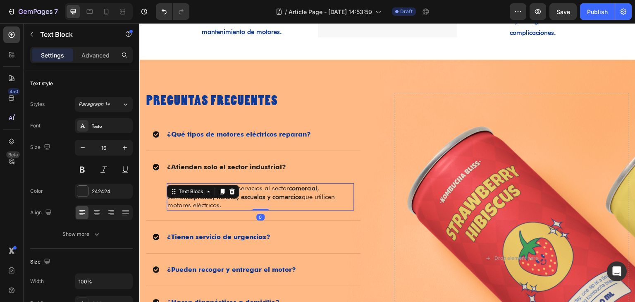
click at [261, 199] on strong "hospitales, hoteles, escuelas y comercios" at bounding box center [243, 197] width 118 height 8
click at [83, 190] on div at bounding box center [82, 191] width 11 height 11
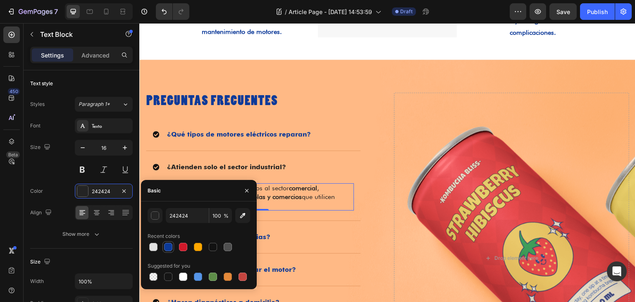
click at [168, 244] on div at bounding box center [168, 247] width 8 height 8
type input "0C3A99"
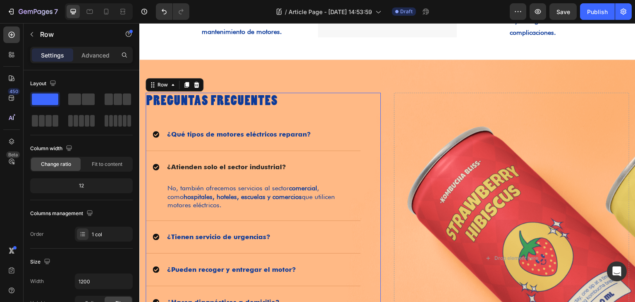
click at [362, 194] on div "Preguntas Frecuentes Heading ¿Qué tipos de motores eléctricos reparan? ¿Atiende…" at bounding box center [263, 255] width 235 height 324
click at [293, 238] on div "¿Tienen servicio de urgencias?" at bounding box center [247, 237] width 188 height 12
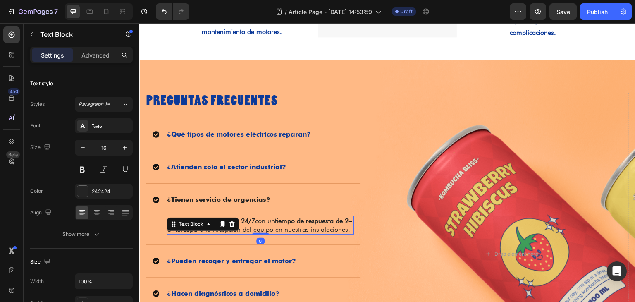
click at [245, 231] on p "¡Sí! Atendemos urgencias 24/7 con un tiempo de respuesta de 2–3 horas para la r…" at bounding box center [260, 225] width 186 height 17
click at [83, 194] on div at bounding box center [82, 191] width 11 height 11
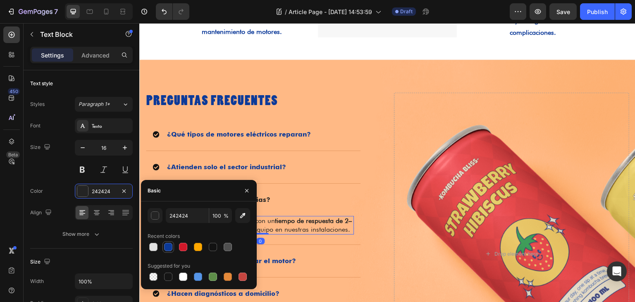
click at [167, 245] on div at bounding box center [168, 247] width 8 height 8
type input "0C3A99"
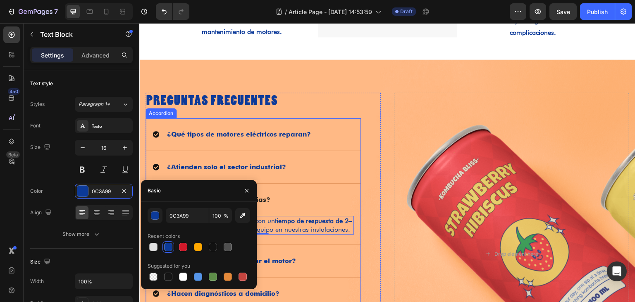
click at [331, 205] on div "¿Tienen servicio de urgencias?" at bounding box center [247, 200] width 188 height 12
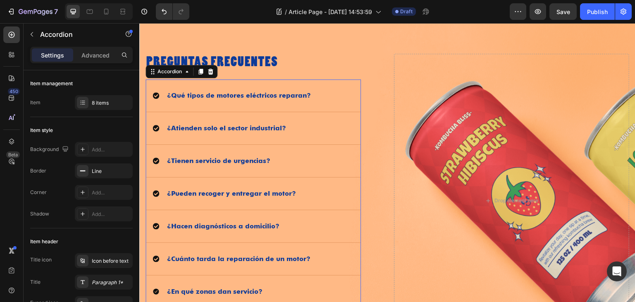
scroll to position [951, 0]
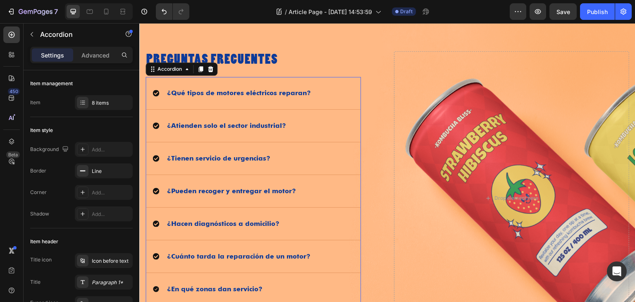
click at [312, 191] on div "¿Pueden recoger y entregar el motor?" at bounding box center [247, 191] width 188 height 12
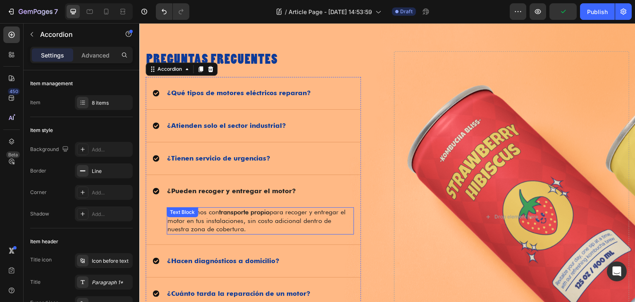
click at [231, 215] on div "Sí. Contamos con transporte propio para recoger y entregar el motor en tus inst…" at bounding box center [260, 220] width 187 height 27
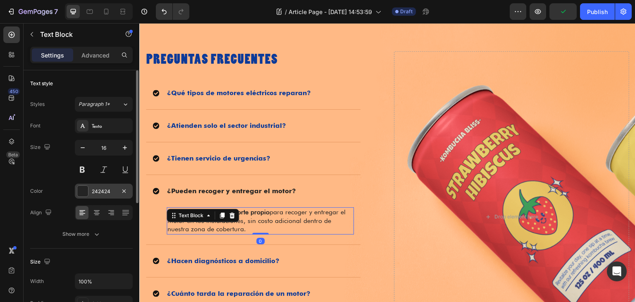
drag, startPoint x: 88, startPoint y: 187, endPoint x: 97, endPoint y: 189, distance: 8.8
click at [89, 187] on div "242424" at bounding box center [104, 191] width 58 height 15
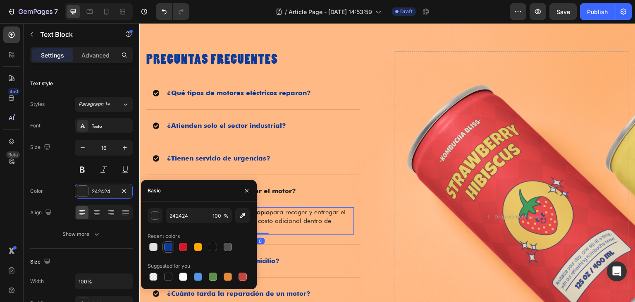
click at [168, 245] on div at bounding box center [168, 247] width 8 height 8
type input "0C3A99"
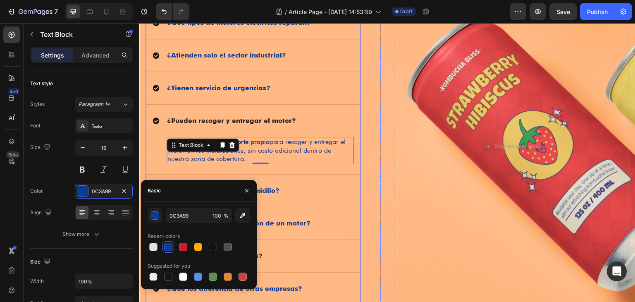
scroll to position [1034, 0]
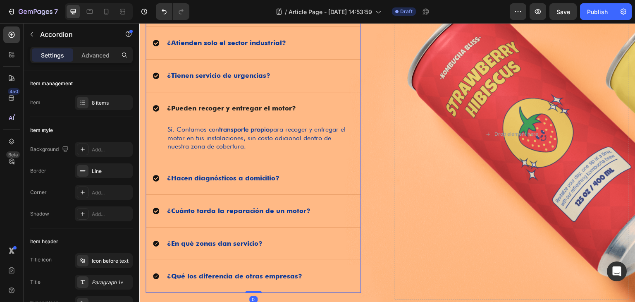
click at [331, 173] on div "¿Hacen diagnósticos a domicilio?" at bounding box center [247, 178] width 188 height 12
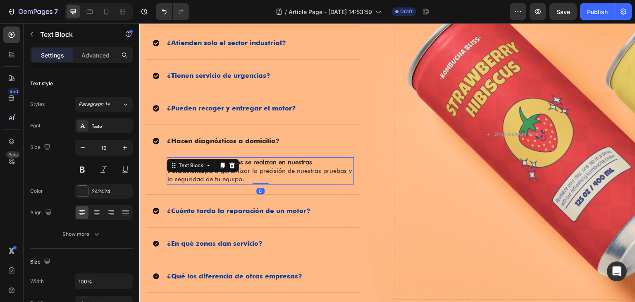
click at [211, 168] on div "No. Todos los diagnósticos se realizan en nuestras instalaciones para garantiza…" at bounding box center [260, 170] width 187 height 27
click at [81, 194] on div at bounding box center [82, 191] width 11 height 11
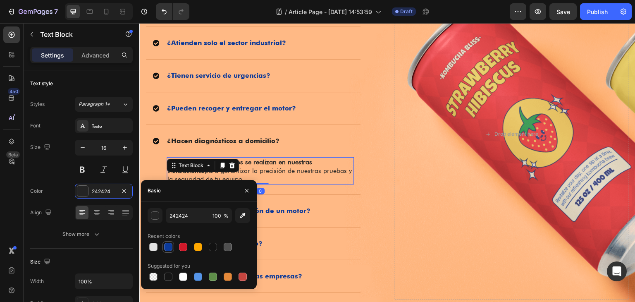
click at [167, 248] on div at bounding box center [168, 247] width 8 height 8
type input "0C3A99"
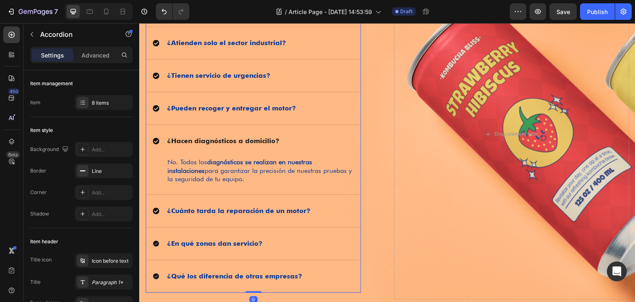
click at [331, 203] on div "¿Cuánto tarda la reparación de un motor?" at bounding box center [253, 211] width 215 height 32
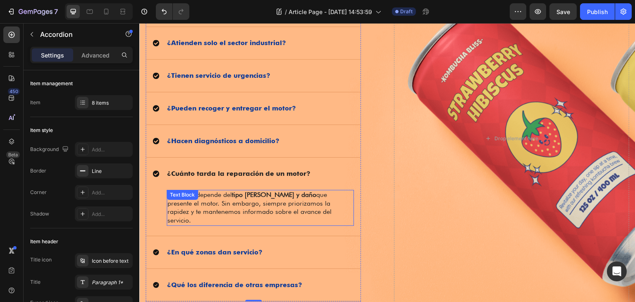
click at [280, 213] on p "El tiempo depende del tipo [PERSON_NAME] y daño que presente el motor. Sin emba…" at bounding box center [260, 208] width 186 height 34
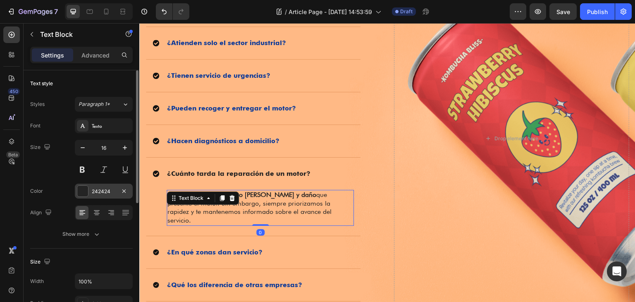
click at [83, 194] on div at bounding box center [82, 191] width 11 height 11
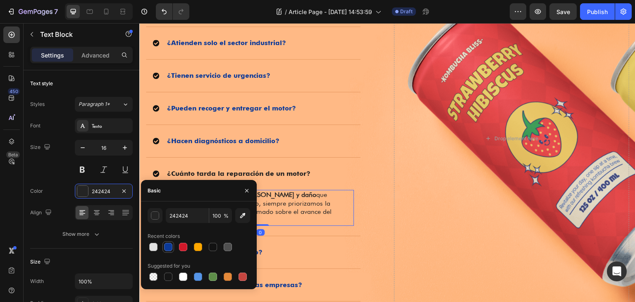
click at [169, 245] on div at bounding box center [168, 247] width 8 height 8
type input "0C3A99"
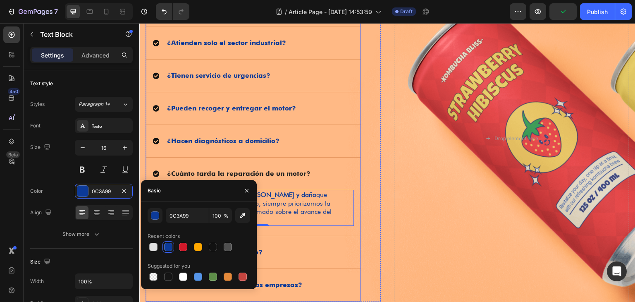
click at [312, 236] on div "¿En qué zonas dan servicio?" at bounding box center [253, 252] width 215 height 32
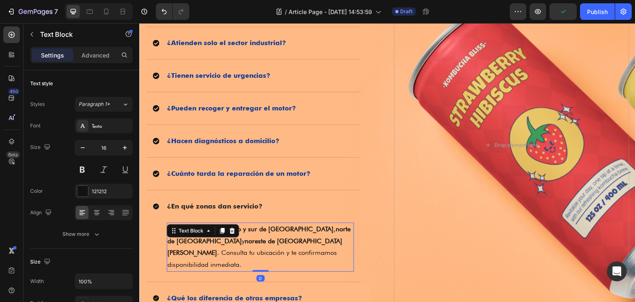
click at [217, 234] on div "Atendemos la zona centro y sur de Tamaulipas , norte de Veracruz y noreste de S…" at bounding box center [260, 247] width 187 height 49
click at [84, 194] on div at bounding box center [82, 191] width 11 height 11
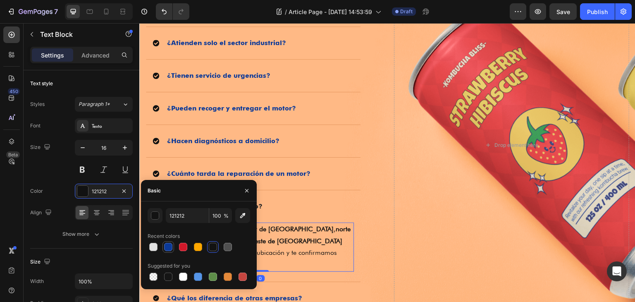
click at [167, 245] on div at bounding box center [168, 247] width 8 height 8
type input "0C3A99"
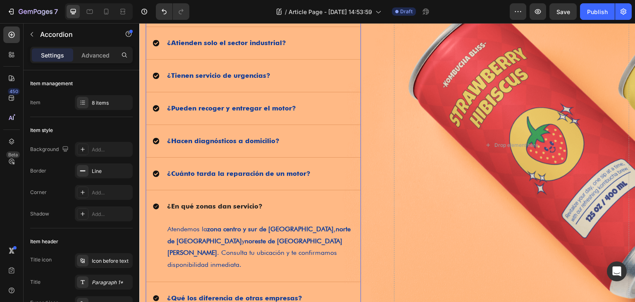
click at [330, 212] on div "¿En qué zonas dan servicio?" at bounding box center [253, 206] width 215 height 32
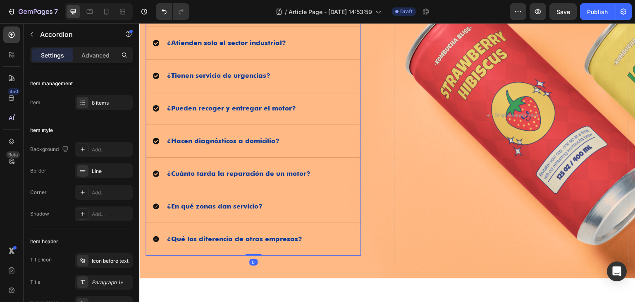
click at [327, 234] on div "¿Qué los diferencia de otras empresas?" at bounding box center [247, 239] width 188 height 12
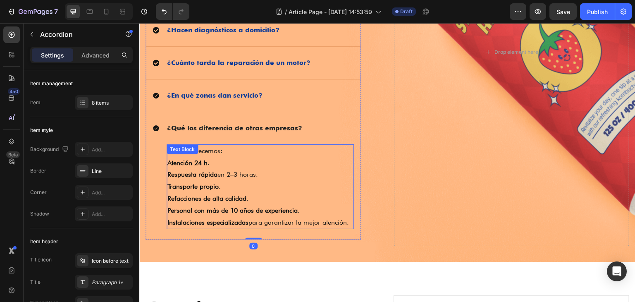
scroll to position [1158, 0]
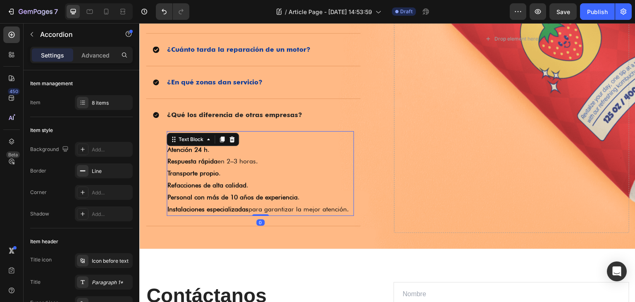
click at [231, 181] on strong "Refacciones de alta calidad" at bounding box center [206, 185] width 79 height 8
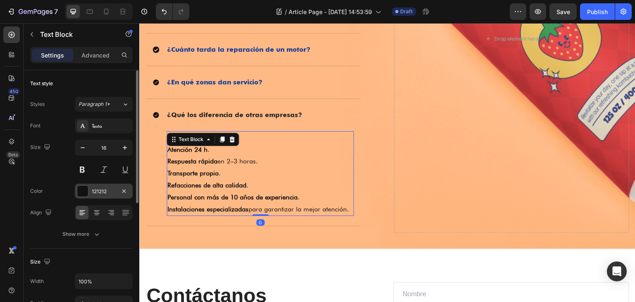
click at [81, 190] on div at bounding box center [82, 191] width 11 height 11
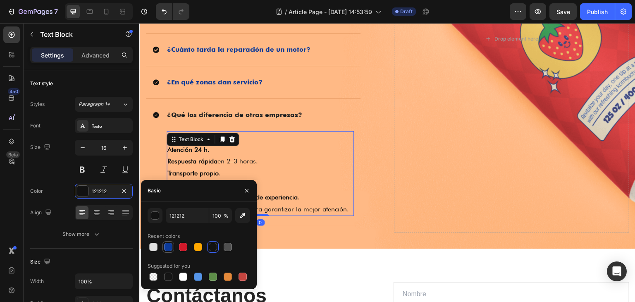
click at [167, 247] on div at bounding box center [168, 247] width 8 height 8
type input "0C3A99"
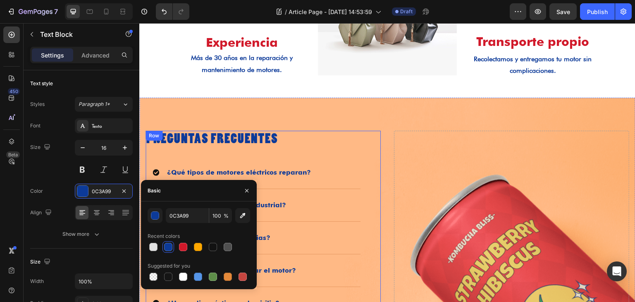
scroll to position [868, 0]
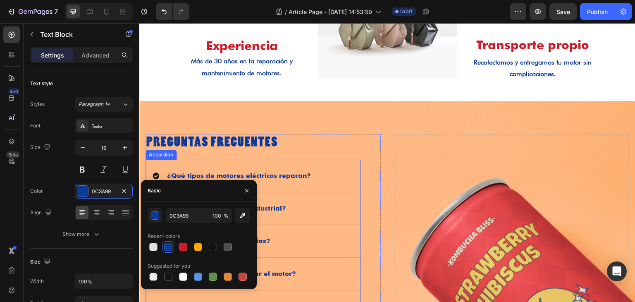
click at [328, 170] on div "¿Qué tipos de motores eléctricos reparan?" at bounding box center [247, 176] width 188 height 12
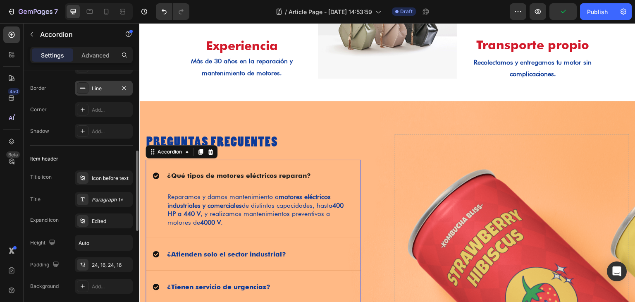
scroll to position [124, 0]
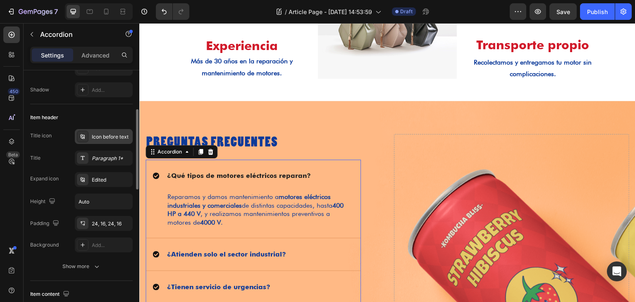
click at [90, 134] on div "Icon before text" at bounding box center [104, 136] width 58 height 15
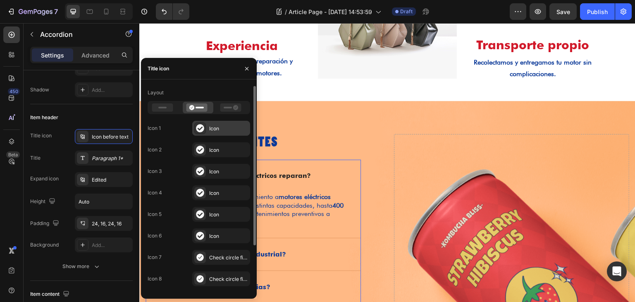
click at [213, 123] on div "Icon" at bounding box center [221, 128] width 58 height 15
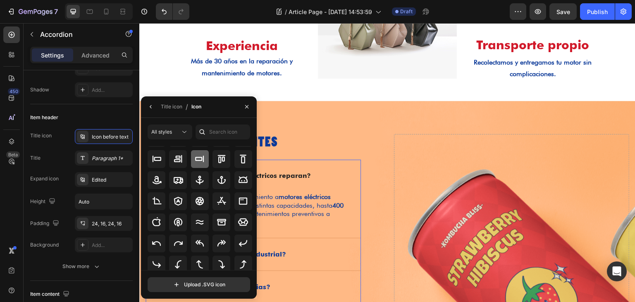
scroll to position [91, 0]
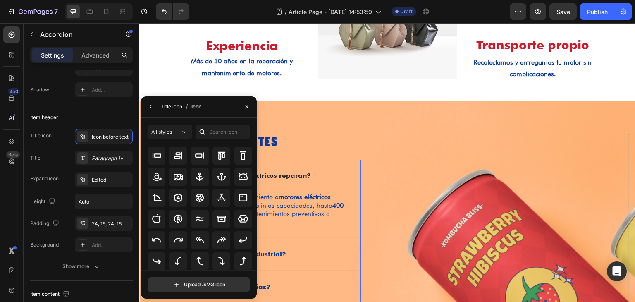
click at [170, 103] on div "Title icon" at bounding box center [172, 106] width 22 height 7
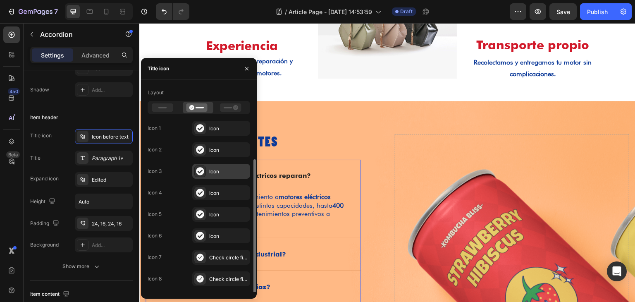
scroll to position [60, 0]
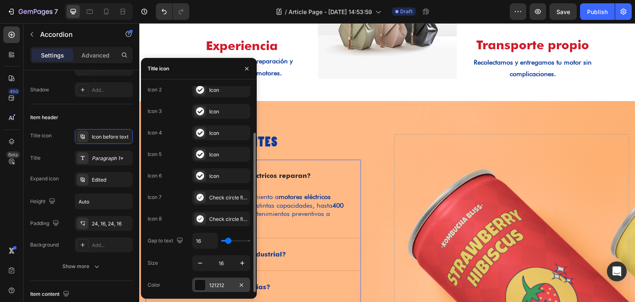
click at [199, 284] on div at bounding box center [200, 285] width 11 height 11
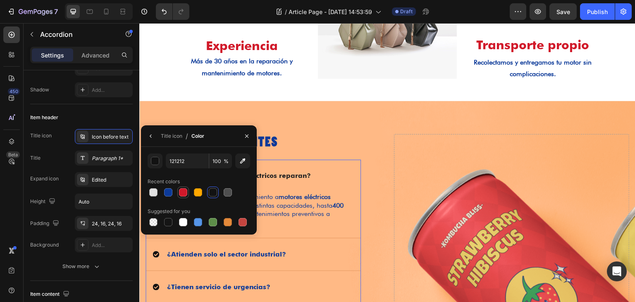
click at [181, 194] on div at bounding box center [183, 192] width 8 height 8
type input "D1192A"
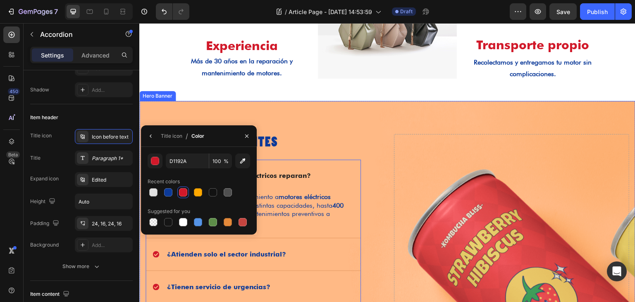
click at [394, 143] on div "Drop element here" at bounding box center [511, 304] width 235 height 340
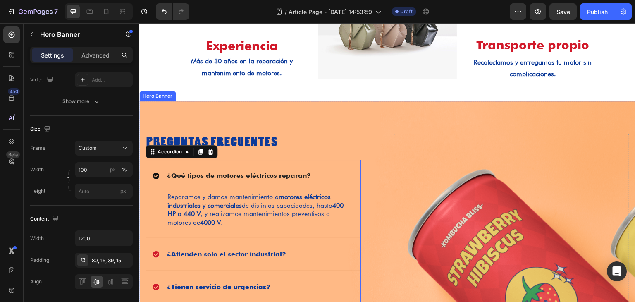
scroll to position [0, 0]
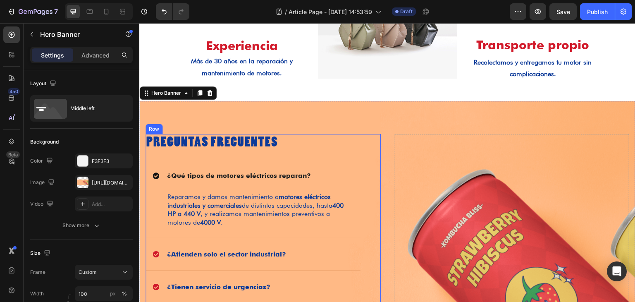
click at [347, 154] on div "Preguntas Frecuentes Heading ¿Qué tipos de motores eléctricos reparan? Reparamo…" at bounding box center [253, 300] width 215 height 333
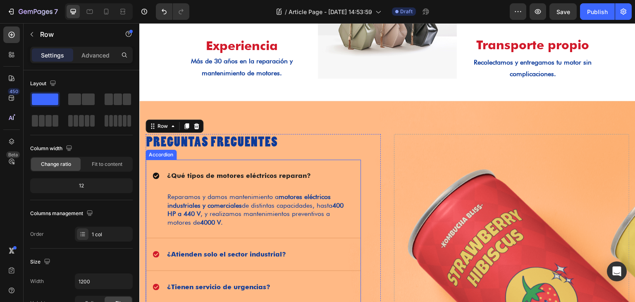
click at [328, 180] on div "¿Qué tipos de motores eléctricos reparan?" at bounding box center [247, 176] width 188 height 12
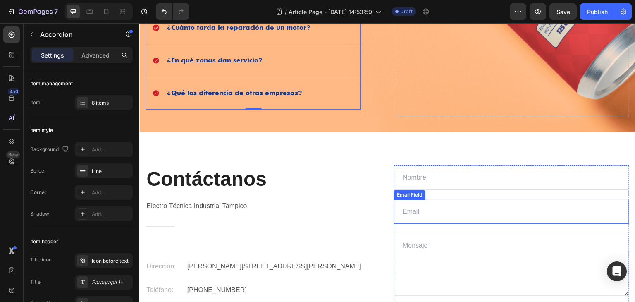
scroll to position [1199, 0]
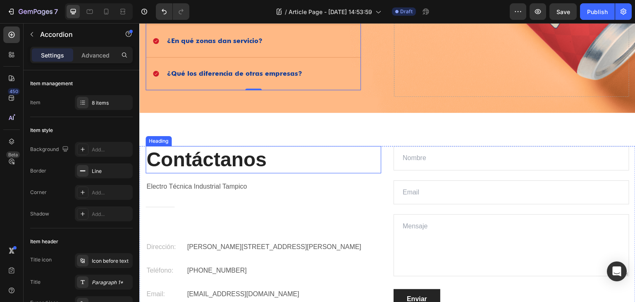
click at [268, 165] on h2 "Contáctanos" at bounding box center [264, 159] width 236 height 27
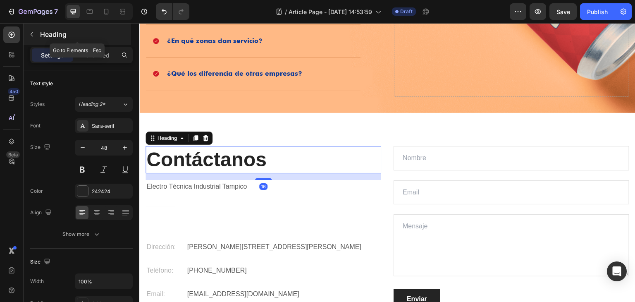
click at [31, 34] on icon "button" at bounding box center [32, 34] width 7 height 7
click at [253, 156] on h2 "Contáctanos" at bounding box center [264, 159] width 236 height 27
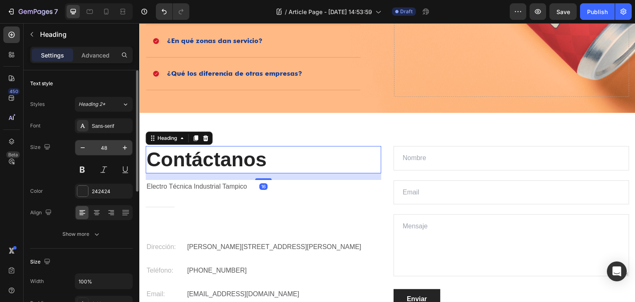
click at [111, 151] on input "48" at bounding box center [103, 147] width 27 height 15
click at [98, 129] on div "Sans-serif" at bounding box center [104, 125] width 58 height 15
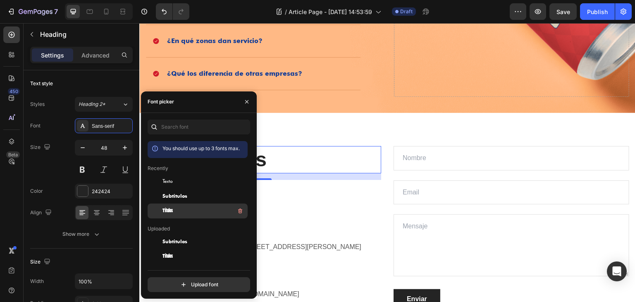
click at [183, 207] on div "Titulos" at bounding box center [205, 211] width 84 height 10
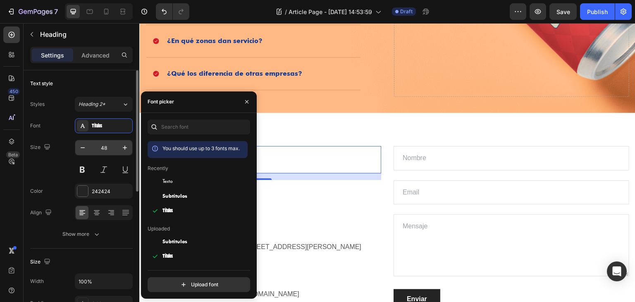
click at [105, 149] on input "48" at bounding box center [103, 147] width 27 height 15
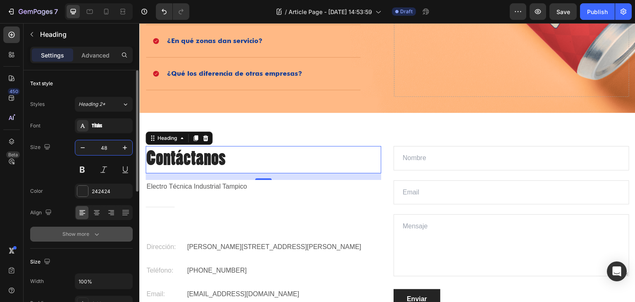
click at [93, 232] on icon "button" at bounding box center [97, 234] width 8 height 8
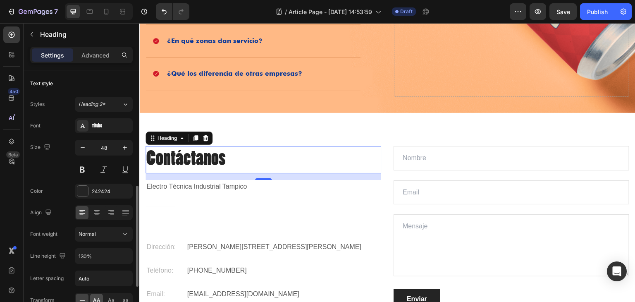
scroll to position [83, 0]
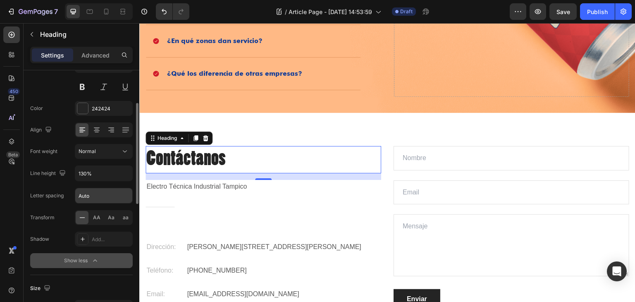
click at [98, 194] on input "Auto" at bounding box center [103, 195] width 57 height 15
type input "2"
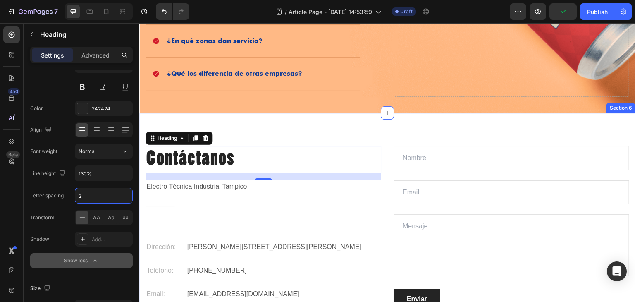
click at [270, 127] on div "Contáctanos Heading 16 Electro Técnica Industrial Tampico Text block Title Line…" at bounding box center [387, 252] width 496 height 278
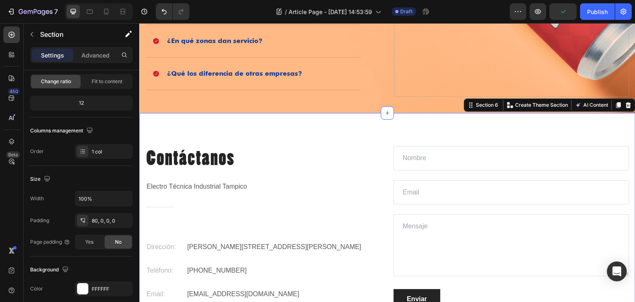
scroll to position [0, 0]
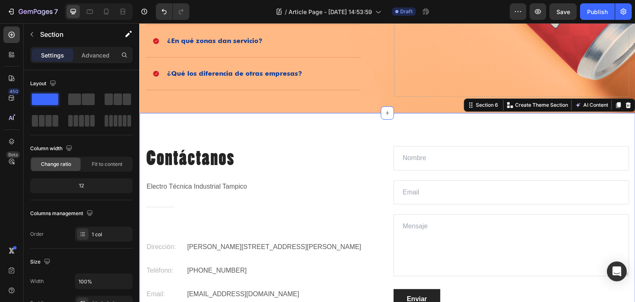
click at [477, 108] on div "Section 6 You can create reusable sections Create Theme Section AI Content Writ…" at bounding box center [550, 104] width 172 height 13
click at [478, 106] on div "Section 6" at bounding box center [487, 104] width 26 height 7
click at [478, 105] on div "Section 6" at bounding box center [487, 104] width 26 height 7
click at [142, 152] on div "Contáctanos Heading Electro Técnica Industrial Tampico Text block Title Line Di…" at bounding box center [387, 251] width 496 height 211
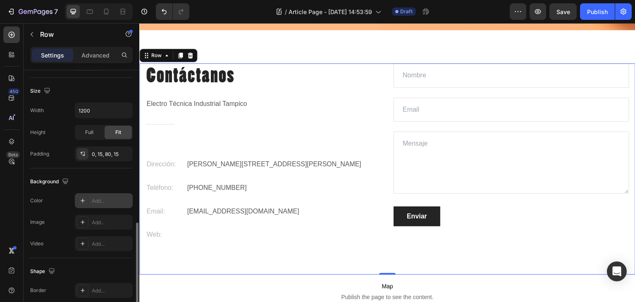
scroll to position [342, 0]
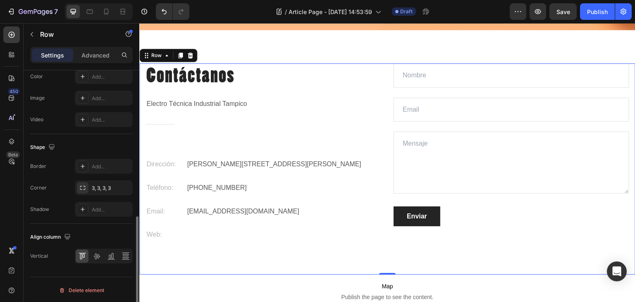
click at [89, 48] on div "Settings Advanced" at bounding box center [81, 55] width 103 height 17
click at [94, 50] on div "Advanced" at bounding box center [95, 54] width 41 height 13
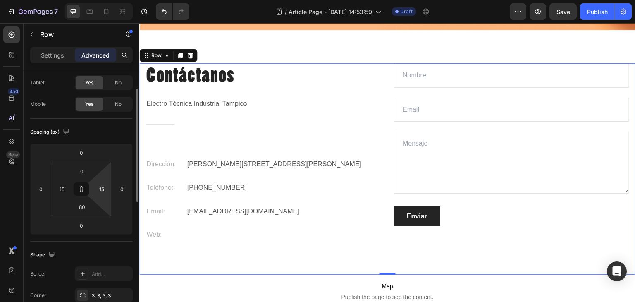
scroll to position [83, 0]
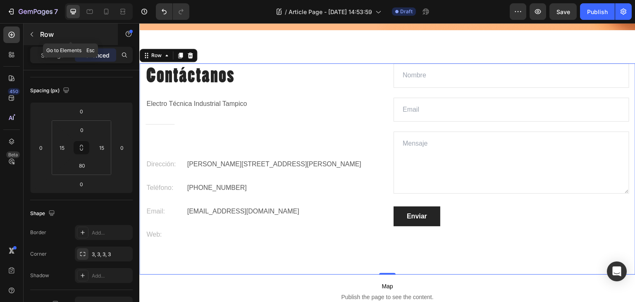
click at [35, 35] on icon "button" at bounding box center [32, 34] width 7 height 7
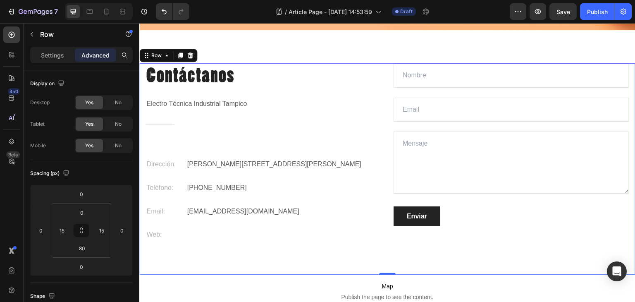
click at [306, 93] on div "Contáctanos Heading Electro Técnica Industrial Tampico Text block Title Line Di…" at bounding box center [264, 152] width 236 height 178
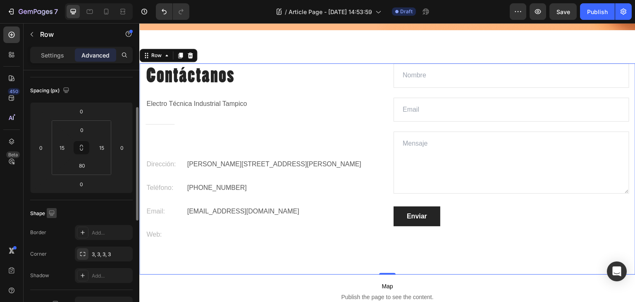
scroll to position [165, 0]
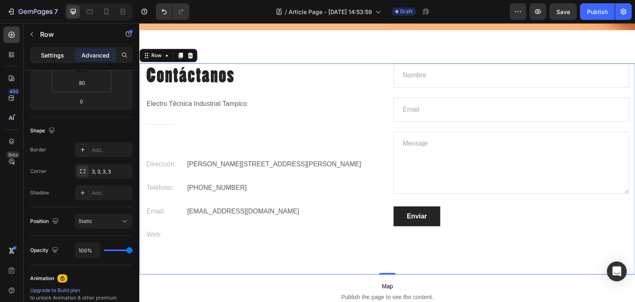
click at [44, 53] on p "Settings" at bounding box center [52, 55] width 23 height 9
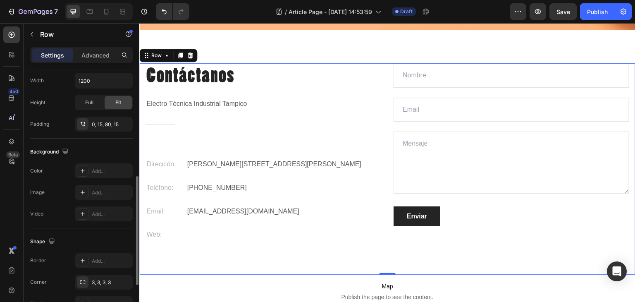
scroll to position [207, 0]
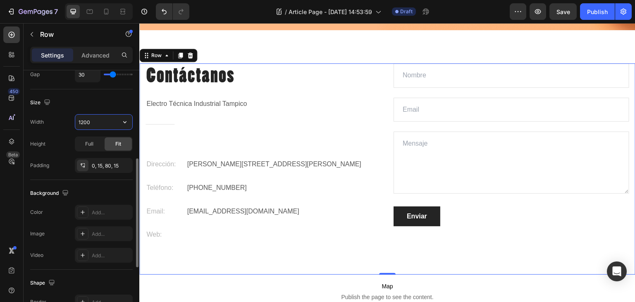
click at [105, 120] on input "1200" at bounding box center [103, 122] width 57 height 15
click at [123, 120] on icon "button" at bounding box center [125, 122] width 8 height 8
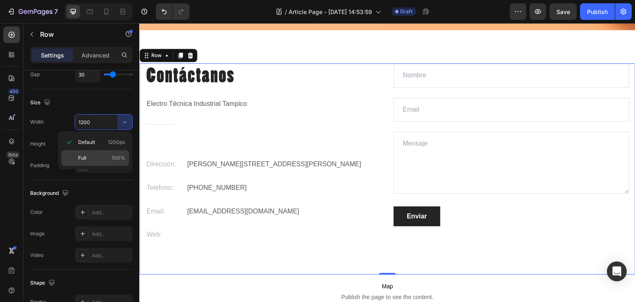
click at [110, 151] on div "Full 100%" at bounding box center [95, 158] width 68 height 16
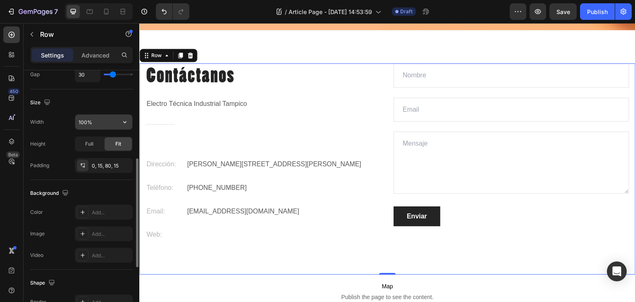
click at [103, 120] on input "100%" at bounding box center [103, 122] width 57 height 15
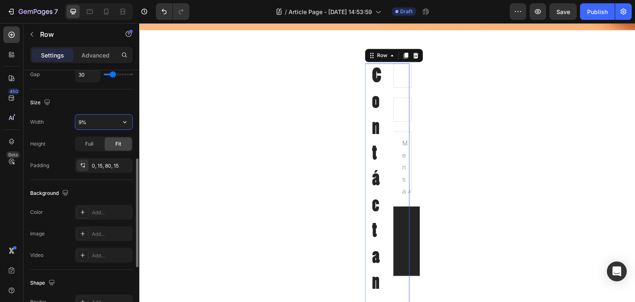
type input "90%"
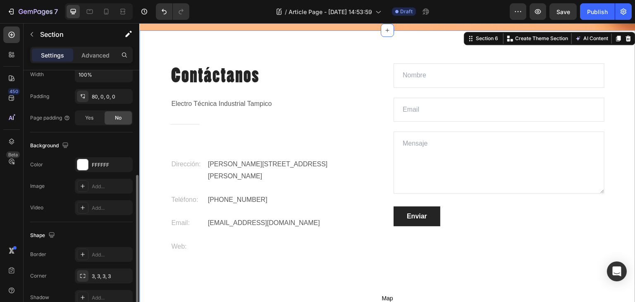
click at [153, 90] on div "Contáctanos Heading Electro Técnica Industrial Tampico Text block Title Line Di…" at bounding box center [387, 191] width 496 height 256
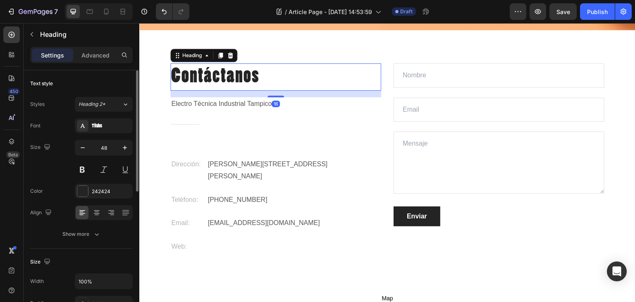
click at [243, 72] on h2 "Contáctanos" at bounding box center [275, 76] width 211 height 27
click at [37, 29] on button "button" at bounding box center [31, 34] width 13 height 13
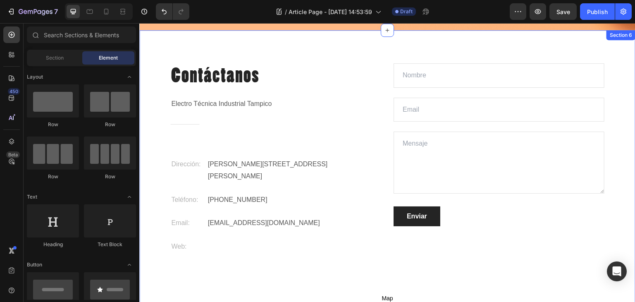
click at [230, 48] on div "Contáctanos Heading Electro Técnica Industrial Tampico Text block Title Line Di…" at bounding box center [387, 174] width 496 height 289
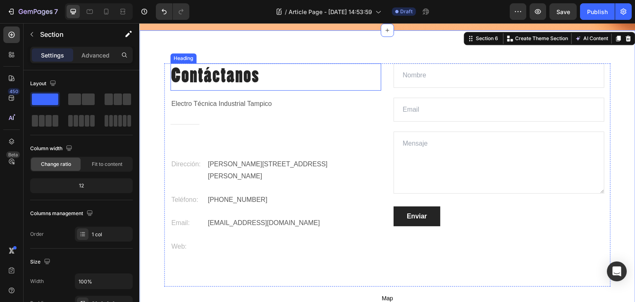
click at [230, 74] on h2 "Contáctanos" at bounding box center [275, 76] width 211 height 27
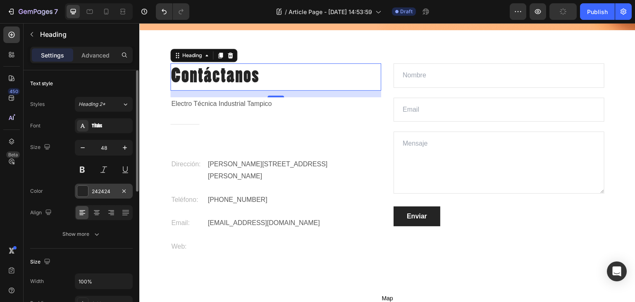
click at [82, 187] on div at bounding box center [82, 191] width 11 height 11
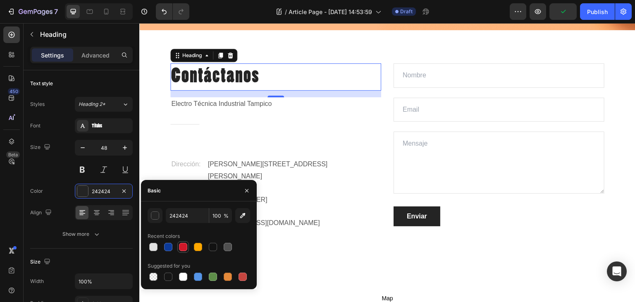
click at [180, 247] on div at bounding box center [183, 247] width 8 height 8
type input "D1192A"
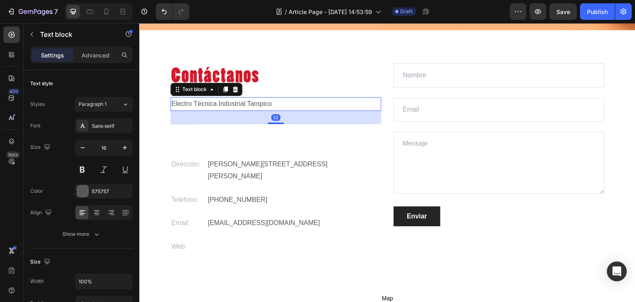
click at [339, 105] on p "Electro Técnica Industrial Tampico" at bounding box center [275, 104] width 209 height 12
click at [116, 124] on div "Sans-serif" at bounding box center [111, 125] width 39 height 7
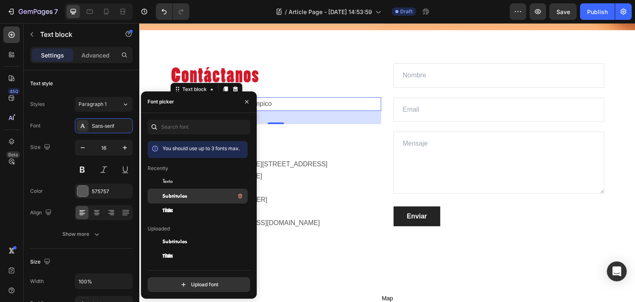
click at [177, 199] on span "Subtitulos" at bounding box center [175, 195] width 25 height 7
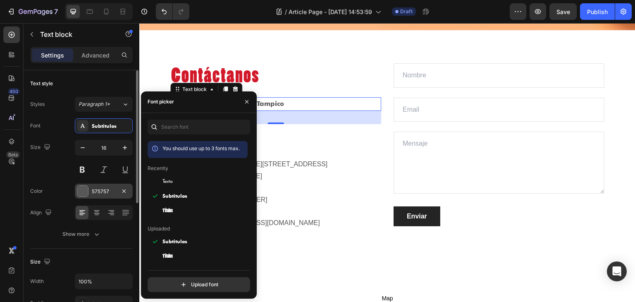
click at [82, 193] on div at bounding box center [82, 191] width 11 height 11
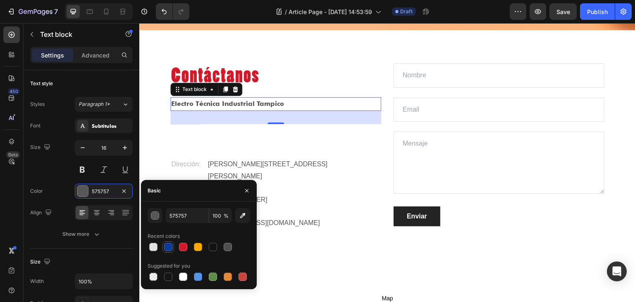
click at [167, 248] on div at bounding box center [168, 247] width 8 height 8
type input "0C3A99"
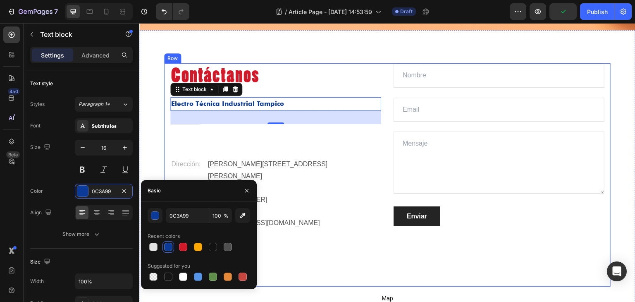
click at [283, 138] on div "Contáctanos Heading Electro Técnica Industrial Tampico Text block 32 Title Line…" at bounding box center [275, 158] width 211 height 190
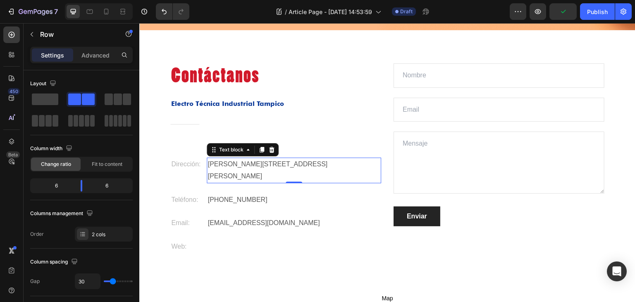
click at [279, 160] on p "[PERSON_NAME] No. 111 Col. Niños Héroes" at bounding box center [294, 170] width 173 height 24
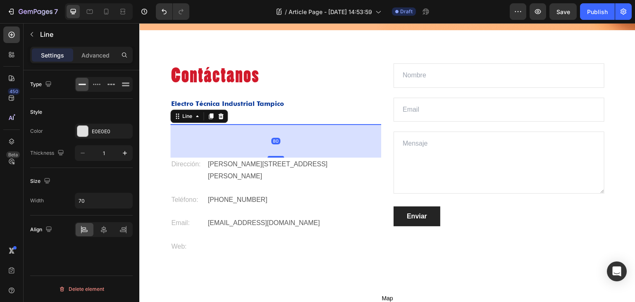
click at [185, 121] on div "Contáctanos Heading Electro Técnica Industrial Tampico Text block Title Line 80…" at bounding box center [275, 158] width 211 height 190
click at [86, 128] on div at bounding box center [82, 131] width 11 height 11
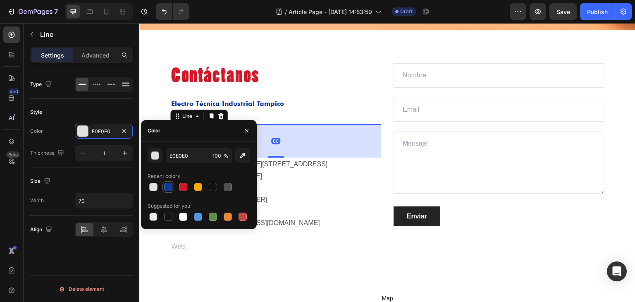
click at [166, 188] on div at bounding box center [168, 187] width 8 height 8
type input "0C3A99"
click at [305, 177] on div "Dirección: Text block Pánuco No. 111 Col. Niños Héroes Text block Row" at bounding box center [275, 176] width 211 height 36
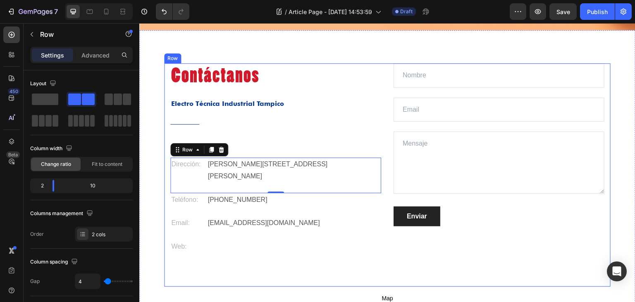
click at [182, 110] on div "Contáctanos Heading Electro Técnica Industrial Tampico Text block Title Line Di…" at bounding box center [275, 158] width 211 height 190
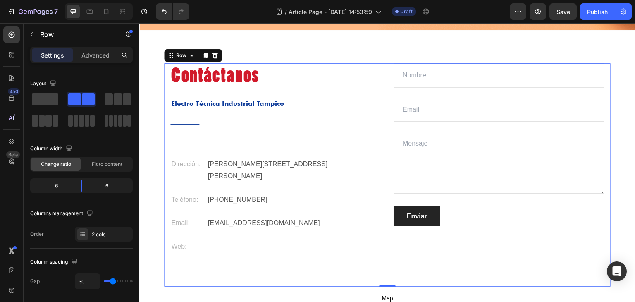
click at [189, 120] on div "Contáctanos Heading Electro Técnica Industrial Tampico Text block Title Line Di…" at bounding box center [275, 158] width 211 height 190
click at [182, 127] on div "Contáctanos Heading Electro Técnica Industrial Tampico Text block Title Line Di…" at bounding box center [275, 158] width 211 height 190
click at [177, 121] on div "Contáctanos Heading Electro Técnica Industrial Tampico Text block Title Line Di…" at bounding box center [275, 158] width 211 height 190
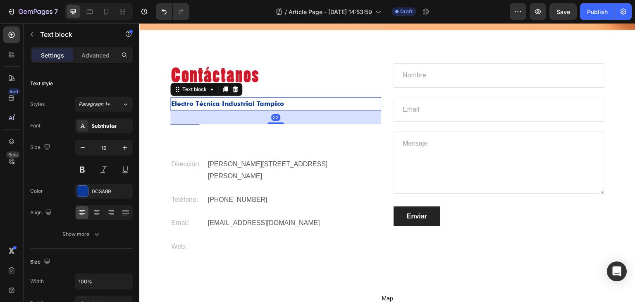
click at [256, 99] on p "Electro Técnica Industrial Tampico" at bounding box center [275, 104] width 209 height 12
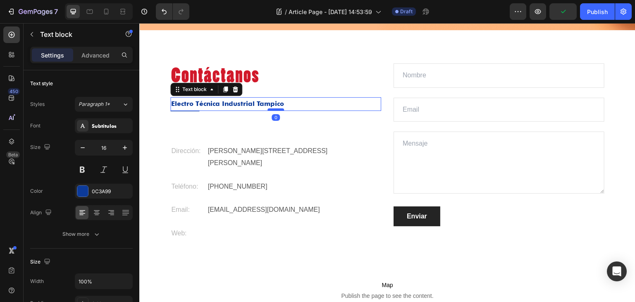
drag, startPoint x: 275, startPoint y: 121, endPoint x: 276, endPoint y: 110, distance: 11.2
click at [276, 110] on div at bounding box center [276, 109] width 17 height 2
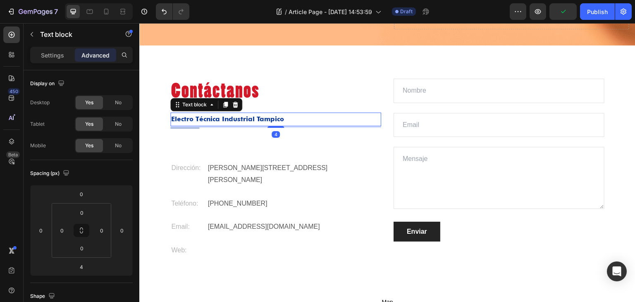
scroll to position [1241, 0]
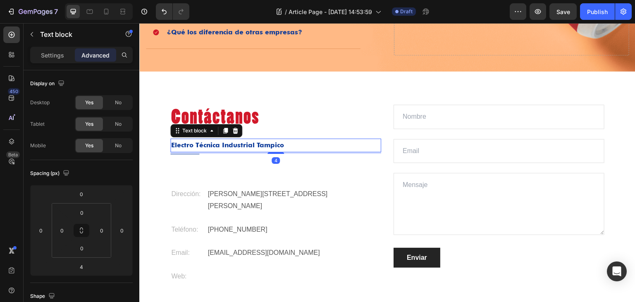
drag, startPoint x: 272, startPoint y: 150, endPoint x: 274, endPoint y: 138, distance: 11.8
click at [274, 139] on div "Electro Técnica Industrial Tampico Text block 4" at bounding box center [275, 146] width 211 height 14
type input "0"
click at [276, 121] on h2 "Contáctanos" at bounding box center [275, 118] width 211 height 27
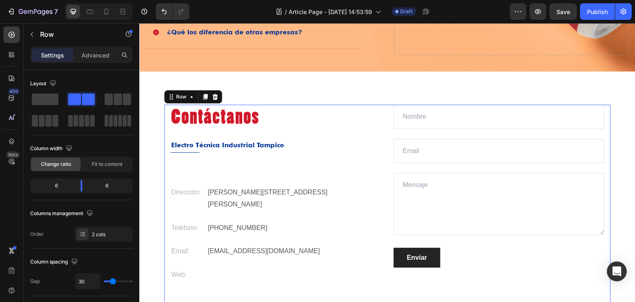
click at [295, 158] on div "Contáctanos Heading Electro Técnica Industrial Tampico Text block Title Line Di…" at bounding box center [275, 193] width 211 height 177
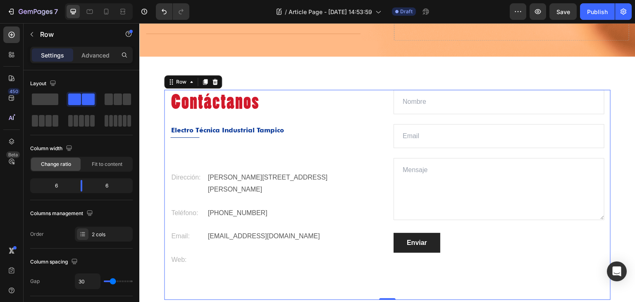
scroll to position [1282, 0]
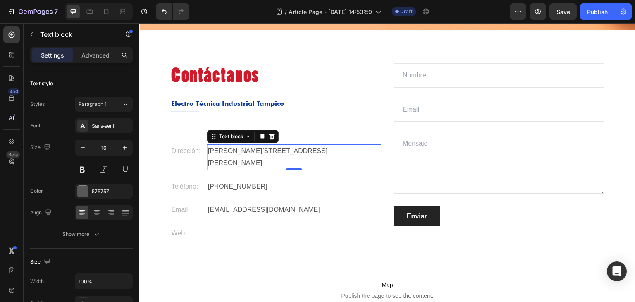
click at [272, 150] on p "[PERSON_NAME] No. 111 Col. Niños Héroes" at bounding box center [294, 157] width 173 height 24
click at [83, 191] on div at bounding box center [82, 191] width 11 height 11
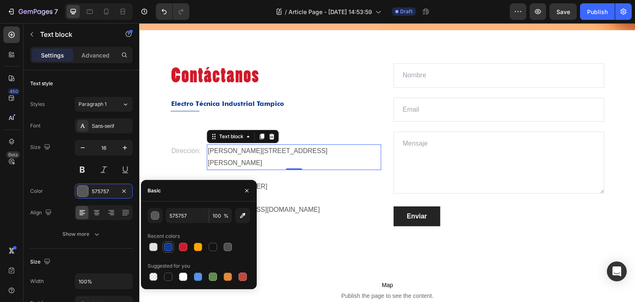
click at [167, 247] on div at bounding box center [168, 247] width 8 height 8
type input "0C3A99"
click at [175, 147] on p "Dirección:" at bounding box center [187, 151] width 33 height 12
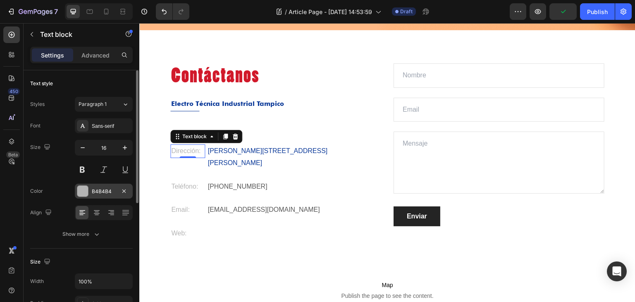
click at [87, 191] on div at bounding box center [82, 191] width 11 height 11
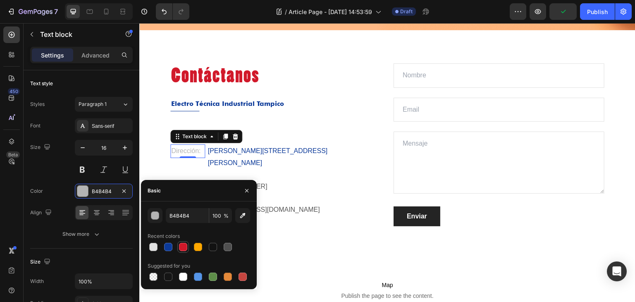
click at [186, 242] on div at bounding box center [183, 247] width 12 height 12
type input "D1192A"
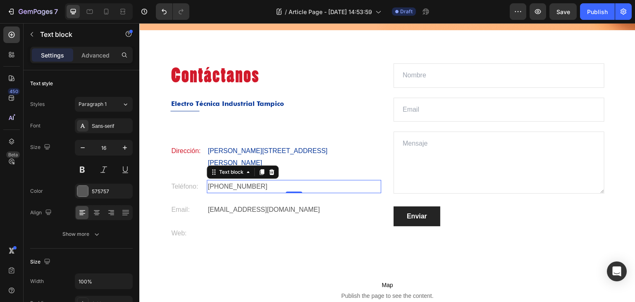
click at [291, 180] on div "(833) 218 96 42 Text block 0" at bounding box center [294, 187] width 175 height 14
click at [106, 194] on div "575757" at bounding box center [104, 191] width 24 height 7
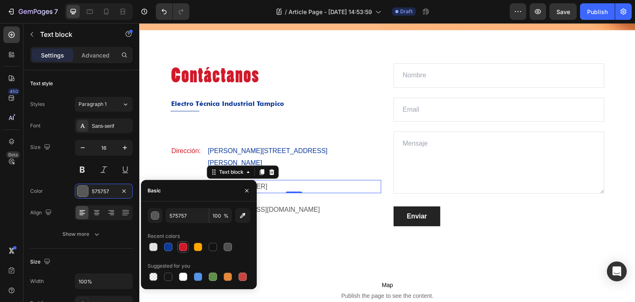
click at [182, 246] on div at bounding box center [183, 247] width 8 height 8
click at [167, 249] on div at bounding box center [168, 247] width 8 height 8
type input "0C3A99"
click at [180, 181] on p "Teléfono:" at bounding box center [187, 187] width 33 height 12
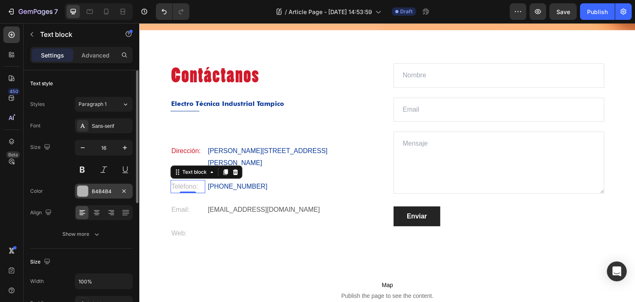
click at [90, 195] on div "B4B4B4" at bounding box center [104, 191] width 58 height 15
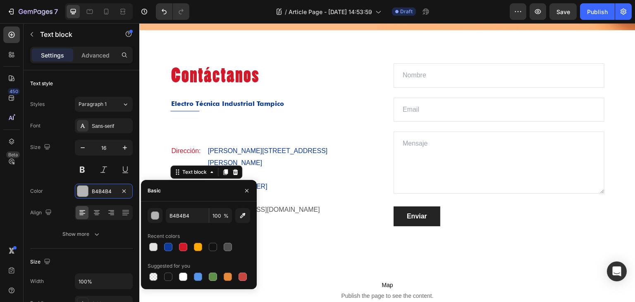
click at [177, 244] on div at bounding box center [183, 247] width 12 height 12
type input "D1192A"
click at [293, 187] on div "Teléfono: Text block 0 (833) 218 96 42 Text block Row" at bounding box center [275, 192] width 211 height 24
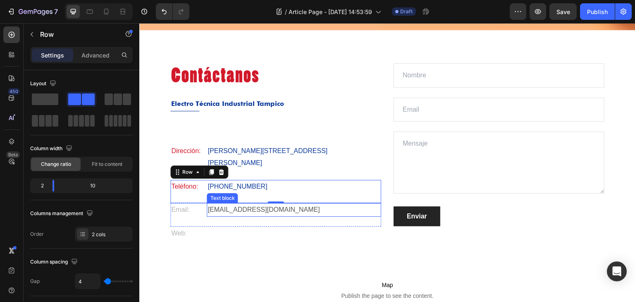
click at [293, 204] on p "[EMAIL_ADDRESS][DOMAIN_NAME]" at bounding box center [294, 210] width 173 height 12
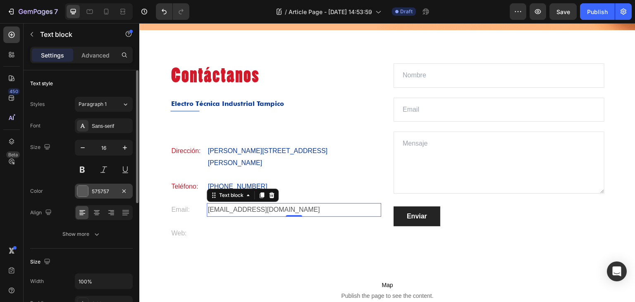
click at [82, 192] on div at bounding box center [82, 191] width 11 height 11
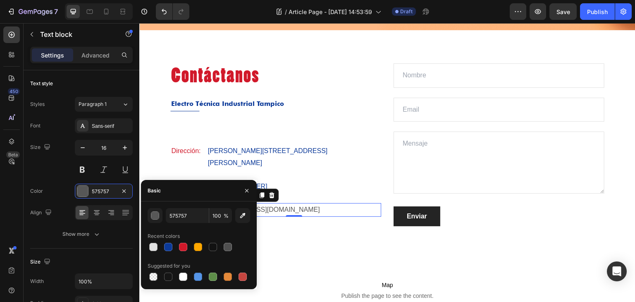
drag, startPoint x: 170, startPoint y: 250, endPoint x: 176, endPoint y: 246, distance: 7.7
click at [170, 250] on div at bounding box center [168, 247] width 8 height 8
type input "0C3A99"
click at [271, 227] on div "Text block" at bounding box center [294, 233] width 175 height 12
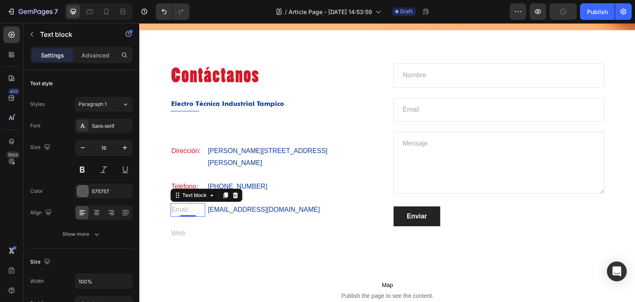
click at [178, 204] on p "Email:" at bounding box center [187, 210] width 33 height 12
click at [82, 197] on div "B4B4B4" at bounding box center [104, 191] width 58 height 15
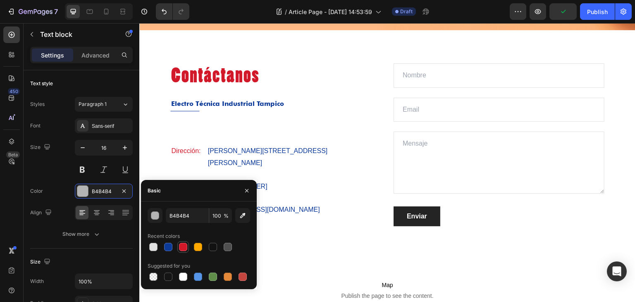
click at [183, 246] on div at bounding box center [183, 247] width 8 height 8
type input "D1192A"
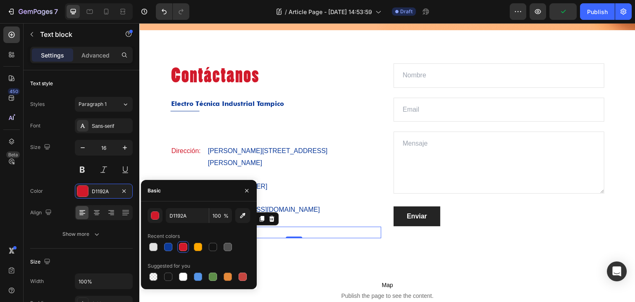
click at [316, 227] on div "Text block 0" at bounding box center [294, 233] width 175 height 12
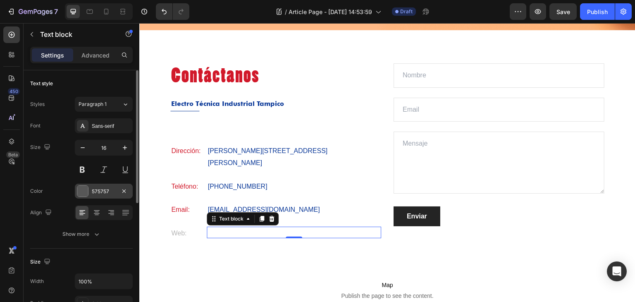
click at [88, 196] on div "575757" at bounding box center [104, 191] width 58 height 15
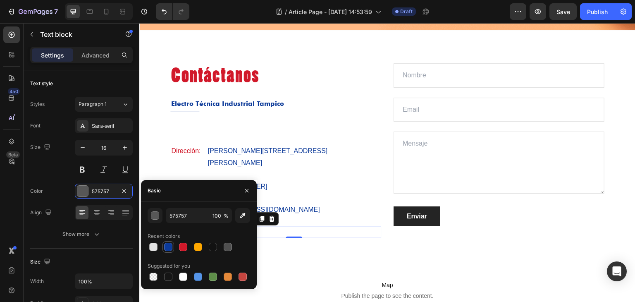
click at [170, 244] on div at bounding box center [168, 247] width 8 height 8
type input "0C3A99"
click at [292, 204] on p "[EMAIL_ADDRESS][DOMAIN_NAME]" at bounding box center [294, 210] width 173 height 12
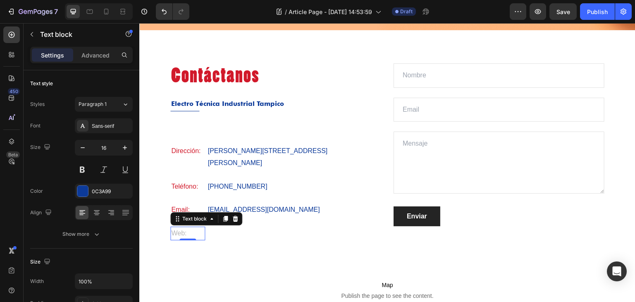
click at [172, 227] on p "Web:" at bounding box center [187, 233] width 33 height 12
click at [72, 187] on div "Color B4B4B4" at bounding box center [81, 191] width 103 height 15
click at [93, 192] on div "B4B4B4" at bounding box center [104, 191] width 24 height 7
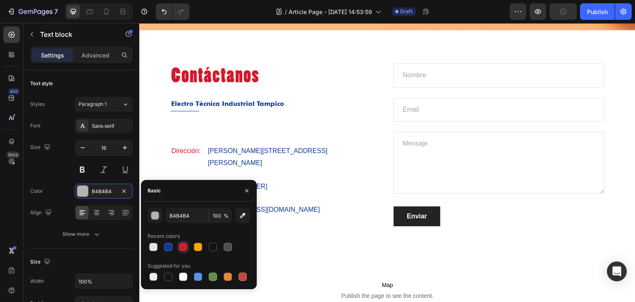
click at [185, 249] on div at bounding box center [183, 247] width 8 height 8
type input "D1192A"
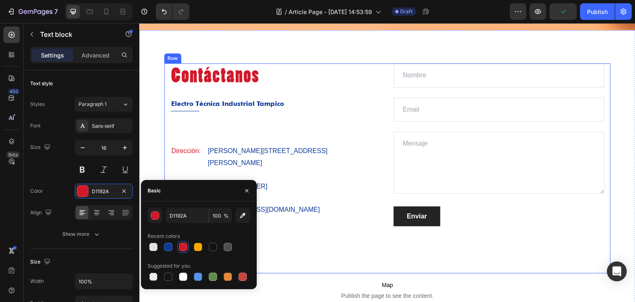
click at [295, 227] on div "Text block" at bounding box center [294, 234] width 175 height 14
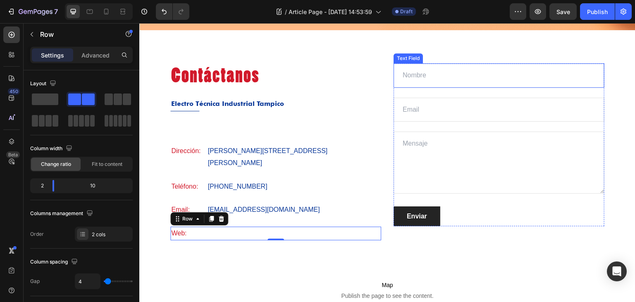
click at [474, 79] on input "text" at bounding box center [499, 75] width 211 height 24
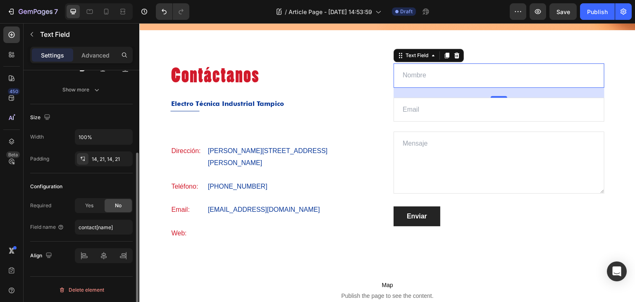
scroll to position [0, 0]
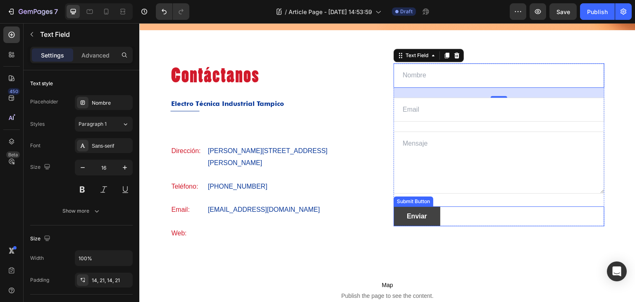
click at [431, 213] on button "Enviar" at bounding box center [417, 216] width 47 height 20
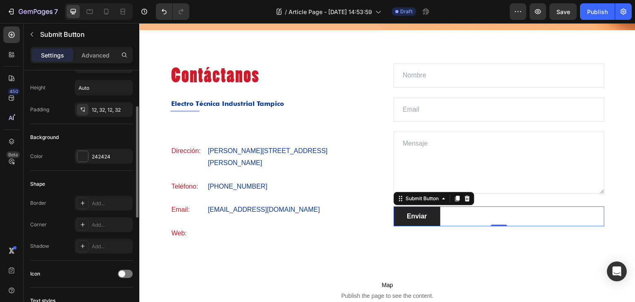
scroll to position [124, 0]
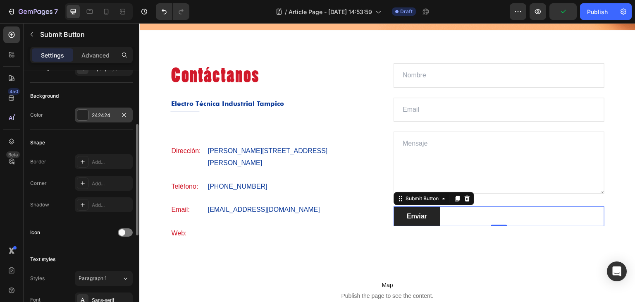
click at [85, 117] on div at bounding box center [82, 115] width 11 height 11
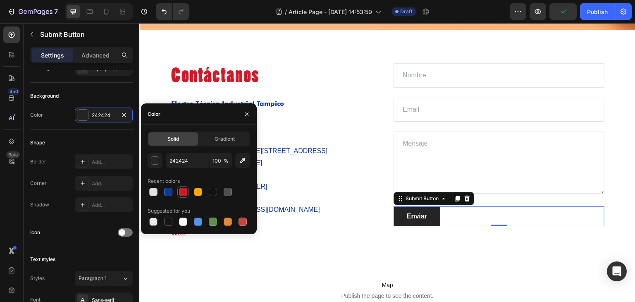
click at [180, 192] on div at bounding box center [183, 192] width 8 height 8
type input "D1192A"
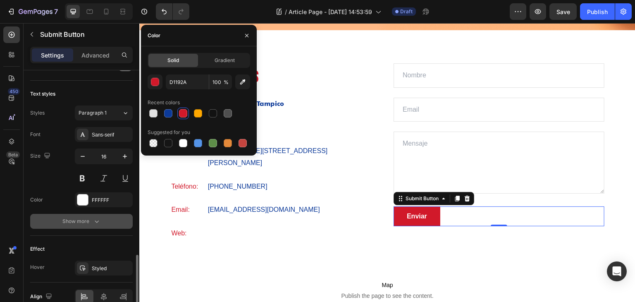
scroll to position [330, 0]
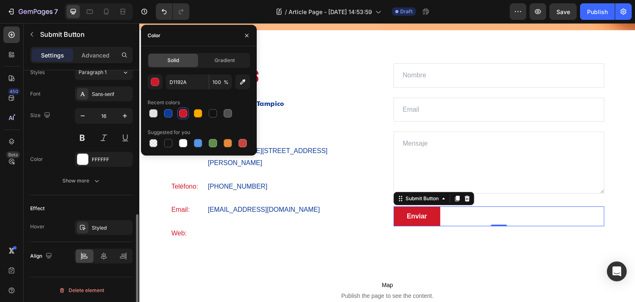
click at [96, 218] on div "Effect Hover Styled" at bounding box center [81, 218] width 103 height 47
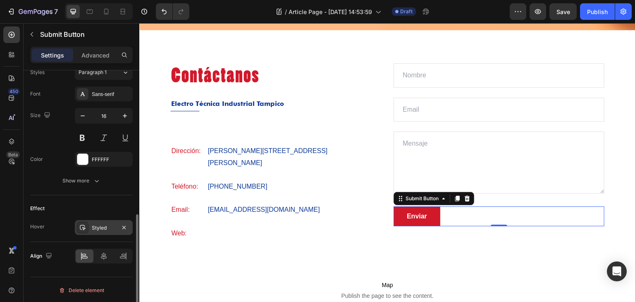
click at [97, 221] on div "Styled" at bounding box center [104, 227] width 58 height 15
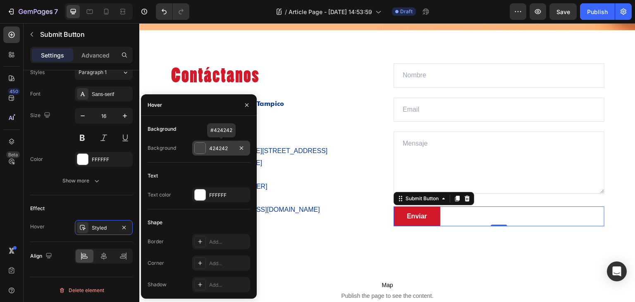
click at [199, 145] on div at bounding box center [200, 148] width 11 height 11
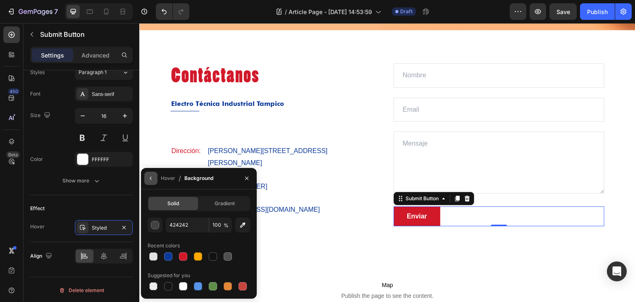
click at [155, 182] on button "button" at bounding box center [150, 178] width 13 height 13
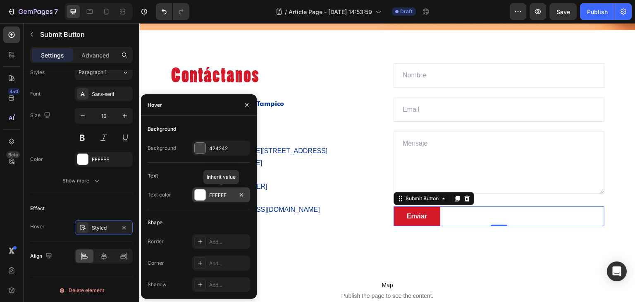
click at [207, 192] on div "FFFFFF" at bounding box center [221, 194] width 58 height 15
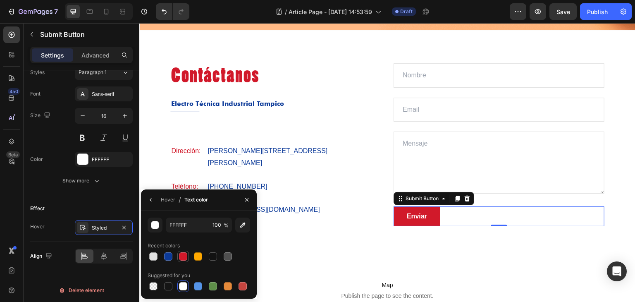
click at [180, 255] on div at bounding box center [183, 256] width 8 height 8
type input "D1192A"
click at [154, 204] on button "button" at bounding box center [150, 199] width 13 height 13
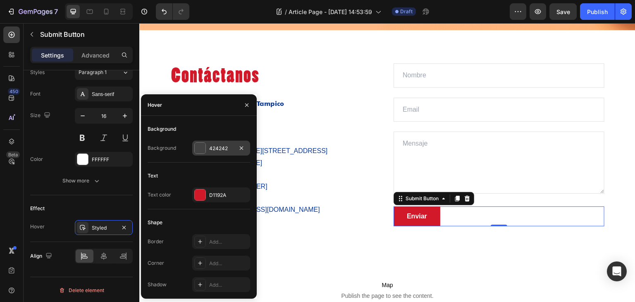
click at [205, 144] on div at bounding box center [200, 148] width 11 height 11
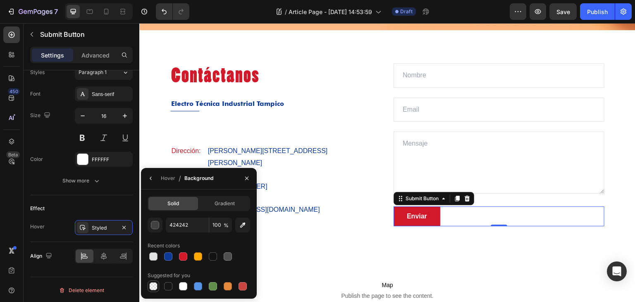
click at [152, 285] on div at bounding box center [153, 286] width 8 height 8
type input "000000"
type input "0"
click at [148, 179] on icon "button" at bounding box center [151, 178] width 7 height 7
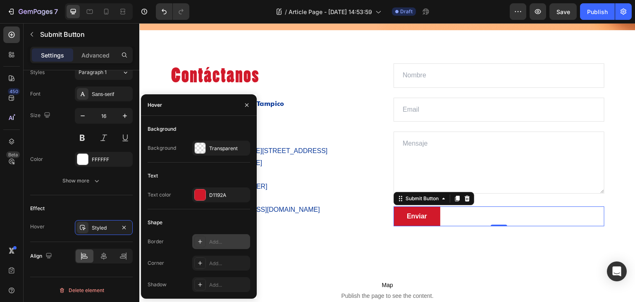
click at [213, 239] on div "Add..." at bounding box center [228, 241] width 39 height 7
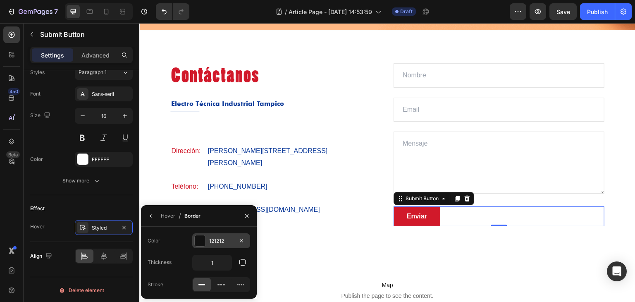
click at [197, 241] on div at bounding box center [200, 240] width 11 height 11
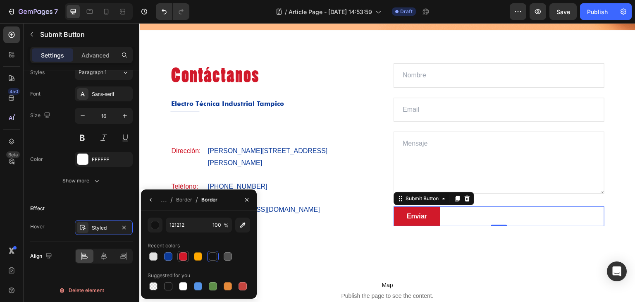
click at [184, 254] on div at bounding box center [183, 256] width 8 height 8
type input "D1192A"
click at [148, 200] on icon "button" at bounding box center [151, 199] width 7 height 7
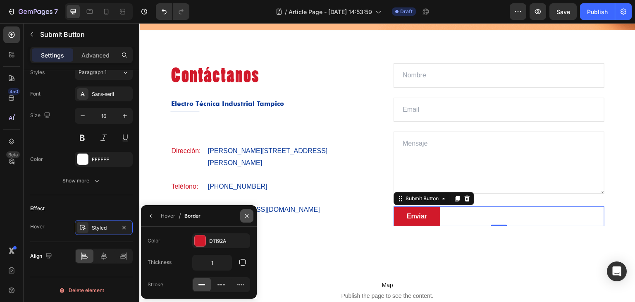
click at [248, 218] on icon "button" at bounding box center [247, 216] width 7 height 7
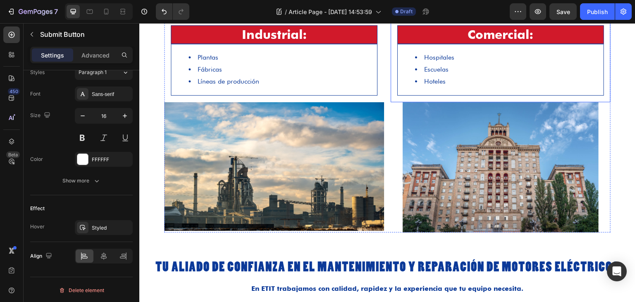
scroll to position [579, 0]
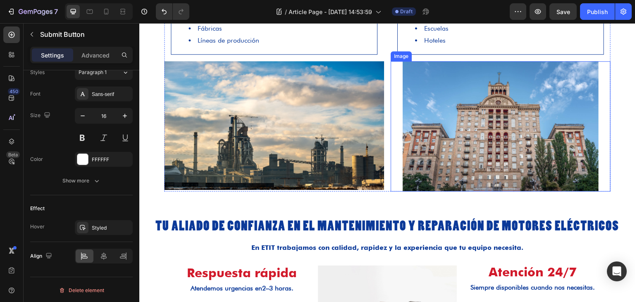
click at [431, 138] on img at bounding box center [501, 126] width 196 height 131
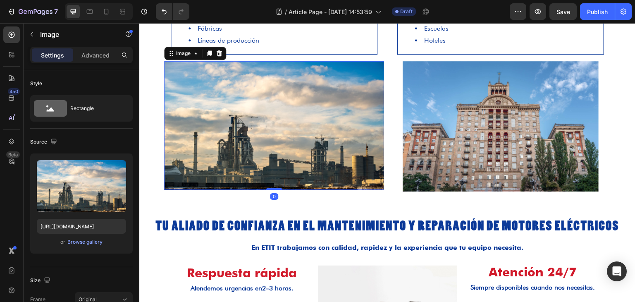
click at [290, 154] on img at bounding box center [274, 125] width 220 height 129
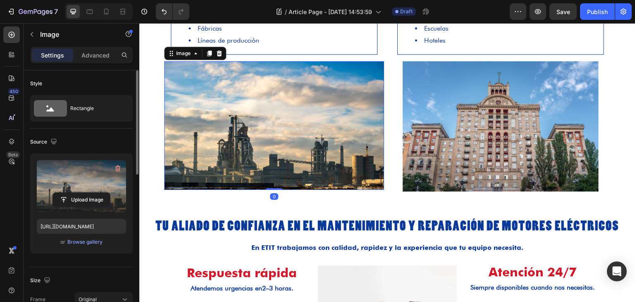
click at [91, 191] on label at bounding box center [81, 186] width 89 height 52
click at [91, 193] on input "file" at bounding box center [81, 200] width 57 height 14
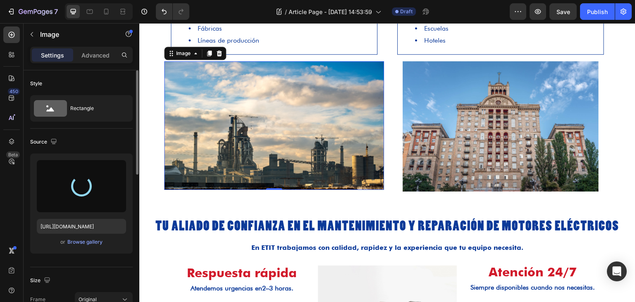
type input "https://cdn.shopify.com/s/files/1/0718/9666/2206/files/gempages_579926846628430…"
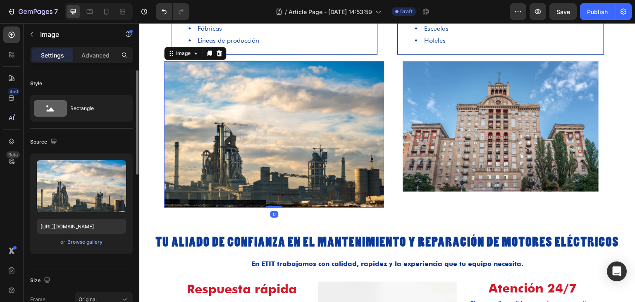
click at [295, 150] on img at bounding box center [274, 134] width 220 height 147
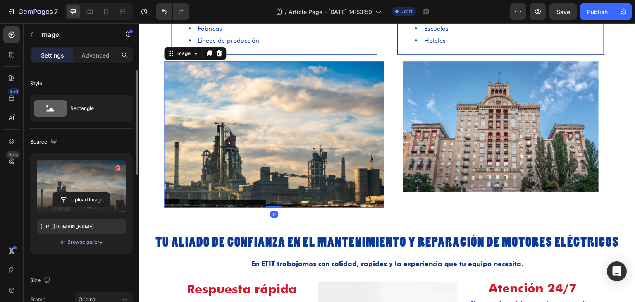
click at [120, 194] on div "Upload Image" at bounding box center [81, 199] width 89 height 15
click at [73, 189] on label at bounding box center [81, 186] width 89 height 52
click at [73, 193] on input "file" at bounding box center [81, 200] width 57 height 14
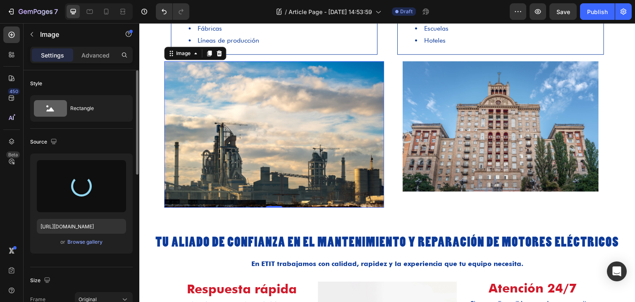
type input "https://cdn.shopify.com/s/files/1/0718/9666/2206/files/gempages_579926846628430…"
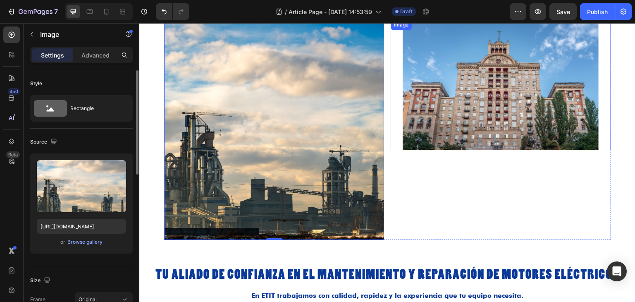
click at [487, 92] on img at bounding box center [501, 85] width 196 height 131
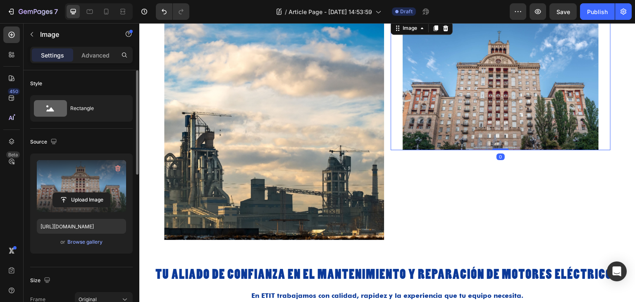
click at [112, 192] on div "Upload Image" at bounding box center [81, 199] width 89 height 15
click at [72, 204] on input "file" at bounding box center [81, 200] width 57 height 14
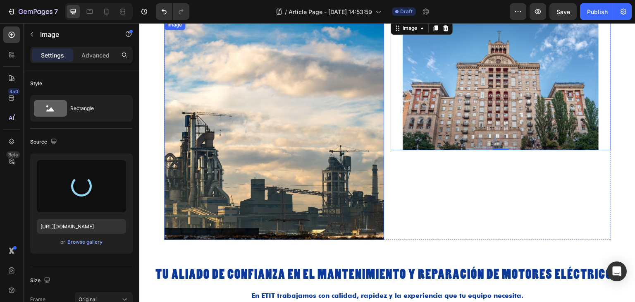
type input "https://cdn.shopify.com/s/files/1/0718/9666/2206/files/gempages_579926846628430…"
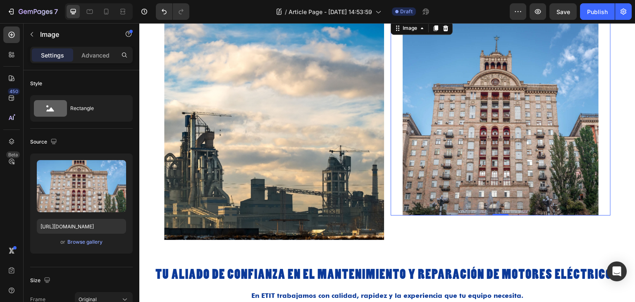
click at [426, 151] on img at bounding box center [501, 118] width 196 height 196
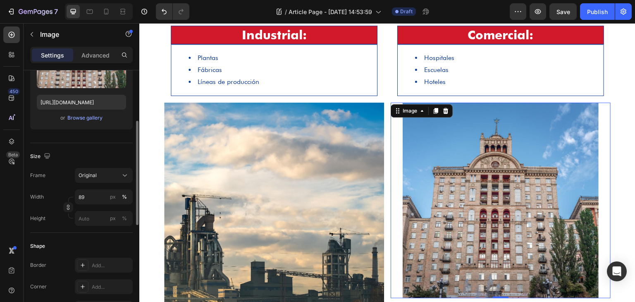
scroll to position [165, 0]
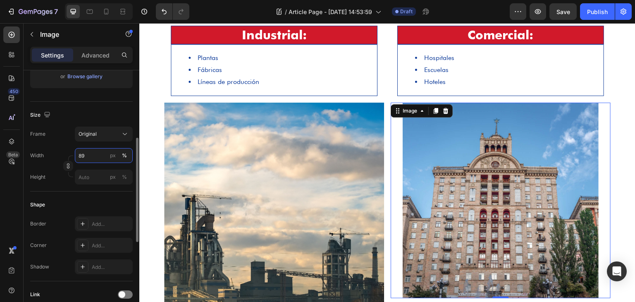
click at [102, 156] on input "89" at bounding box center [104, 155] width 58 height 15
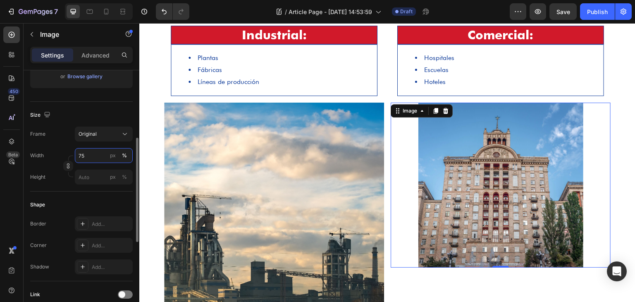
click at [103, 153] on input "75" at bounding box center [104, 155] width 58 height 15
type input "60"
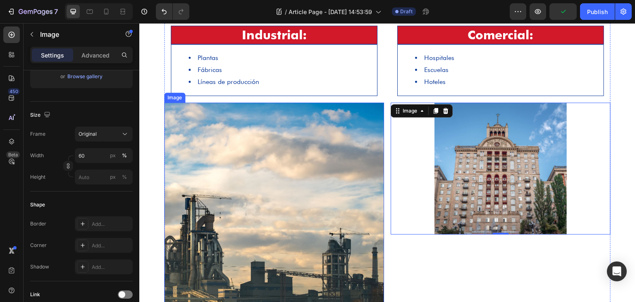
click at [230, 183] on img at bounding box center [274, 213] width 220 height 220
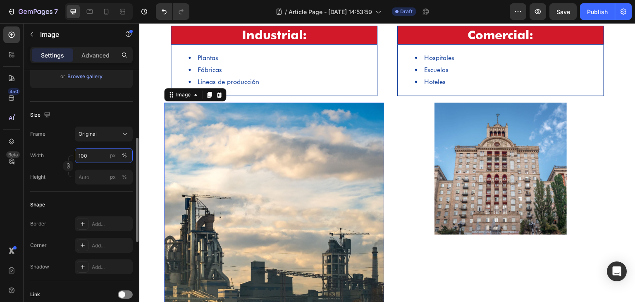
click at [88, 156] on input "100" at bounding box center [104, 155] width 58 height 15
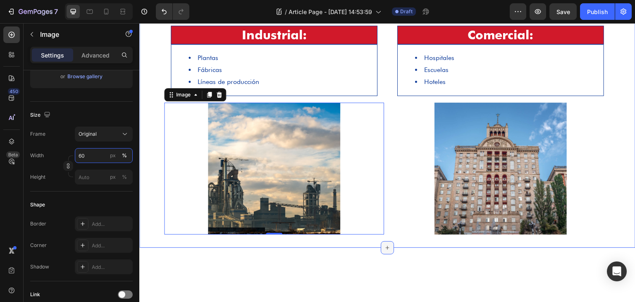
type input "60"
click at [383, 250] on div at bounding box center [387, 247] width 13 height 13
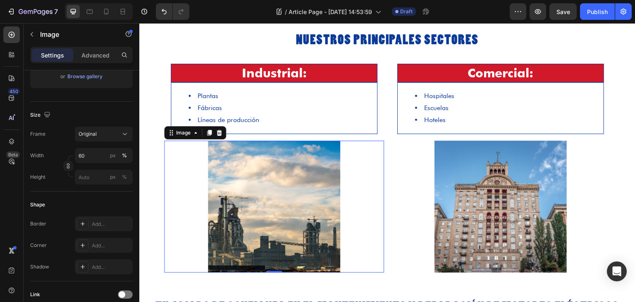
scroll to position [496, 0]
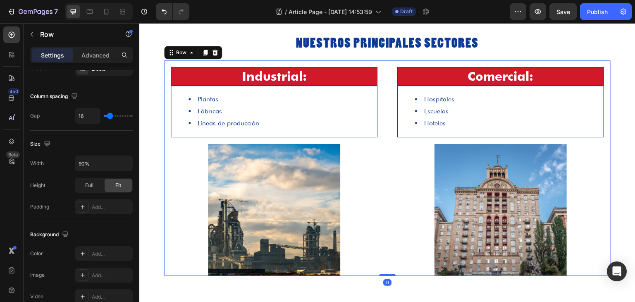
click at [382, 88] on div "Industrial: Heading Plantas Fábricas Líneas de producción Text Block Row Image …" at bounding box center [387, 167] width 447 height 215
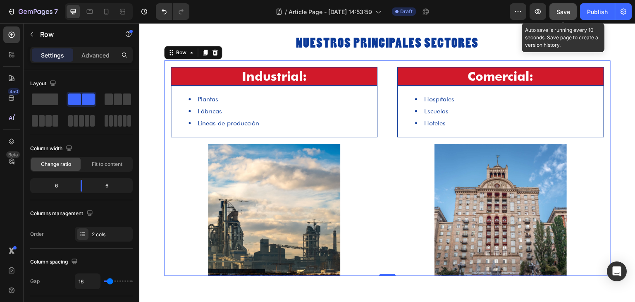
click at [562, 9] on span "Save" at bounding box center [564, 11] width 14 height 7
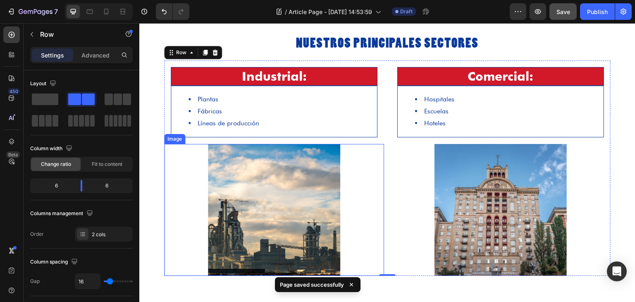
click at [325, 200] on img at bounding box center [274, 210] width 132 height 132
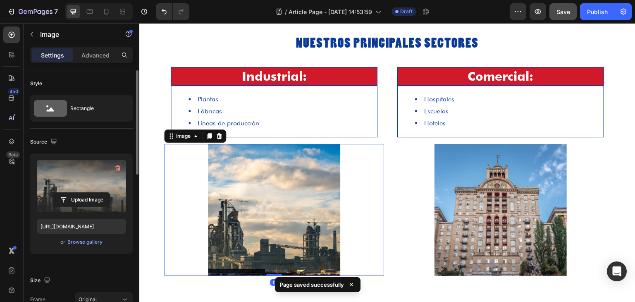
click at [74, 182] on label at bounding box center [81, 186] width 89 height 52
click at [74, 193] on input "file" at bounding box center [81, 200] width 57 height 14
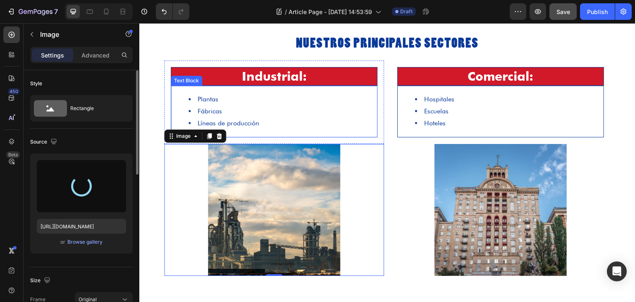
type input "https://cdn.shopify.com/s/files/1/0718/9666/2206/files/gempages_579926846628430…"
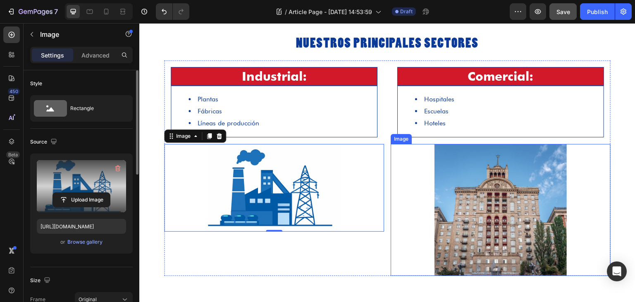
click at [400, 194] on div at bounding box center [501, 210] width 220 height 132
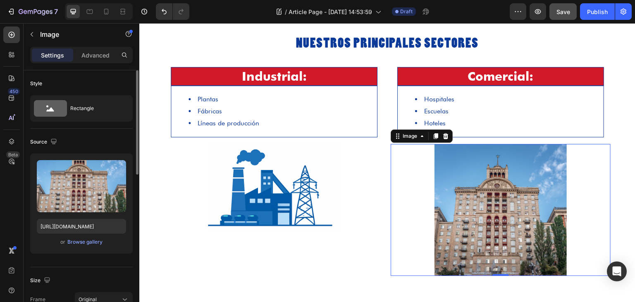
click at [481, 206] on img at bounding box center [501, 210] width 132 height 132
click at [87, 242] on div "Browse gallery" at bounding box center [84, 241] width 35 height 7
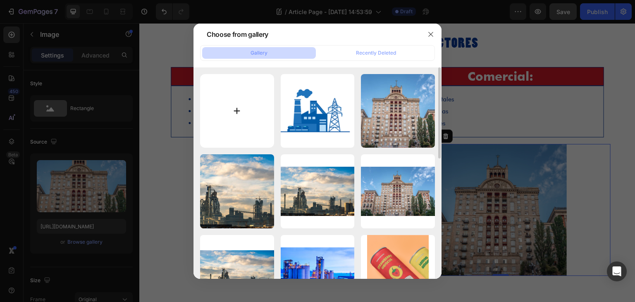
click at [257, 98] on input "file" at bounding box center [237, 111] width 74 height 74
type input "C:\fakepath\ChatGPT Image 26 ago 2025, 14_01_43.png"
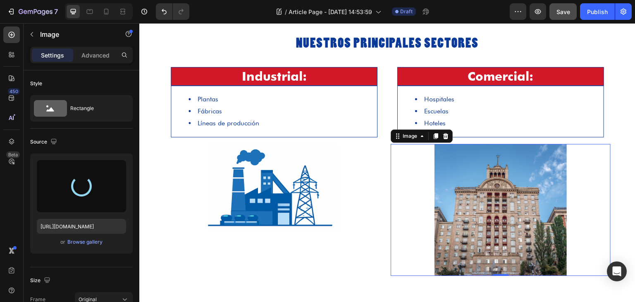
type input "https://cdn.shopify.com/s/files/1/0718/9666/2206/files/gempages_579926846628430…"
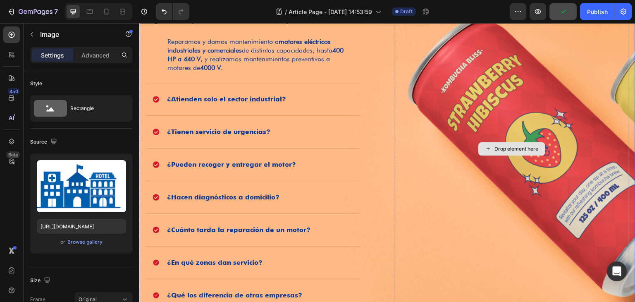
scroll to position [775, 0]
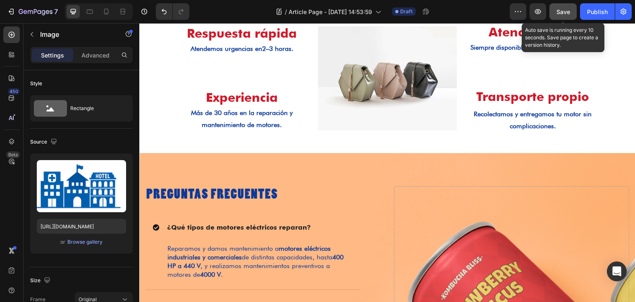
click at [564, 6] on button "Save" at bounding box center [563, 11] width 27 height 17
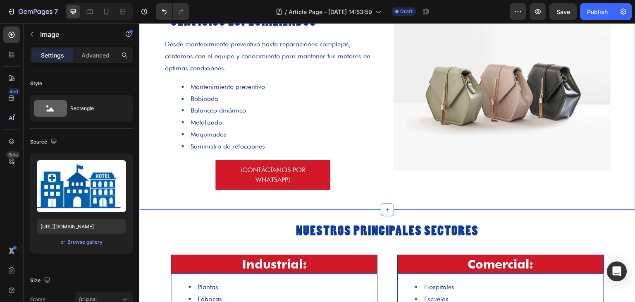
scroll to position [280, 0]
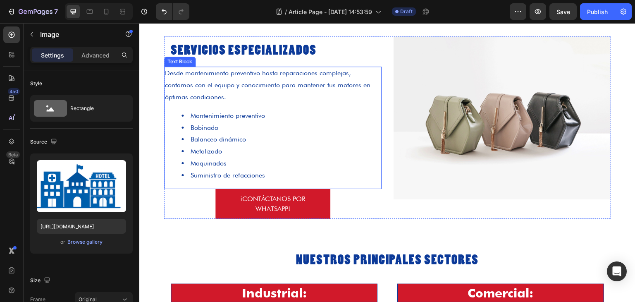
click at [337, 138] on li "Balanceo dinámico" at bounding box center [281, 140] width 199 height 12
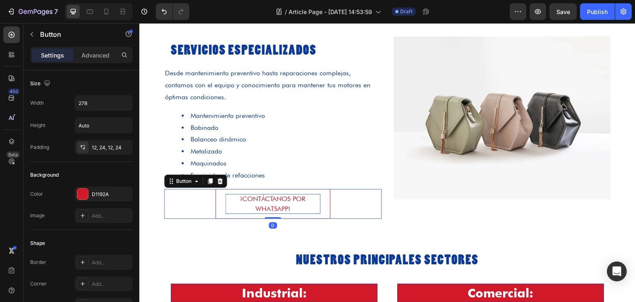
click at [236, 202] on p "¡Contáctanos por WhatsApp!" at bounding box center [272, 204] width 95 height 20
click at [216, 206] on button "¡Contáctanos por WhatsApp!" at bounding box center [272, 204] width 115 height 30
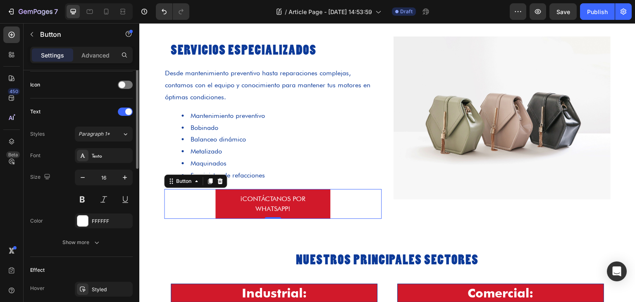
scroll to position [289, 0]
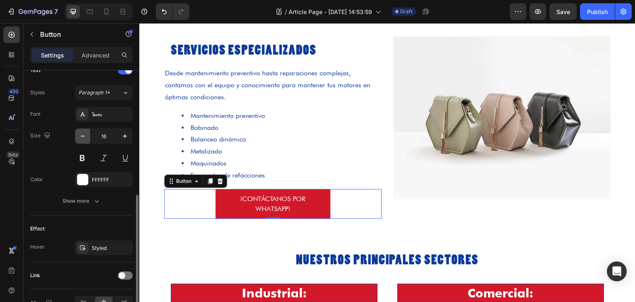
click at [84, 137] on icon "button" at bounding box center [83, 136] width 8 height 8
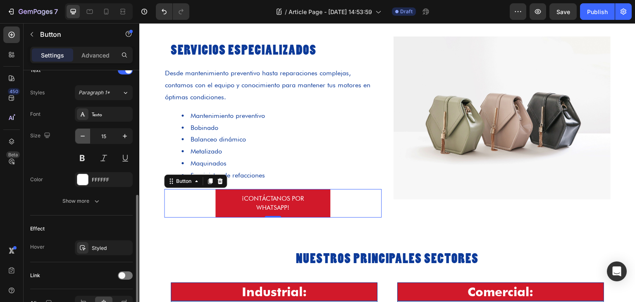
click at [84, 137] on icon "button" at bounding box center [83, 136] width 8 height 8
type input "14"
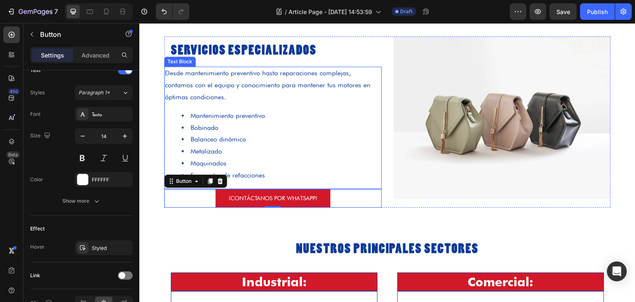
scroll to position [0, 0]
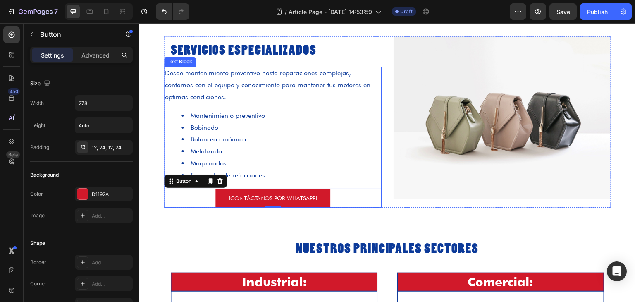
click at [285, 176] on li "Suministro de refacciones" at bounding box center [281, 176] width 199 height 12
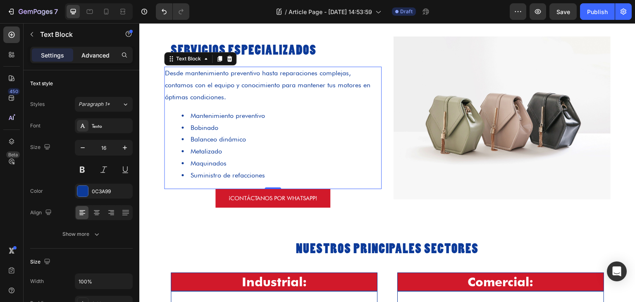
click at [97, 60] on div "Advanced" at bounding box center [95, 54] width 41 height 13
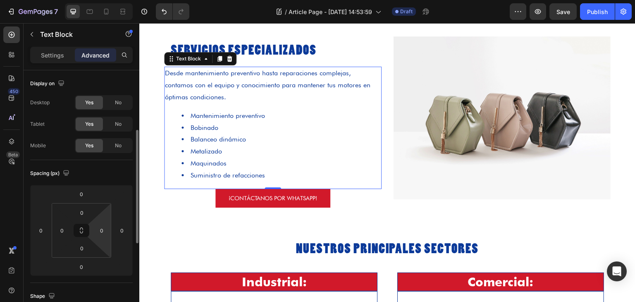
scroll to position [124, 0]
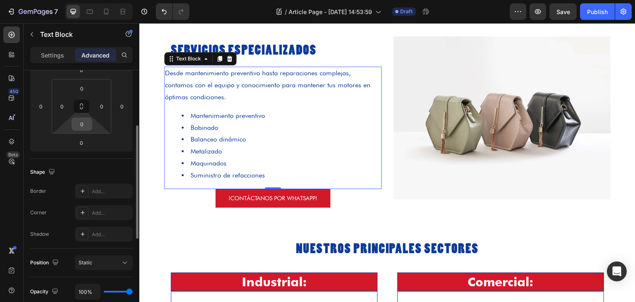
click at [82, 120] on input "0" at bounding box center [82, 124] width 17 height 12
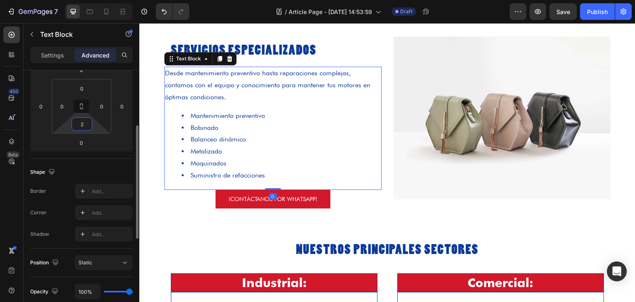
type input "20"
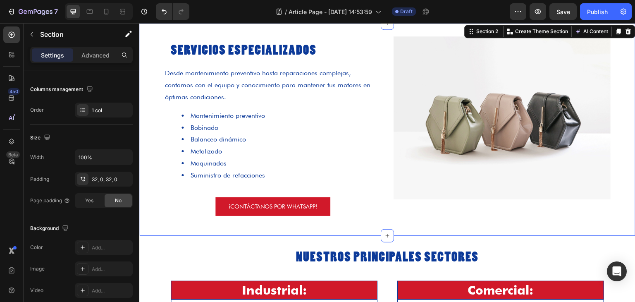
click at [389, 216] on div "SERVICIOS ESPECIALIZADOS Heading Desde mantenimiento preventivo hasta reparacio…" at bounding box center [387, 129] width 496 height 186
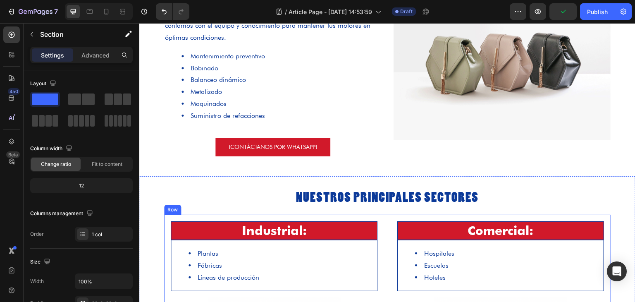
scroll to position [270, 0]
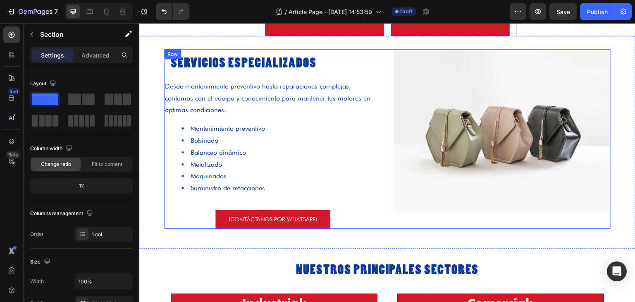
click at [409, 216] on div "Image" at bounding box center [503, 138] width 218 height 179
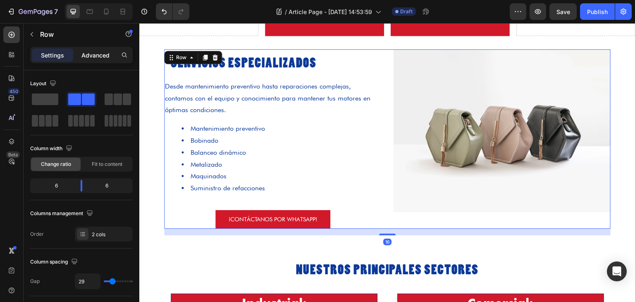
click at [84, 52] on p "Advanced" at bounding box center [95, 55] width 28 height 9
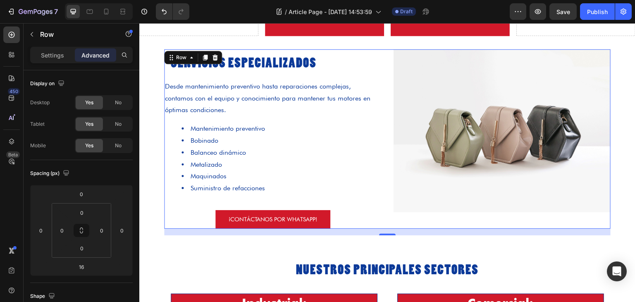
drag, startPoint x: 382, startPoint y: 230, endPoint x: 371, endPoint y: 196, distance: 35.2
click at [372, 199] on div "SERVICIOS ESPECIALIZADOS Heading Desde mantenimiento preventivo hasta reparacio…" at bounding box center [387, 138] width 447 height 179
type input "0"
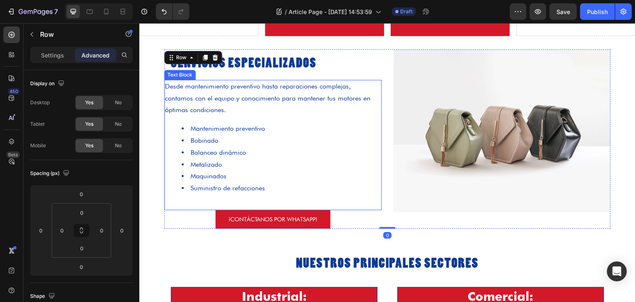
click at [304, 182] on li "Suministro de refacciones" at bounding box center [281, 188] width 199 height 12
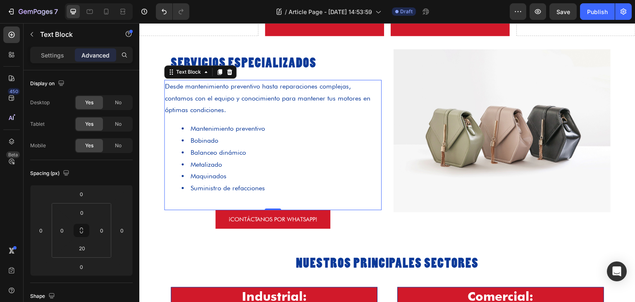
click at [271, 207] on div "0" at bounding box center [273, 210] width 8 height 7
drag, startPoint x: 271, startPoint y: 206, endPoint x: 272, endPoint y: 186, distance: 19.5
click at [272, 186] on div "Desde mantenimiento preventivo hasta reparaciones complejas, contamos con el eq…" at bounding box center [273, 145] width 218 height 130
click at [83, 255] on div "0 0 20 0" at bounding box center [82, 230] width 60 height 55
type input "0"
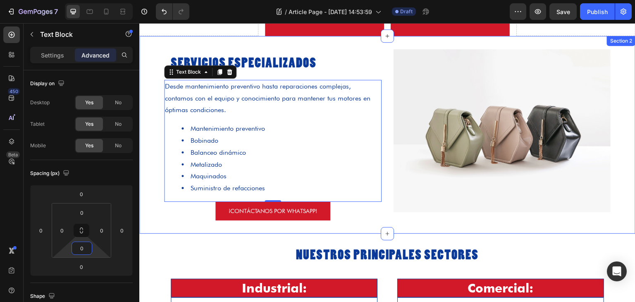
click at [173, 217] on div "SERVICIOS ESPECIALIZADOS Heading Desde mantenimiento preventivo hasta reparacio…" at bounding box center [387, 135] width 496 height 198
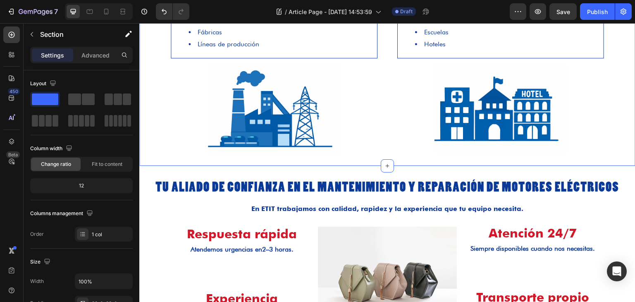
scroll to position [559, 0]
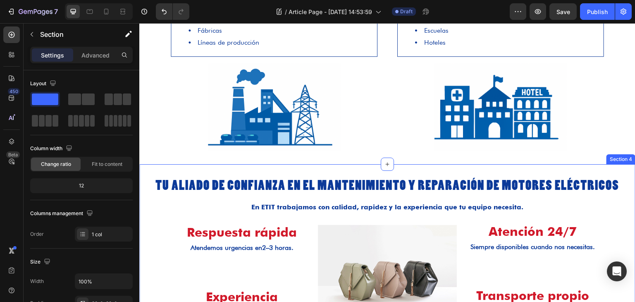
click at [320, 171] on div "Tu aliado de confianza en el mantenimiento y reparación de motores eléctricos H…" at bounding box center [387, 258] width 496 height 188
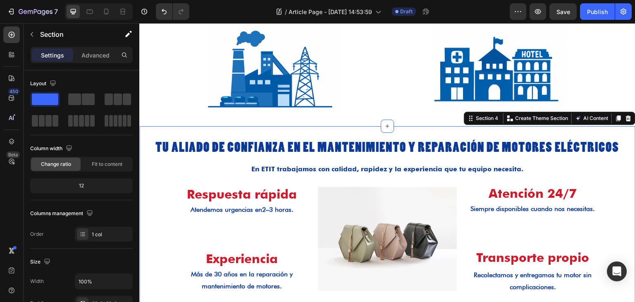
scroll to position [601, 0]
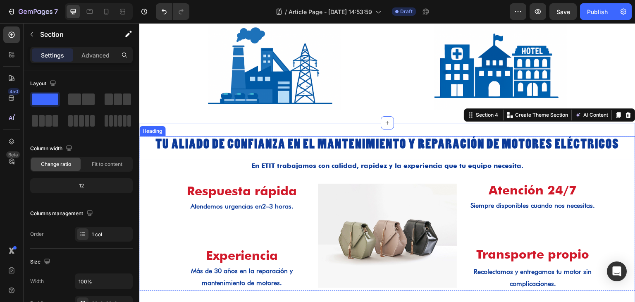
click at [302, 155] on div "Tu aliado de confianza en el mantenimiento y reparación de motores eléctricos H…" at bounding box center [387, 147] width 496 height 23
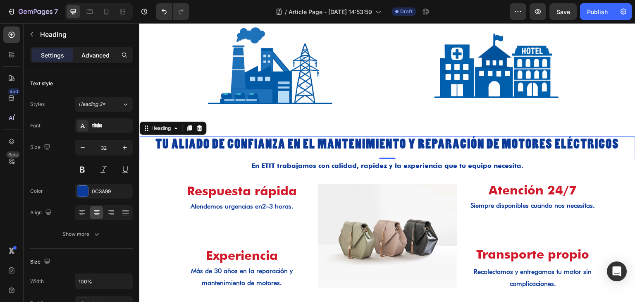
click at [96, 51] on p "Advanced" at bounding box center [95, 55] width 28 height 9
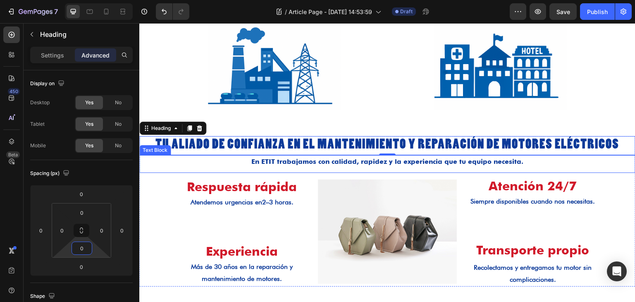
click at [217, 160] on p "En ETIT trabajamos con calidad, rapidez y la experiencia que tu equipo necesita." at bounding box center [387, 162] width 495 height 12
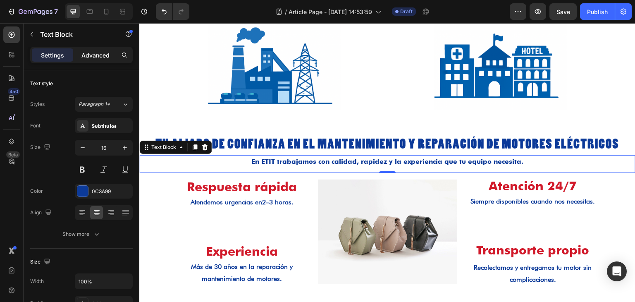
click at [91, 52] on p "Advanced" at bounding box center [95, 55] width 28 height 9
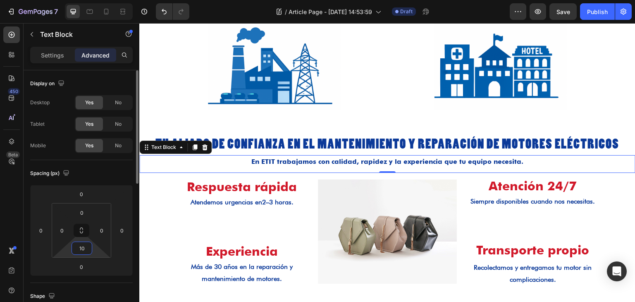
click at [81, 249] on input "10" at bounding box center [82, 248] width 17 height 12
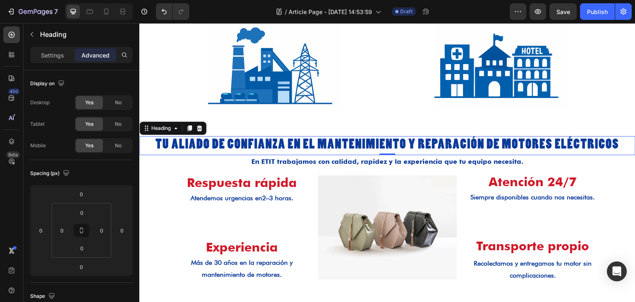
click at [275, 146] on h2 "Tu aliado de confianza en el mantenimiento y reparación de motores eléctricos" at bounding box center [387, 145] width 496 height 19
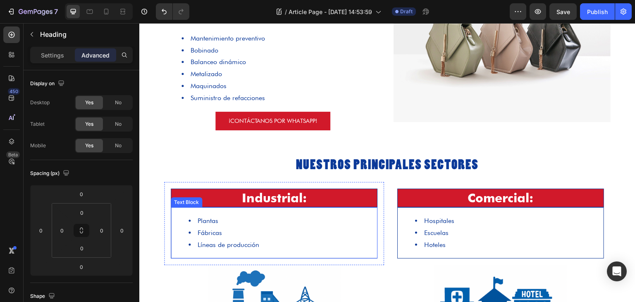
scroll to position [352, 0]
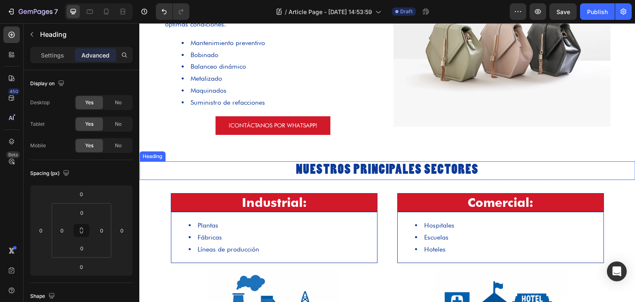
click at [282, 176] on h2 "Nuestros Principales Sectores" at bounding box center [387, 170] width 496 height 19
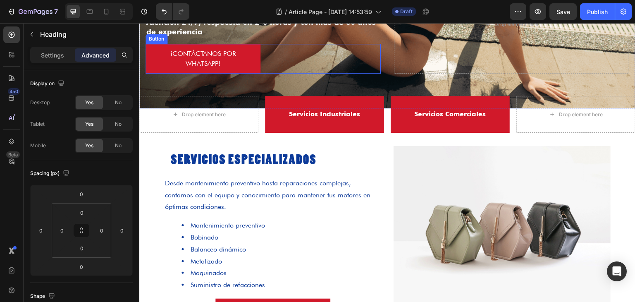
scroll to position [207, 0]
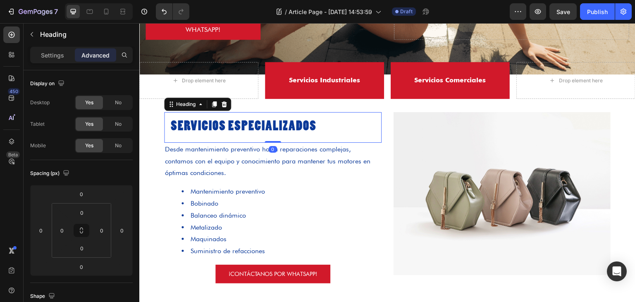
click at [304, 126] on h2 "SERVICIOS ESPECIALIZADOS" at bounding box center [273, 127] width 218 height 31
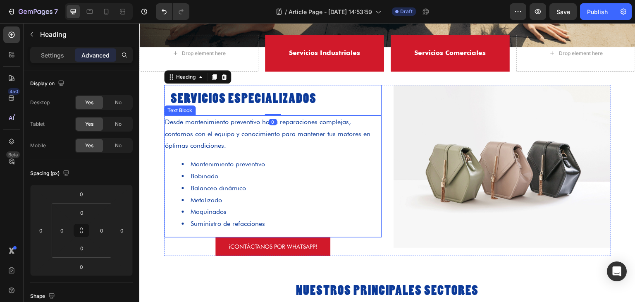
scroll to position [372, 0]
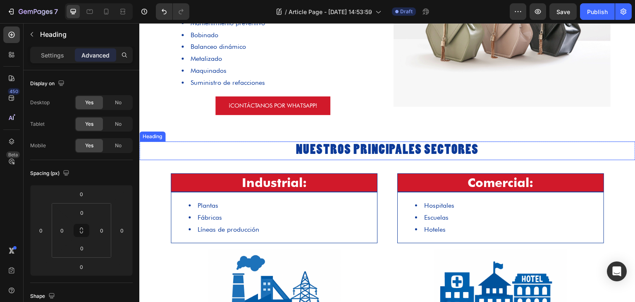
click at [366, 153] on h2 "Nuestros Principales Sectores" at bounding box center [387, 150] width 496 height 19
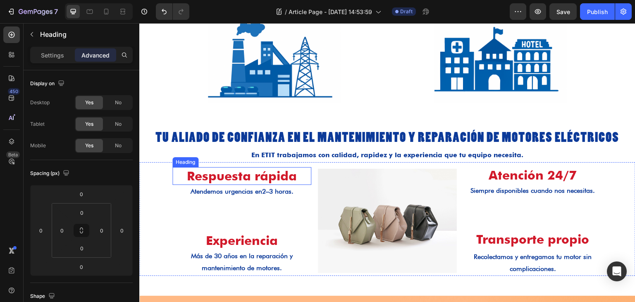
scroll to position [620, 0]
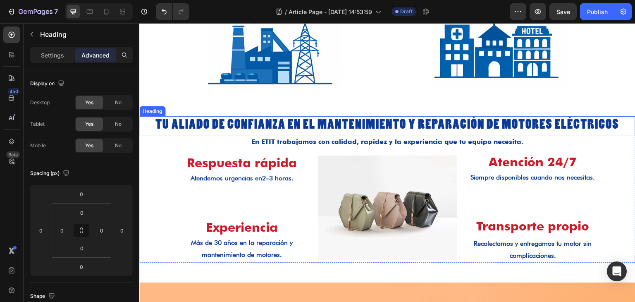
click at [242, 127] on h2 "Tu aliado de confianza en el mantenimiento y reparación de motores eléctricos" at bounding box center [387, 125] width 496 height 19
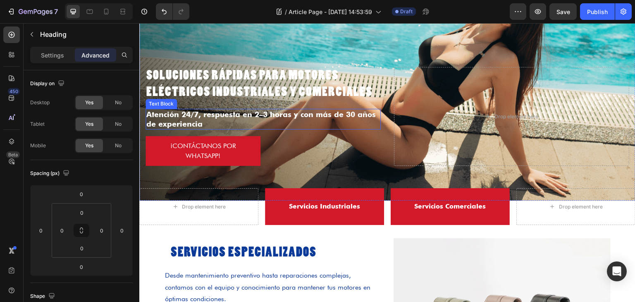
scroll to position [83, 0]
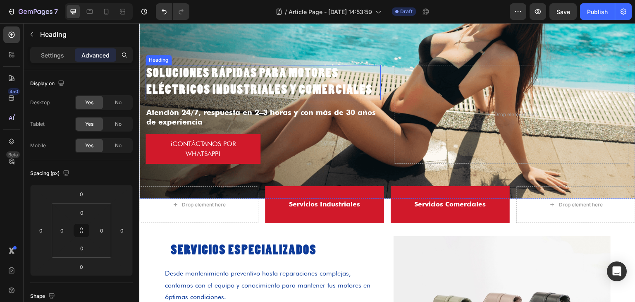
click at [213, 85] on h2 "Soluciones rápidas para motores eléctricos industriales y comerciales" at bounding box center [263, 82] width 235 height 35
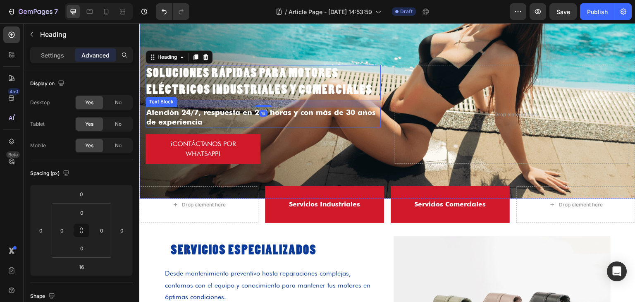
click at [287, 113] on p "Atención 24/7, respuesta en 2–3 horas y con más de 30 años de experiencia" at bounding box center [263, 117] width 234 height 19
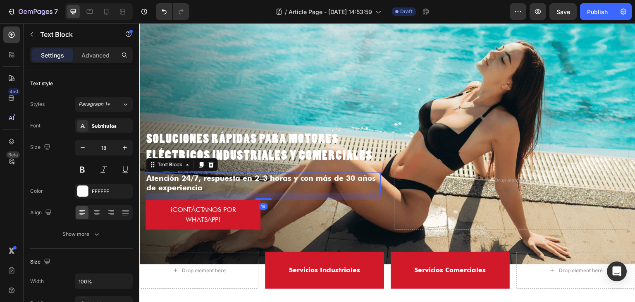
scroll to position [0, 0]
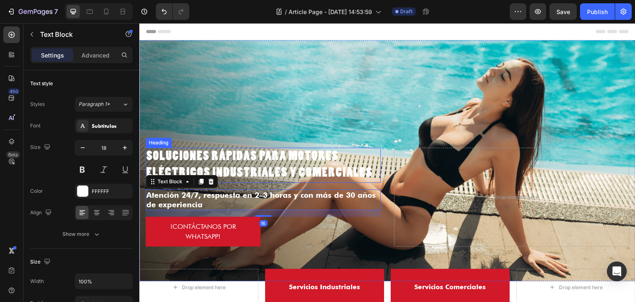
click at [300, 148] on h2 "Soluciones rápidas para motores eléctricos industriales y comerciales" at bounding box center [263, 165] width 235 height 35
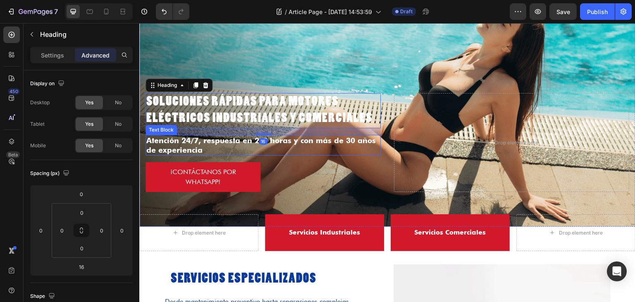
scroll to position [207, 0]
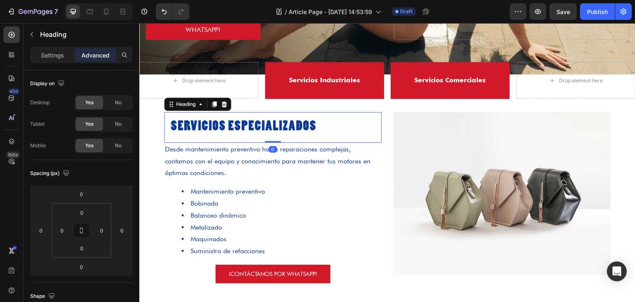
click at [263, 126] on h2 "SERVICIOS ESPECIALIZADOS" at bounding box center [273, 127] width 218 height 31
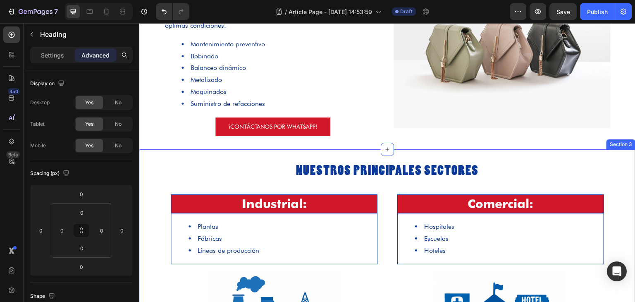
scroll to position [372, 0]
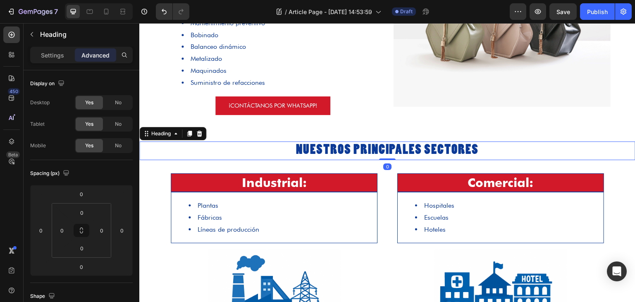
click at [323, 154] on h2 "Nuestros Principales Sectores" at bounding box center [387, 150] width 496 height 19
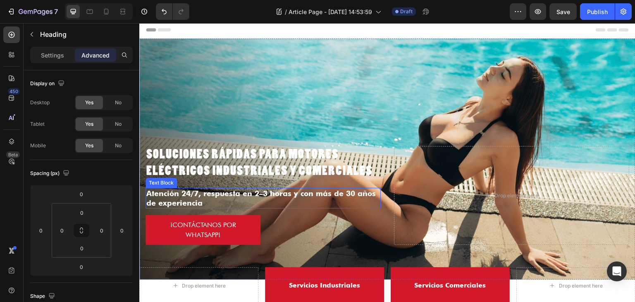
scroll to position [0, 0]
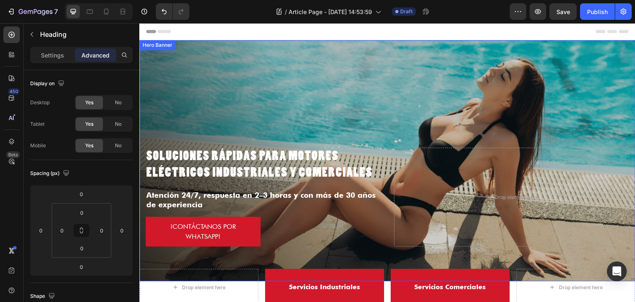
click at [379, 77] on div "Overlay" at bounding box center [387, 160] width 496 height 241
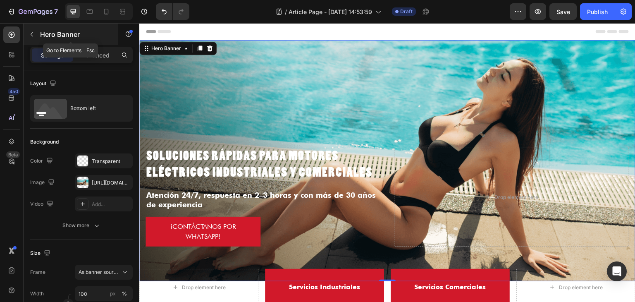
click at [44, 33] on p "Hero Banner" at bounding box center [75, 34] width 70 height 10
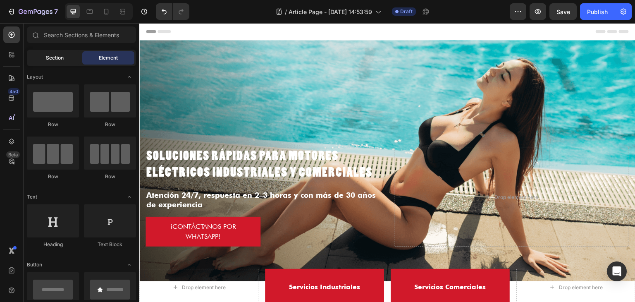
click at [36, 57] on div "Section" at bounding box center [55, 57] width 52 height 13
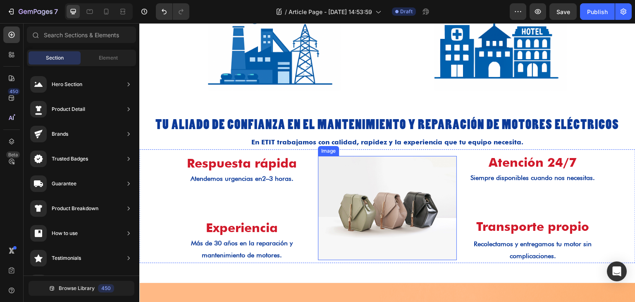
scroll to position [620, 0]
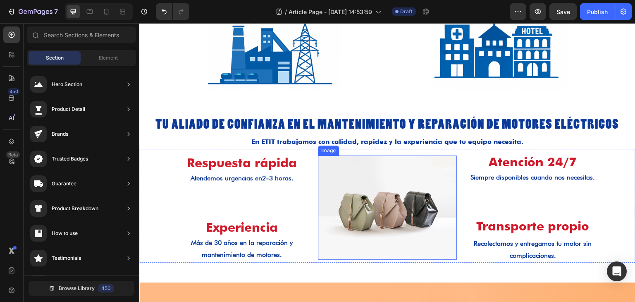
click at [389, 198] on img at bounding box center [387, 208] width 139 height 104
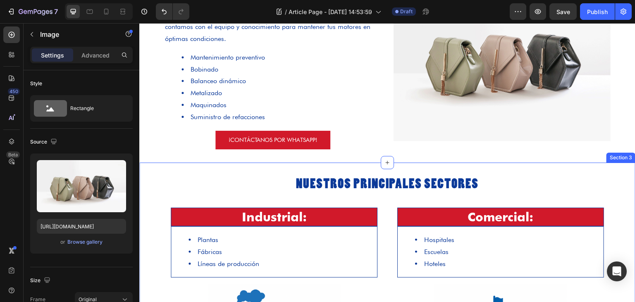
scroll to position [362, 0]
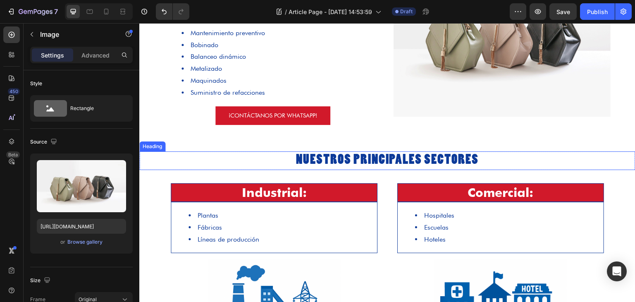
click at [277, 161] on h2 "Nuestros Principales Sectores" at bounding box center [387, 160] width 496 height 19
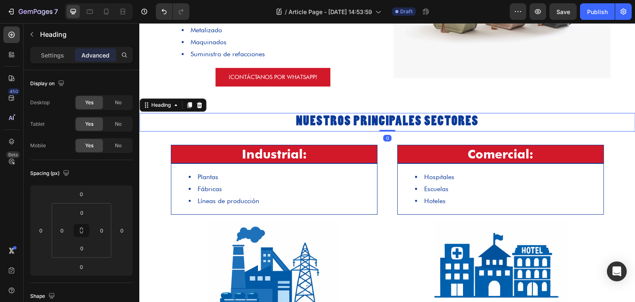
scroll to position [404, 0]
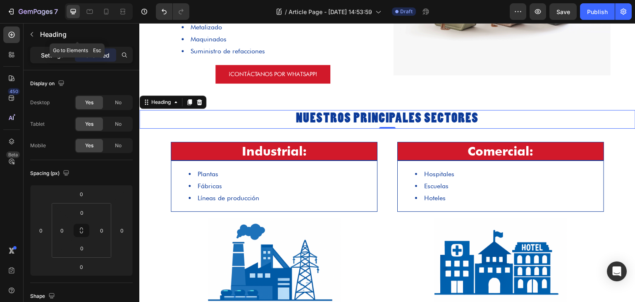
click at [41, 51] on p "Settings" at bounding box center [52, 55] width 23 height 9
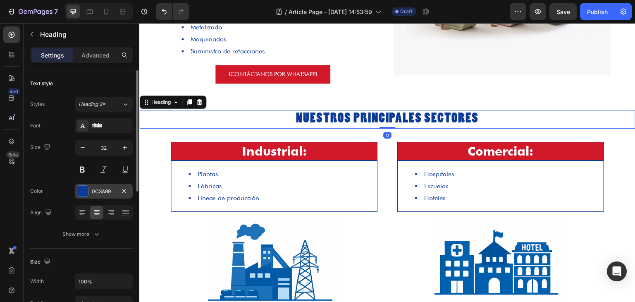
click at [93, 195] on div "0C3A99" at bounding box center [104, 191] width 58 height 15
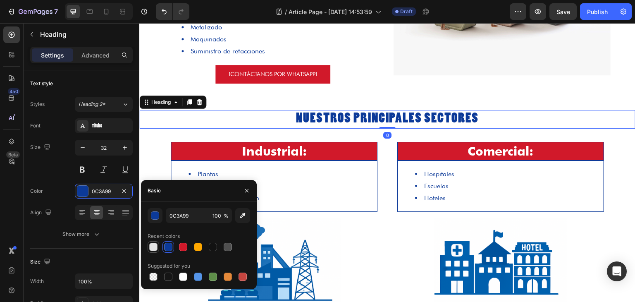
click at [151, 246] on div at bounding box center [153, 247] width 8 height 8
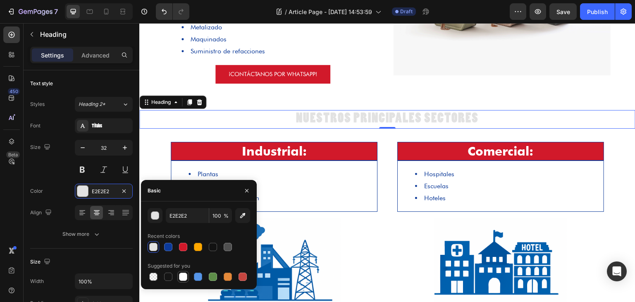
click at [184, 277] on div at bounding box center [183, 277] width 8 height 8
type input "FFFFFF"
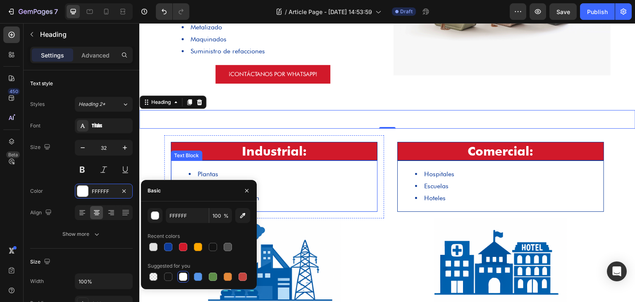
click at [318, 183] on li "Fábricas" at bounding box center [283, 186] width 188 height 12
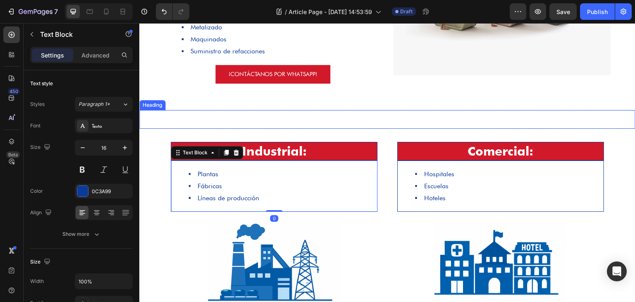
click at [306, 123] on h2 "Nuestros Principales Sectores" at bounding box center [387, 119] width 496 height 19
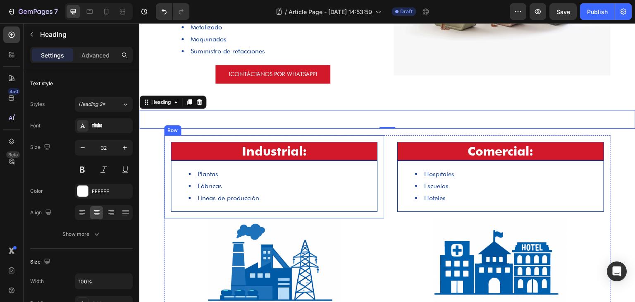
click at [164, 146] on div "Industrial: Heading Plantas Fábricas Líneas de producción Text Block Row" at bounding box center [274, 176] width 220 height 83
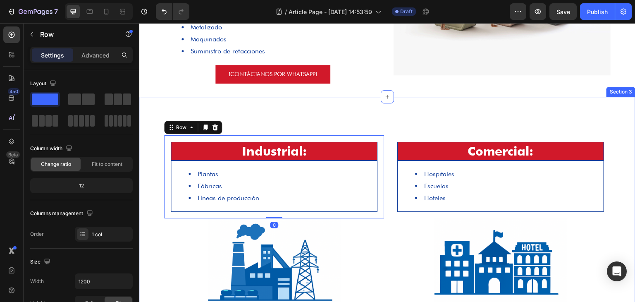
click at [153, 136] on div "Nuestros Principales Sectores Heading Row Industrial: Heading Plantas Fábricas …" at bounding box center [387, 208] width 496 height 197
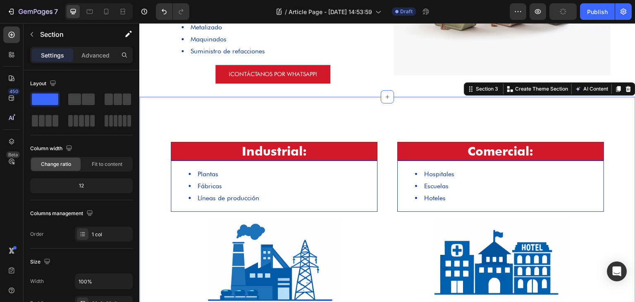
click at [172, 100] on div "Nuestros Principales Sectores Heading Row Industrial: Heading Plantas Fábricas …" at bounding box center [387, 208] width 496 height 223
click at [488, 87] on div "Section 3" at bounding box center [487, 88] width 26 height 7
click at [476, 91] on div "Section 3" at bounding box center [487, 88] width 26 height 7
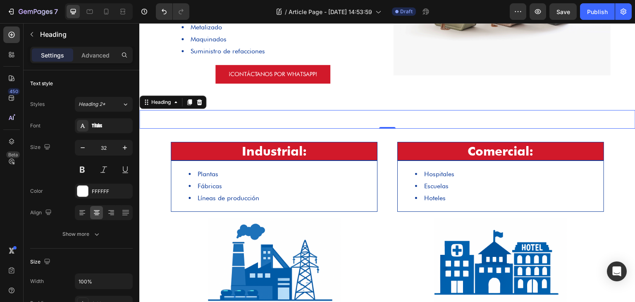
click at [356, 115] on h2 "Nuestros Principales Sectores" at bounding box center [387, 119] width 496 height 19
click at [160, 102] on div "Heading" at bounding box center [161, 101] width 23 height 7
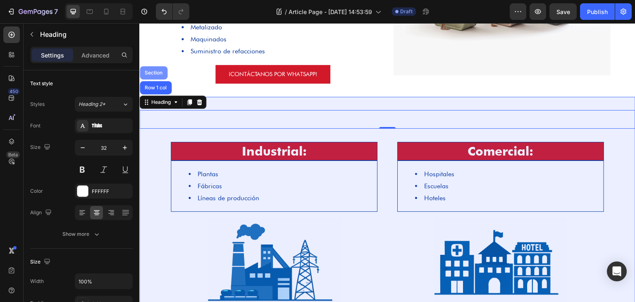
click at [160, 77] on div "Section" at bounding box center [154, 72] width 28 height 13
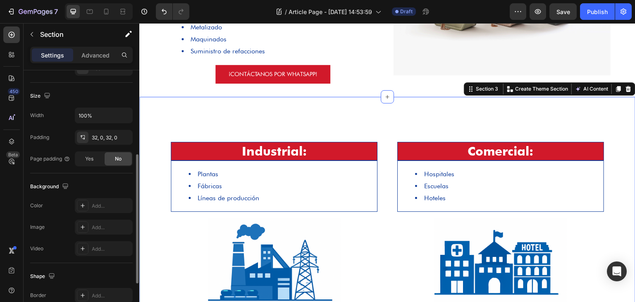
scroll to position [207, 0]
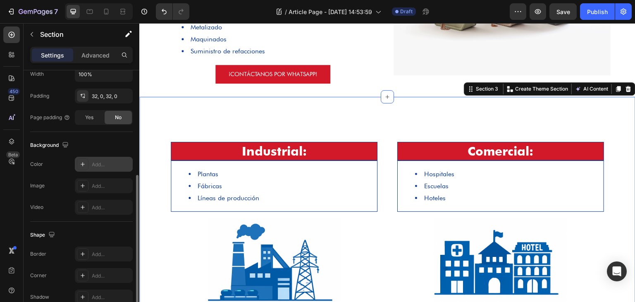
click at [100, 161] on div "Add..." at bounding box center [111, 164] width 39 height 7
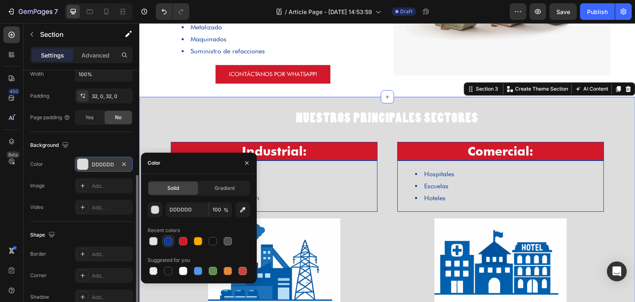
click at [171, 239] on div at bounding box center [168, 241] width 8 height 8
type input "0C3A99"
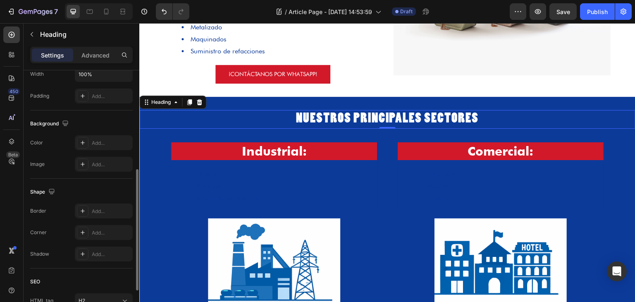
click at [242, 114] on h2 "Nuestros Principales Sectores" at bounding box center [387, 119] width 496 height 19
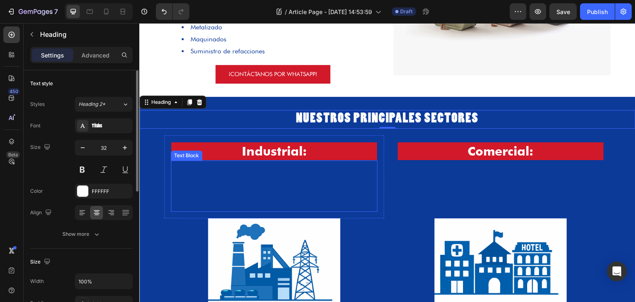
click at [226, 181] on li "Fábricas" at bounding box center [283, 186] width 188 height 12
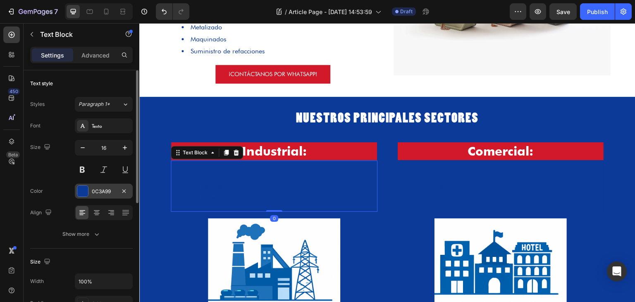
click at [97, 194] on div "0C3A99" at bounding box center [104, 191] width 24 height 7
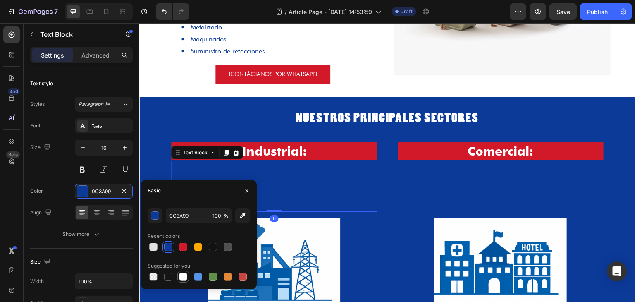
drag, startPoint x: 184, startPoint y: 274, endPoint x: 202, endPoint y: 262, distance: 21.8
click at [184, 275] on div at bounding box center [183, 277] width 8 height 8
type input "FFFFFF"
click at [432, 190] on li "Escuelas" at bounding box center [509, 186] width 188 height 12
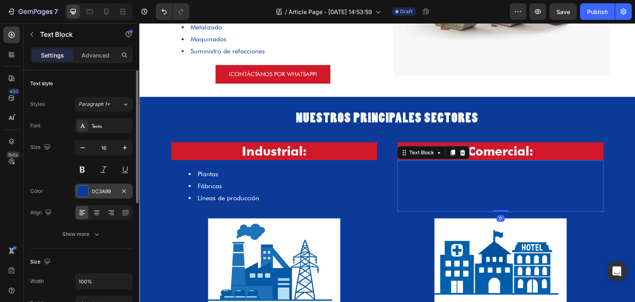
click at [84, 192] on div at bounding box center [82, 191] width 11 height 11
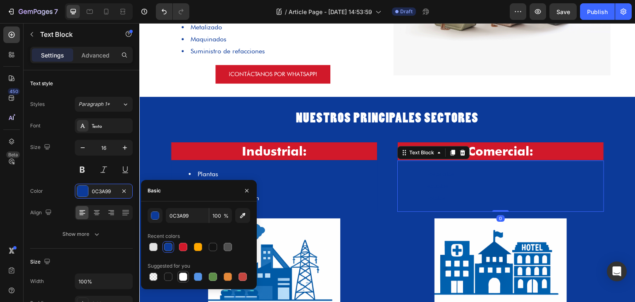
click at [185, 278] on div at bounding box center [183, 277] width 8 height 8
type input "FFFFFF"
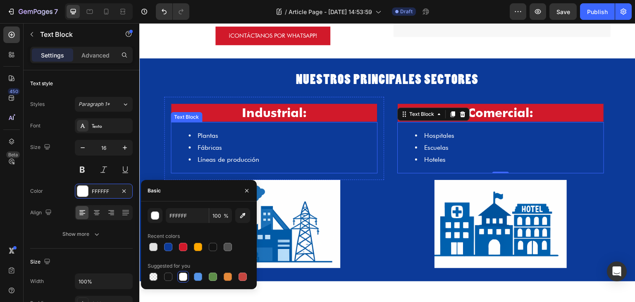
scroll to position [445, 0]
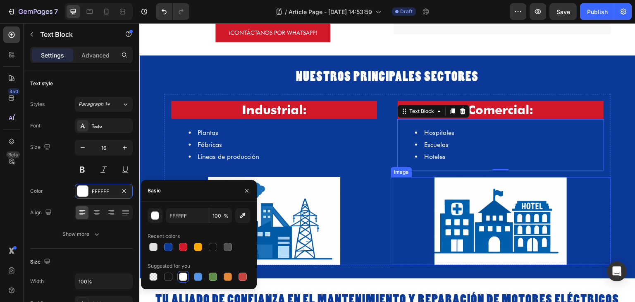
click at [391, 186] on div at bounding box center [501, 221] width 220 height 88
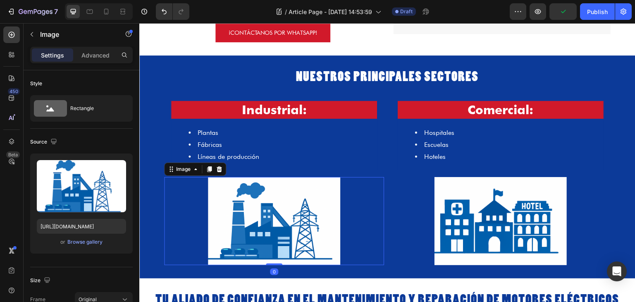
click at [356, 201] on div at bounding box center [274, 221] width 220 height 88
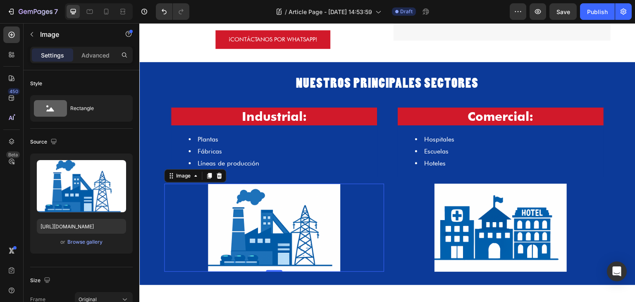
scroll to position [404, 0]
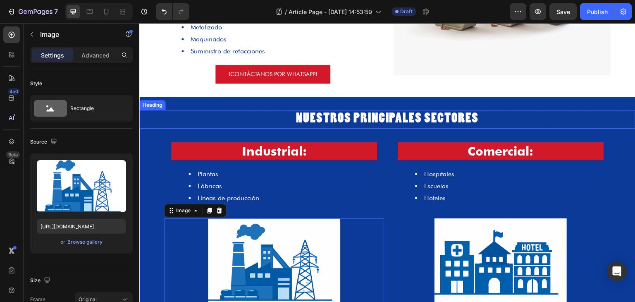
click at [311, 122] on h2 "Nuestros Principales Sectores" at bounding box center [387, 119] width 496 height 19
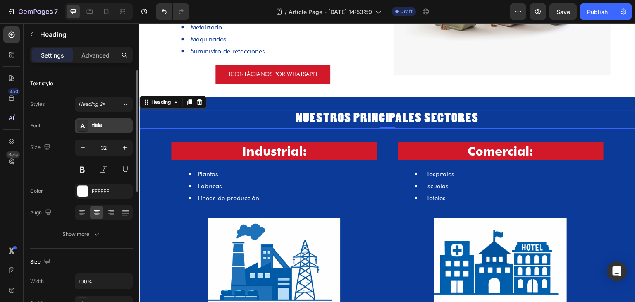
click at [104, 118] on div "Titulos" at bounding box center [104, 125] width 58 height 15
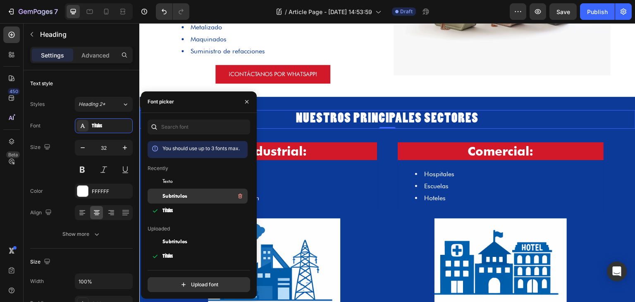
click at [178, 197] on span "Subtitulos" at bounding box center [175, 195] width 25 height 7
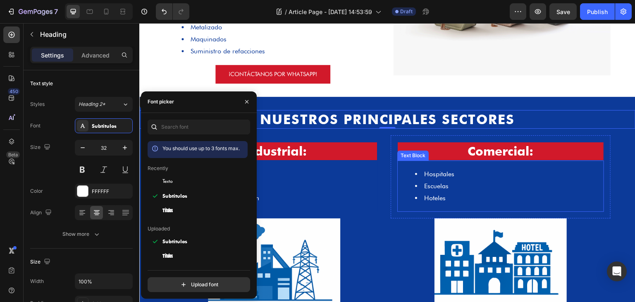
click at [425, 160] on div "Hospitales Escuelas Hoteles Text Block" at bounding box center [500, 185] width 207 height 51
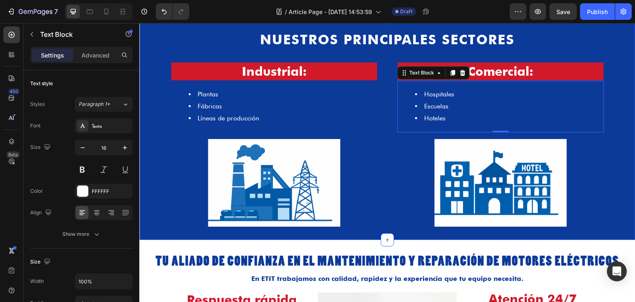
scroll to position [486, 0]
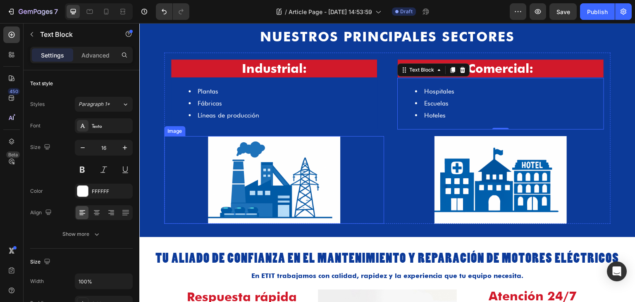
click at [227, 165] on img at bounding box center [274, 180] width 132 height 88
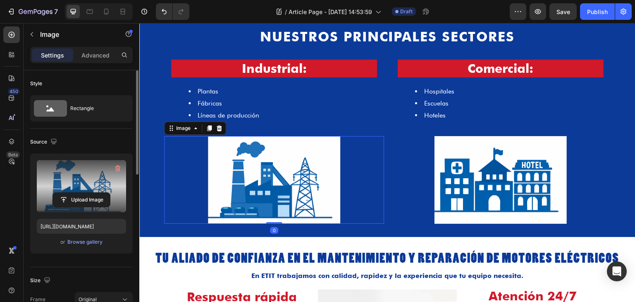
click at [83, 179] on label at bounding box center [81, 186] width 89 height 52
click at [83, 193] on input "file" at bounding box center [81, 200] width 57 height 14
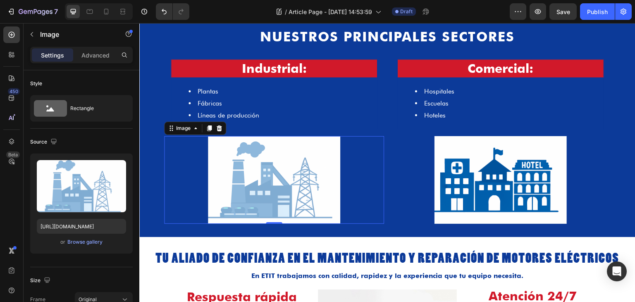
click at [292, 192] on img at bounding box center [274, 180] width 132 height 88
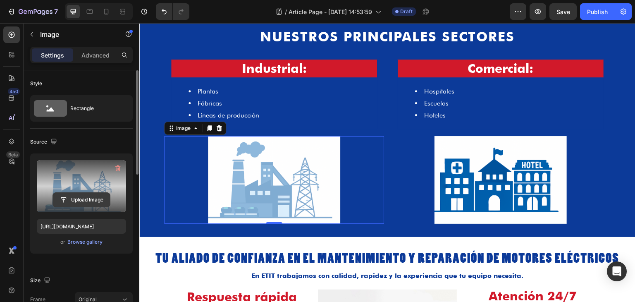
click at [91, 199] on input "file" at bounding box center [81, 200] width 57 height 14
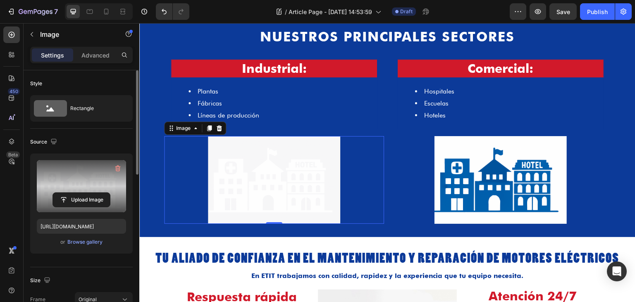
click at [318, 177] on img at bounding box center [274, 180] width 132 height 88
click at [283, 171] on img at bounding box center [274, 180] width 132 height 88
click at [99, 189] on label at bounding box center [81, 186] width 89 height 52
click at [99, 193] on input "file" at bounding box center [81, 200] width 57 height 14
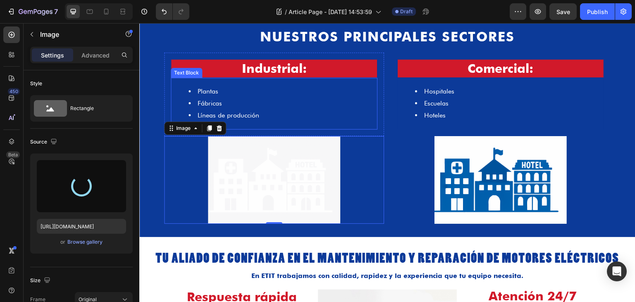
type input "[URL][DOMAIN_NAME]"
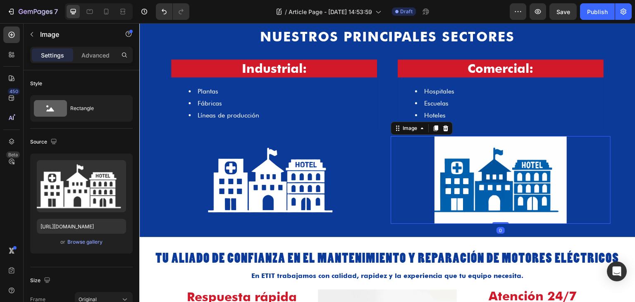
click at [474, 154] on img at bounding box center [501, 180] width 132 height 88
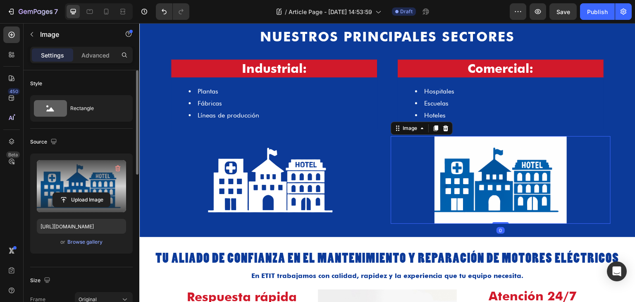
click at [103, 184] on label at bounding box center [81, 186] width 89 height 52
click at [103, 193] on input "file" at bounding box center [81, 200] width 57 height 14
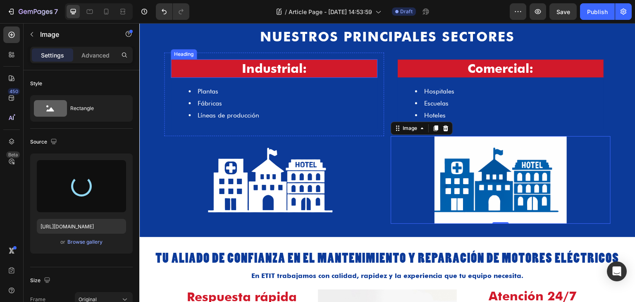
type input "[URL][DOMAIN_NAME]"
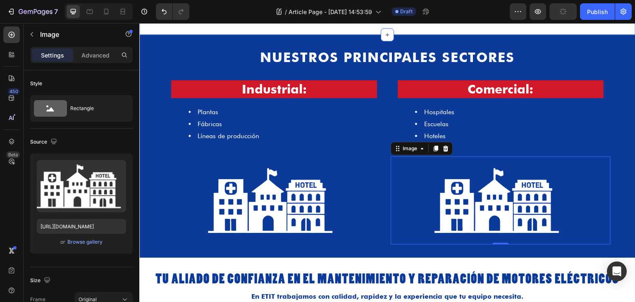
scroll to position [404, 0]
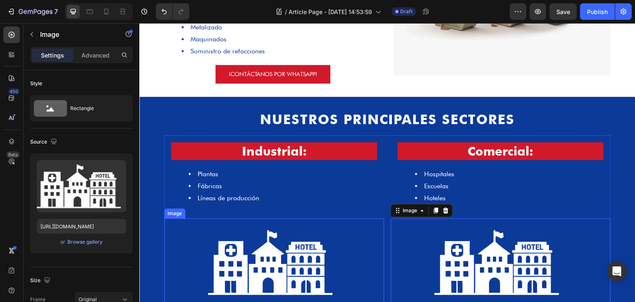
click at [339, 252] on div at bounding box center [274, 262] width 220 height 88
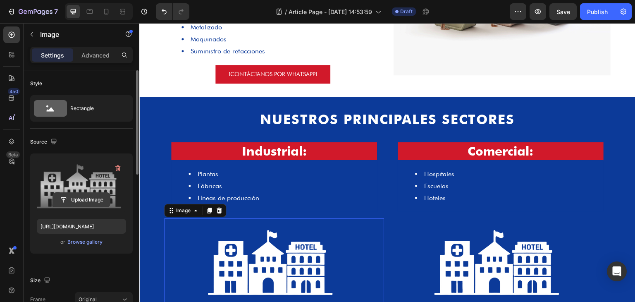
click at [82, 194] on input "file" at bounding box center [81, 200] width 57 height 14
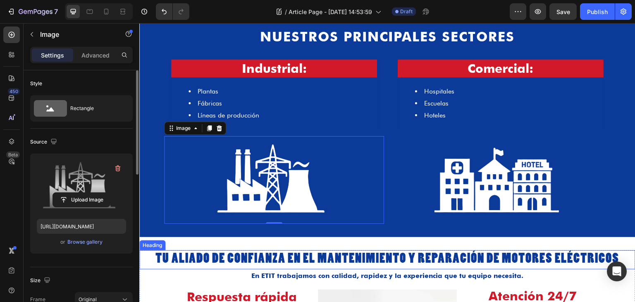
scroll to position [486, 0]
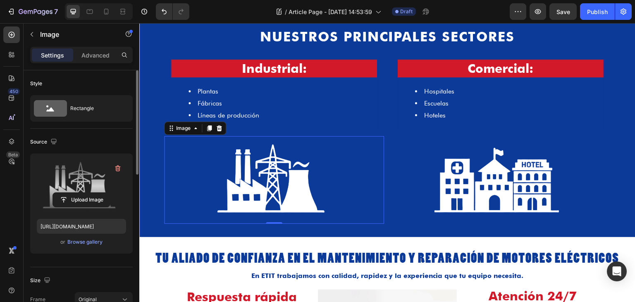
click at [282, 174] on img at bounding box center [274, 180] width 132 height 88
click at [88, 180] on label at bounding box center [81, 186] width 89 height 52
click at [88, 193] on input "file" at bounding box center [81, 200] width 57 height 14
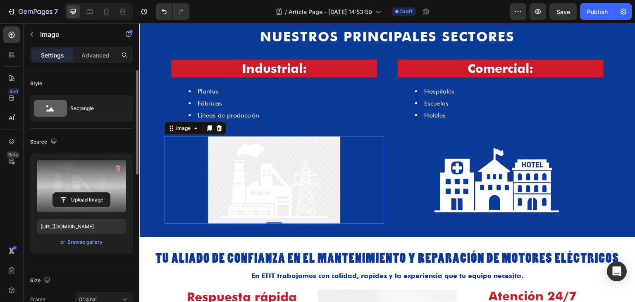
click at [69, 177] on label at bounding box center [81, 186] width 89 height 52
click at [69, 193] on input "file" at bounding box center [81, 200] width 57 height 14
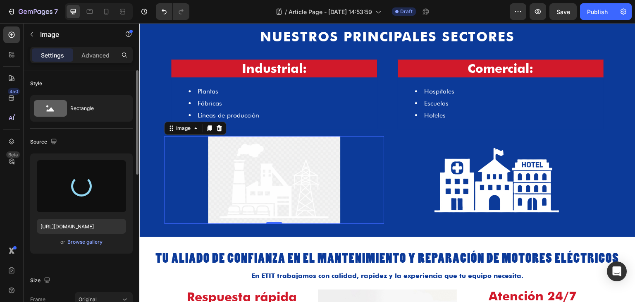
type input "[URL][DOMAIN_NAME]"
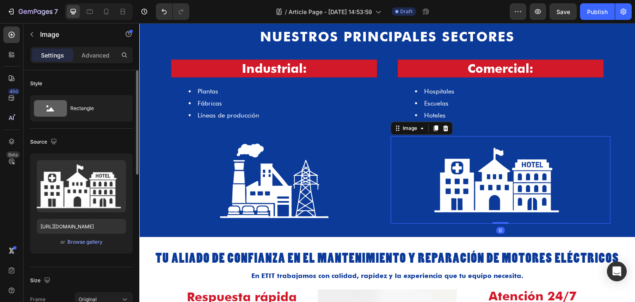
click at [409, 194] on div at bounding box center [501, 180] width 220 height 88
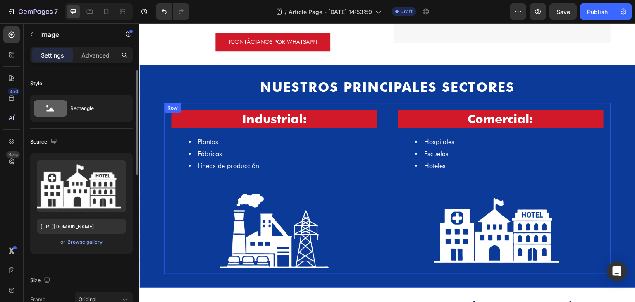
scroll to position [435, 0]
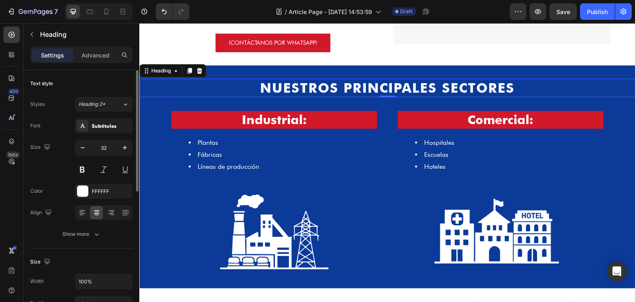
click at [538, 92] on h2 "Nuestros Principales Sectores" at bounding box center [387, 88] width 496 height 19
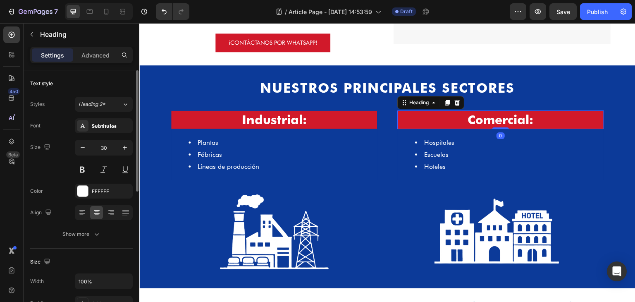
click at [551, 124] on h2 "Comercial:" at bounding box center [500, 119] width 207 height 19
click at [567, 158] on li "Escuelas" at bounding box center [509, 155] width 188 height 12
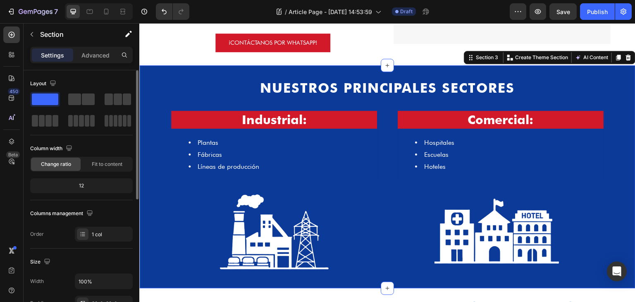
click at [613, 145] on div "Nuestros Principales Sectores Heading Row Industrial: Heading Plantas Fábricas …" at bounding box center [387, 177] width 496 height 197
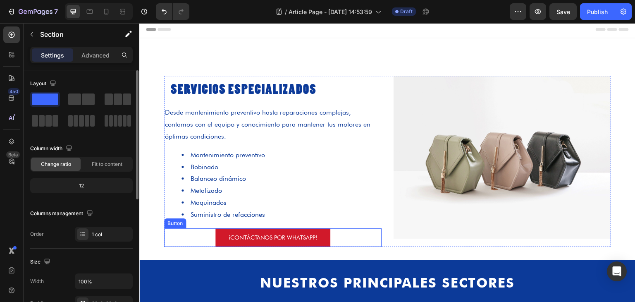
scroll to position [0, 0]
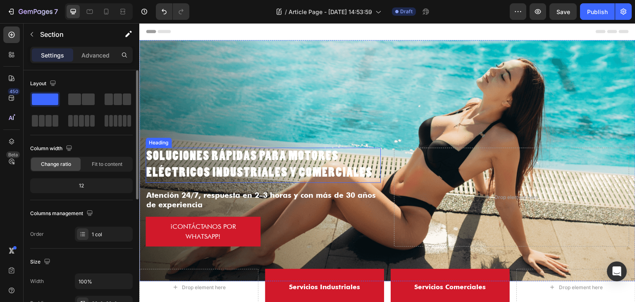
click at [270, 161] on h2 "Soluciones rápidas para motores eléctricos industriales y comerciales" at bounding box center [263, 165] width 235 height 35
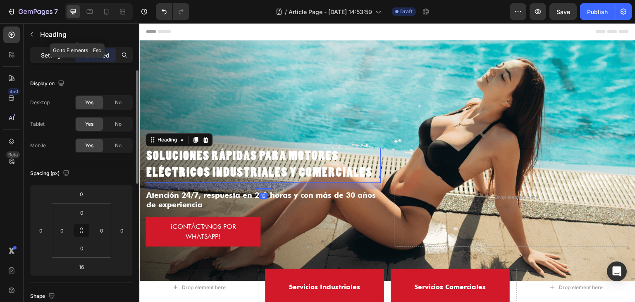
click at [53, 55] on p "Settings" at bounding box center [52, 55] width 23 height 9
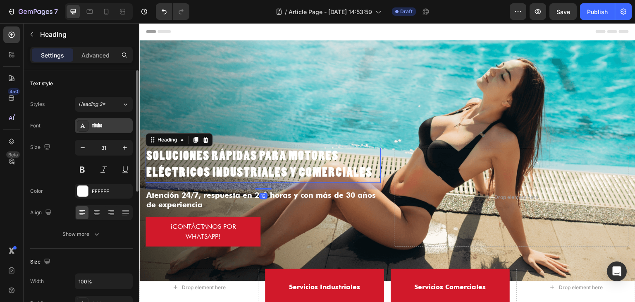
click at [98, 126] on div "Titulos" at bounding box center [111, 125] width 39 height 7
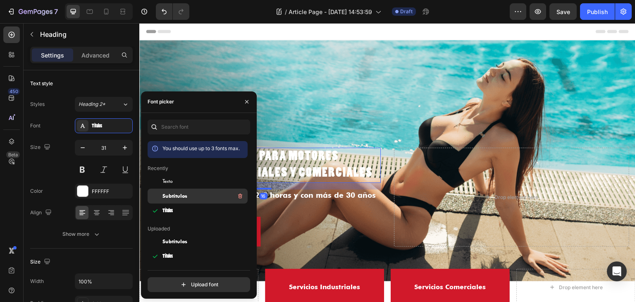
click at [185, 195] on span "Subtitulos" at bounding box center [175, 195] width 25 height 7
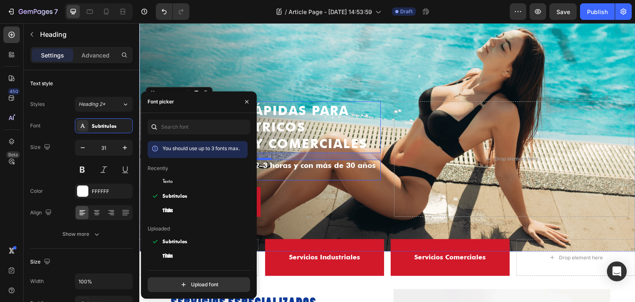
scroll to position [41, 0]
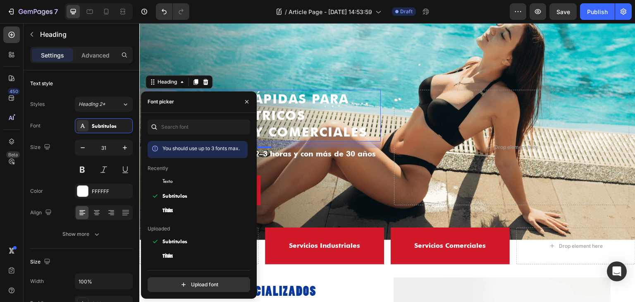
click at [318, 132] on h2 "Soluciones rápidas para motores eléctricos industriales y comerciales" at bounding box center [263, 116] width 235 height 52
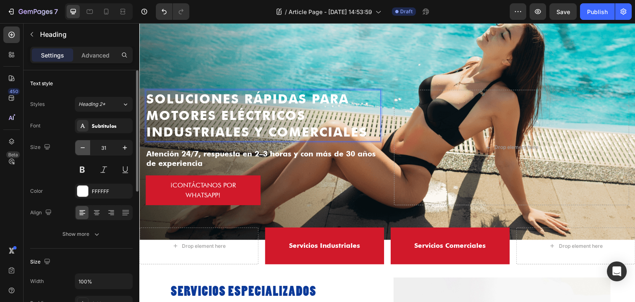
click at [86, 146] on icon "button" at bounding box center [83, 148] width 8 height 8
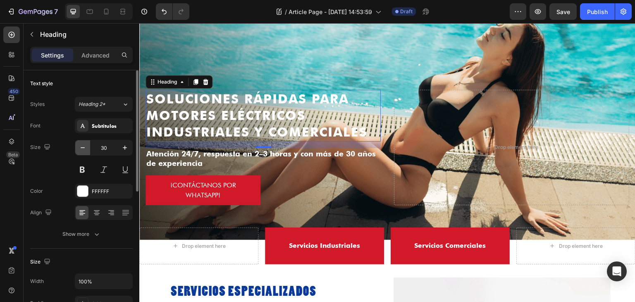
click at [86, 146] on icon "button" at bounding box center [83, 148] width 8 height 8
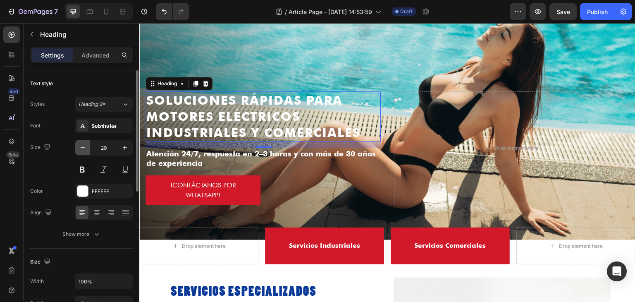
click at [86, 146] on icon "button" at bounding box center [83, 148] width 8 height 8
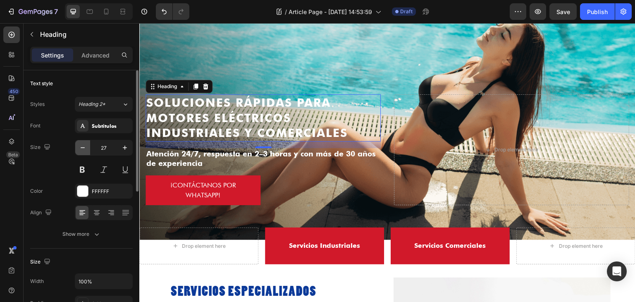
click at [86, 146] on icon "button" at bounding box center [83, 148] width 8 height 8
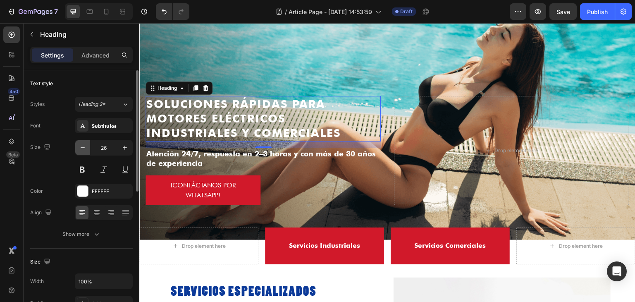
click at [86, 146] on icon "button" at bounding box center [83, 148] width 8 height 8
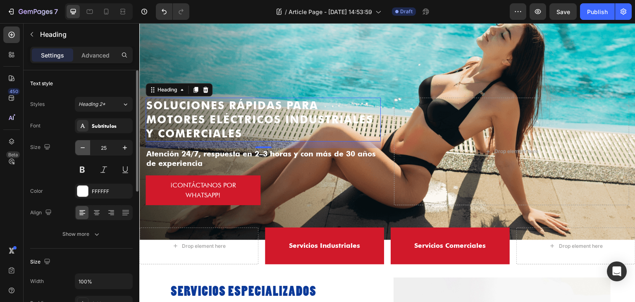
click at [86, 146] on icon "button" at bounding box center [83, 148] width 8 height 8
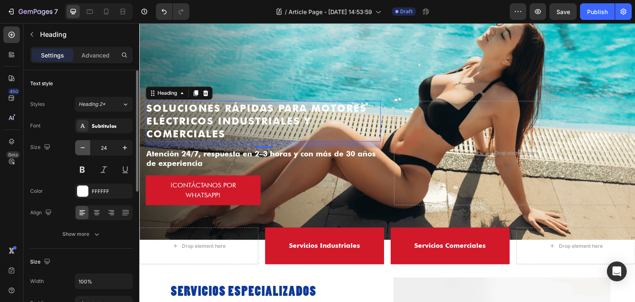
click at [86, 146] on icon "button" at bounding box center [83, 148] width 8 height 8
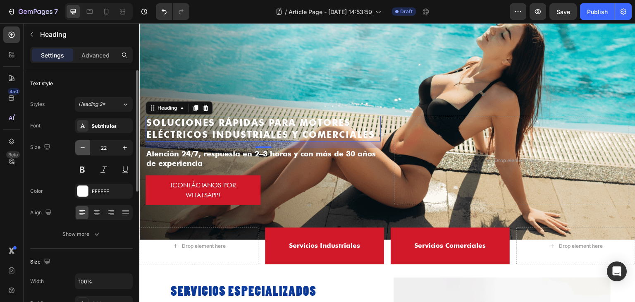
click at [86, 146] on icon "button" at bounding box center [83, 148] width 8 height 8
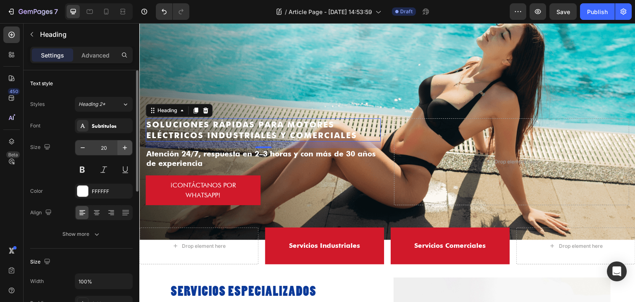
click at [122, 149] on icon "button" at bounding box center [125, 148] width 8 height 8
type input "21"
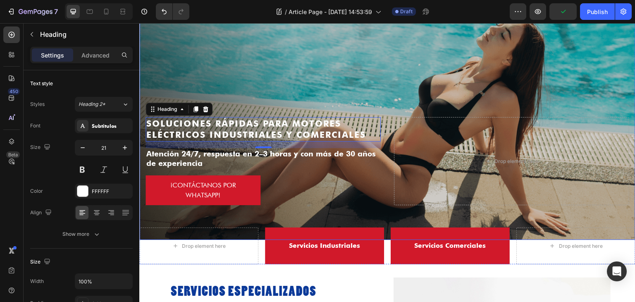
click at [304, 77] on div "Overlay" at bounding box center [387, 119] width 496 height 241
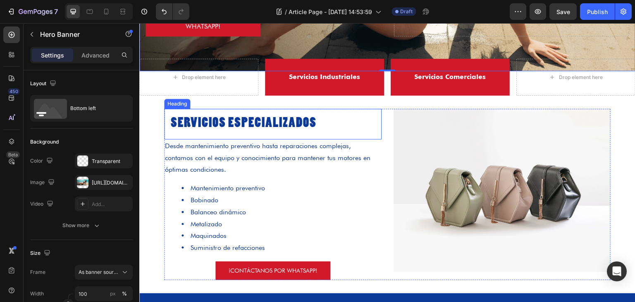
scroll to position [207, 0]
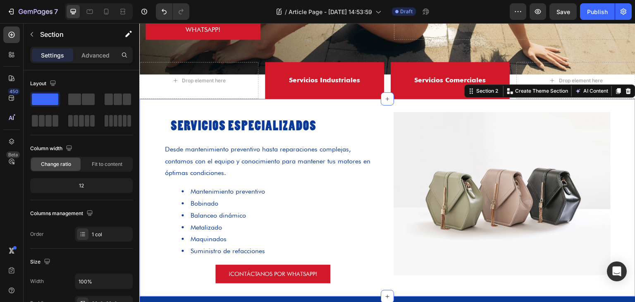
click at [604, 107] on div "SERVICIOS ESPECIALIZADOS Heading Desde mantenimiento preventivo hasta reparacio…" at bounding box center [387, 198] width 496 height 198
click at [622, 127] on div "SERVICIOS ESPECIALIZADOS Heading Desde mantenimiento preventivo hasta reparacio…" at bounding box center [387, 197] width 496 height 171
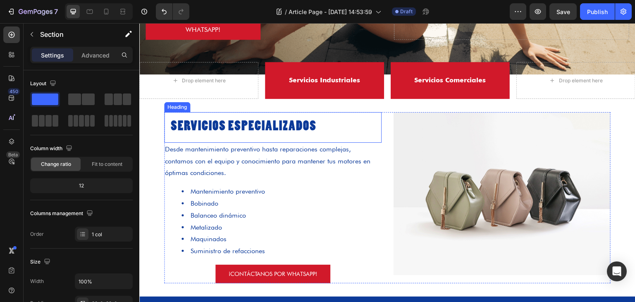
click at [310, 132] on h2 "SERVICIOS ESPECIALIZADOS" at bounding box center [273, 127] width 218 height 31
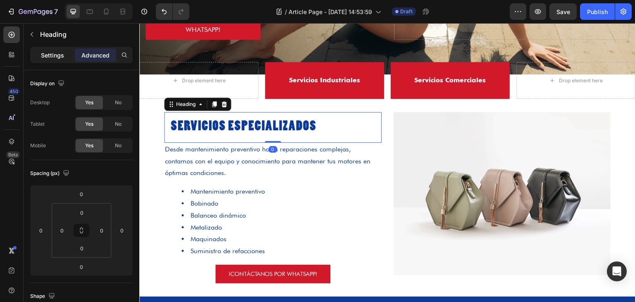
click at [60, 52] on p "Settings" at bounding box center [52, 55] width 23 height 9
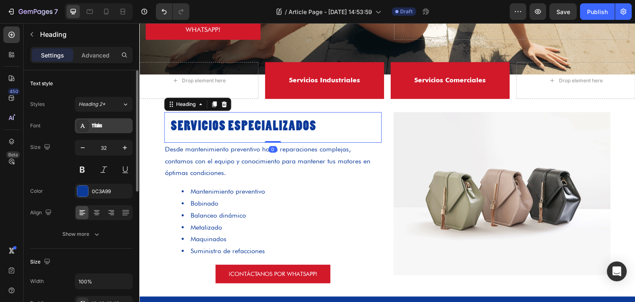
click at [99, 126] on div "Titulos" at bounding box center [111, 125] width 39 height 7
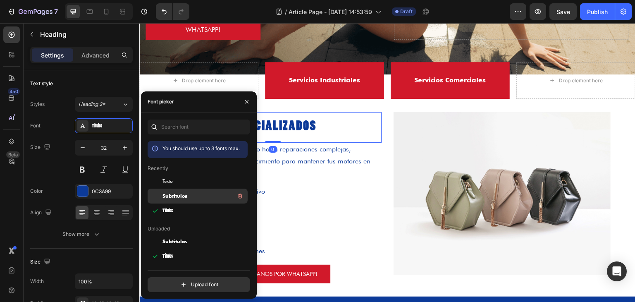
click at [194, 197] on div "Subtitulos" at bounding box center [205, 196] width 84 height 10
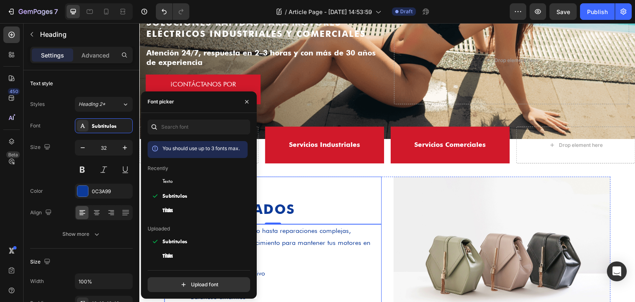
scroll to position [124, 0]
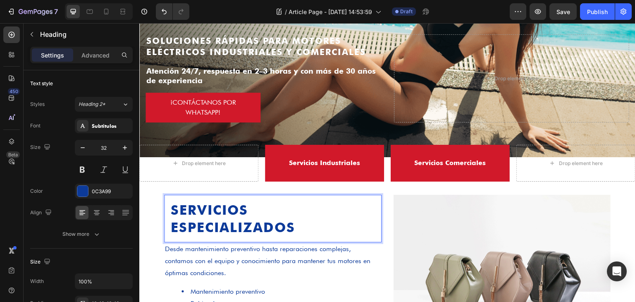
click at [336, 213] on h2 "SERVICIOS ESPECIALIZADOS" at bounding box center [273, 219] width 218 height 48
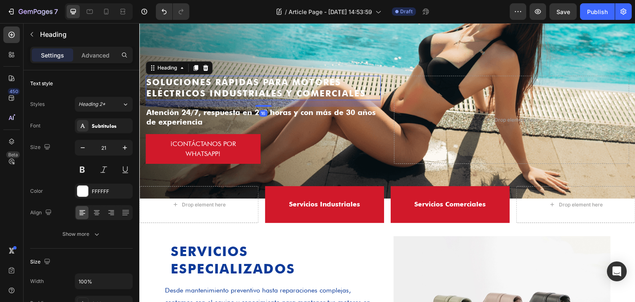
click at [266, 86] on h2 "Soluciones rápidas para motores eléctricos industriales y comerciales" at bounding box center [263, 88] width 235 height 24
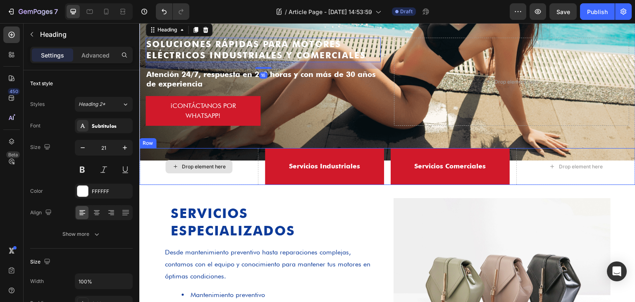
scroll to position [124, 0]
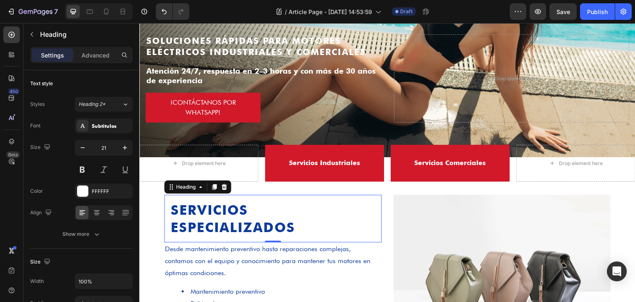
click at [232, 210] on p "SERVICIOS ESPECIALIZADOS" at bounding box center [273, 218] width 204 height 34
click at [100, 148] on input "32" at bounding box center [103, 147] width 27 height 15
type input "21"
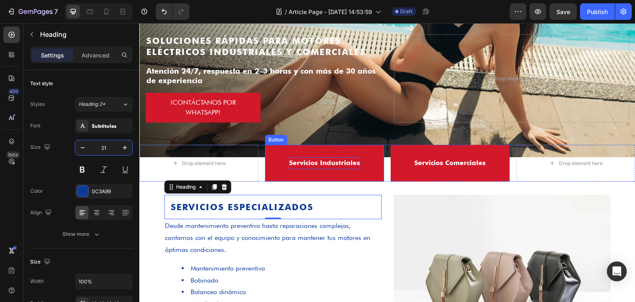
click at [319, 160] on p "Servicios Industriales" at bounding box center [324, 163] width 71 height 12
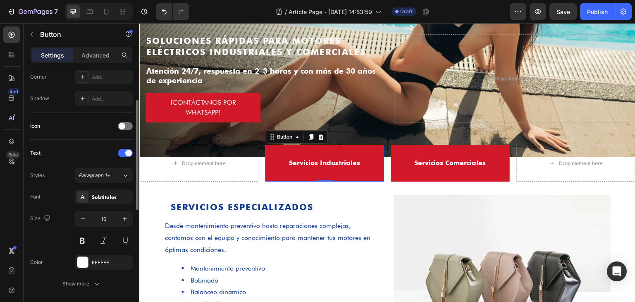
scroll to position [248, 0]
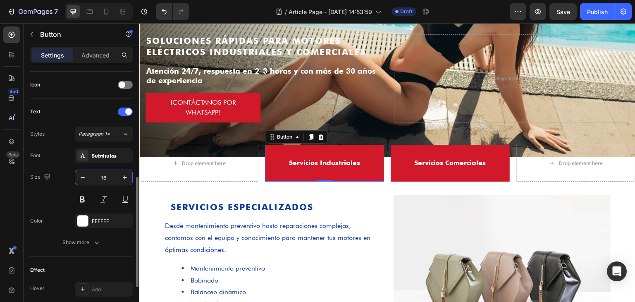
click at [110, 174] on input "16" at bounding box center [103, 177] width 27 height 15
type input "21"
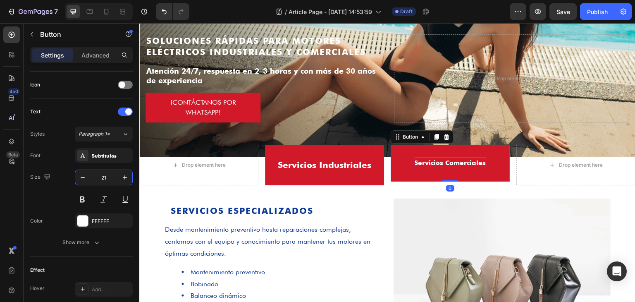
click at [434, 158] on p "Servicios Comerciales" at bounding box center [451, 163] width 72 height 12
click at [110, 178] on input "16" at bounding box center [103, 177] width 27 height 15
type input "21"
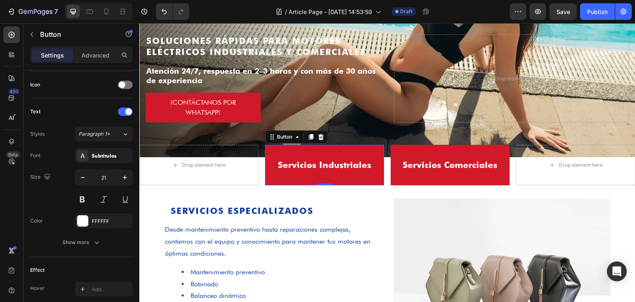
click at [280, 173] on button "Servicios Industriales" at bounding box center [324, 165] width 119 height 41
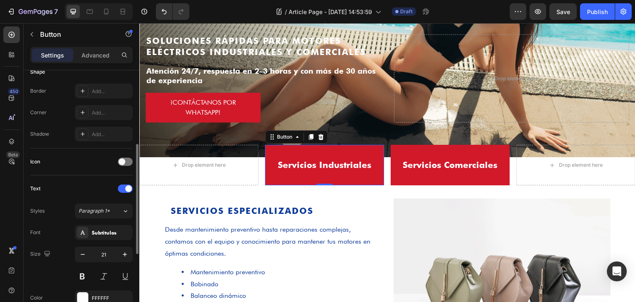
scroll to position [47, 0]
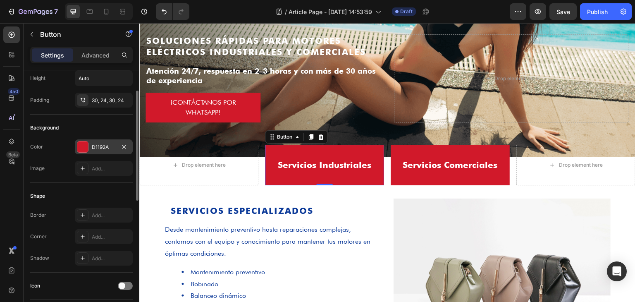
click at [96, 146] on div "D1192A" at bounding box center [104, 147] width 24 height 7
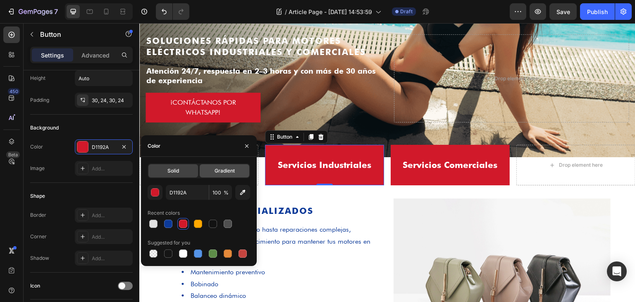
click at [230, 177] on div "Gradient" at bounding box center [225, 170] width 50 height 13
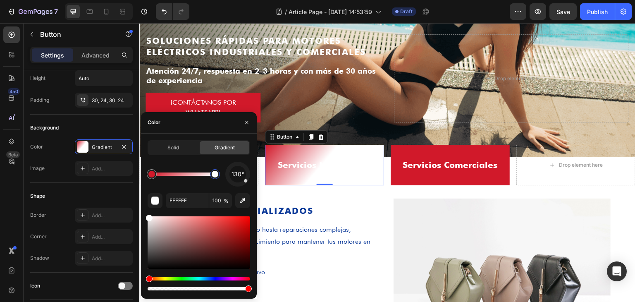
drag, startPoint x: 184, startPoint y: 177, endPoint x: 242, endPoint y: 175, distance: 57.9
click at [242, 175] on div "130°" at bounding box center [199, 174] width 103 height 25
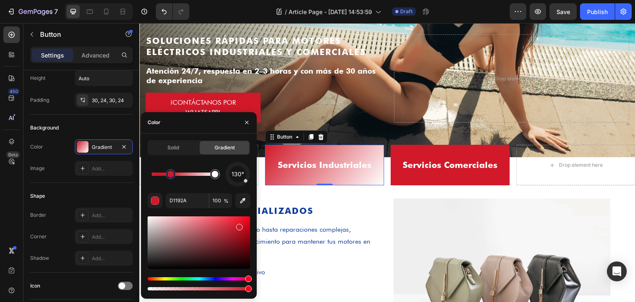
drag, startPoint x: 153, startPoint y: 176, endPoint x: 173, endPoint y: 177, distance: 20.3
click at [173, 177] on div at bounding box center [170, 174] width 7 height 7
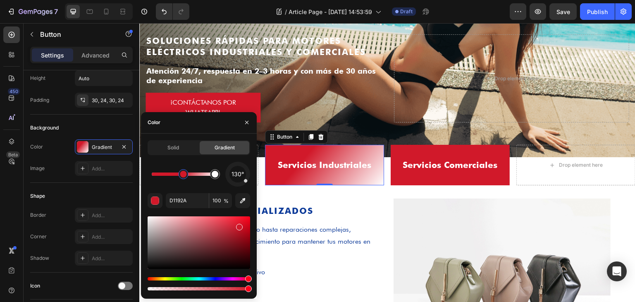
drag, startPoint x: 173, startPoint y: 177, endPoint x: 191, endPoint y: 177, distance: 18.2
click at [189, 177] on div at bounding box center [184, 174] width 10 height 10
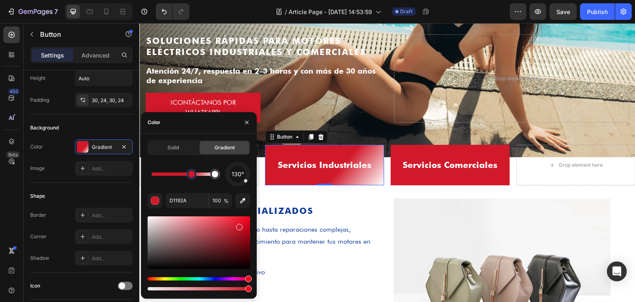
drag, startPoint x: 191, startPoint y: 177, endPoint x: 200, endPoint y: 177, distance: 9.1
click at [195, 177] on div at bounding box center [191, 174] width 7 height 7
drag, startPoint x: 200, startPoint y: 177, endPoint x: 212, endPoint y: 177, distance: 11.6
click at [212, 176] on div at bounding box center [183, 173] width 63 height 3
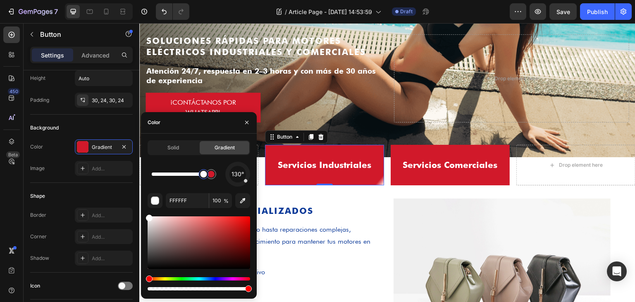
drag, startPoint x: 212, startPoint y: 177, endPoint x: 204, endPoint y: 177, distance: 7.9
click at [204, 177] on div at bounding box center [204, 174] width 10 height 10
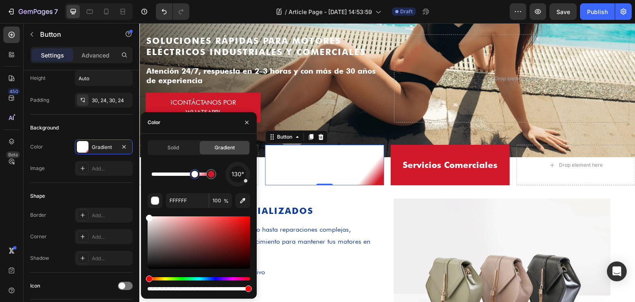
drag, startPoint x: 201, startPoint y: 179, endPoint x: 195, endPoint y: 181, distance: 5.6
click at [195, 181] on div at bounding box center [194, 174] width 15 height 15
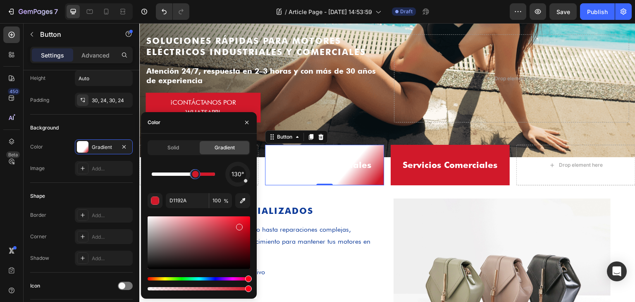
drag, startPoint x: 203, startPoint y: 180, endPoint x: 185, endPoint y: 182, distance: 17.9
click at [185, 182] on div "130°" at bounding box center [199, 174] width 103 height 25
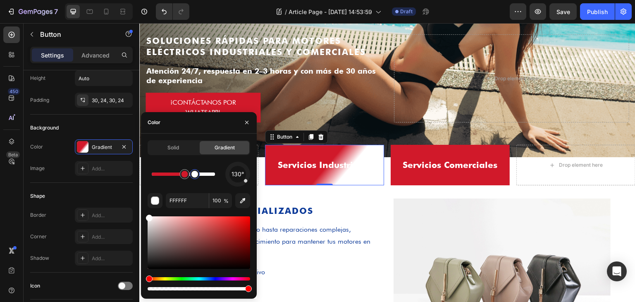
drag, startPoint x: 197, startPoint y: 178, endPoint x: 214, endPoint y: 177, distance: 17.0
drag, startPoint x: 197, startPoint y: 175, endPoint x: 218, endPoint y: 174, distance: 21.1
click at [215, 174] on div at bounding box center [211, 174] width 7 height 7
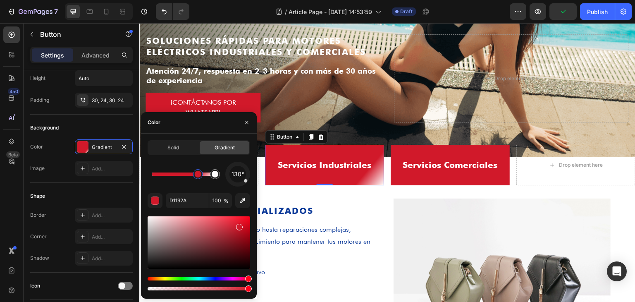
click at [199, 177] on div at bounding box center [198, 174] width 7 height 7
drag, startPoint x: 199, startPoint y: 178, endPoint x: 206, endPoint y: 177, distance: 7.9
click at [206, 177] on div at bounding box center [206, 174] width 10 height 10
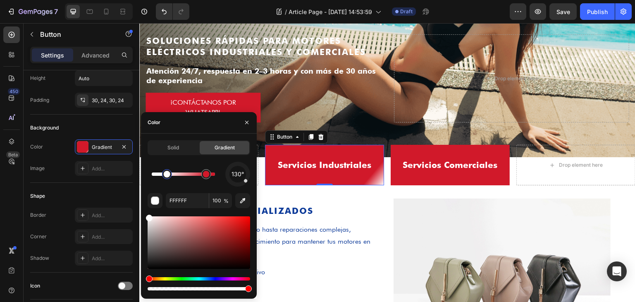
drag, startPoint x: 215, startPoint y: 177, endPoint x: 167, endPoint y: 182, distance: 47.8
click at [167, 182] on div "130°" at bounding box center [199, 174] width 103 height 25
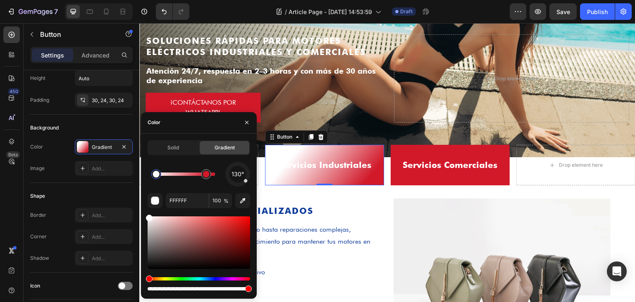
drag, startPoint x: 170, startPoint y: 176, endPoint x: 157, endPoint y: 177, distance: 13.7
click at [157, 177] on div at bounding box center [156, 174] width 10 height 10
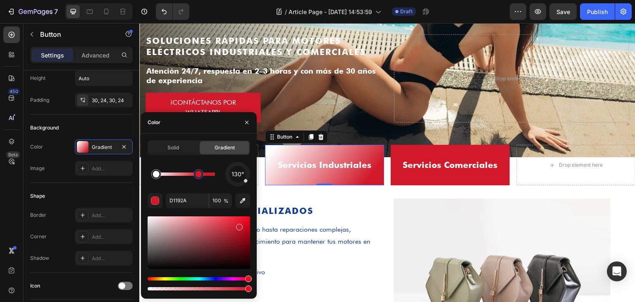
drag, startPoint x: 203, startPoint y: 175, endPoint x: 180, endPoint y: 177, distance: 22.5
click at [195, 177] on div at bounding box center [198, 174] width 7 height 7
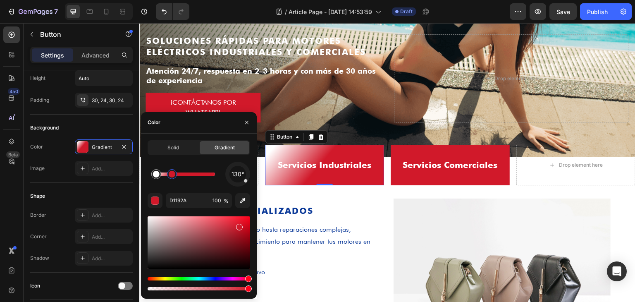
drag, startPoint x: 180, startPoint y: 177, endPoint x: 172, endPoint y: 180, distance: 9.2
click at [172, 180] on div at bounding box center [172, 174] width 15 height 15
drag, startPoint x: 172, startPoint y: 180, endPoint x: 167, endPoint y: 182, distance: 5.0
click at [167, 182] on div "130°" at bounding box center [199, 174] width 103 height 25
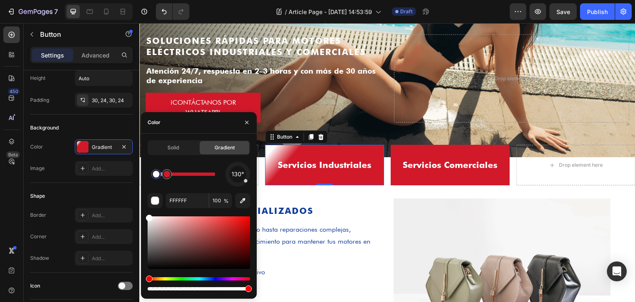
drag, startPoint x: 168, startPoint y: 182, endPoint x: 159, endPoint y: 184, distance: 9.3
click at [159, 184] on div "130°" at bounding box center [199, 174] width 103 height 25
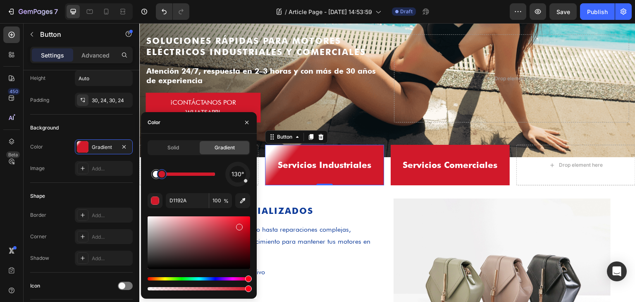
drag, startPoint x: 167, startPoint y: 177, endPoint x: 162, endPoint y: 179, distance: 5.4
click at [162, 177] on div at bounding box center [161, 174] width 7 height 7
drag, startPoint x: 166, startPoint y: 176, endPoint x: 173, endPoint y: 177, distance: 6.6
click at [173, 177] on div at bounding box center [172, 174] width 7 height 7
click at [172, 177] on div at bounding box center [171, 174] width 7 height 7
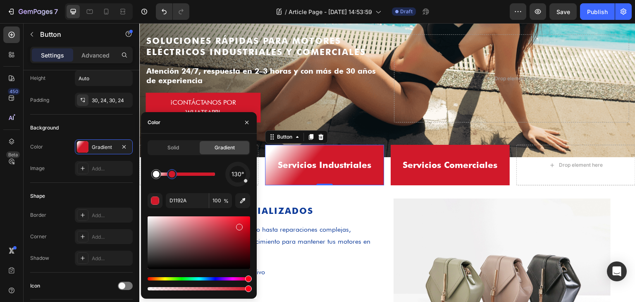
type input "FFFFFF"
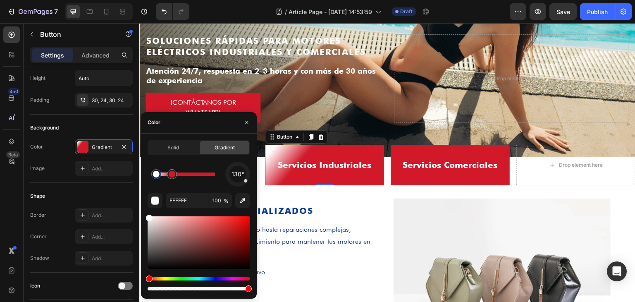
click at [184, 156] on div "Solid Gradient 130° FFFFFF 100 %" at bounding box center [199, 216] width 103 height 152
click at [186, 150] on div "Solid" at bounding box center [173, 147] width 50 height 13
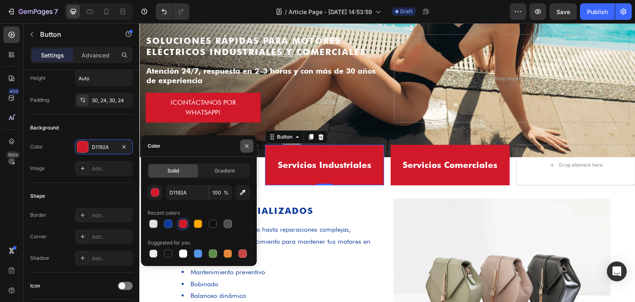
click at [246, 144] on icon "button" at bounding box center [247, 146] width 7 height 7
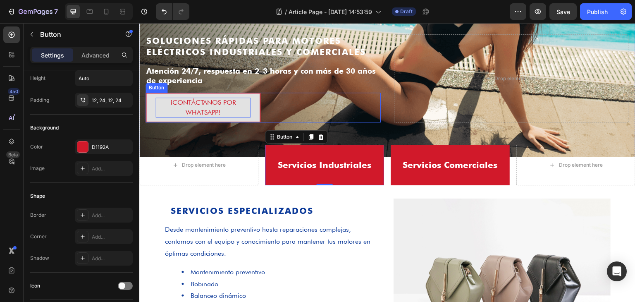
click at [228, 104] on p "¡Contáctanos por WhatsApp!" at bounding box center [203, 108] width 95 height 20
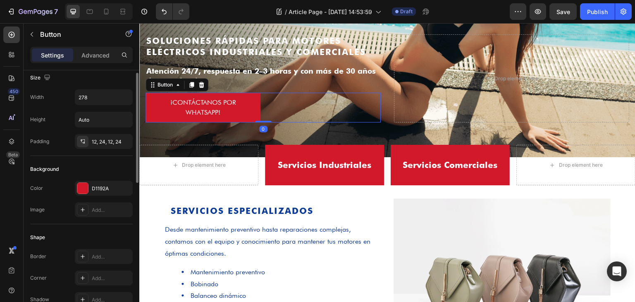
scroll to position [0, 0]
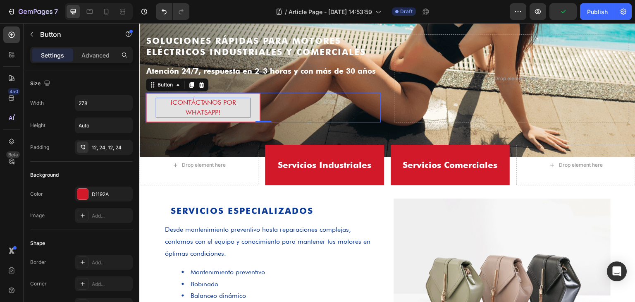
click at [185, 103] on p "¡Contáctanos por WhatsApp!" at bounding box center [203, 108] width 95 height 20
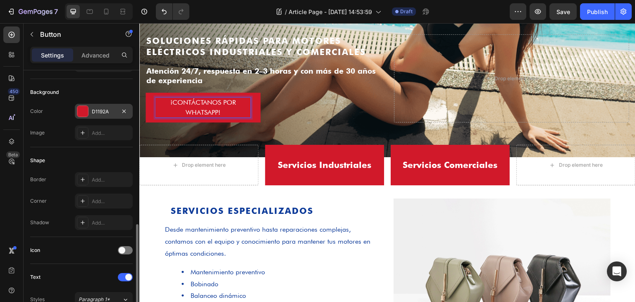
scroll to position [207, 0]
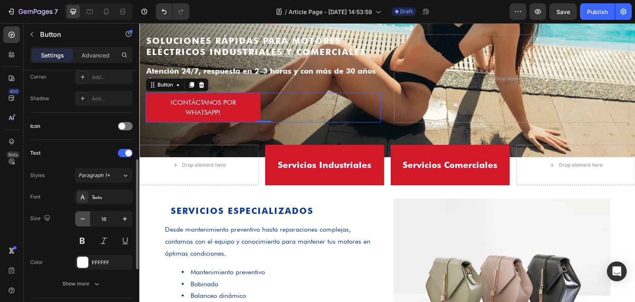
click at [85, 215] on icon "button" at bounding box center [83, 219] width 8 height 8
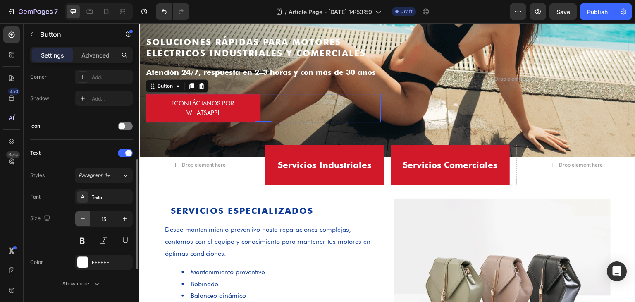
click at [85, 215] on icon "button" at bounding box center [83, 219] width 8 height 8
type input "14"
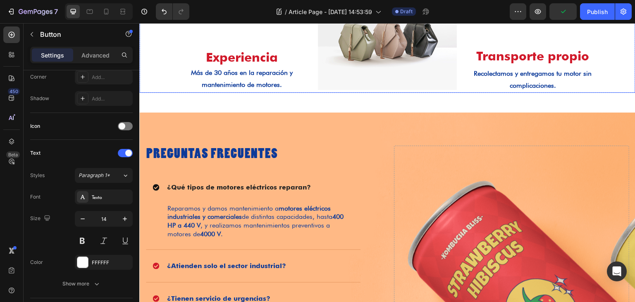
scroll to position [703, 0]
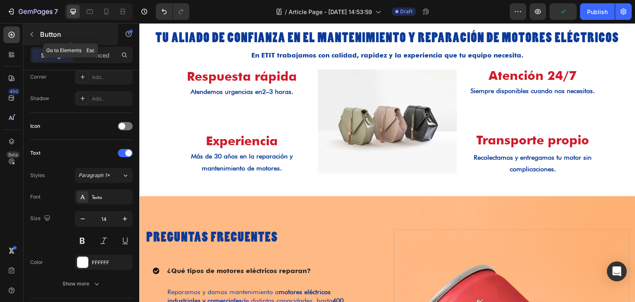
click at [35, 31] on icon "button" at bounding box center [32, 34] width 7 height 7
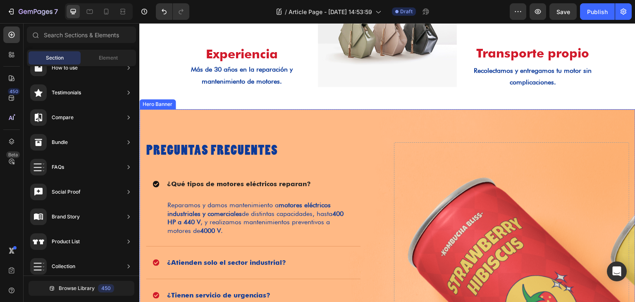
scroll to position [827, 0]
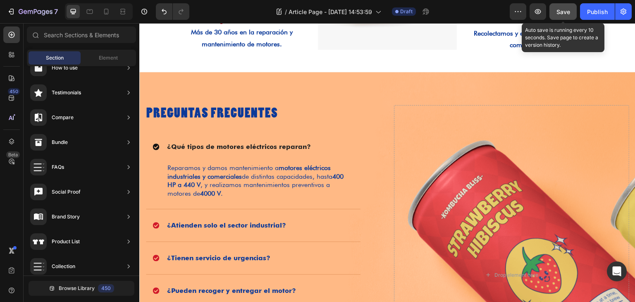
click at [562, 9] on span "Save" at bounding box center [564, 11] width 14 height 7
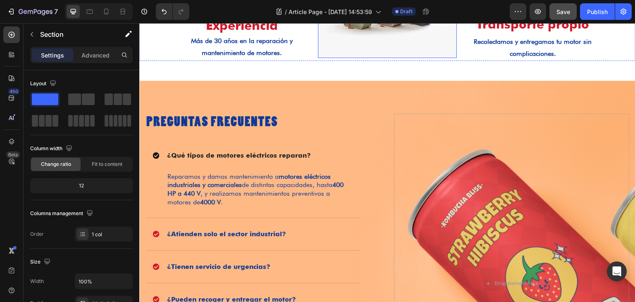
scroll to position [744, 0]
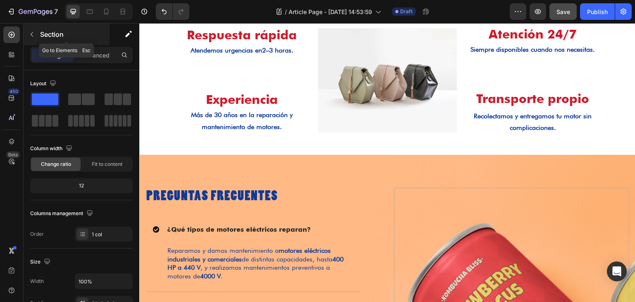
click at [40, 37] on div "Section" at bounding box center [67, 35] width 86 height 22
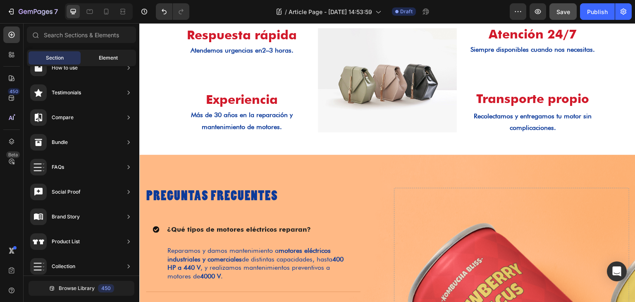
click at [106, 57] on span "Element" at bounding box center [108, 57] width 19 height 7
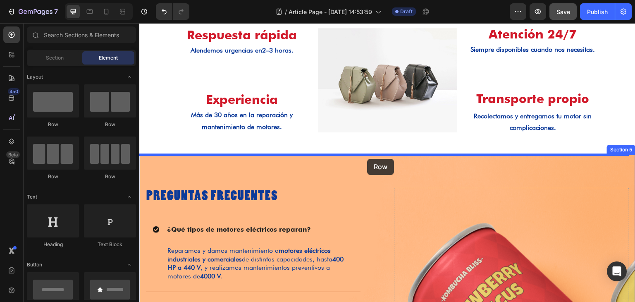
drag, startPoint x: 268, startPoint y: 123, endPoint x: 367, endPoint y: 159, distance: 105.2
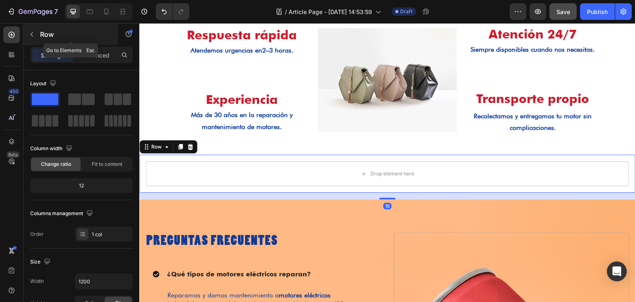
click at [35, 35] on icon "button" at bounding box center [32, 34] width 7 height 7
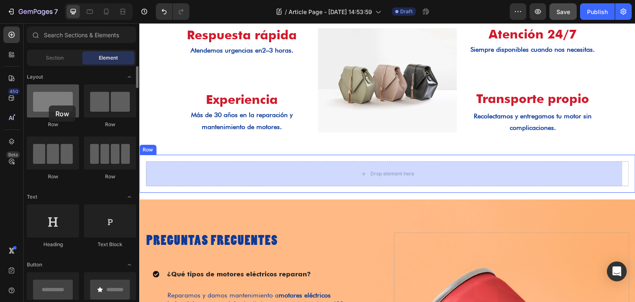
drag, startPoint x: 66, startPoint y: 111, endPoint x: 49, endPoint y: 105, distance: 18.3
click at [49, 105] on div at bounding box center [53, 100] width 52 height 33
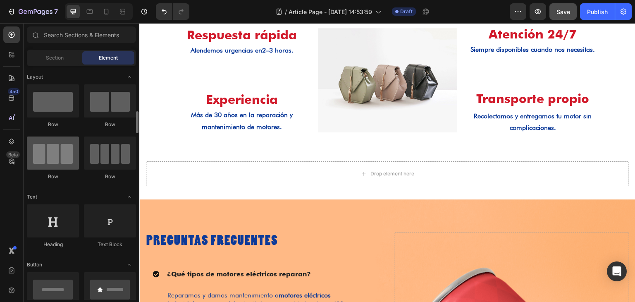
scroll to position [83, 0]
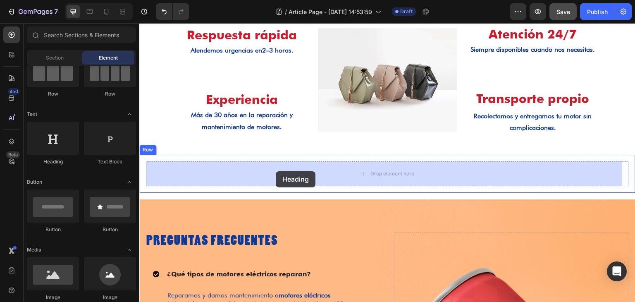
drag, startPoint x: 202, startPoint y: 164, endPoint x: 290, endPoint y: 172, distance: 88.0
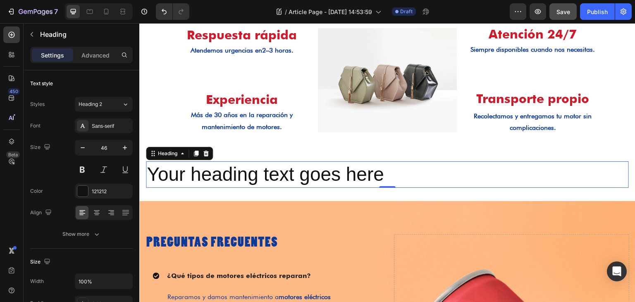
click at [369, 174] on h2 "Your heading text goes here" at bounding box center [387, 174] width 483 height 26
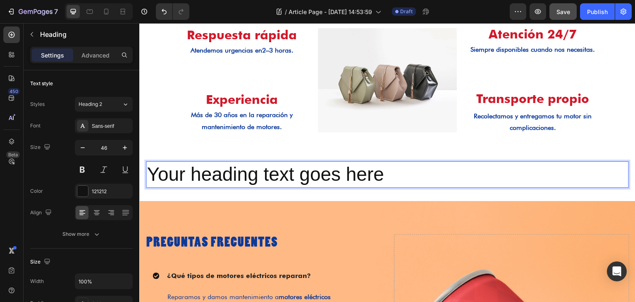
click at [369, 174] on p "Your heading text goes here" at bounding box center [387, 174] width 481 height 25
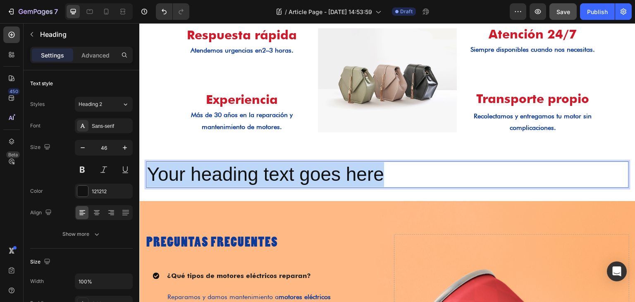
click at [369, 174] on p "Your heading text goes here" at bounding box center [387, 174] width 481 height 25
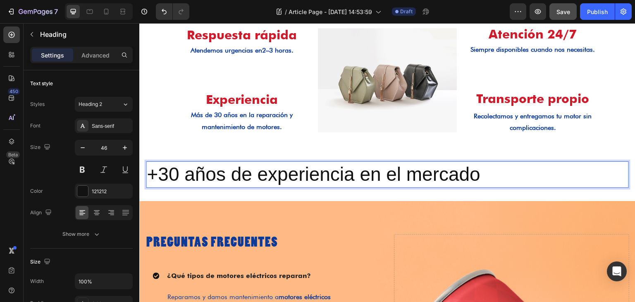
click at [308, 173] on p "+30 años de experiencia en el mercado" at bounding box center [387, 174] width 481 height 25
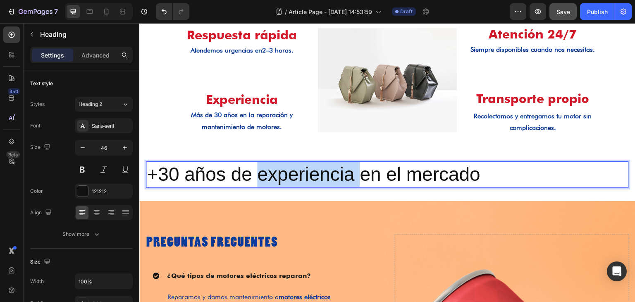
click at [308, 173] on p "+30 años de experiencia en el mercado" at bounding box center [387, 174] width 481 height 25
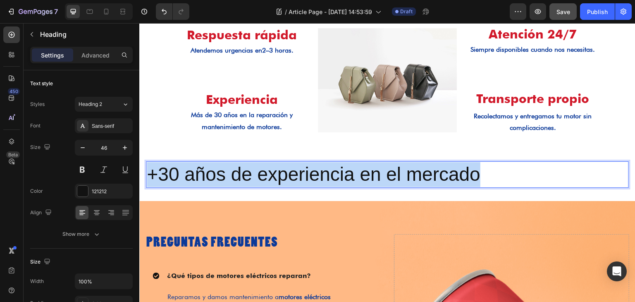
click at [308, 173] on p "+30 años de experiencia en el mercado" at bounding box center [387, 174] width 481 height 25
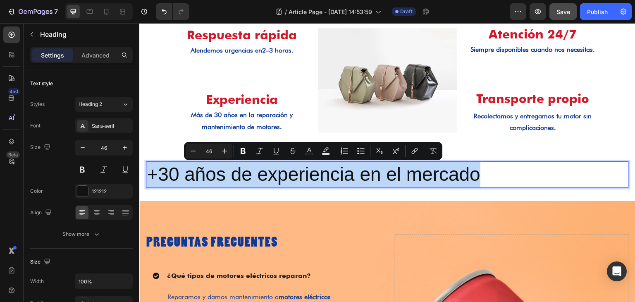
click at [510, 173] on p "+30 años de experiencia en el mercado" at bounding box center [387, 174] width 481 height 25
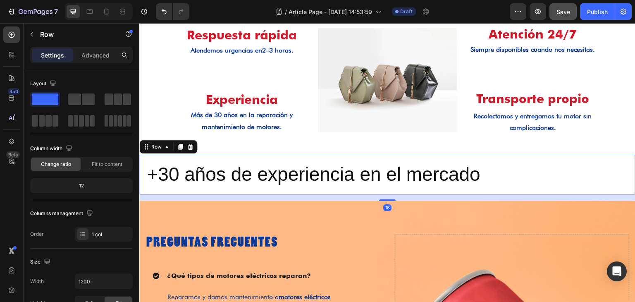
click at [310, 157] on div "+30 años de experiencia en el mercado Heading Row 16" at bounding box center [387, 175] width 496 height 40
click at [36, 30] on button "button" at bounding box center [31, 34] width 13 height 13
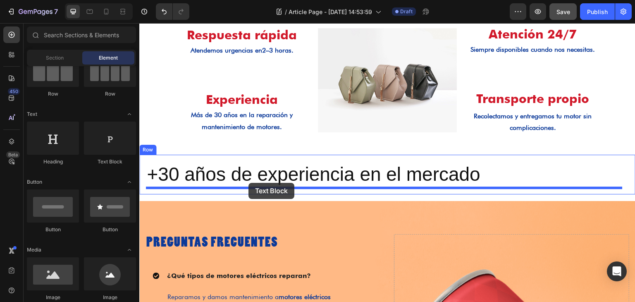
drag, startPoint x: 247, startPoint y: 175, endPoint x: 249, endPoint y: 183, distance: 8.0
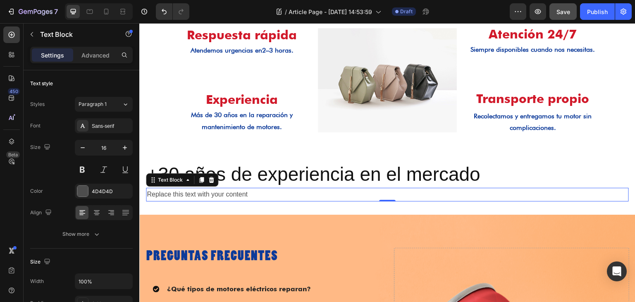
click at [331, 200] on div "Replace this text with your content" at bounding box center [387, 195] width 483 height 14
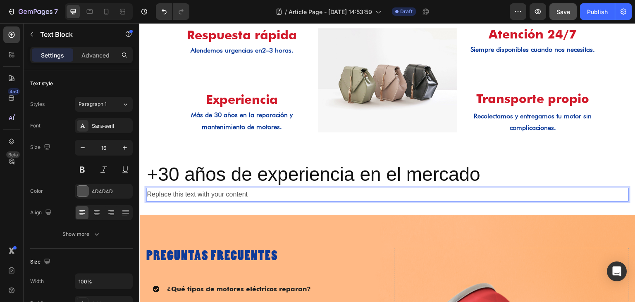
click at [331, 200] on p "Replace this text with your content" at bounding box center [387, 195] width 481 height 12
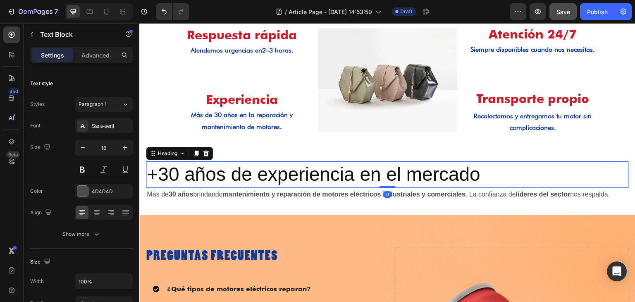
click at [350, 171] on p "+30 años de experiencia en el mercado" at bounding box center [387, 174] width 481 height 25
click at [111, 128] on div "Sans-serif" at bounding box center [111, 125] width 39 height 7
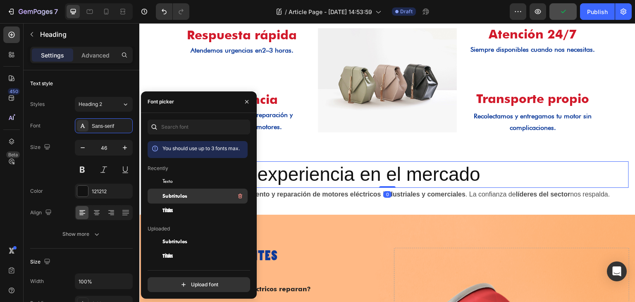
click at [181, 201] on div "Subtitulos" at bounding box center [198, 196] width 100 height 15
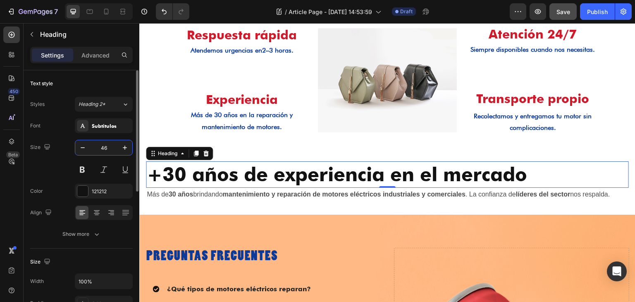
click at [101, 149] on input "46" at bounding box center [103, 147] width 27 height 15
type input "30"
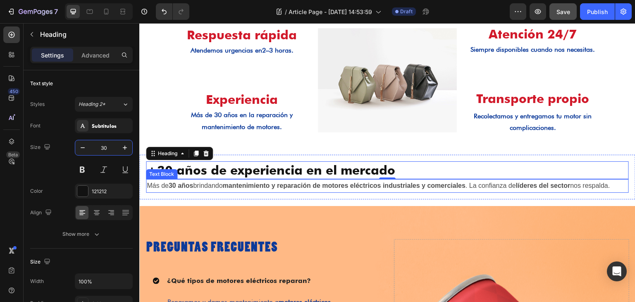
click at [189, 189] on p "Más de 30 años brindando mantenimiento y reparación de motores eléctricos indus…" at bounding box center [387, 186] width 481 height 12
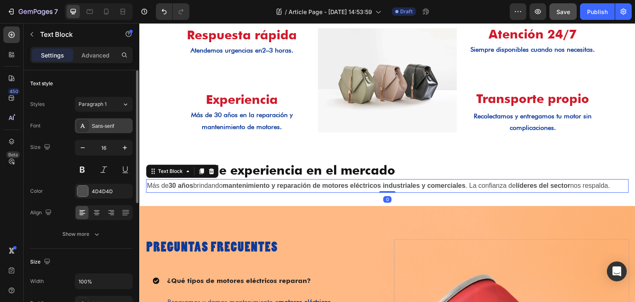
click at [102, 127] on div "Sans-serif" at bounding box center [111, 125] width 39 height 7
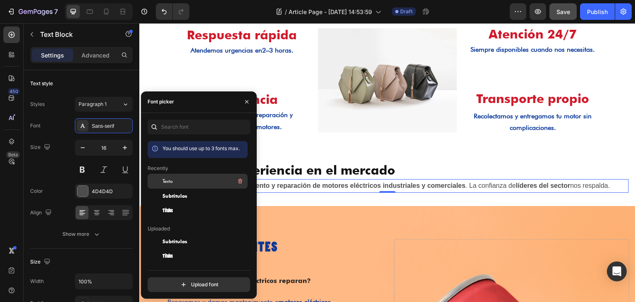
click at [175, 178] on div "Texto" at bounding box center [205, 181] width 84 height 10
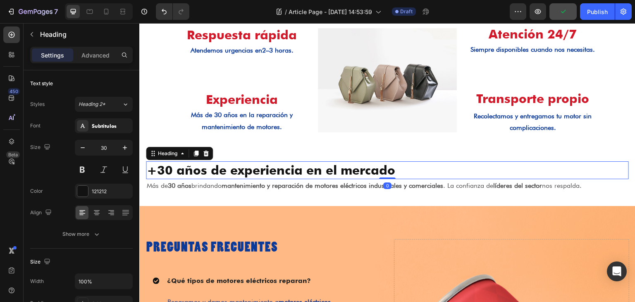
click at [340, 168] on p "+30 años de experiencia en el mercado" at bounding box center [387, 170] width 481 height 16
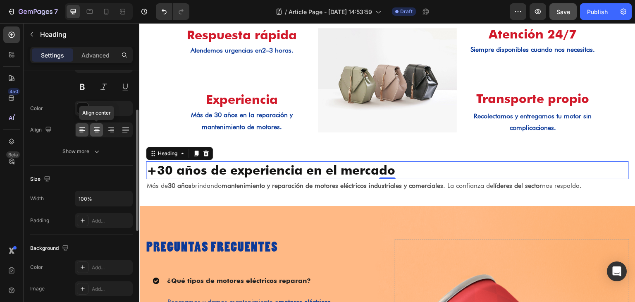
click at [99, 134] on div at bounding box center [96, 129] width 13 height 13
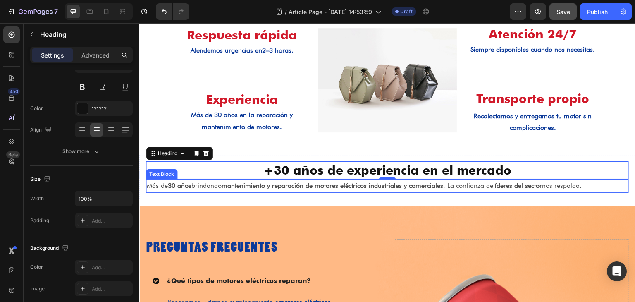
click at [230, 187] on strong "mantenimiento y reparación de motores eléctricos industriales y comerciales" at bounding box center [333, 186] width 222 height 8
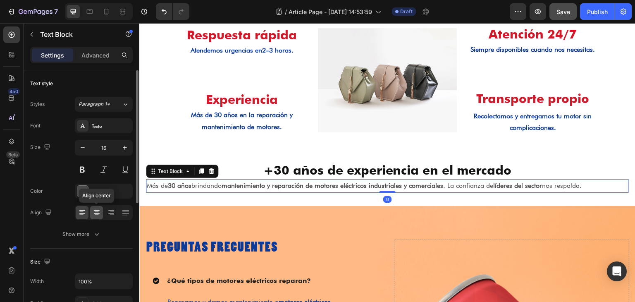
click at [93, 212] on icon at bounding box center [97, 212] width 8 height 8
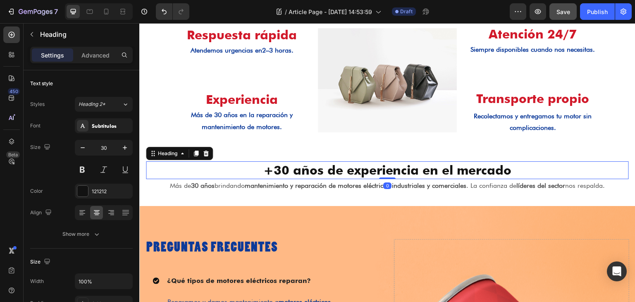
click at [271, 172] on p "+30 años de experiencia en el mercado" at bounding box center [387, 170] width 481 height 16
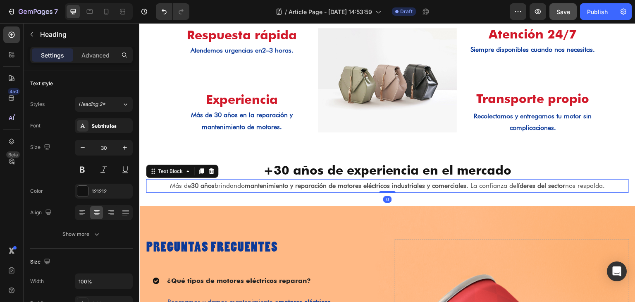
click at [276, 190] on p "Más de 30 años brindando mantenimiento y reparación de motores eléctricos indus…" at bounding box center [387, 186] width 481 height 12
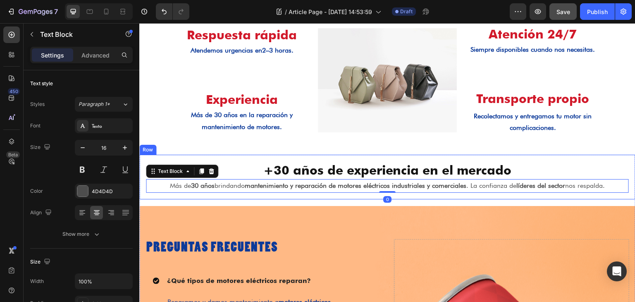
click at [276, 199] on div "+30 años de experiencia en el mercado Heading Más de 30 años brindando mantenim…" at bounding box center [387, 177] width 496 height 45
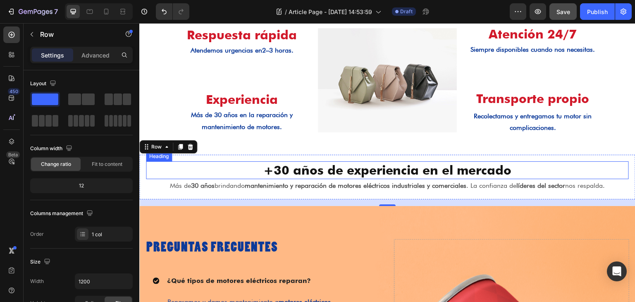
click at [316, 176] on p "+30 años de experiencia en el mercado" at bounding box center [387, 170] width 481 height 16
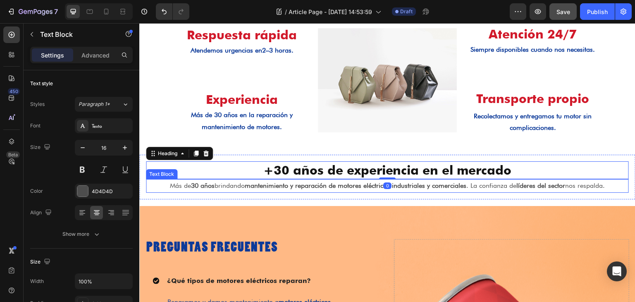
click at [228, 190] on p "Más de 30 años brindando mantenimiento y reparación de motores eléctricos indus…" at bounding box center [387, 186] width 481 height 12
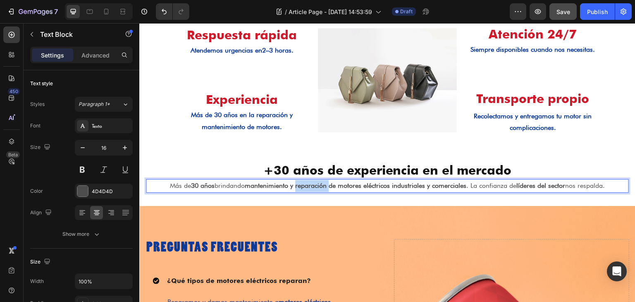
click at [318, 183] on strong "mantenimiento y reparación de motores eléctricos industriales y comerciales" at bounding box center [356, 186] width 222 height 8
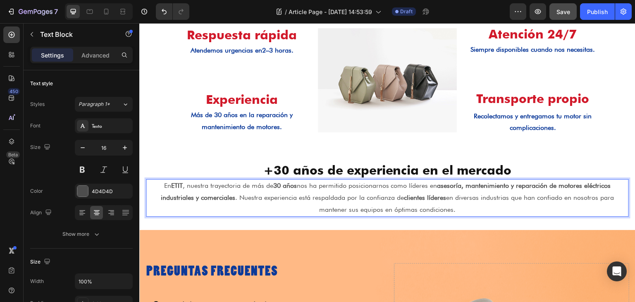
click at [235, 198] on p "En ETIT , nuestra trayectoria de más de 30 años nos ha permitido posicionarnos …" at bounding box center [387, 198] width 481 height 36
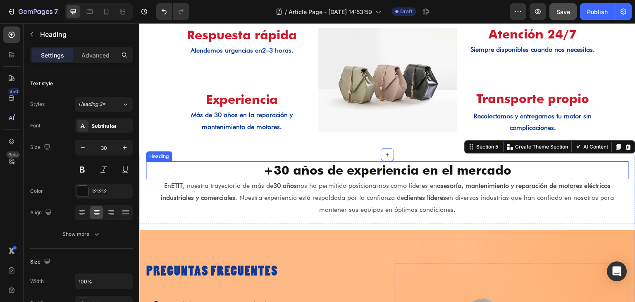
click at [305, 170] on p "+30 años de experiencia en el mercado" at bounding box center [387, 170] width 481 height 16
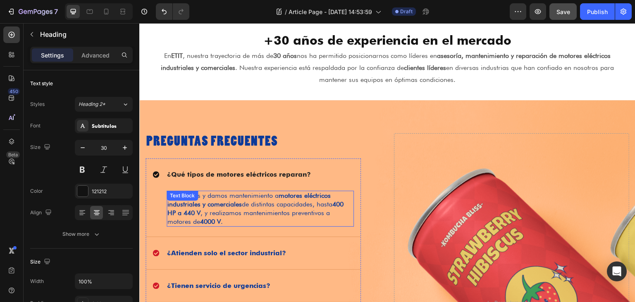
scroll to position [868, 0]
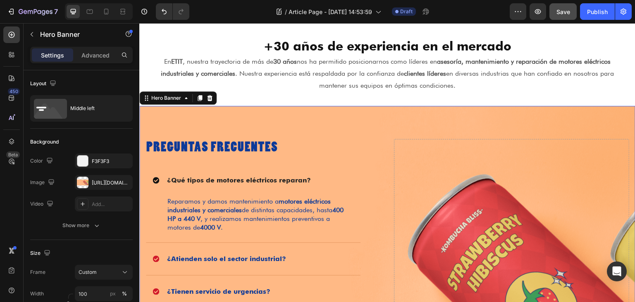
click at [333, 133] on div "Image Preguntas Frecuentes Heading ¿Qué tipos de motores eléctricos reparan? Re…" at bounding box center [387, 300] width 496 height 389
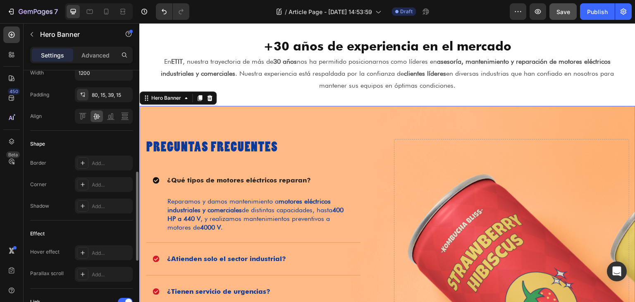
scroll to position [372, 0]
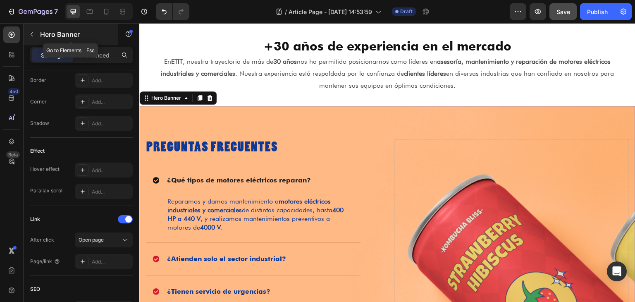
click at [36, 34] on button "button" at bounding box center [31, 34] width 13 height 13
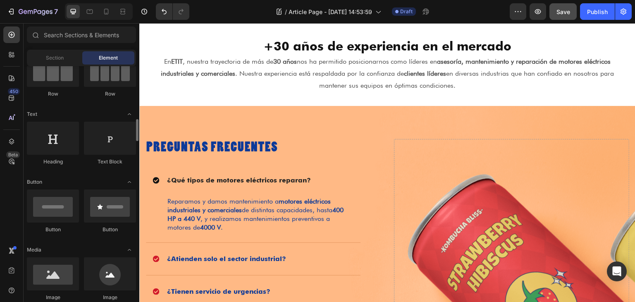
scroll to position [207, 0]
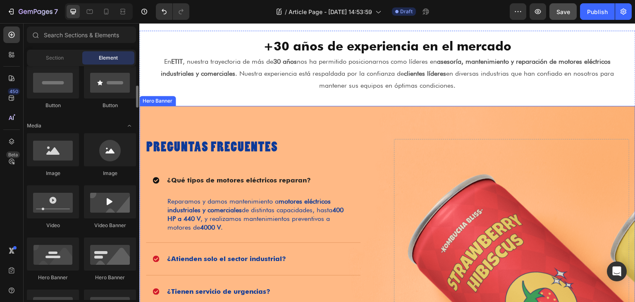
click at [252, 120] on div "Image Preguntas Frecuentes Heading ¿Qué tipos de motores eléctricos reparan? Re…" at bounding box center [387, 300] width 496 height 389
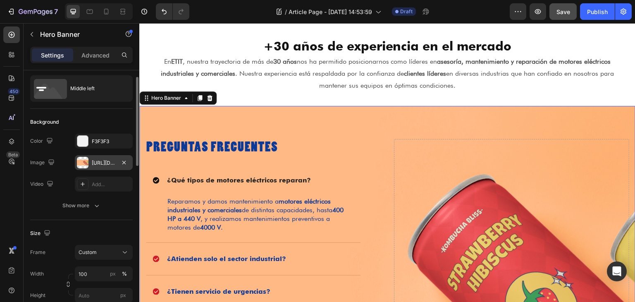
scroll to position [0, 0]
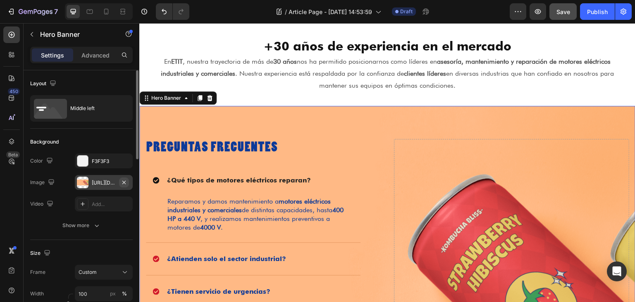
click at [125, 184] on icon "button" at bounding box center [124, 182] width 7 height 7
type input "Auto"
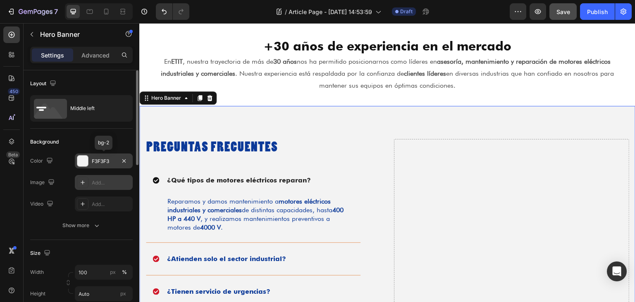
click at [108, 163] on div "F3F3F3" at bounding box center [104, 161] width 24 height 7
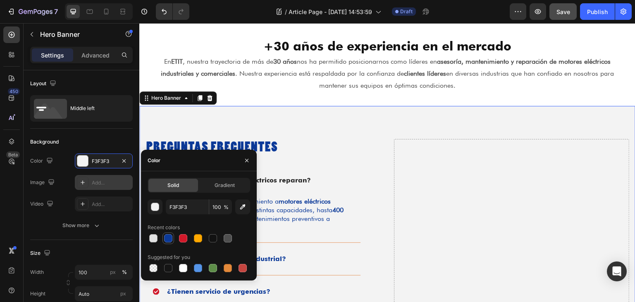
click at [166, 243] on div at bounding box center [168, 238] width 10 height 10
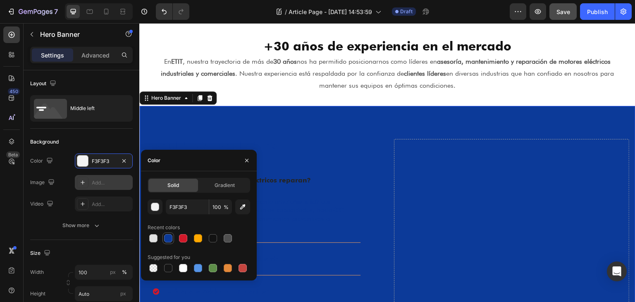
type input "0C3A99"
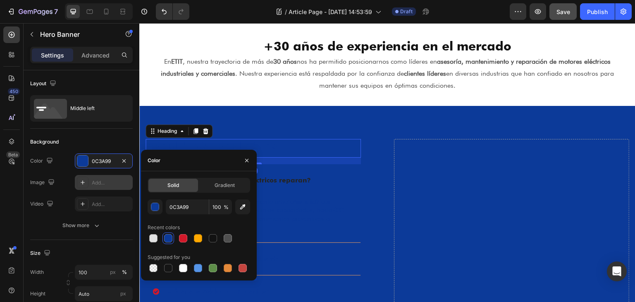
click at [301, 147] on h2 "Preguntas Frecuentes" at bounding box center [253, 148] width 215 height 19
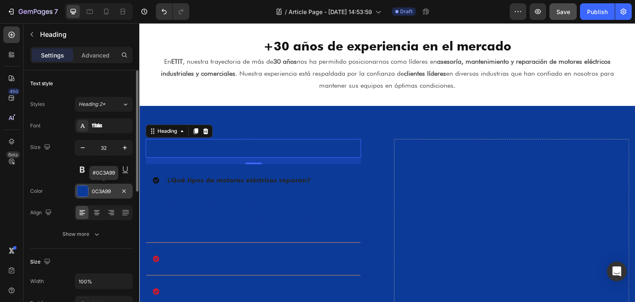
click at [87, 192] on div at bounding box center [82, 191] width 11 height 11
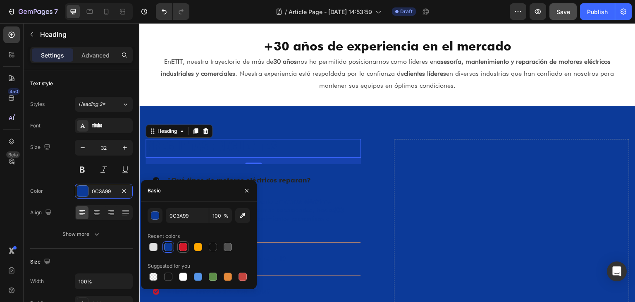
click at [182, 248] on div at bounding box center [183, 247] width 8 height 8
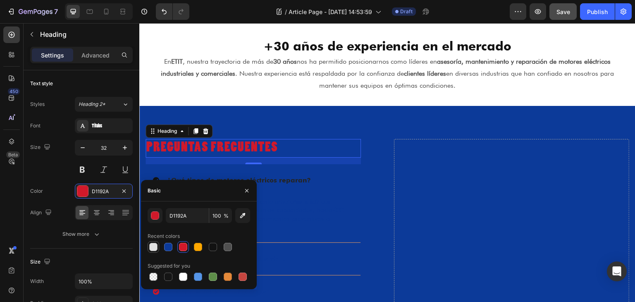
click at [152, 246] on div at bounding box center [153, 247] width 8 height 8
type input "E2E2E2"
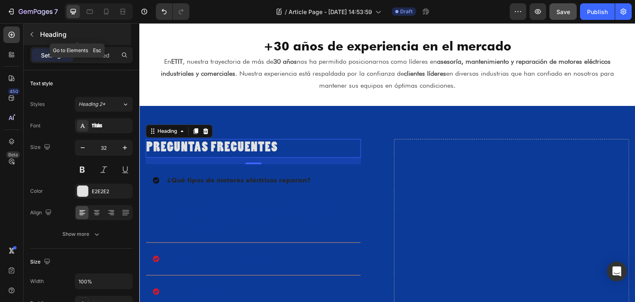
click at [29, 37] on icon "button" at bounding box center [32, 34] width 7 height 7
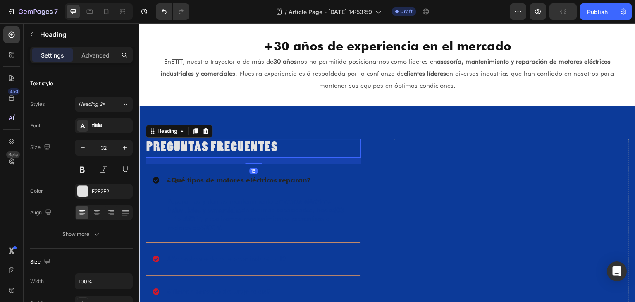
click at [235, 145] on h2 "Preguntas Frecuentes" at bounding box center [253, 148] width 215 height 19
click at [98, 126] on div "Titulos" at bounding box center [111, 125] width 39 height 7
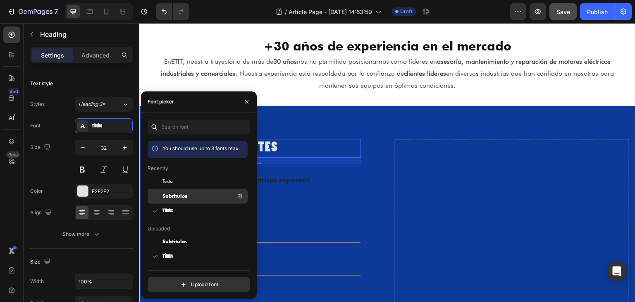
click at [189, 199] on div "Subtitulos" at bounding box center [205, 196] width 84 height 10
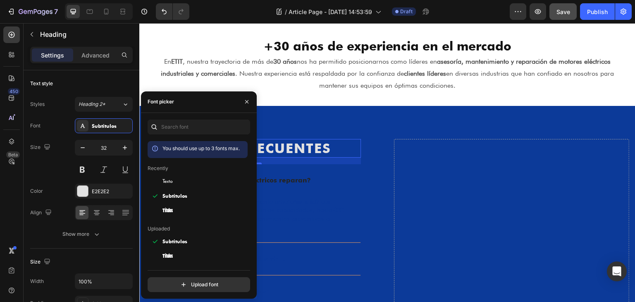
click at [325, 151] on h2 "Preguntas Frecuentes" at bounding box center [253, 148] width 215 height 19
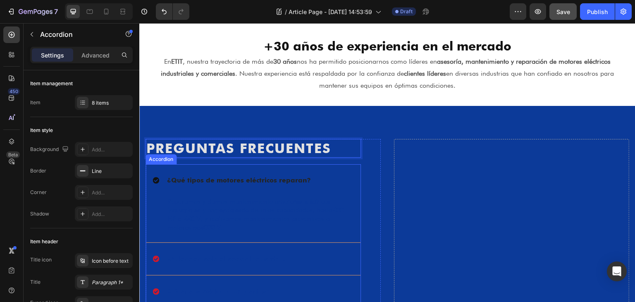
click at [322, 174] on div "¿Qué tipos de motores eléctricos reparan?" at bounding box center [247, 180] width 188 height 12
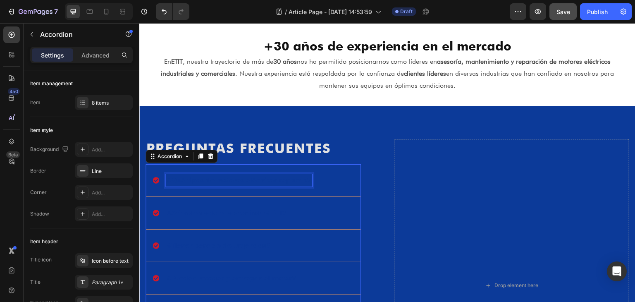
click at [277, 181] on strong "¿Qué tipos de motores eléctricos reparan?" at bounding box center [239, 180] width 144 height 8
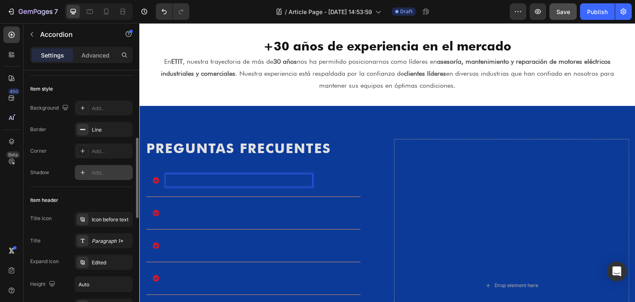
scroll to position [83, 0]
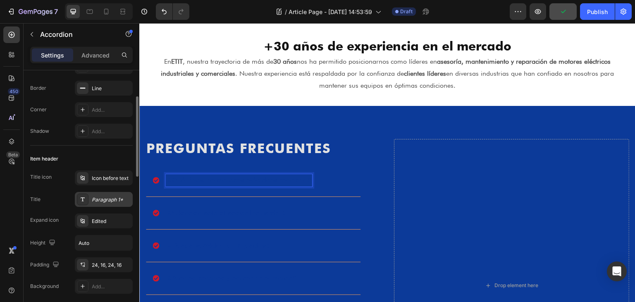
click at [109, 201] on div "Paragraph 1*" at bounding box center [111, 199] width 39 height 7
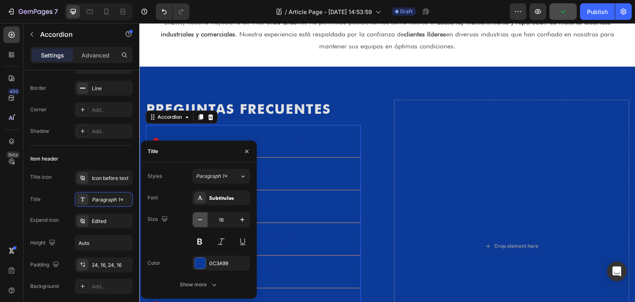
scroll to position [910, 0]
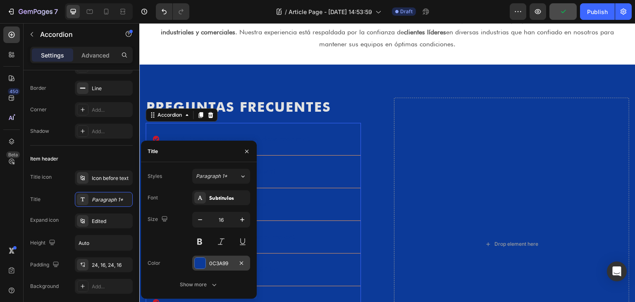
click at [200, 266] on div at bounding box center [200, 263] width 11 height 11
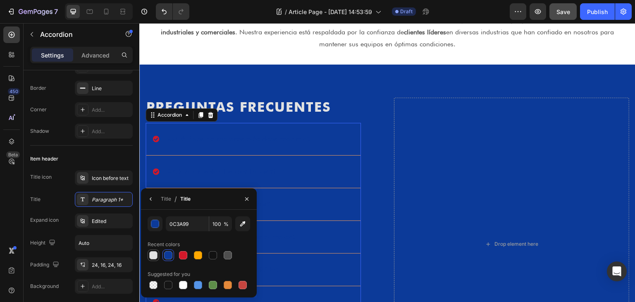
click at [150, 259] on div at bounding box center [153, 255] width 10 height 10
type input "E2E2E2"
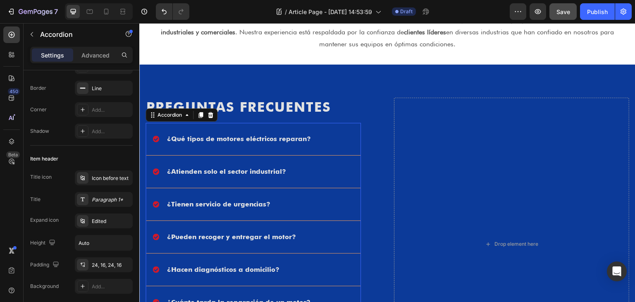
click at [333, 144] on div "¿Qué tipos de motores eléctricos reparan?" at bounding box center [247, 139] width 188 height 12
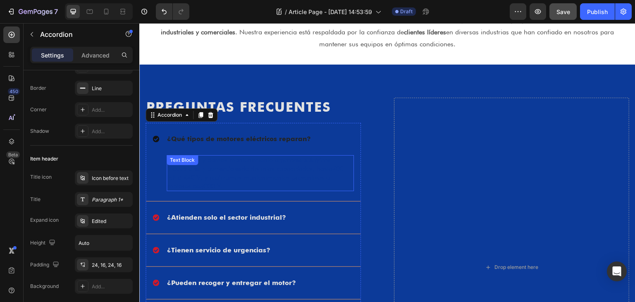
click at [275, 179] on p "Reparamos y damos mantenimiento a motores eléctricos industriales y comerciales…" at bounding box center [260, 173] width 186 height 34
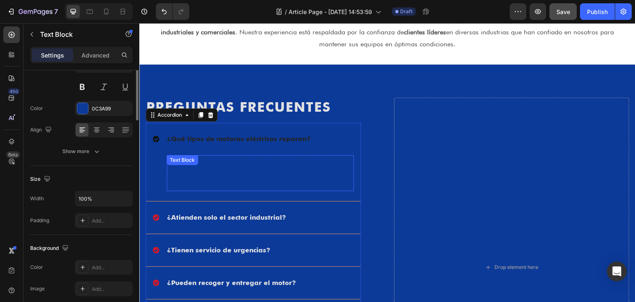
scroll to position [0, 0]
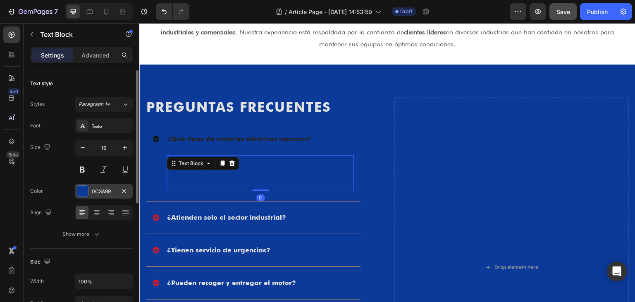
click at [96, 194] on div "0C3A99" at bounding box center [104, 191] width 24 height 7
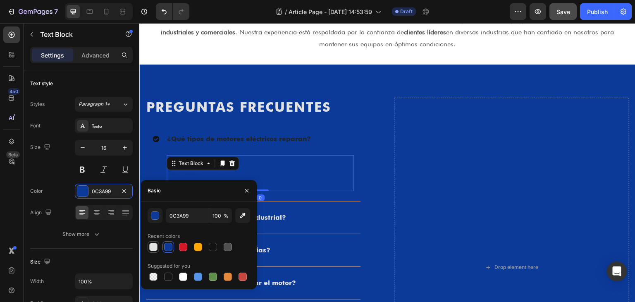
click at [153, 248] on div at bounding box center [153, 247] width 8 height 8
type input "E2E2E2"
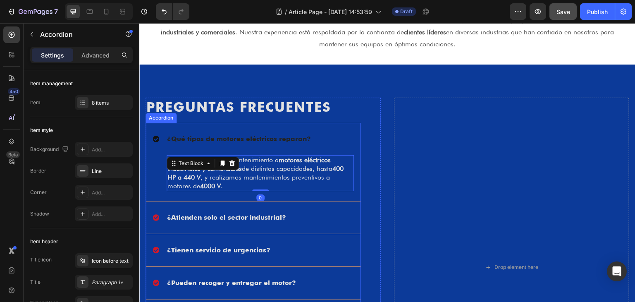
click at [325, 222] on div "¿Atienden solo el sector industrial?" at bounding box center [247, 217] width 188 height 12
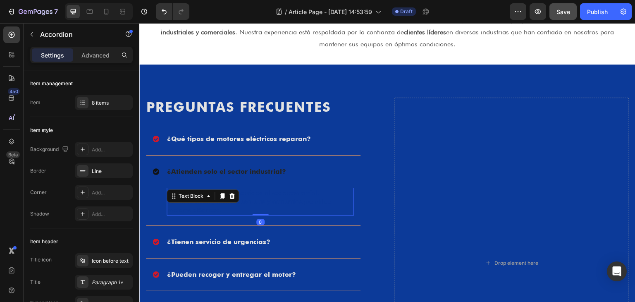
drag, startPoint x: 192, startPoint y: 198, endPoint x: 187, endPoint y: 201, distance: 6.5
click at [192, 198] on div "No, también ofrecemos servicios al sector comercial , como hospitales, hoteles,…" at bounding box center [260, 201] width 187 height 27
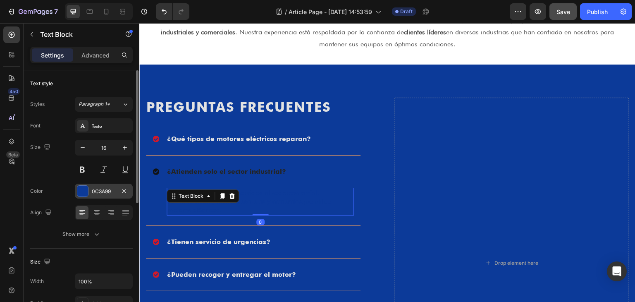
click at [86, 193] on div at bounding box center [82, 191] width 11 height 11
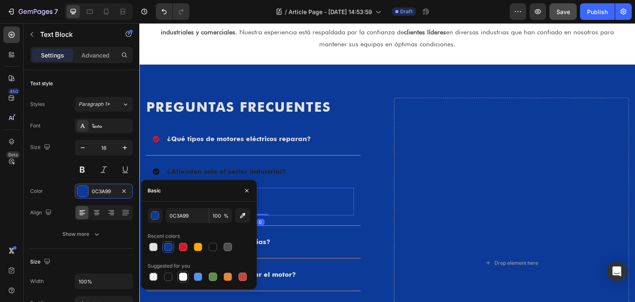
click at [181, 275] on div at bounding box center [183, 277] width 8 height 8
type input "FFFFFF"
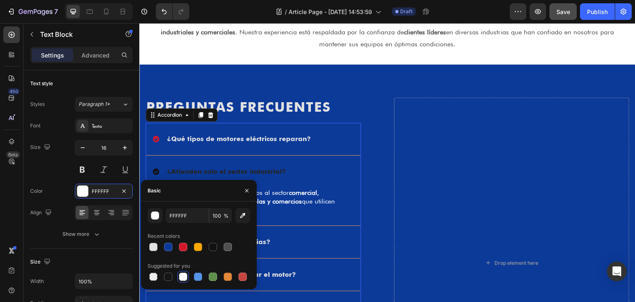
click at [301, 244] on div "¿Tienen servicio de urgencias?" at bounding box center [247, 242] width 188 height 12
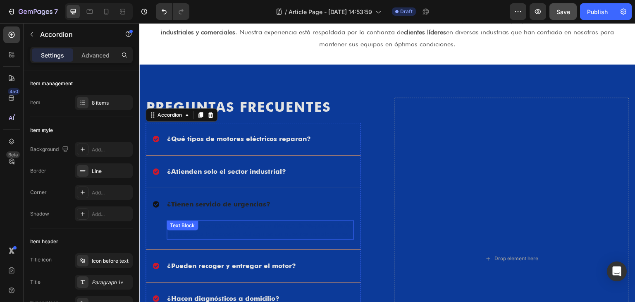
click at [245, 233] on p "¡Sí! Atendemos urgencias 24/7 con un tiempo de respuesta de 2–3 horas para la r…" at bounding box center [260, 229] width 186 height 17
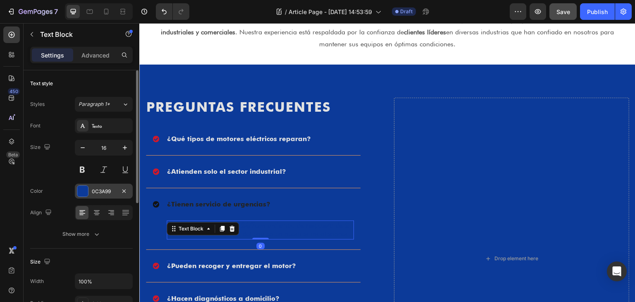
click at [89, 190] on div "0C3A99" at bounding box center [104, 191] width 58 height 15
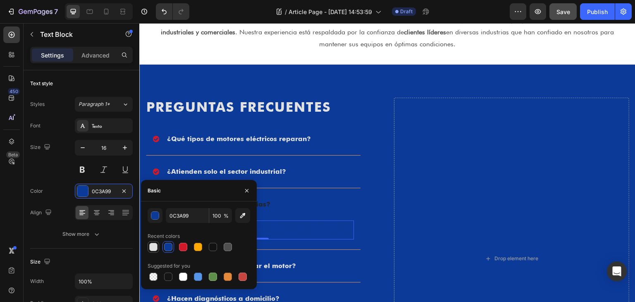
click at [154, 248] on div at bounding box center [153, 247] width 8 height 8
type input "E2E2E2"
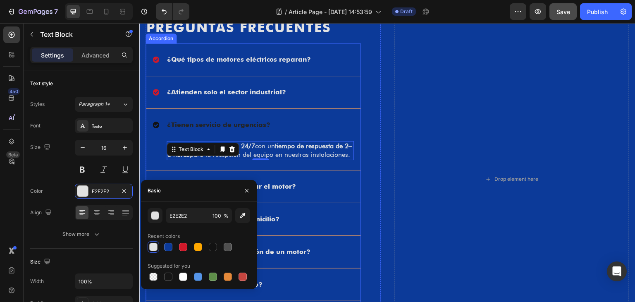
scroll to position [993, 0]
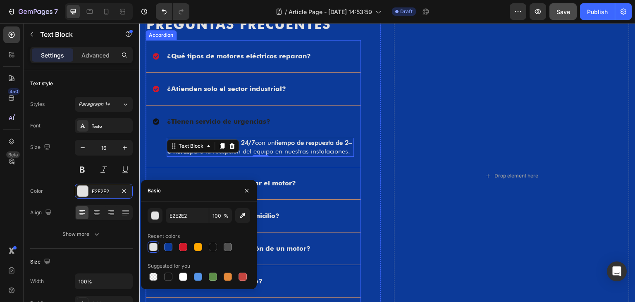
click at [302, 189] on div "¿Pueden recoger y entregar el motor?" at bounding box center [247, 183] width 188 height 12
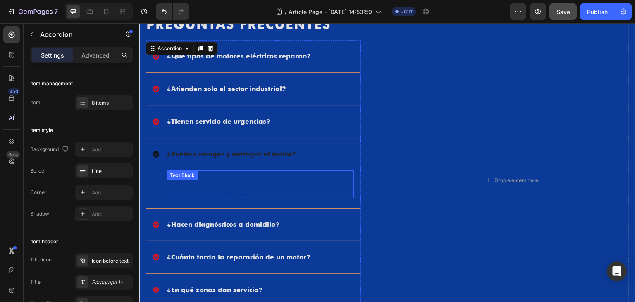
click at [189, 179] on div "Text Block" at bounding box center [182, 175] width 31 height 10
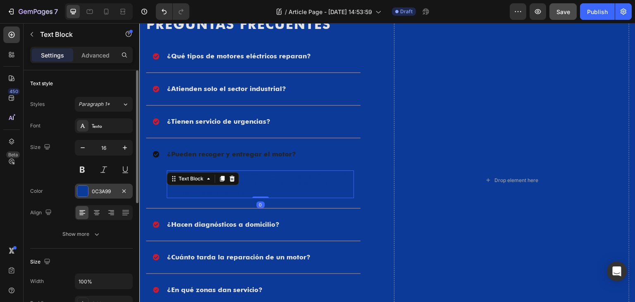
click at [91, 192] on div "0C3A99" at bounding box center [104, 191] width 58 height 15
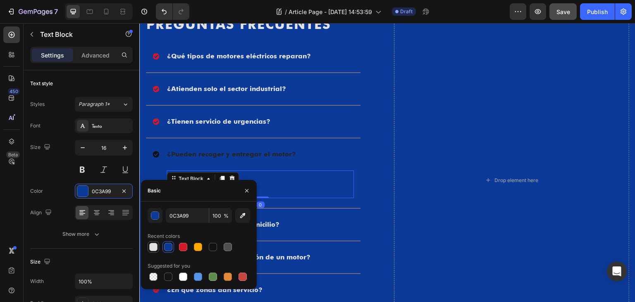
click at [151, 249] on div at bounding box center [153, 247] width 8 height 8
type input "E2E2E2"
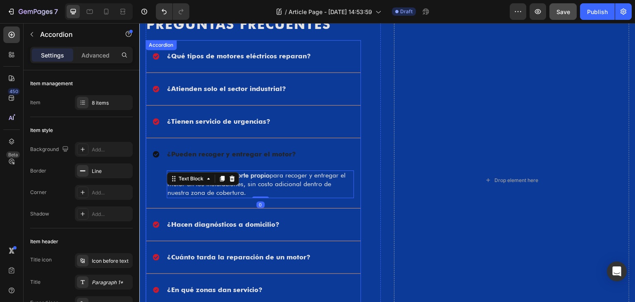
click at [320, 223] on div "¿Hacen diagnósticos a domicilio?" at bounding box center [247, 224] width 188 height 12
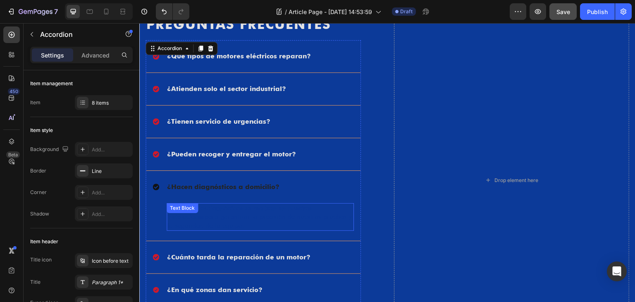
click at [272, 220] on p "No. Todos los diagnósticos se realizan en nuestras instalaciones para garantiza…" at bounding box center [260, 217] width 186 height 26
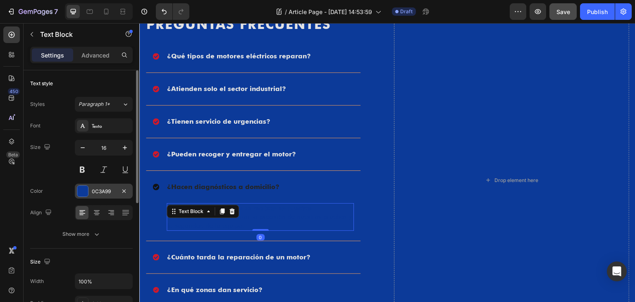
click at [97, 192] on div "0C3A99" at bounding box center [104, 191] width 24 height 7
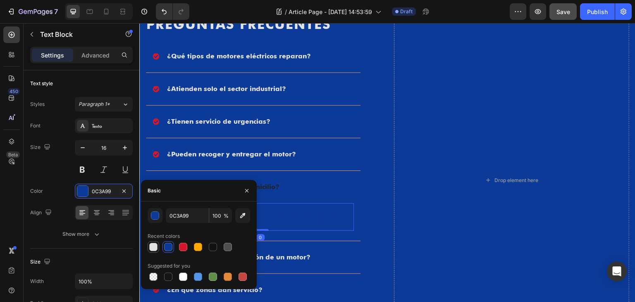
click at [149, 244] on div at bounding box center [153, 247] width 10 height 10
type input "E2E2E2"
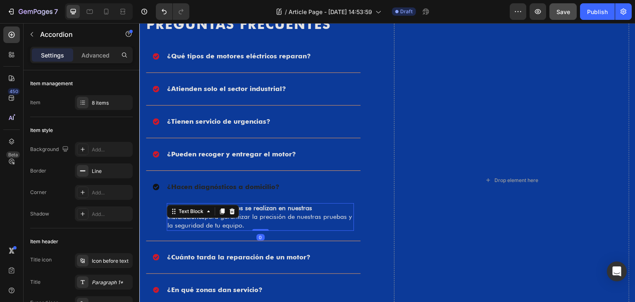
click at [315, 192] on div "¿Hacen diagnósticos a domicilio?" at bounding box center [253, 187] width 215 height 32
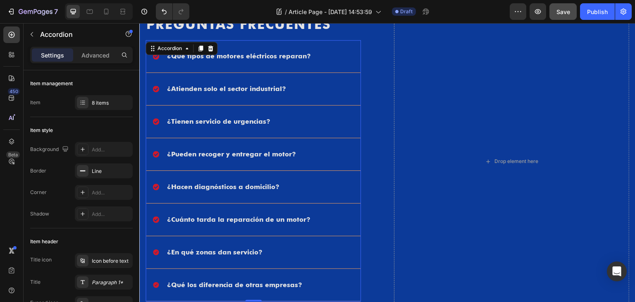
click at [318, 215] on div "¿Cuánto tarda la reparación de un motor?" at bounding box center [247, 219] width 188 height 12
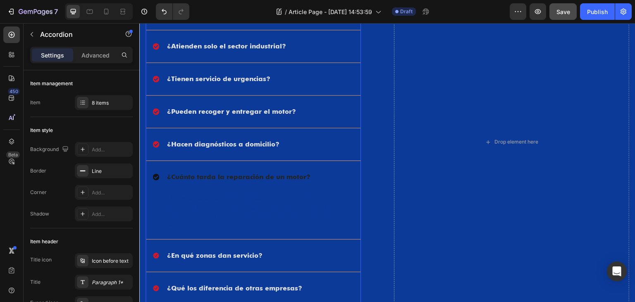
scroll to position [1075, 0]
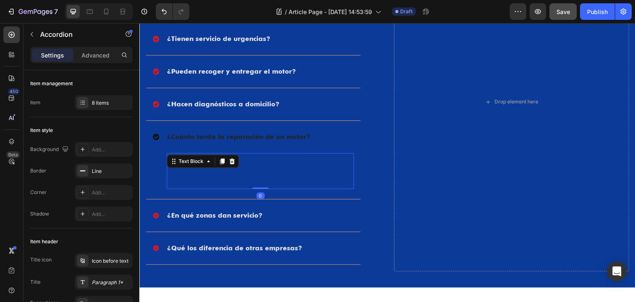
click at [247, 170] on p "El tiempo depende del tipo [PERSON_NAME] y daño que presente el motor. Sin emba…" at bounding box center [260, 171] width 186 height 34
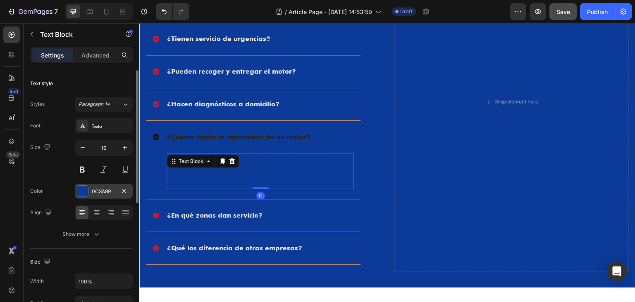
click at [84, 194] on div at bounding box center [82, 191] width 11 height 11
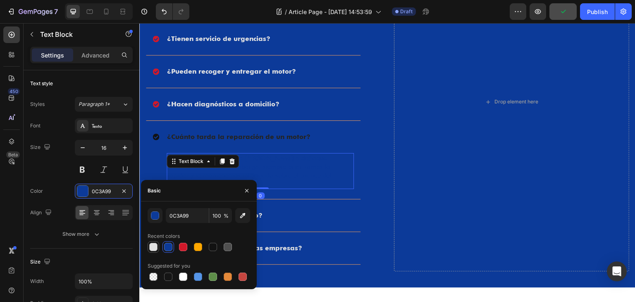
click at [154, 250] on div at bounding box center [153, 247] width 8 height 8
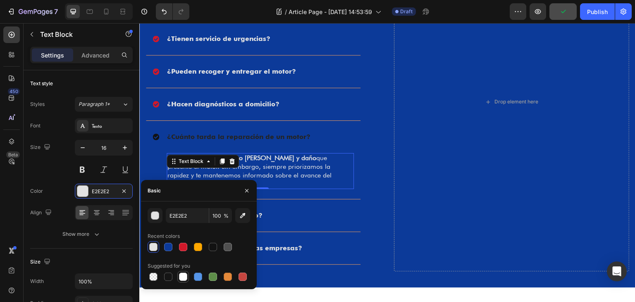
click at [180, 276] on div at bounding box center [183, 277] width 8 height 8
type input "FFFFFF"
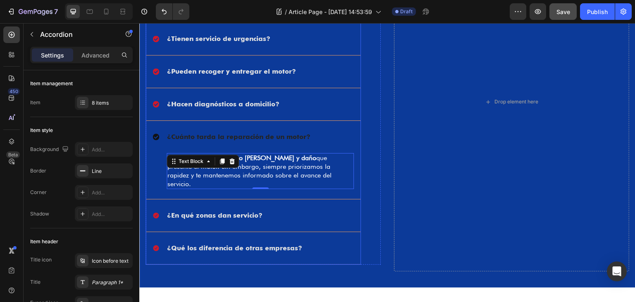
click at [318, 209] on div "¿En qué zonas dan servicio?" at bounding box center [247, 215] width 188 height 12
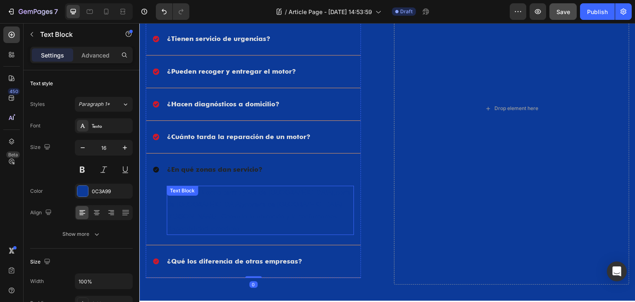
click at [232, 201] on strong "noreste de [GEOGRAPHIC_DATA][PERSON_NAME]" at bounding box center [254, 210] width 175 height 20
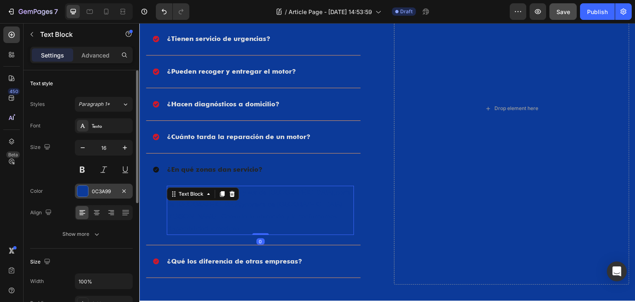
click at [101, 189] on div "0C3A99" at bounding box center [104, 191] width 24 height 7
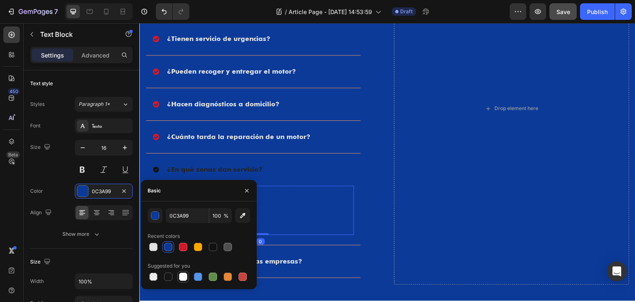
click at [183, 274] on div at bounding box center [183, 277] width 8 height 8
type input "FFFFFF"
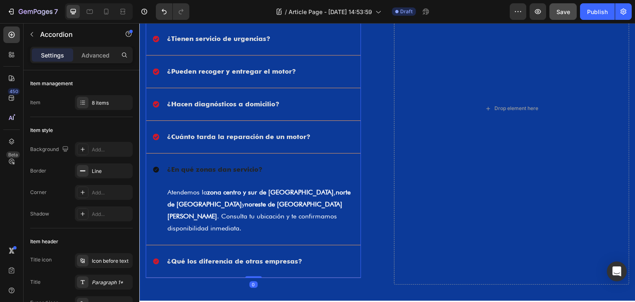
click at [309, 255] on div "¿Qué los diferencia de otras empresas?" at bounding box center [247, 261] width 188 height 12
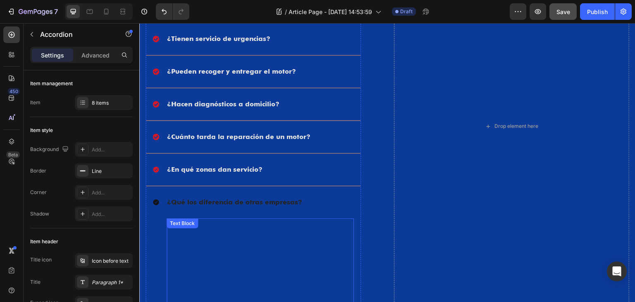
click at [273, 243] on p "Respuesta rápida en 2–3 horas." at bounding box center [260, 249] width 186 height 12
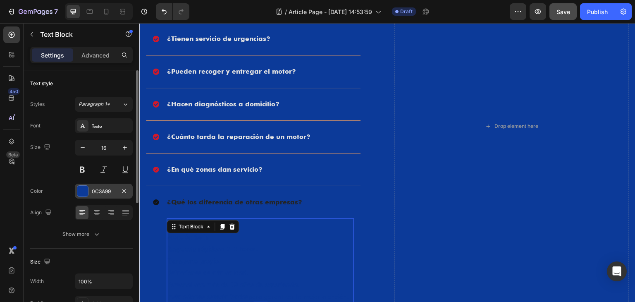
click at [100, 185] on div "0C3A99" at bounding box center [104, 191] width 58 height 15
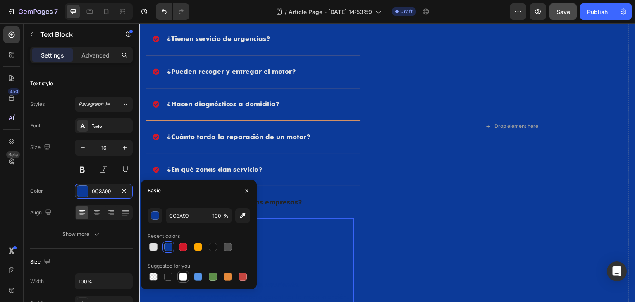
click at [180, 278] on div at bounding box center [183, 277] width 8 height 8
type input "FFFFFF"
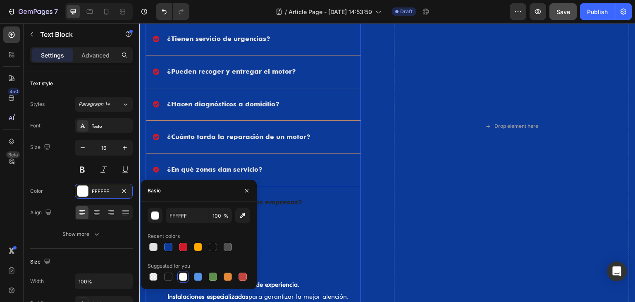
click at [299, 202] on strong "¿Qué los diferencia de otras empresas?" at bounding box center [234, 202] width 135 height 8
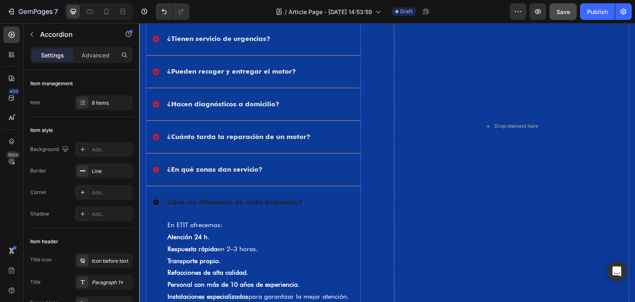
click at [325, 199] on div "¿Qué los diferencia de otras empresas?" at bounding box center [247, 202] width 188 height 12
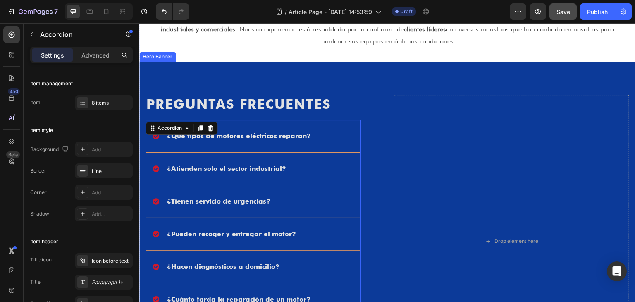
scroll to position [910, 0]
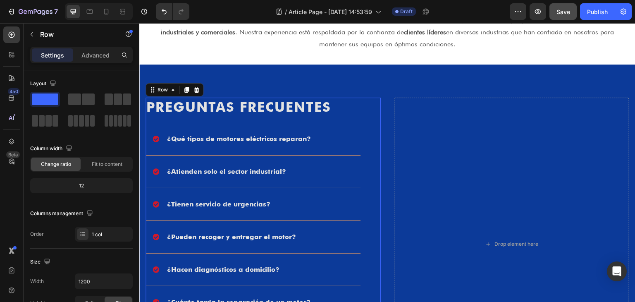
click at [370, 101] on div "Preguntas Frecuentes Heading ¿Qué tipos de motores eléctricos reparan? ¿Atiende…" at bounding box center [263, 241] width 235 height 287
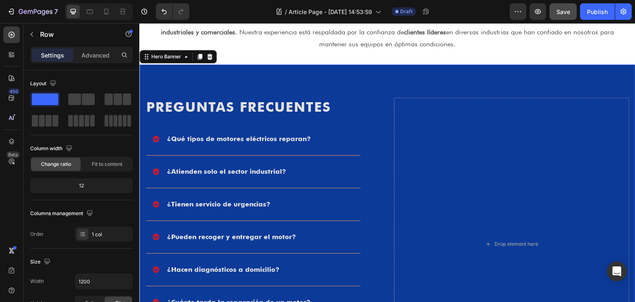
click at [382, 81] on div "Image Preguntas Frecuentes Heading ¿Qué tipos de motores eléctricos reparan? ¿A…" at bounding box center [387, 236] width 496 height 343
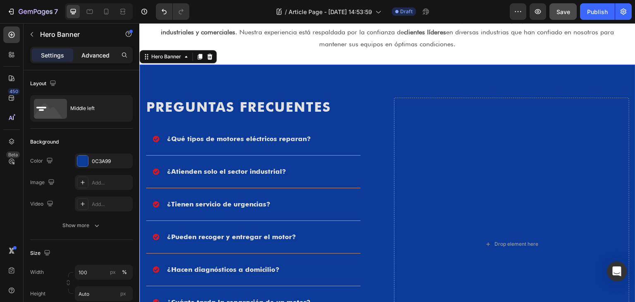
click at [96, 57] on p "Advanced" at bounding box center [95, 55] width 28 height 9
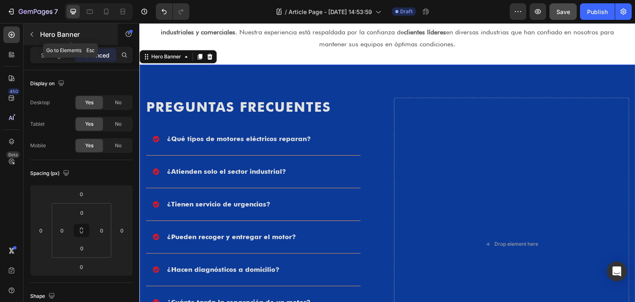
click at [35, 31] on icon "button" at bounding box center [32, 34] width 7 height 7
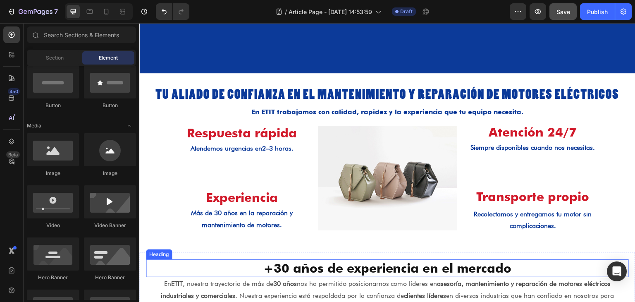
scroll to position [527, 0]
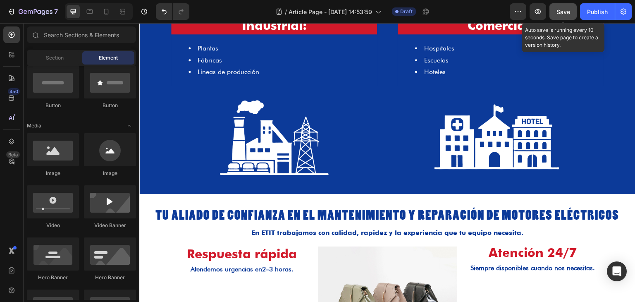
click at [565, 12] on span "Save" at bounding box center [564, 11] width 14 height 7
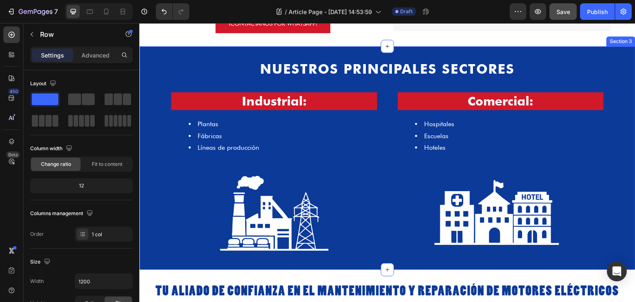
scroll to position [455, 0]
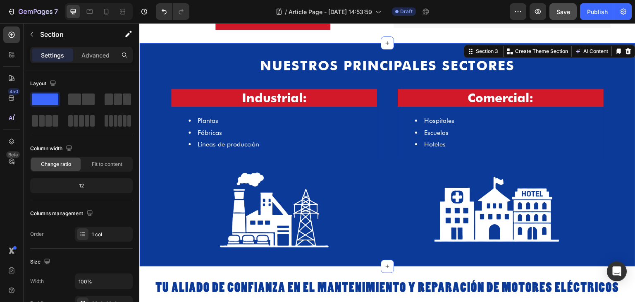
click at [258, 50] on div "Nuestros Principales Sectores Heading Row Industrial: Heading Plantas Fábricas …" at bounding box center [387, 154] width 496 height 223
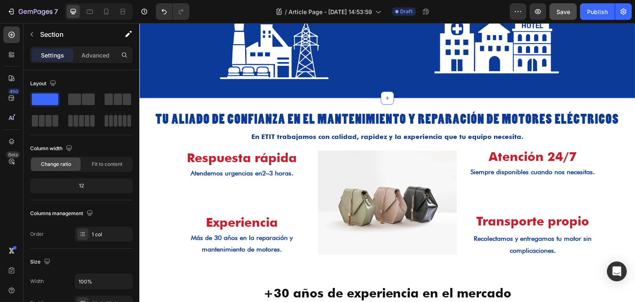
scroll to position [662, 0]
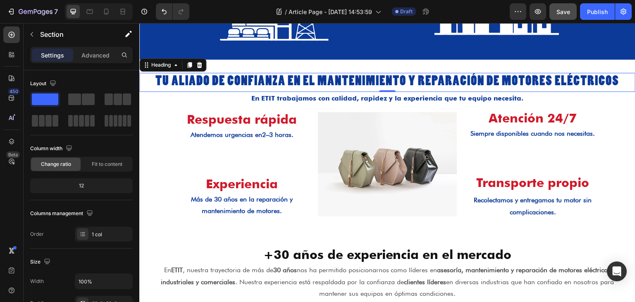
click at [195, 74] on h2 "Tu aliado de confianza en el mantenimiento y reparación de motores eléctricos" at bounding box center [387, 82] width 496 height 19
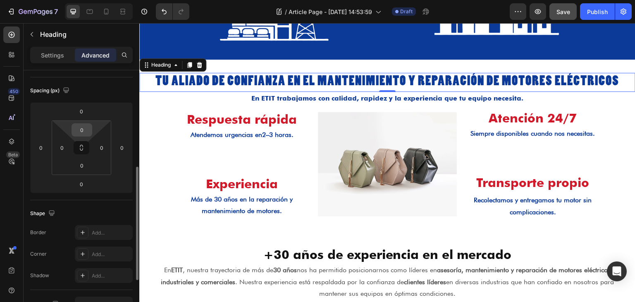
scroll to position [165, 0]
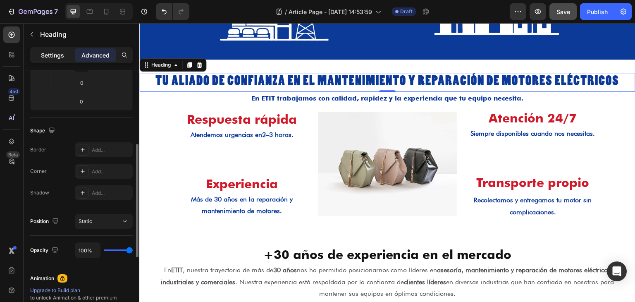
click at [69, 54] on div "Settings" at bounding box center [52, 54] width 41 height 13
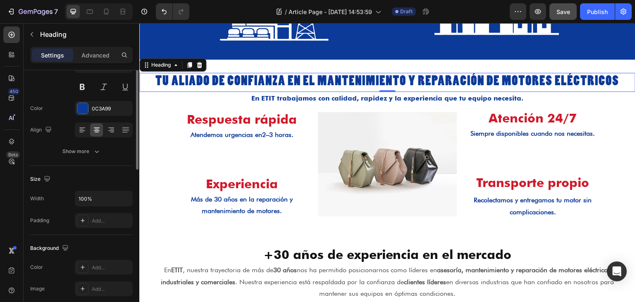
scroll to position [0, 0]
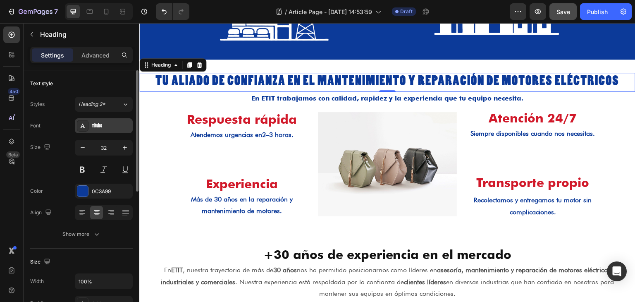
click at [106, 129] on div "Titulos" at bounding box center [111, 125] width 39 height 7
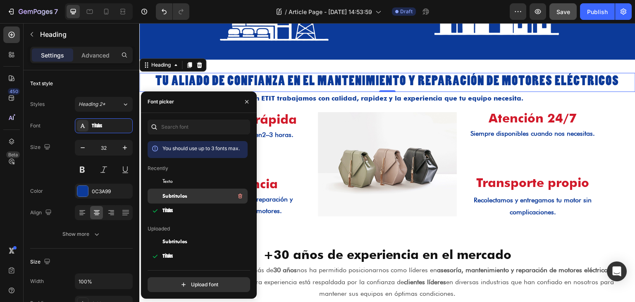
click at [191, 196] on div "Subtitulos" at bounding box center [205, 196] width 84 height 10
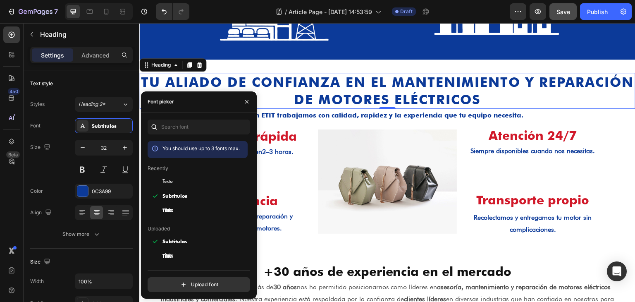
click at [337, 94] on h2 "Tu aliado de confianza en el mantenimiento y reparación de motores eléctricos" at bounding box center [387, 91] width 496 height 36
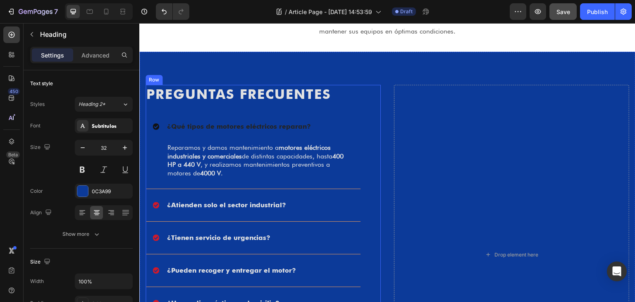
scroll to position [951, 0]
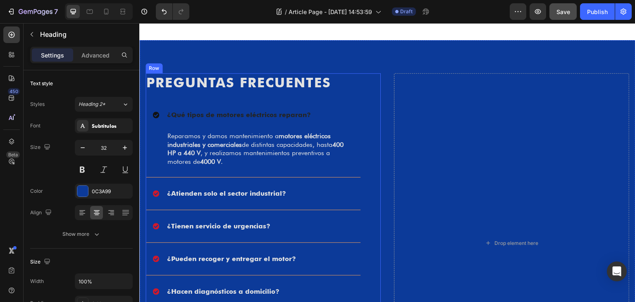
click at [360, 93] on div "Preguntas Frecuentes Heading ¿Qué tipos de motores eléctricos reparan? Reparamo…" at bounding box center [263, 239] width 235 height 333
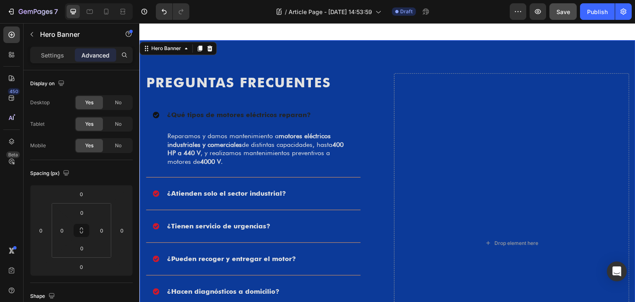
click at [370, 52] on div "Image Preguntas Frecuentes Heading ¿Qué tipos de motores eléctricos reparan? Re…" at bounding box center [387, 234] width 496 height 389
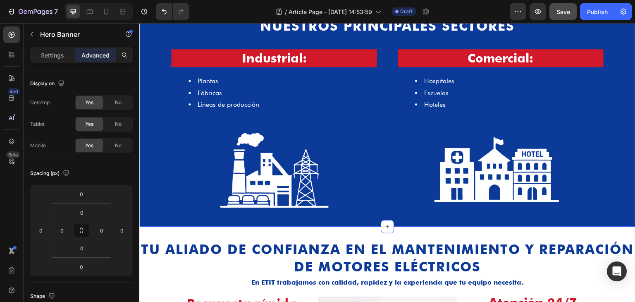
scroll to position [508, 0]
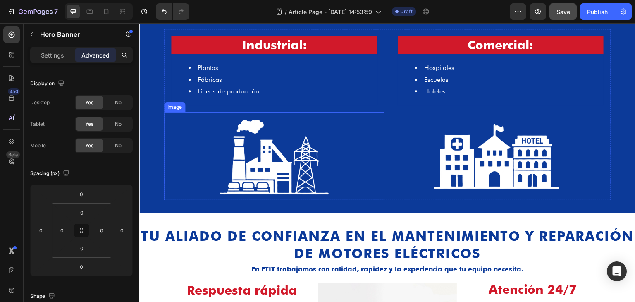
click at [337, 138] on img at bounding box center [274, 156] width 132 height 88
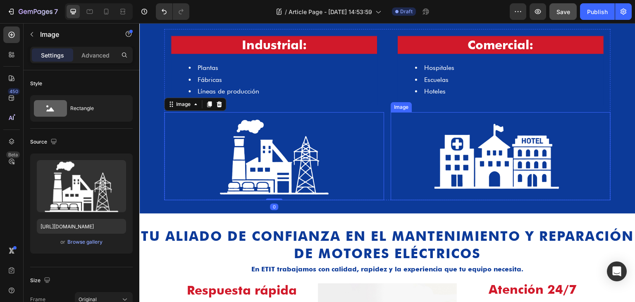
click at [435, 141] on img at bounding box center [501, 156] width 132 height 88
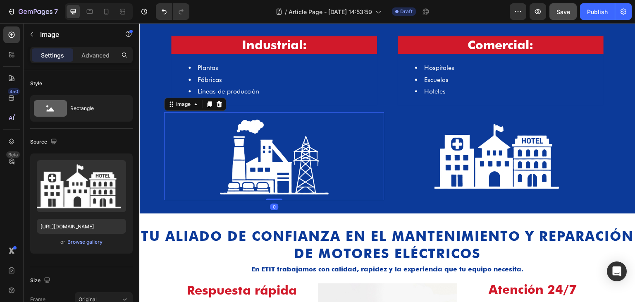
click at [332, 143] on img at bounding box center [274, 156] width 132 height 88
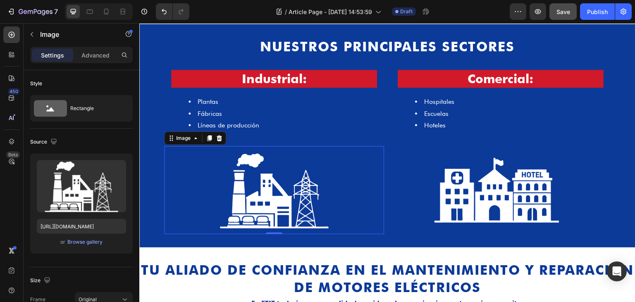
scroll to position [467, 0]
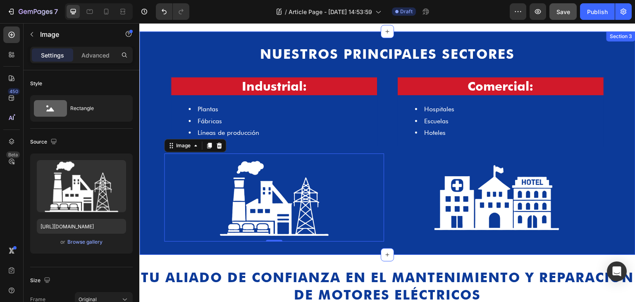
click at [174, 33] on div "Nuestros Principales Sectores Heading Row Industrial: Heading Plantas Fábricas …" at bounding box center [387, 142] width 496 height 223
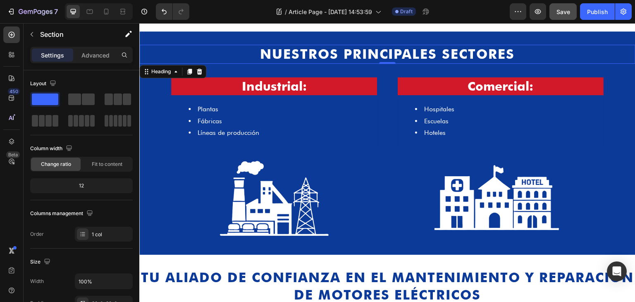
click at [172, 58] on h2 "Nuestros Principales Sectores" at bounding box center [387, 54] width 496 height 19
click at [154, 91] on div "Nuestros Principales Sectores Heading 0 Row Industrial: Heading Plantas Fábrica…" at bounding box center [387, 143] width 496 height 197
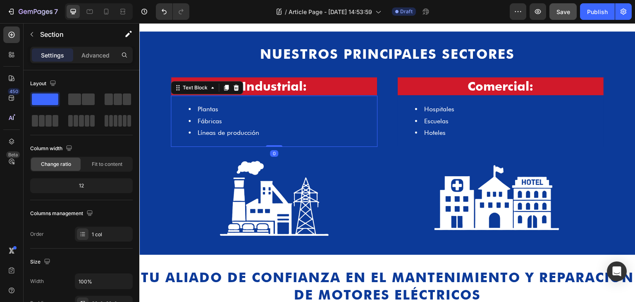
click at [365, 120] on li "Fábricas" at bounding box center [283, 121] width 188 height 12
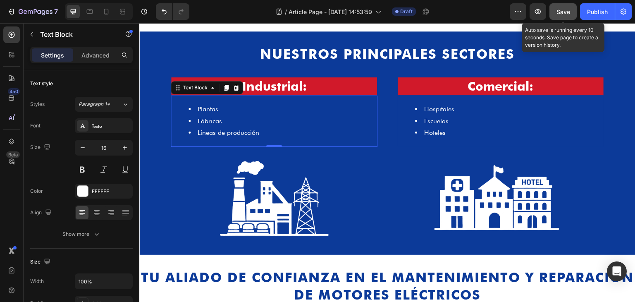
click at [559, 4] on button "Save" at bounding box center [563, 11] width 27 height 17
